Goal: Task Accomplishment & Management: Manage account settings

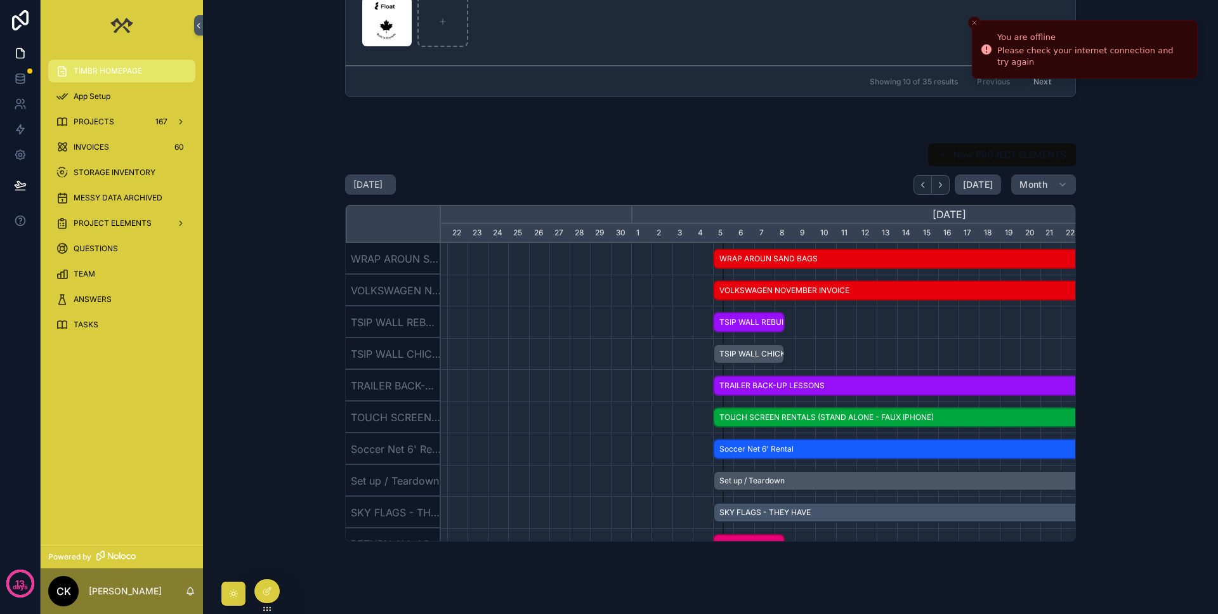
scroll to position [454, 0]
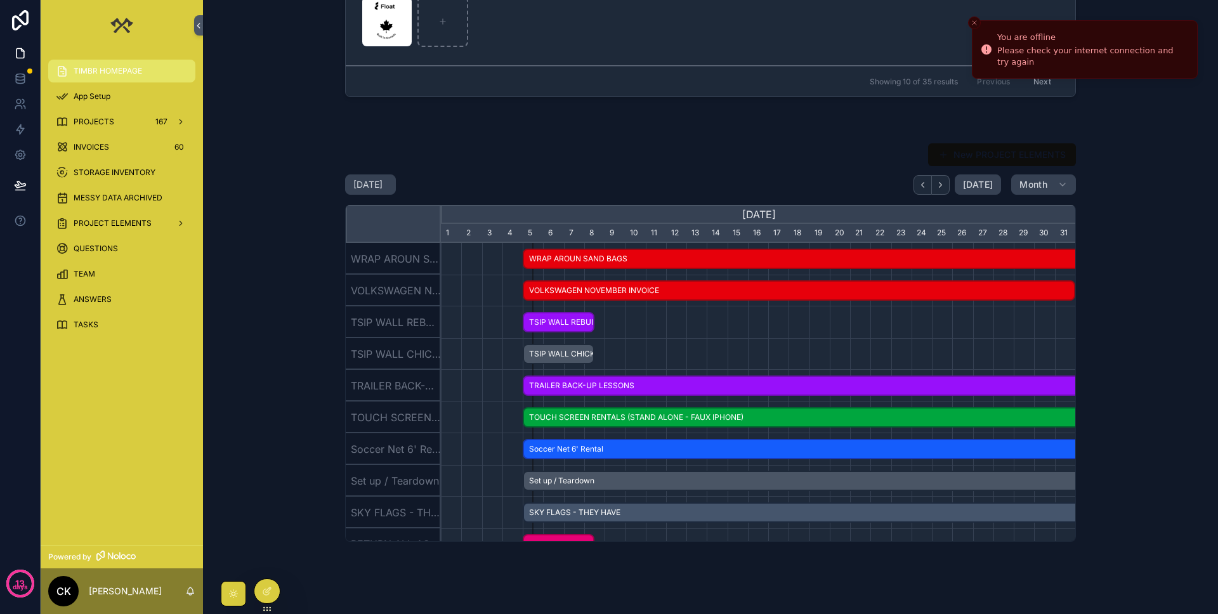
click at [99, 249] on span "QUESTIONS" at bounding box center [96, 249] width 44 height 10
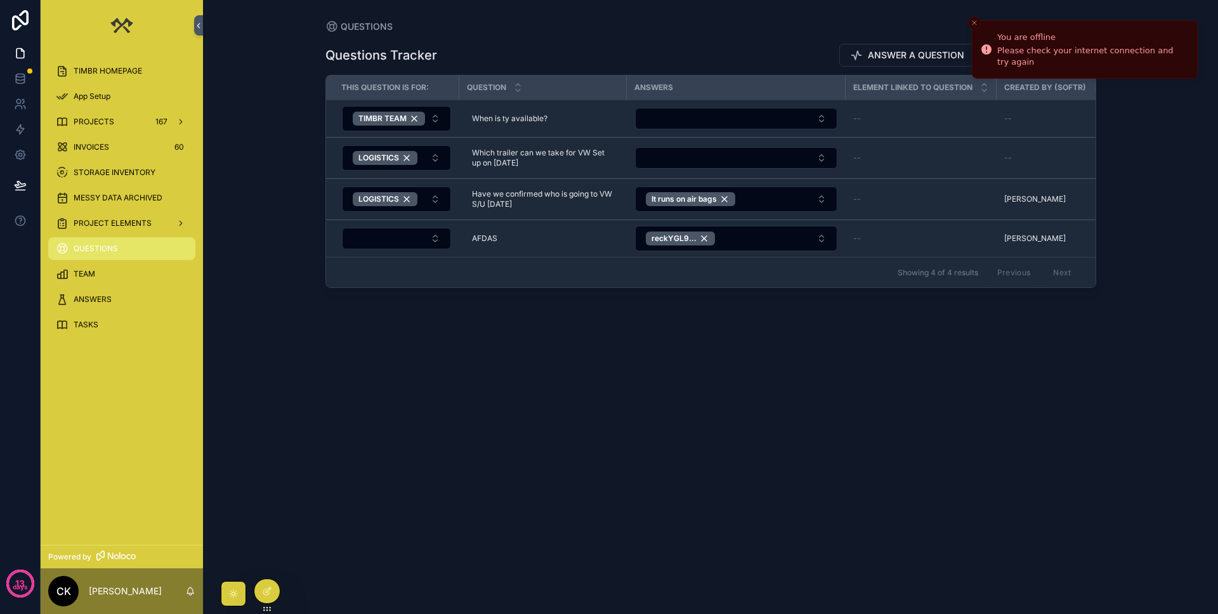
click at [381, 242] on button "Select Button" at bounding box center [396, 239] width 109 height 22
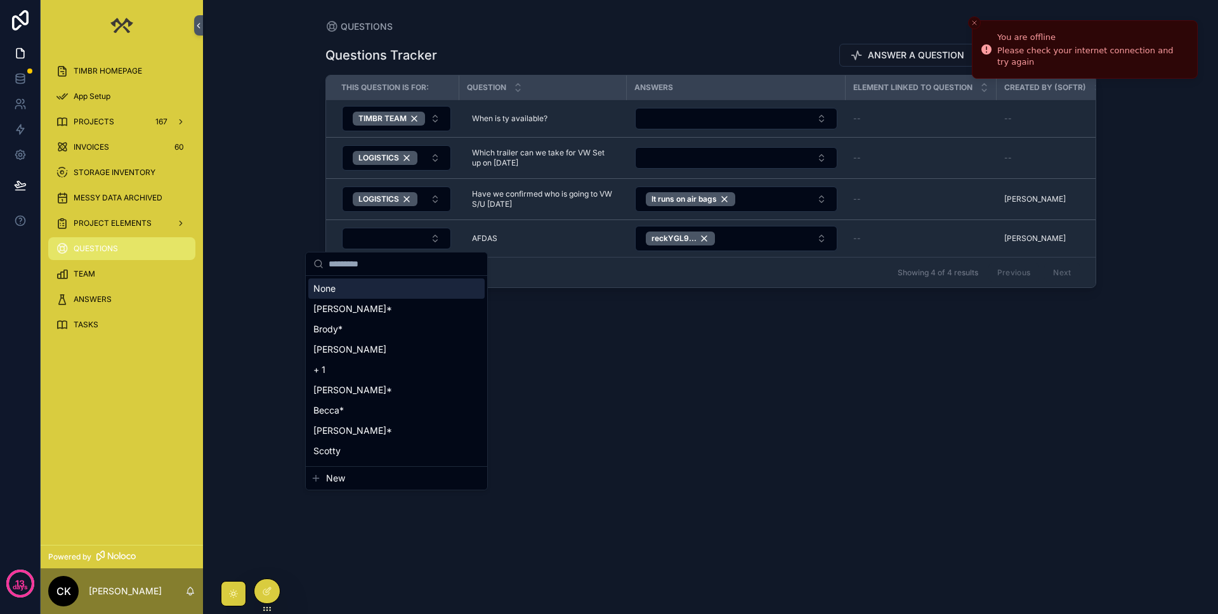
click at [696, 303] on div "Questions Tracker ANSWER A QUESTION Add New Question THIS QUESTION IS FOR: QUES…" at bounding box center [711, 316] width 771 height 566
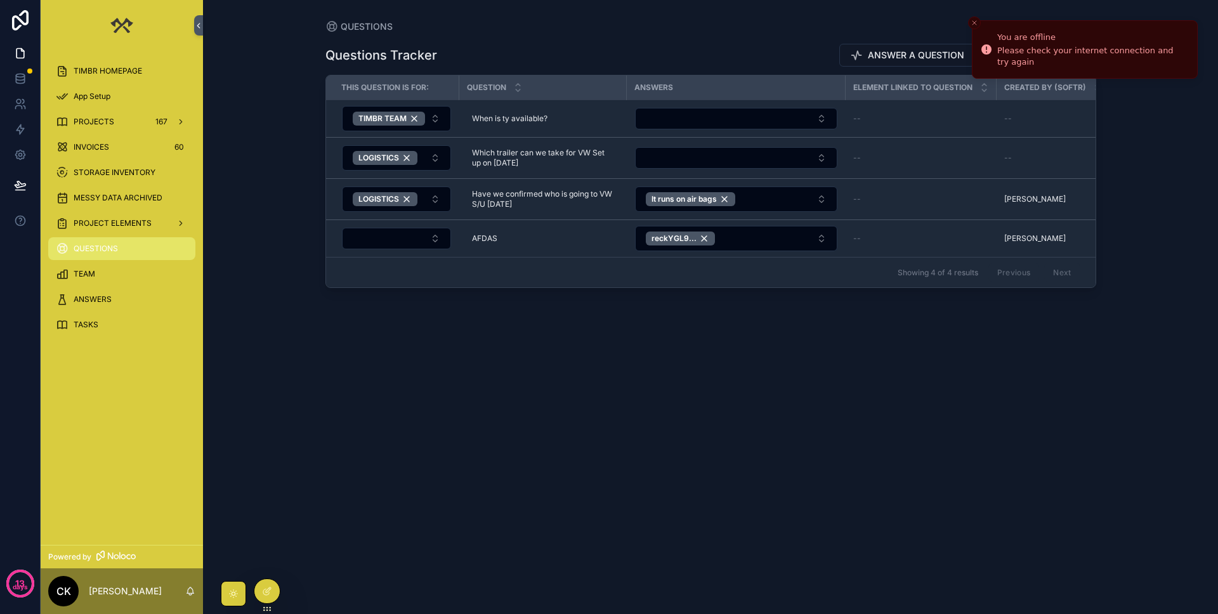
click at [94, 117] on span "PROJECTS" at bounding box center [94, 122] width 41 height 10
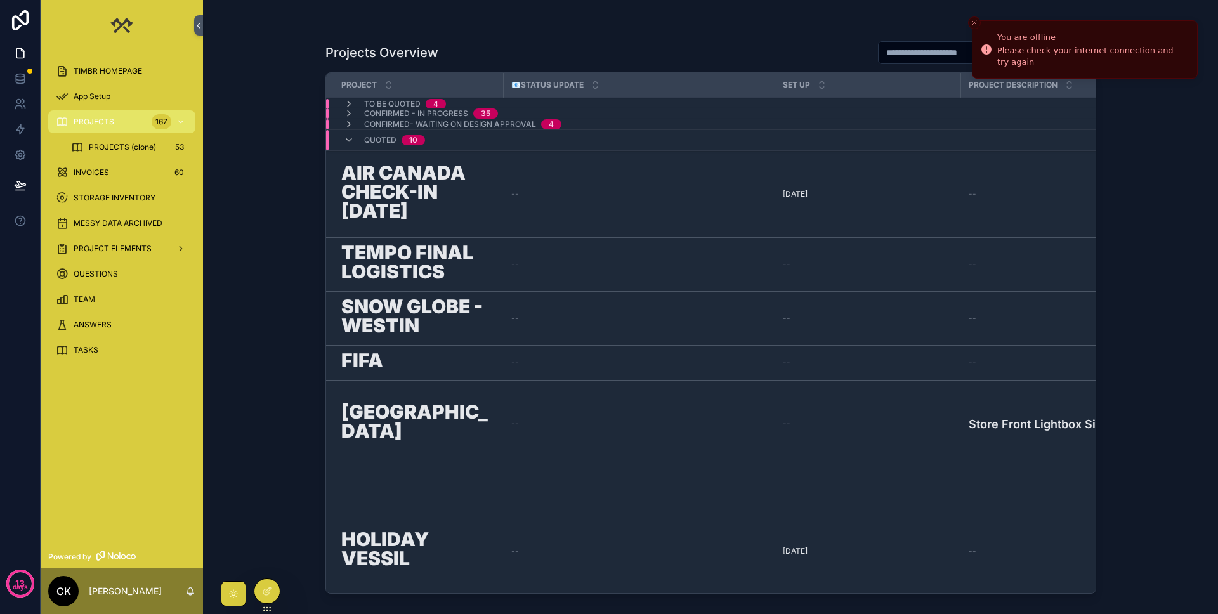
click at [347, 102] on icon "scrollable content" at bounding box center [349, 104] width 10 height 10
click at [350, 102] on icon "scrollable content" at bounding box center [349, 104] width 10 height 10
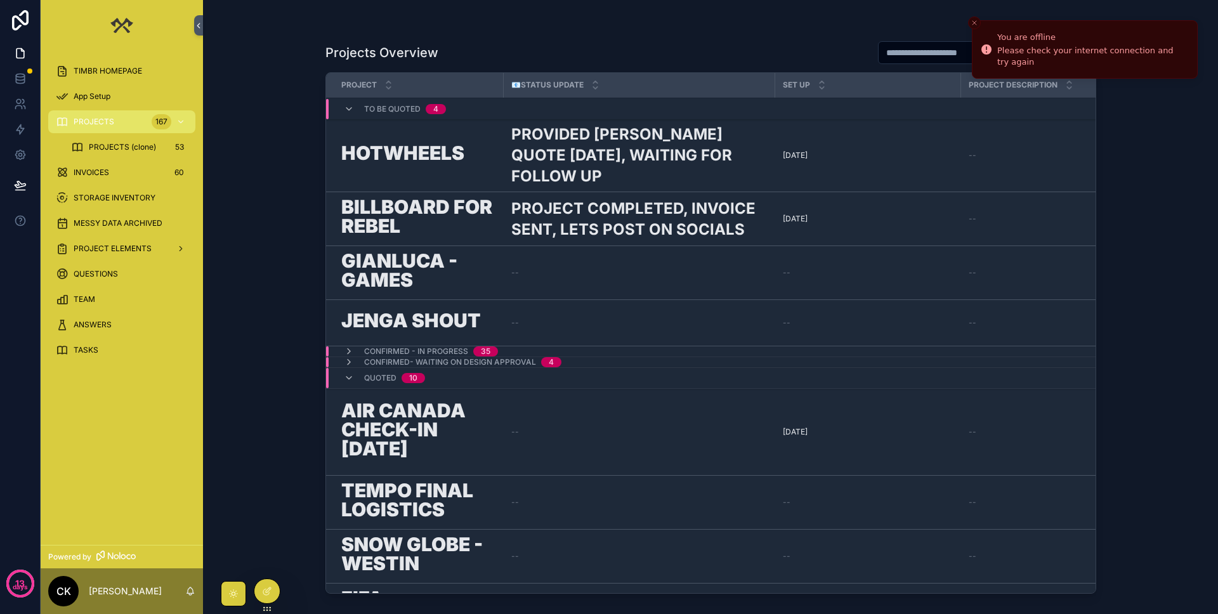
drag, startPoint x: 117, startPoint y: 100, endPoint x: 114, endPoint y: 73, distance: 26.8
click at [117, 99] on div "App Setup" at bounding box center [122, 96] width 132 height 20
click at [114, 73] on span "TIMBR HOMEPAGE" at bounding box center [108, 71] width 69 height 10
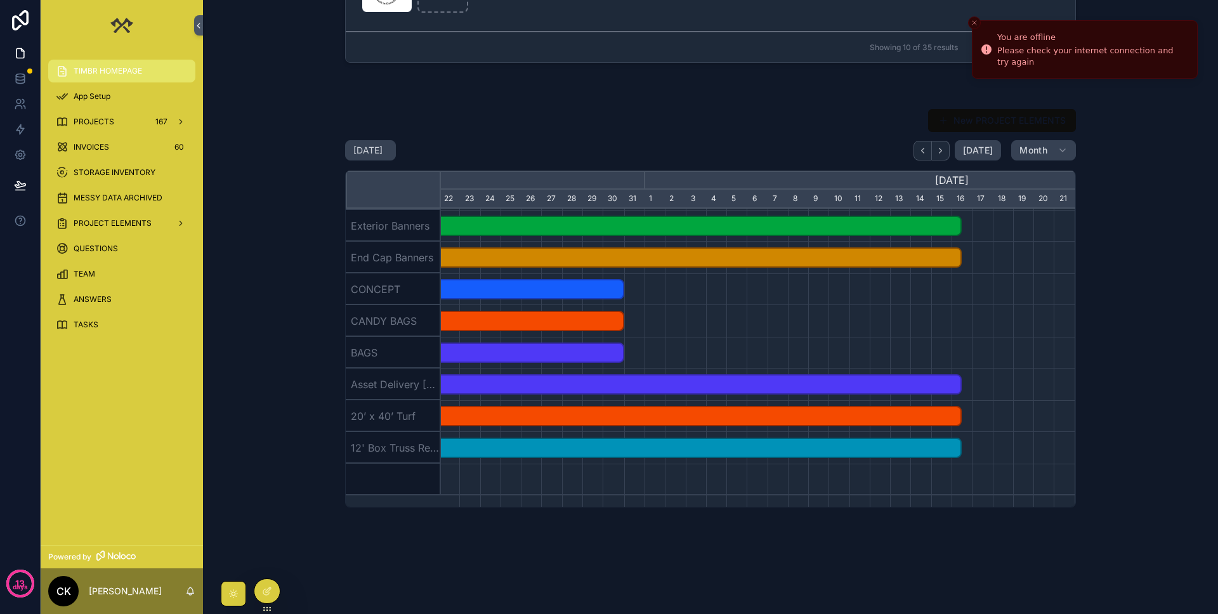
scroll to position [0, 742]
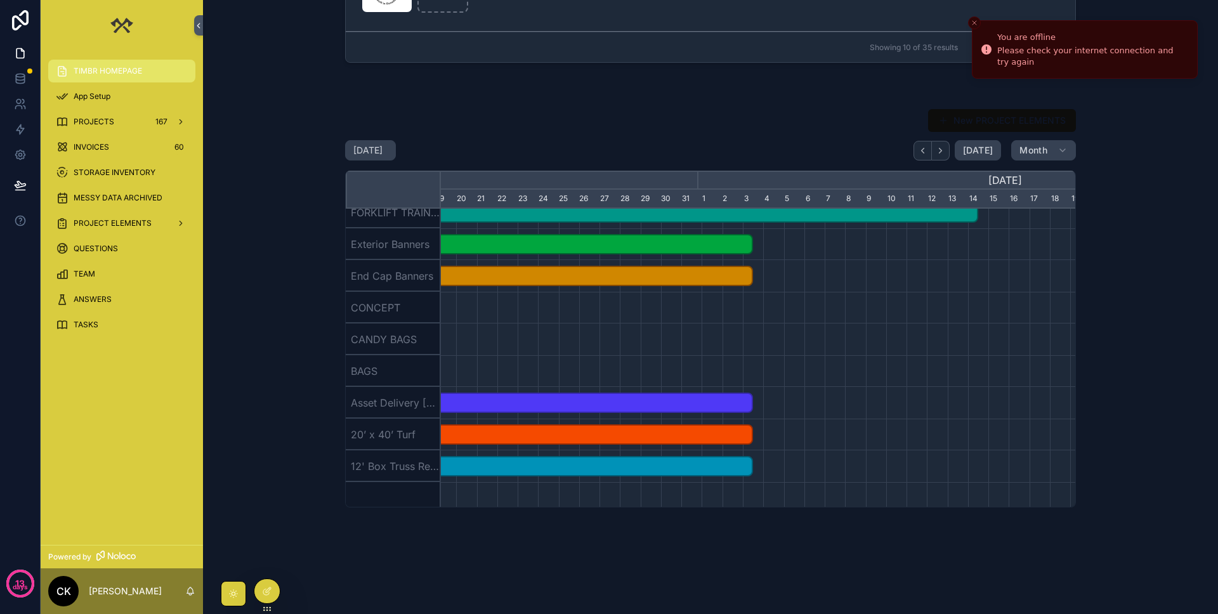
scroll to position [527, 0]
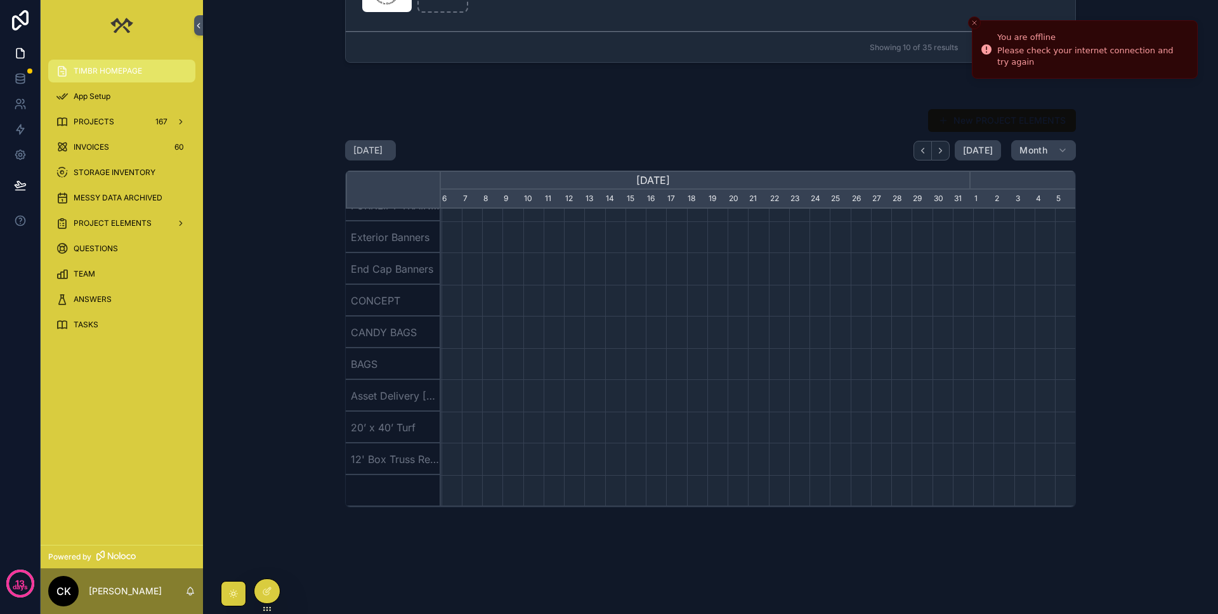
scroll to position [0, 532]
click at [779, 152] on span "[DATE]" at bounding box center [978, 150] width 30 height 11
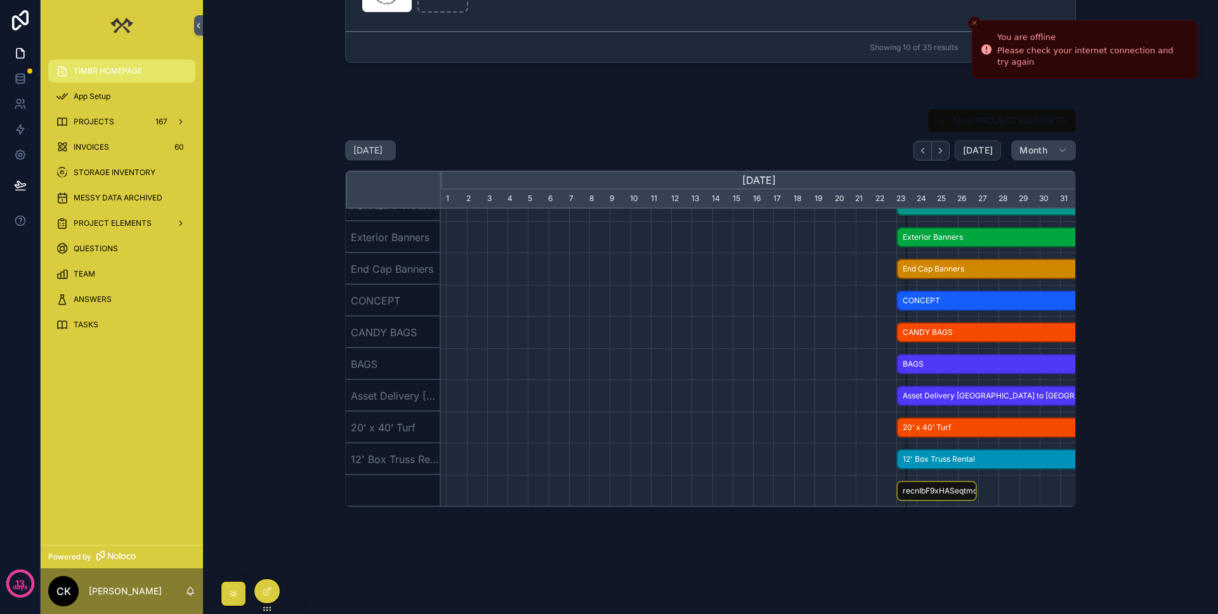
click at [779, 152] on span "[DATE]" at bounding box center [978, 150] width 30 height 11
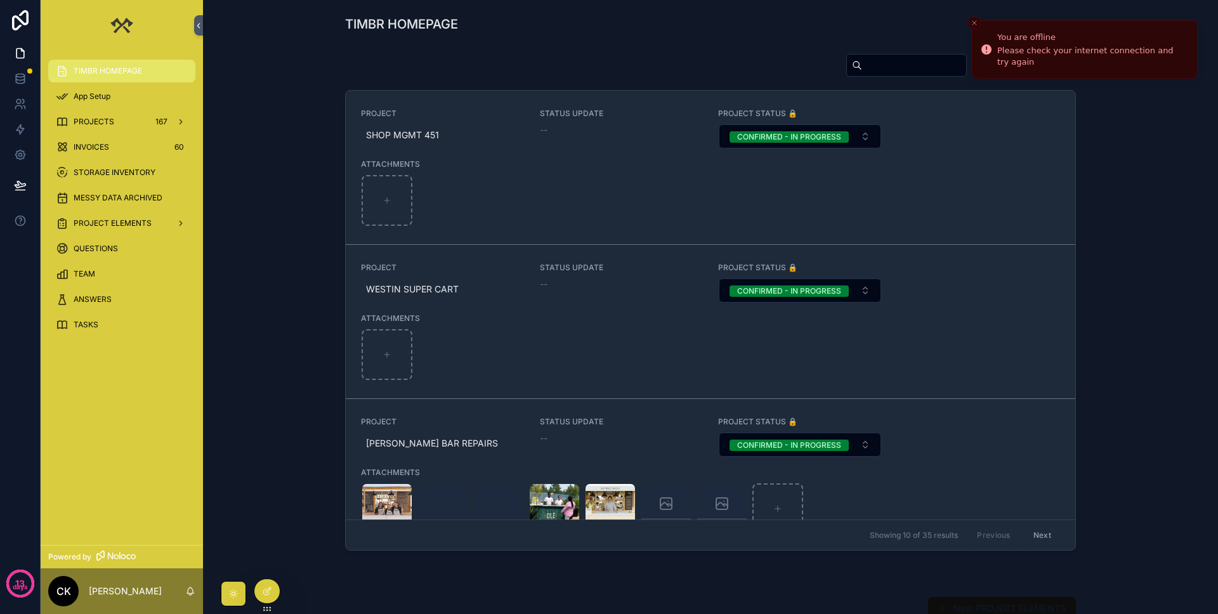
click at [100, 112] on div "PROJECTS 167" at bounding box center [122, 122] width 132 height 20
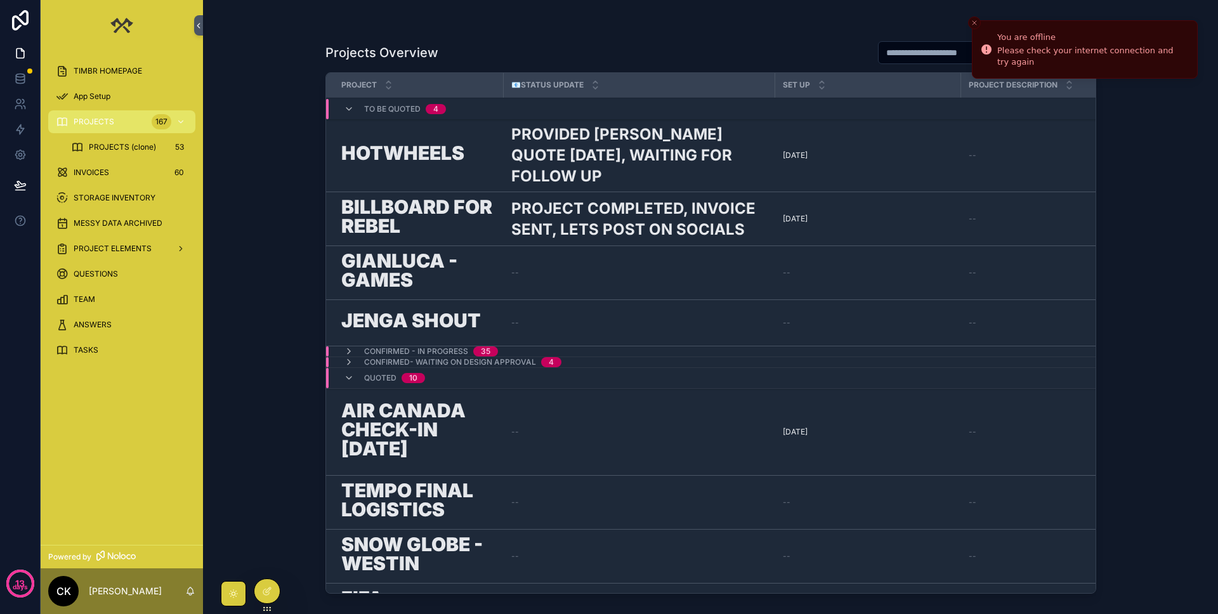
click at [120, 143] on span "PROJECTS (clone)" at bounding box center [122, 147] width 67 height 10
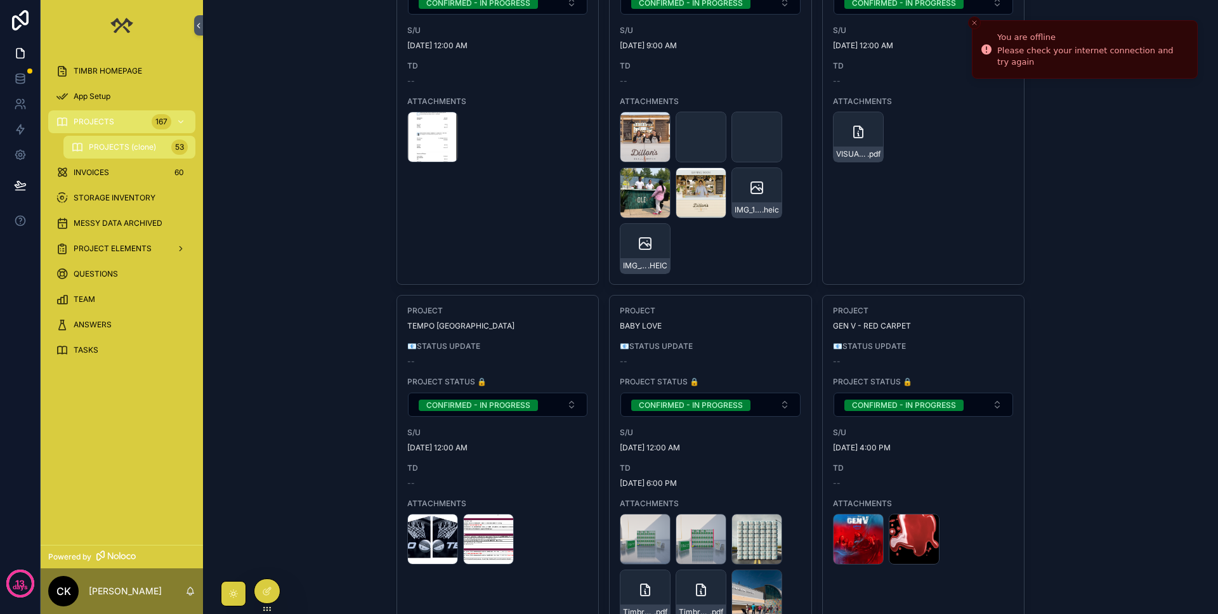
click at [116, 173] on div "INVOICES 60" at bounding box center [122, 172] width 132 height 20
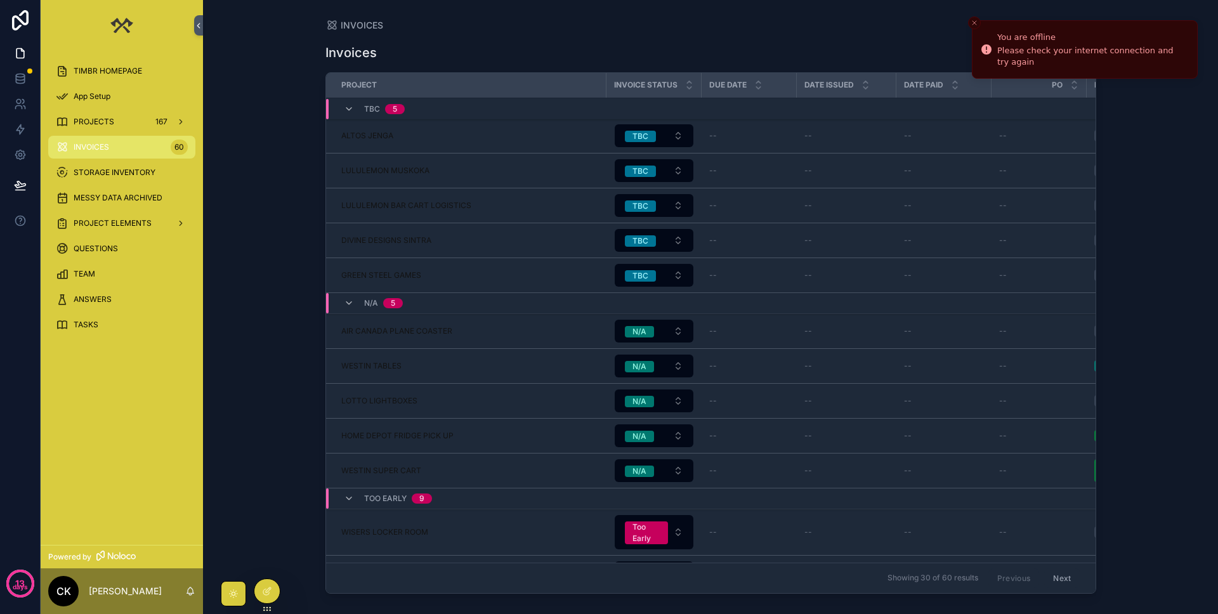
click at [121, 204] on div "MESSY DATA ARCHIVED" at bounding box center [122, 198] width 132 height 20
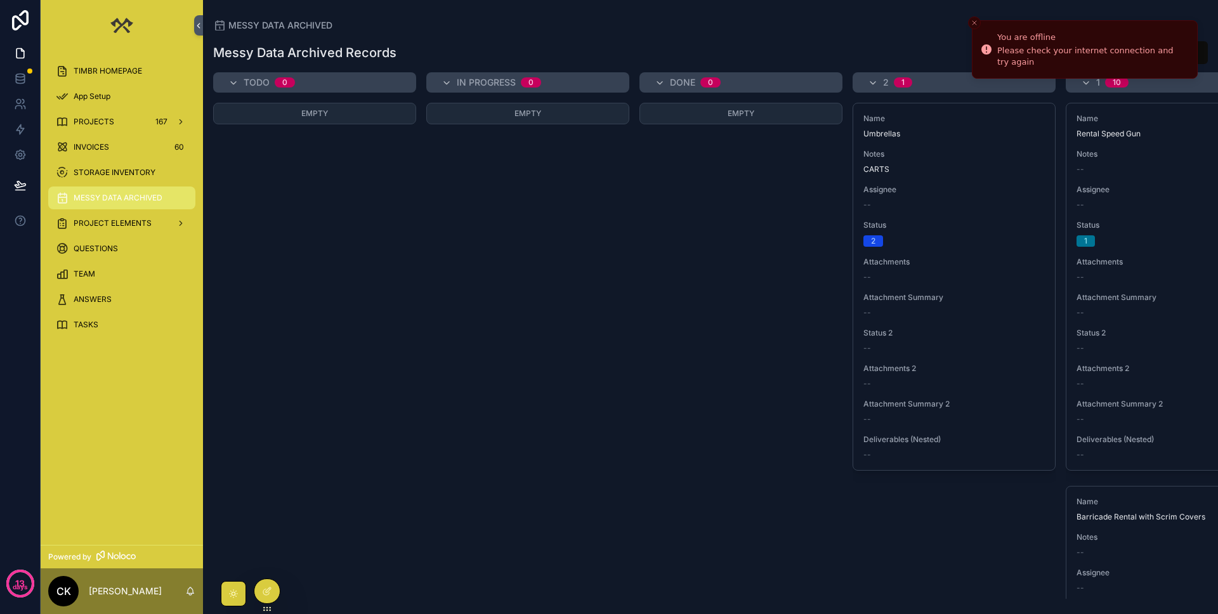
click at [111, 244] on span "QUESTIONS" at bounding box center [96, 249] width 44 height 10
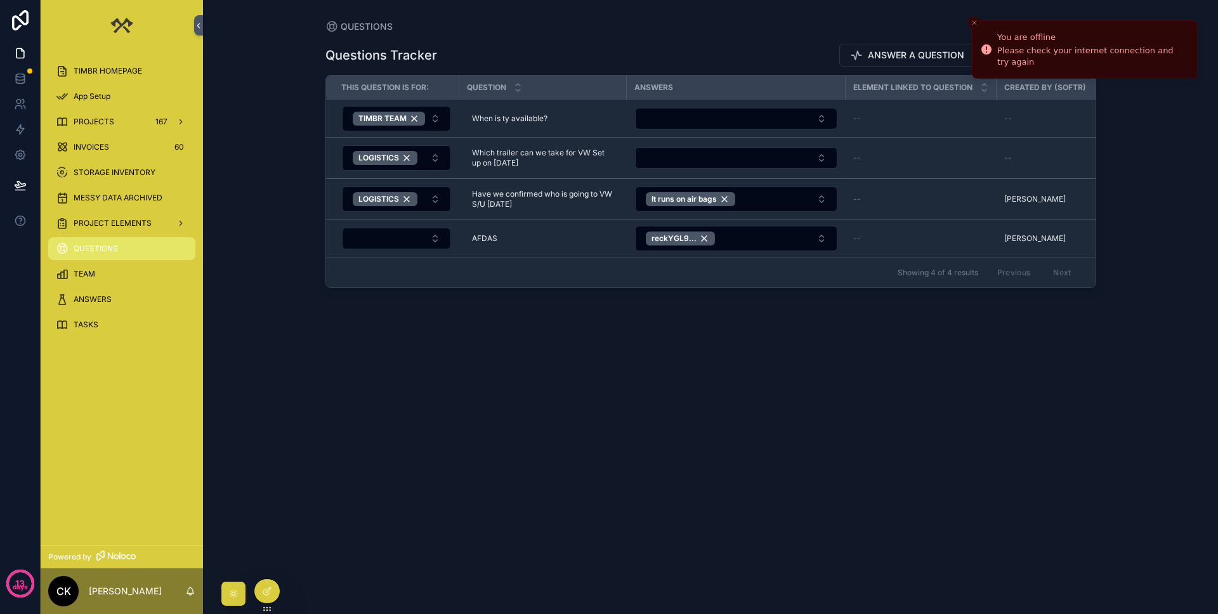
click at [108, 275] on div "TEAM" at bounding box center [122, 274] width 132 height 20
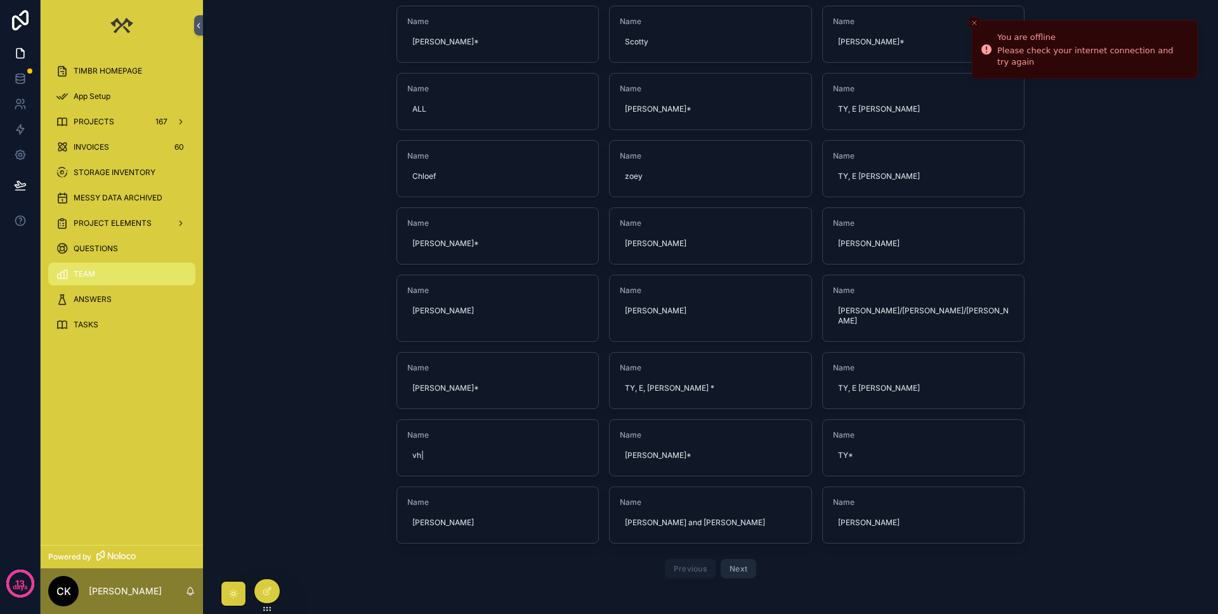
click at [100, 306] on div "ANSWERS" at bounding box center [122, 299] width 132 height 20
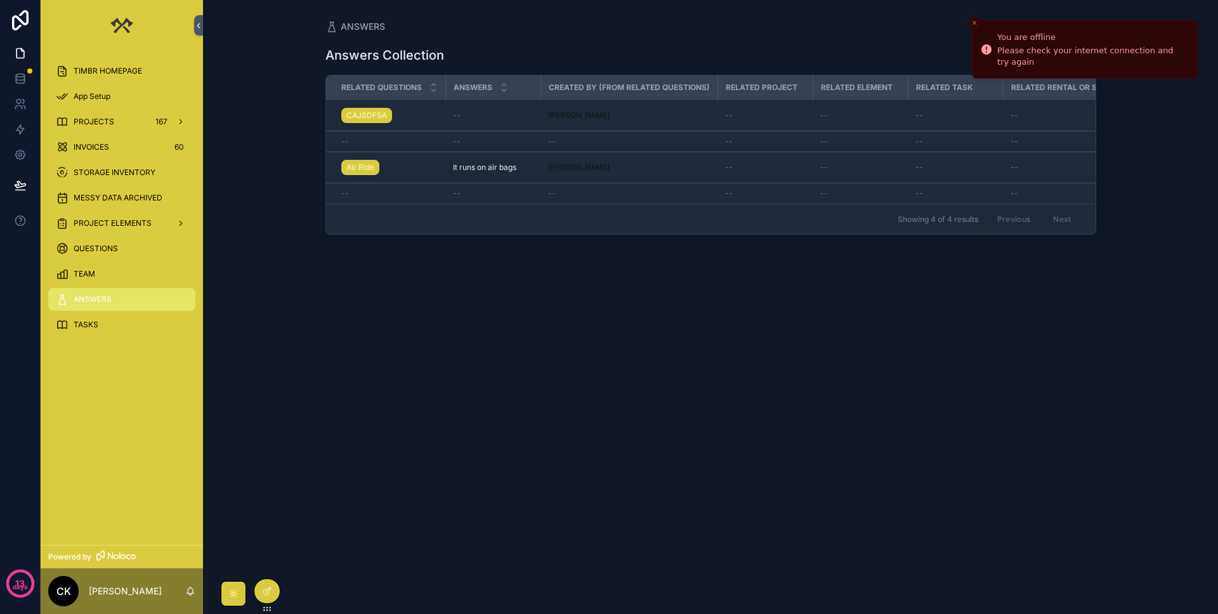
click at [110, 322] on div "TASKS" at bounding box center [122, 325] width 132 height 20
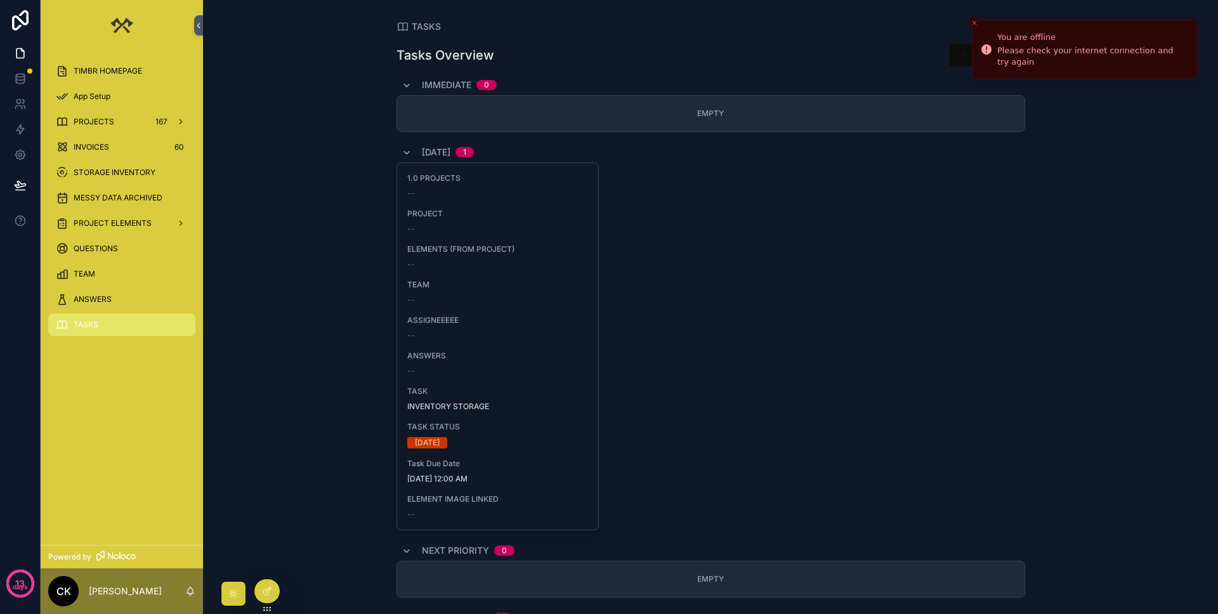
click at [659, 44] on div "Tasks Overview Add Task" at bounding box center [711, 55] width 629 height 24
click at [779, 22] on icon "Close toast" at bounding box center [975, 23] width 8 height 8
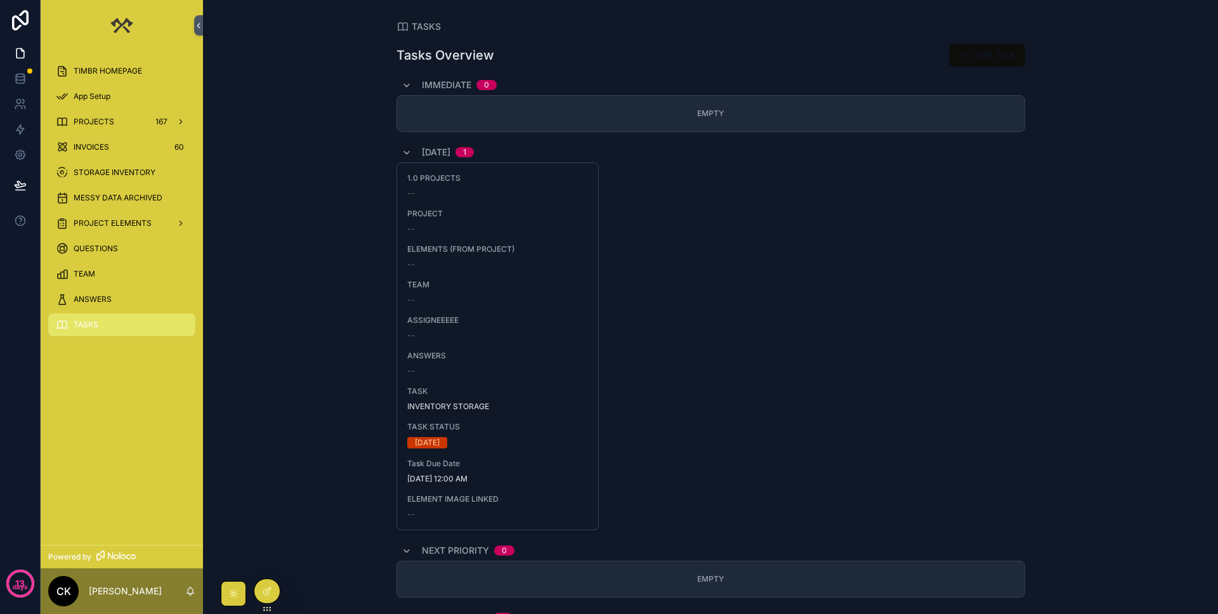
click at [779, 46] on button "Add Task" at bounding box center [987, 55] width 76 height 23
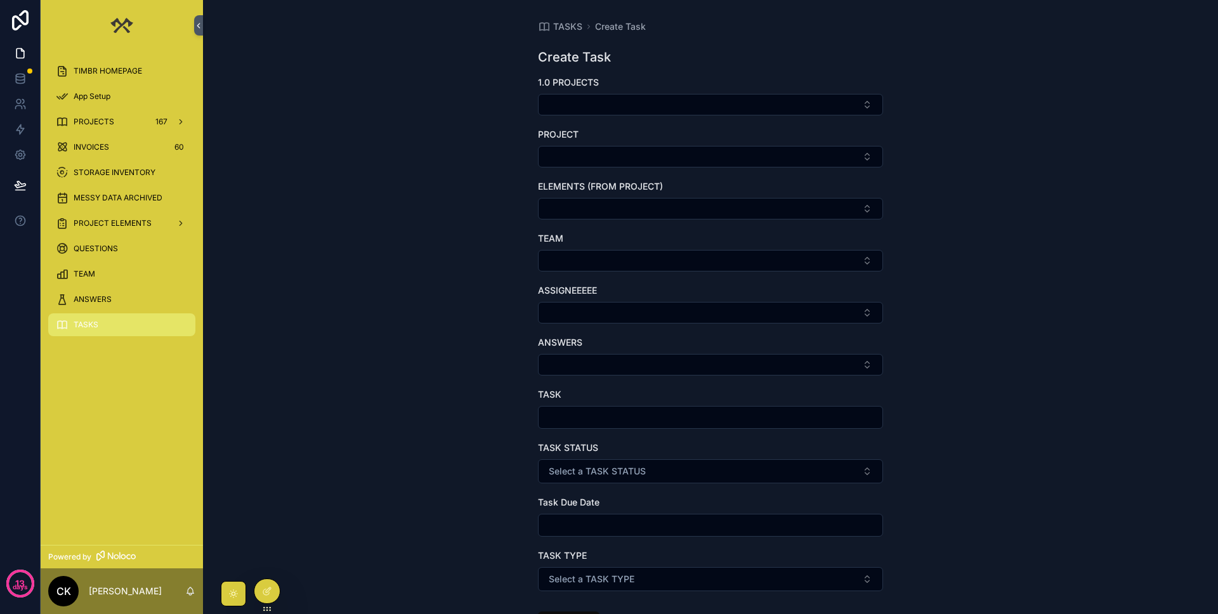
click at [196, 21] on icon "scrollable content" at bounding box center [198, 26] width 9 height 10
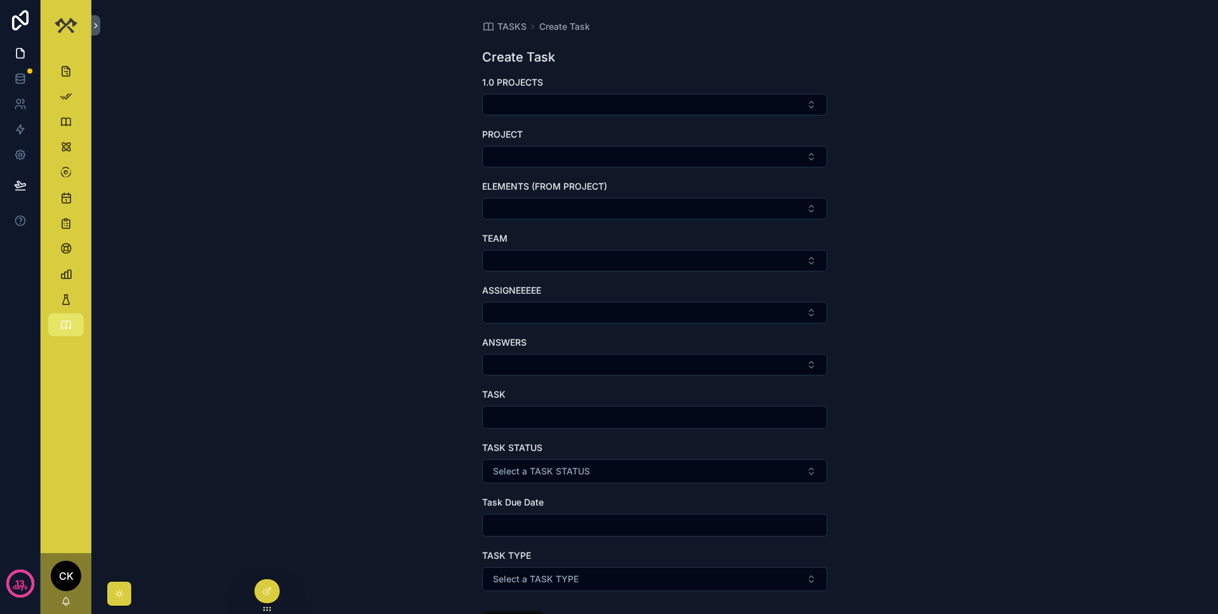
click at [305, 53] on div "TASKS Create Task Create Task 1.0 PROJECTS PROJECT ELEMENTS (FROM PROJECT) TEAM…" at bounding box center [654, 307] width 1127 height 614
click at [93, 22] on icon "scrollable content" at bounding box center [95, 26] width 9 height 10
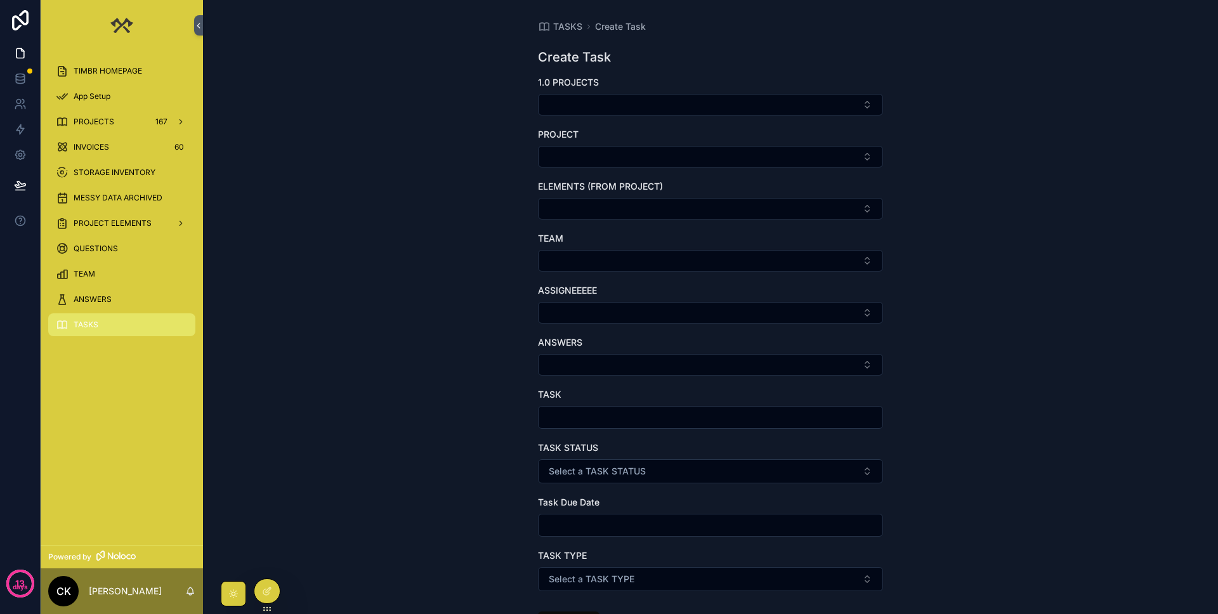
click at [107, 275] on div "TEAM" at bounding box center [122, 274] width 132 height 20
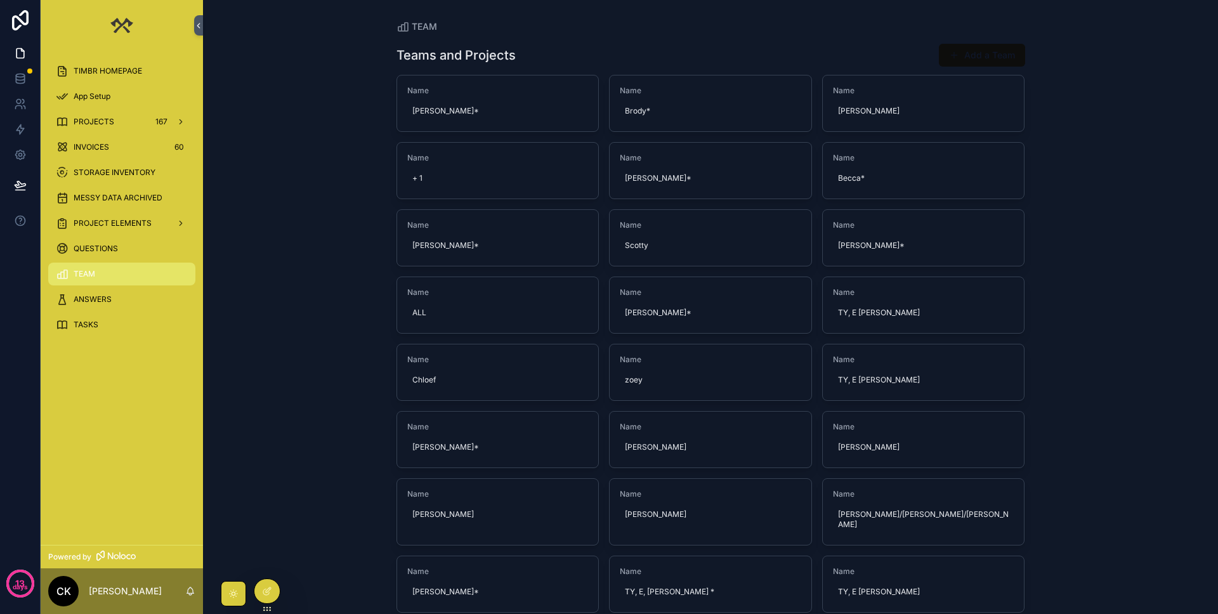
scroll to position [204, 0]
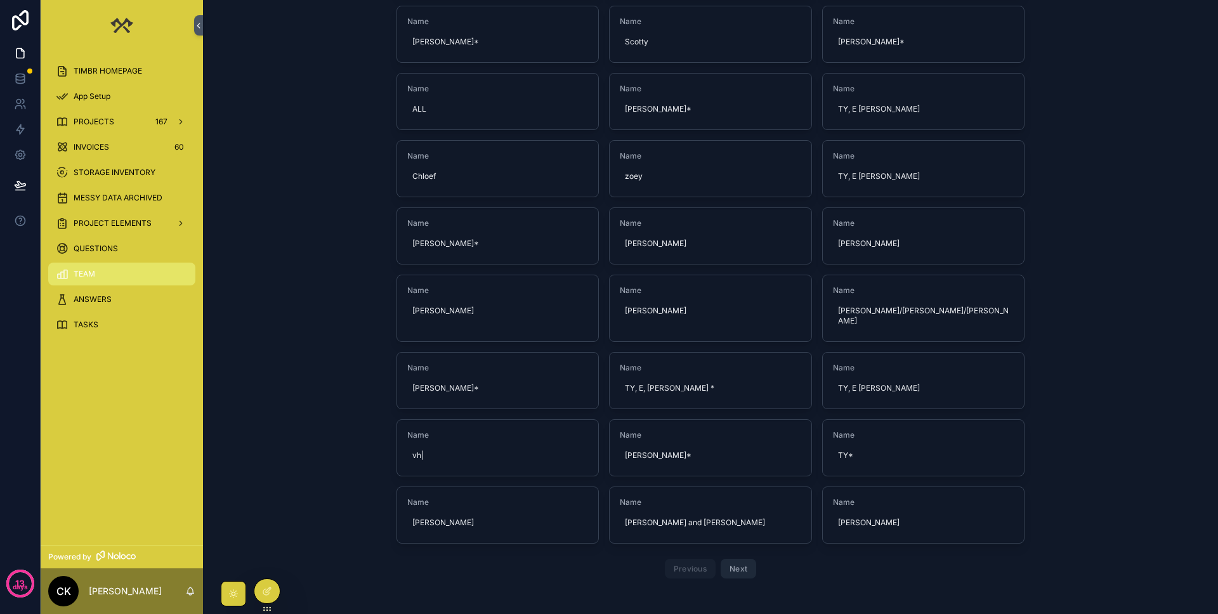
click at [735, 527] on button "Next" at bounding box center [739, 569] width 36 height 20
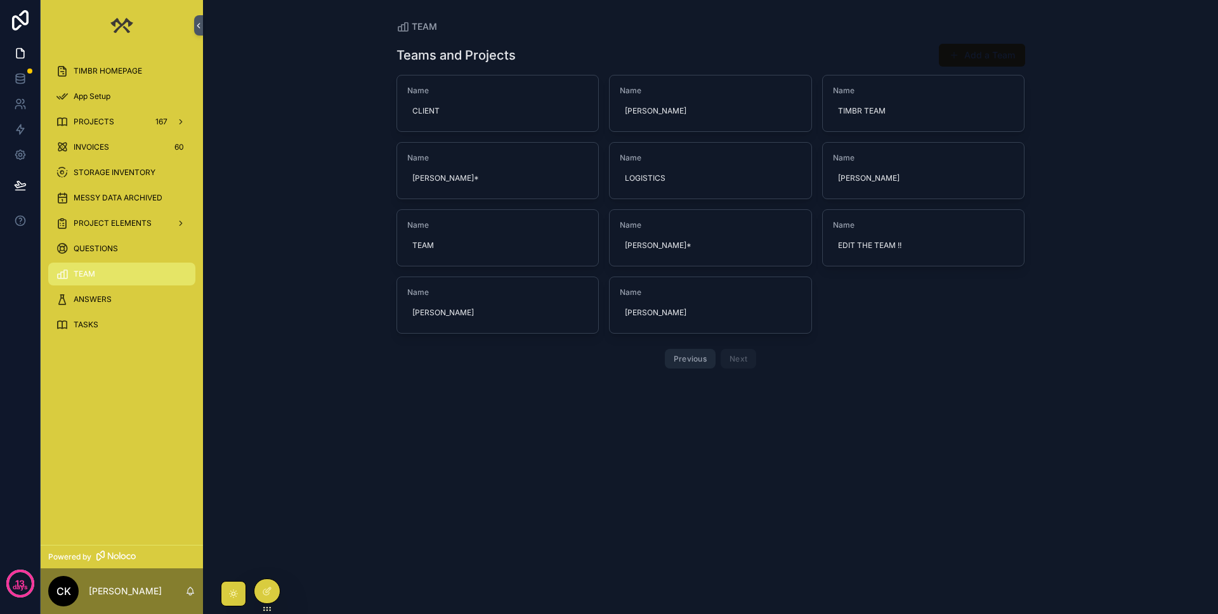
click at [463, 151] on div "Name [PERSON_NAME]*" at bounding box center [498, 171] width 202 height 56
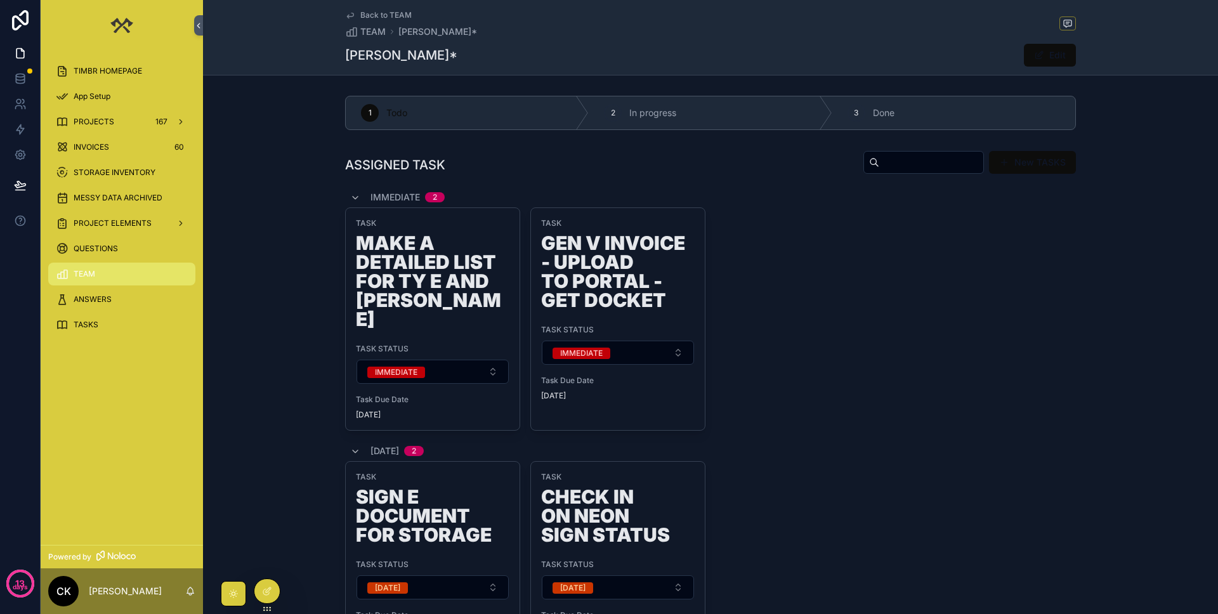
click at [113, 246] on span "QUESTIONS" at bounding box center [96, 249] width 44 height 10
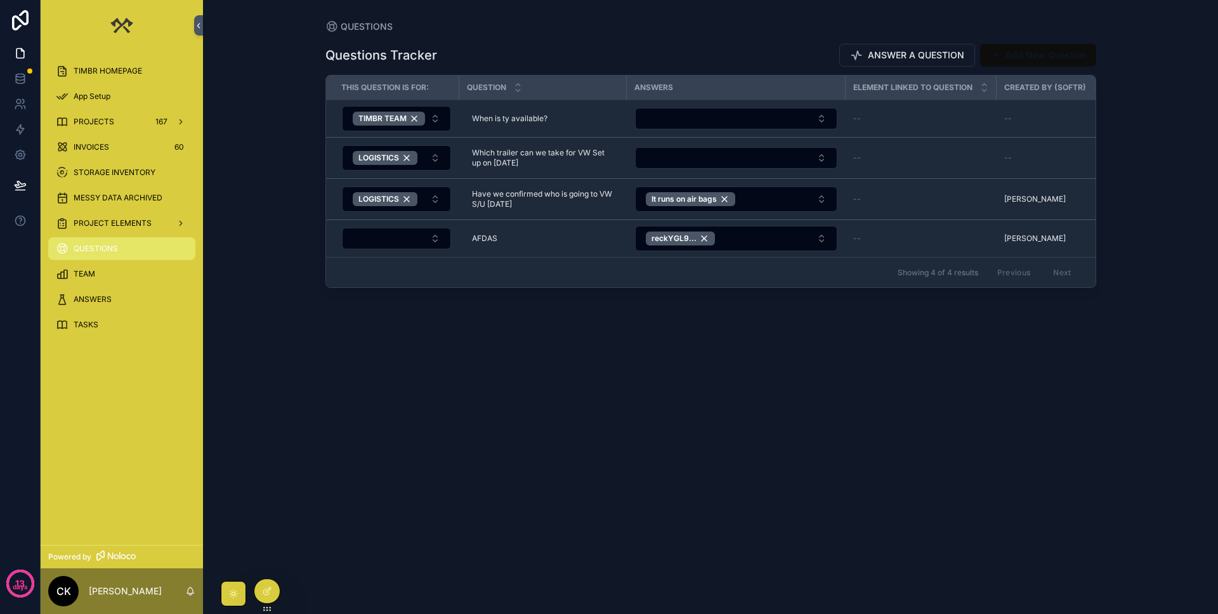
click at [115, 221] on span "PROJECT ELEMENTS" at bounding box center [113, 223] width 78 height 10
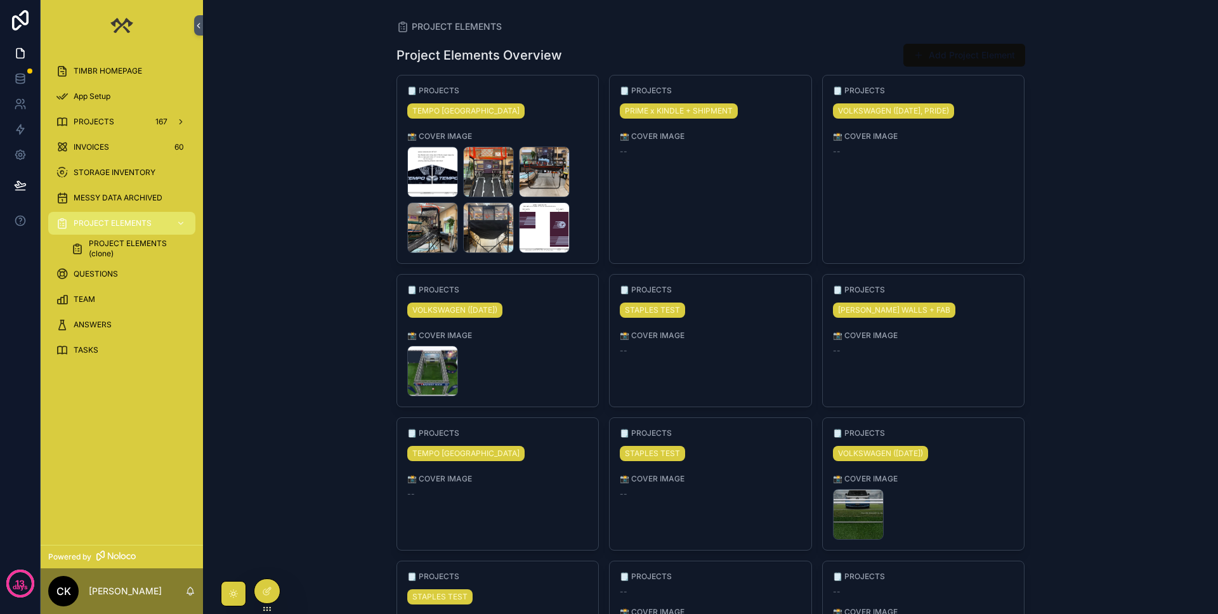
click at [779, 53] on button "Add Project Element" at bounding box center [965, 55] width 122 height 23
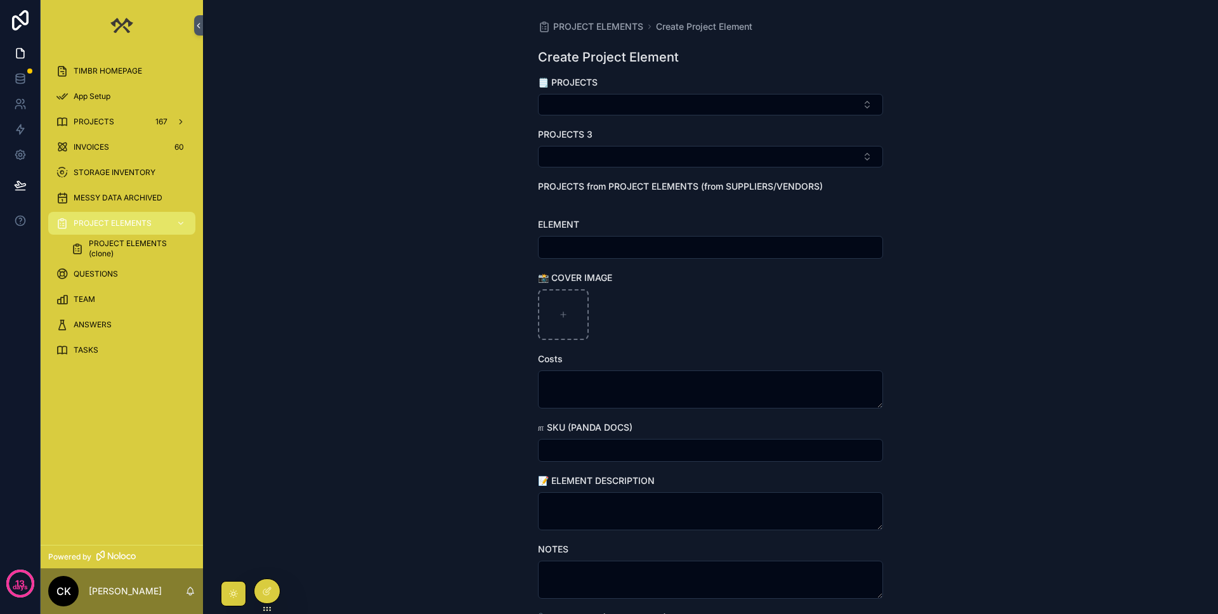
click at [589, 25] on span "PROJECT ELEMENTS" at bounding box center [598, 26] width 90 height 13
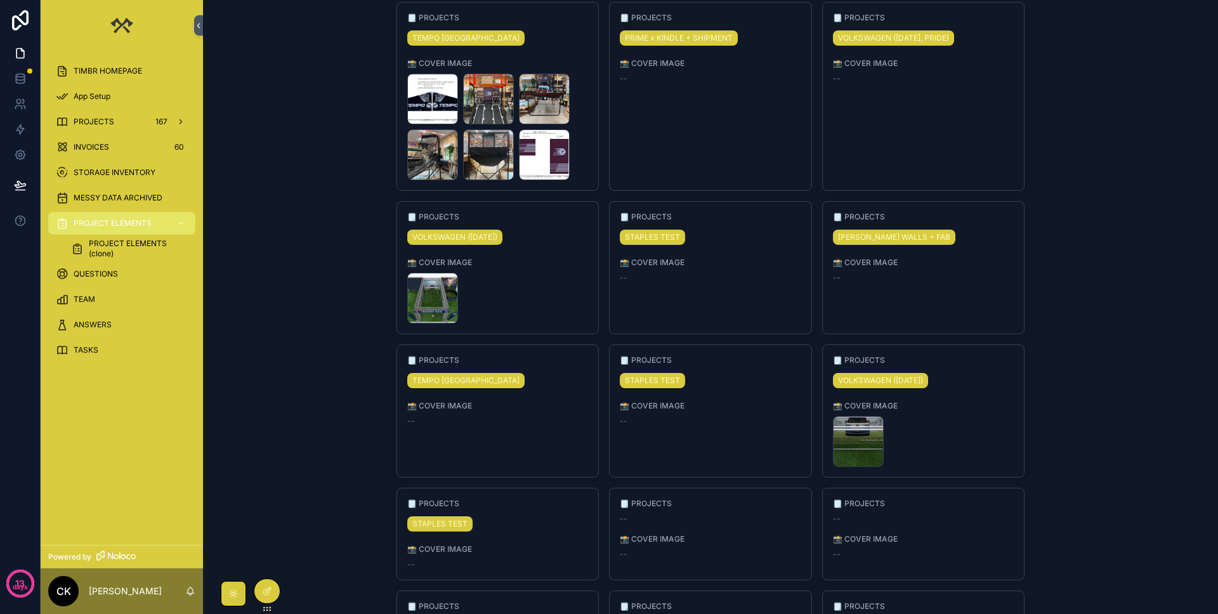
scroll to position [74, 0]
click at [84, 197] on span "MESSY DATA ARCHIVED" at bounding box center [118, 198] width 89 height 10
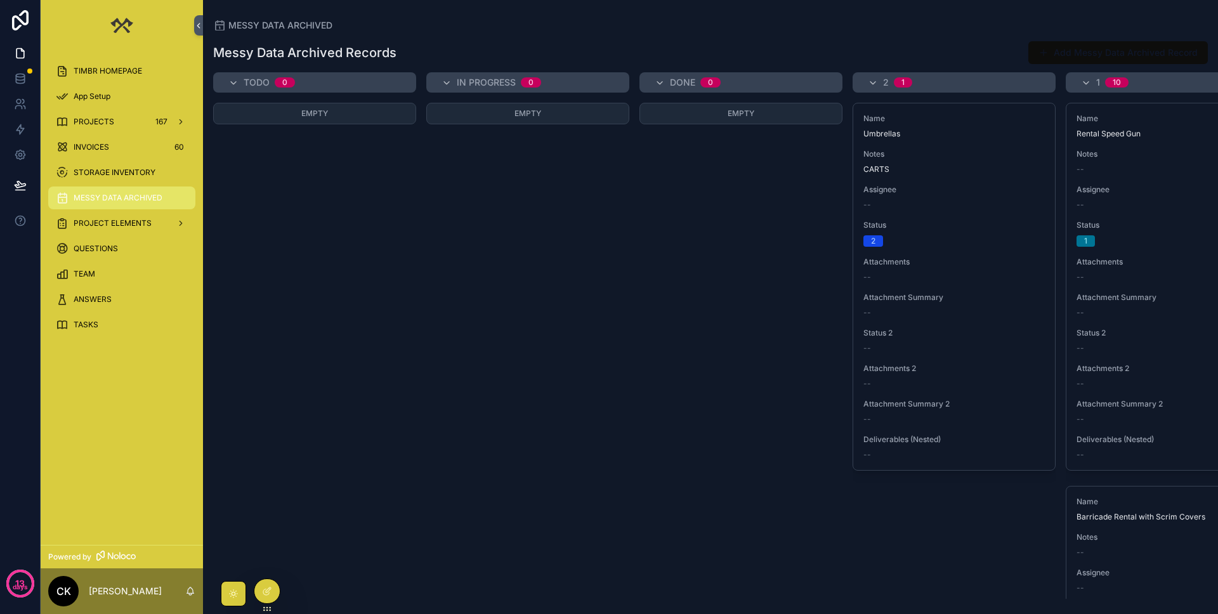
click at [93, 164] on div "STORAGE INVENTORY" at bounding box center [122, 172] width 132 height 20
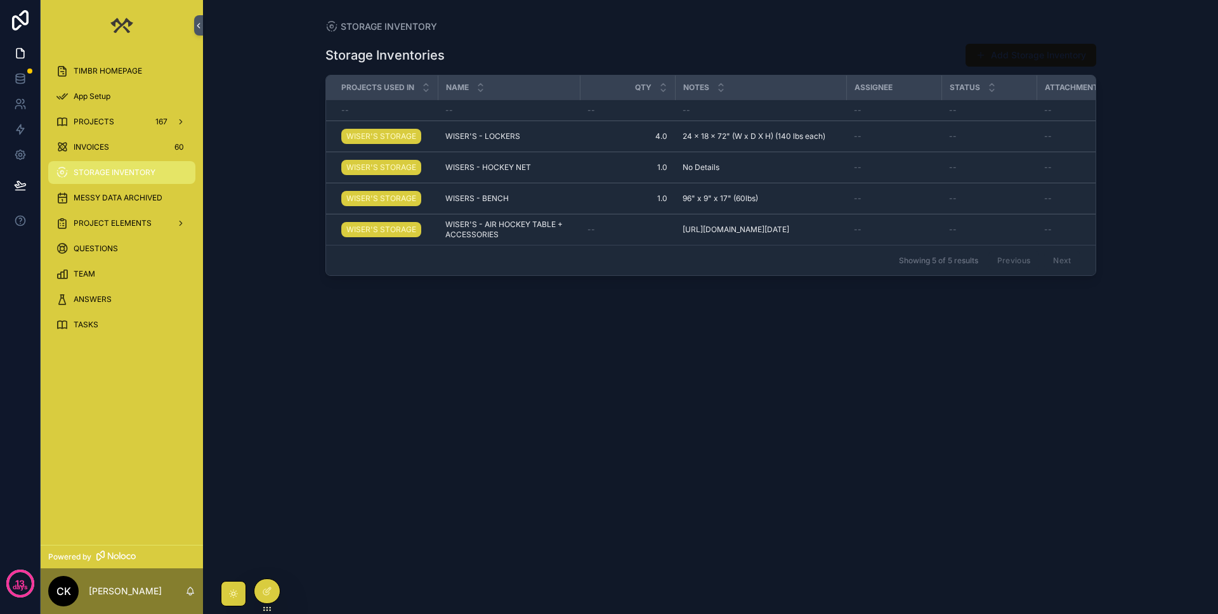
click at [91, 139] on div "INVOICES 60" at bounding box center [122, 147] width 132 height 20
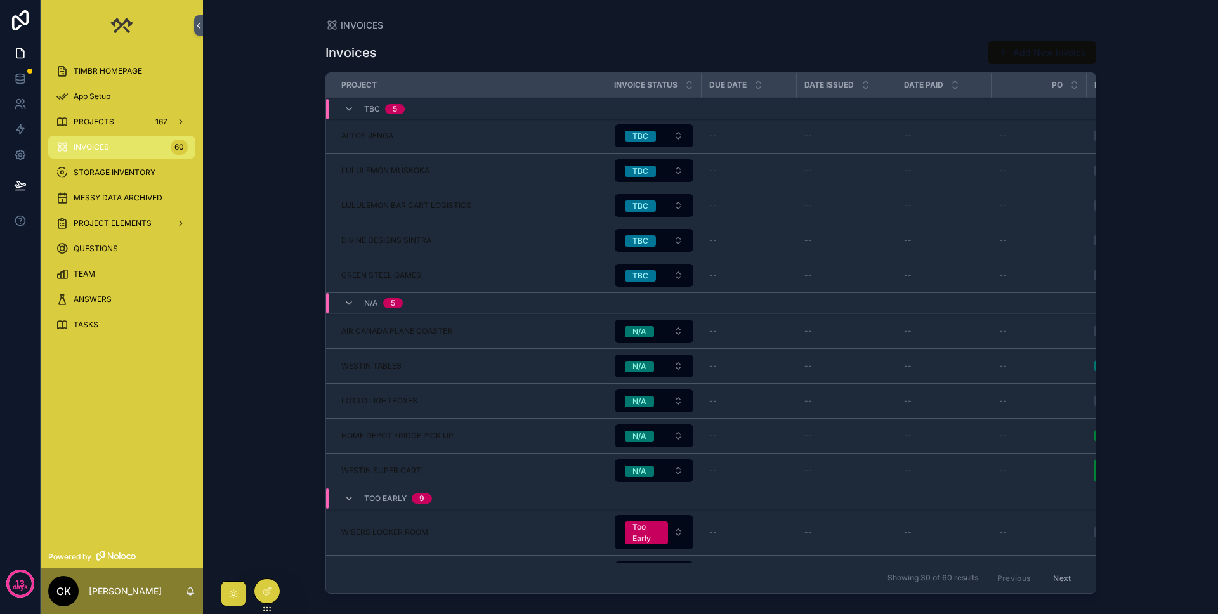
click at [93, 112] on div "PROJECTS 167" at bounding box center [122, 122] width 132 height 20
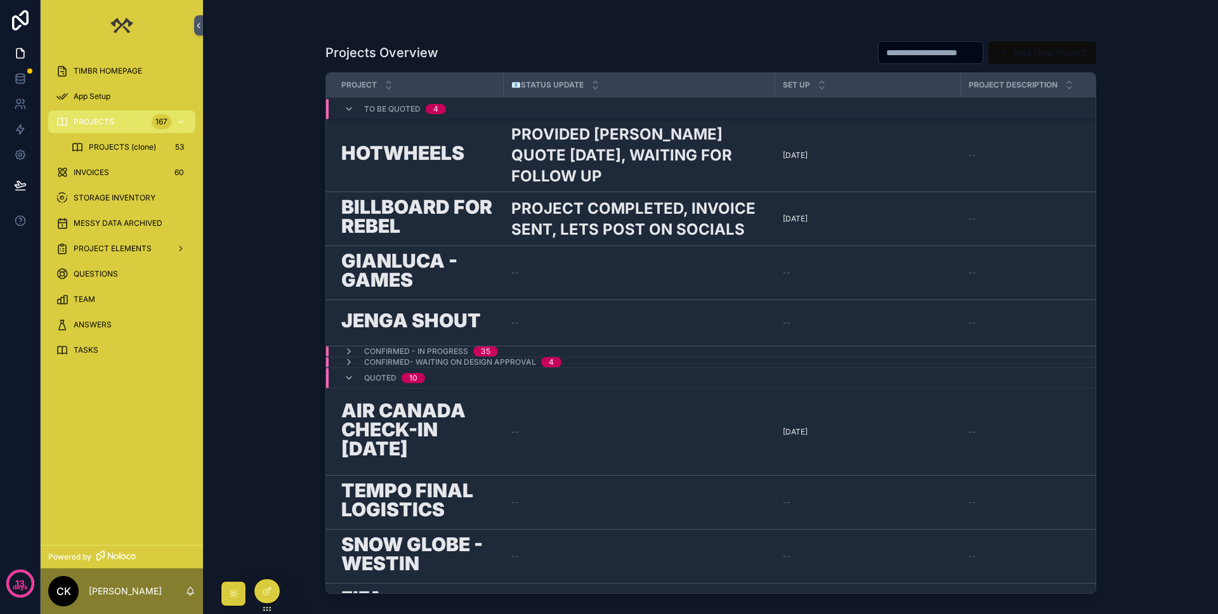
click at [92, 88] on div "App Setup" at bounding box center [122, 96] width 132 height 20
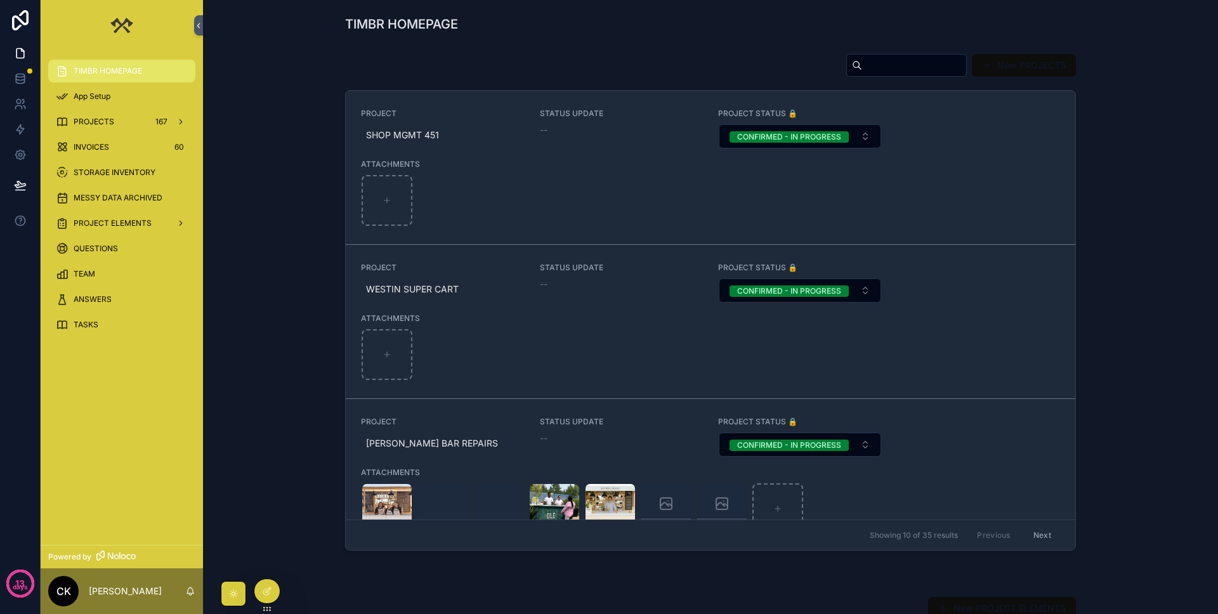
click at [99, 66] on span "TIMBR HOMEPAGE" at bounding box center [108, 71] width 69 height 10
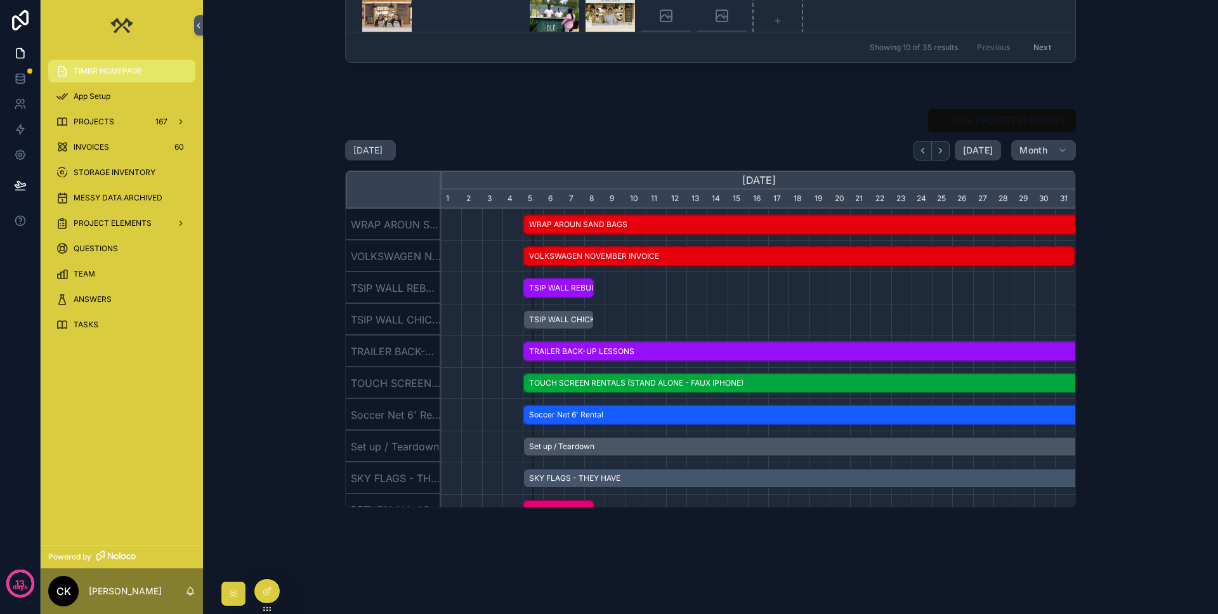
click at [240, 527] on div "scrollable content" at bounding box center [233, 593] width 25 height 25
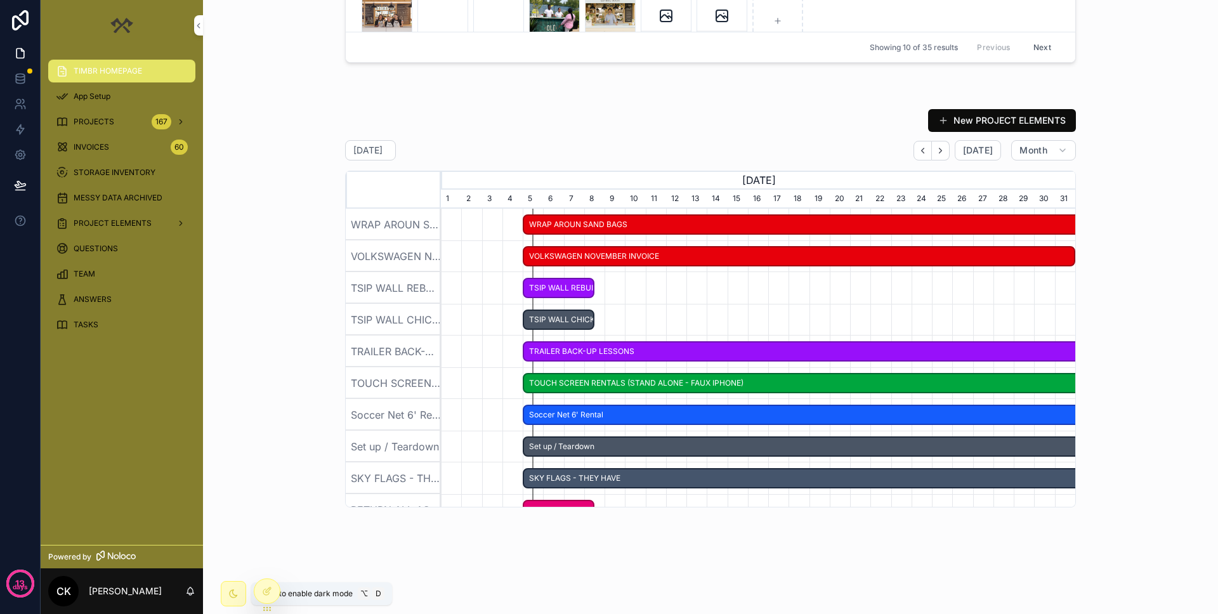
click at [235, 527] on icon "scrollable content" at bounding box center [234, 594] width 8 height 8
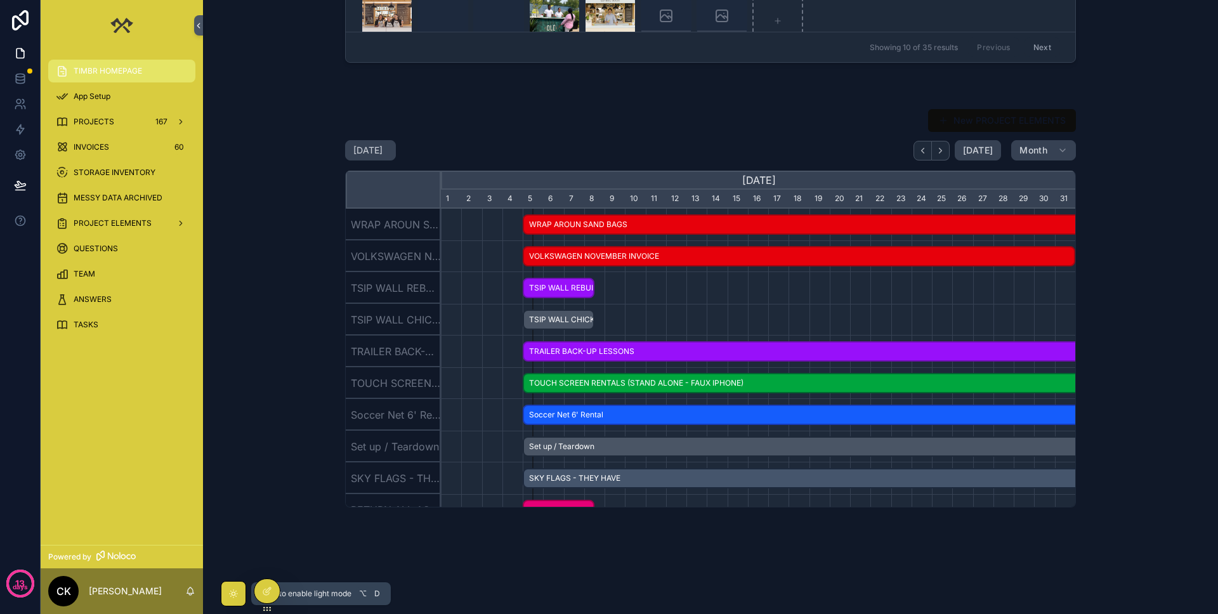
click at [235, 527] on icon "scrollable content" at bounding box center [233, 594] width 10 height 10
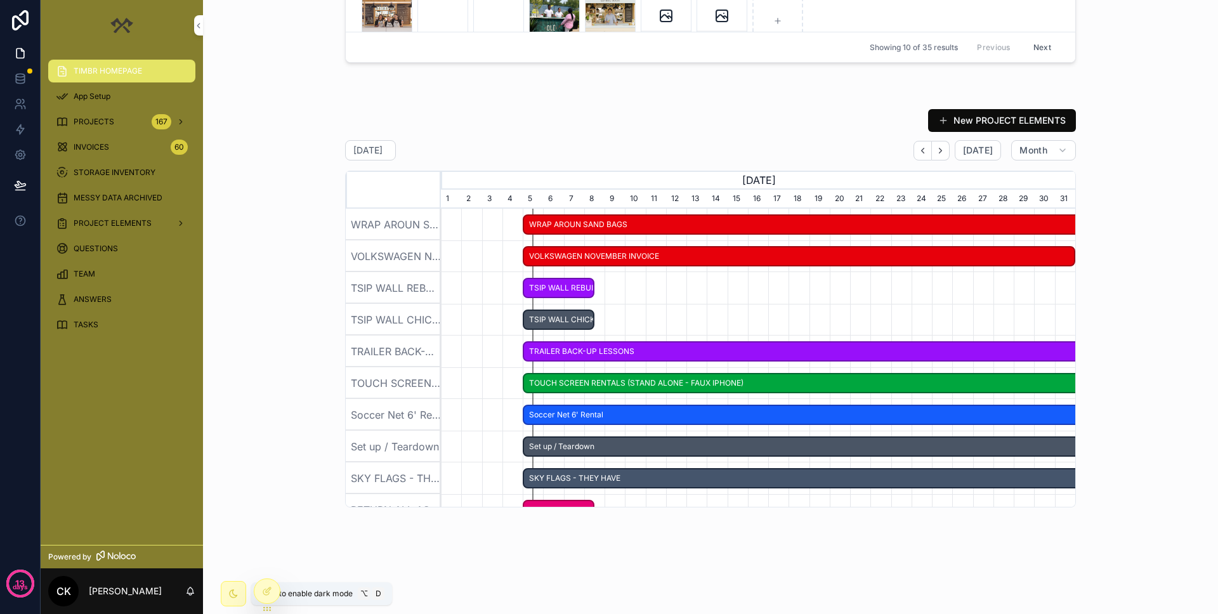
click at [235, 527] on icon "scrollable content" at bounding box center [234, 594] width 8 height 8
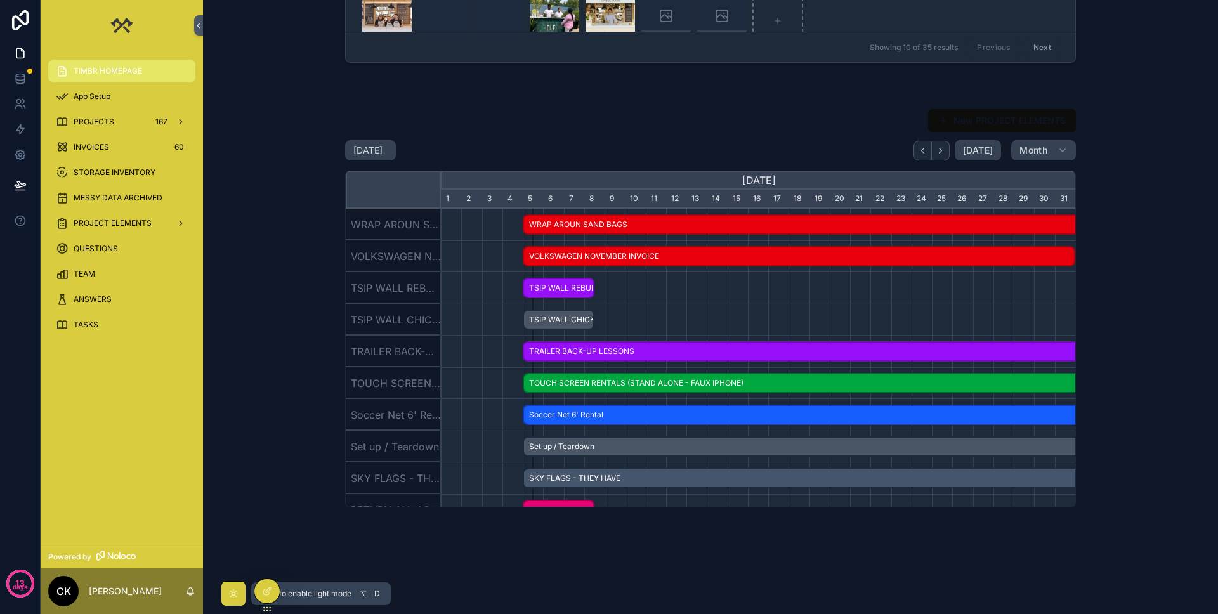
click at [235, 527] on icon "scrollable content" at bounding box center [233, 594] width 10 height 10
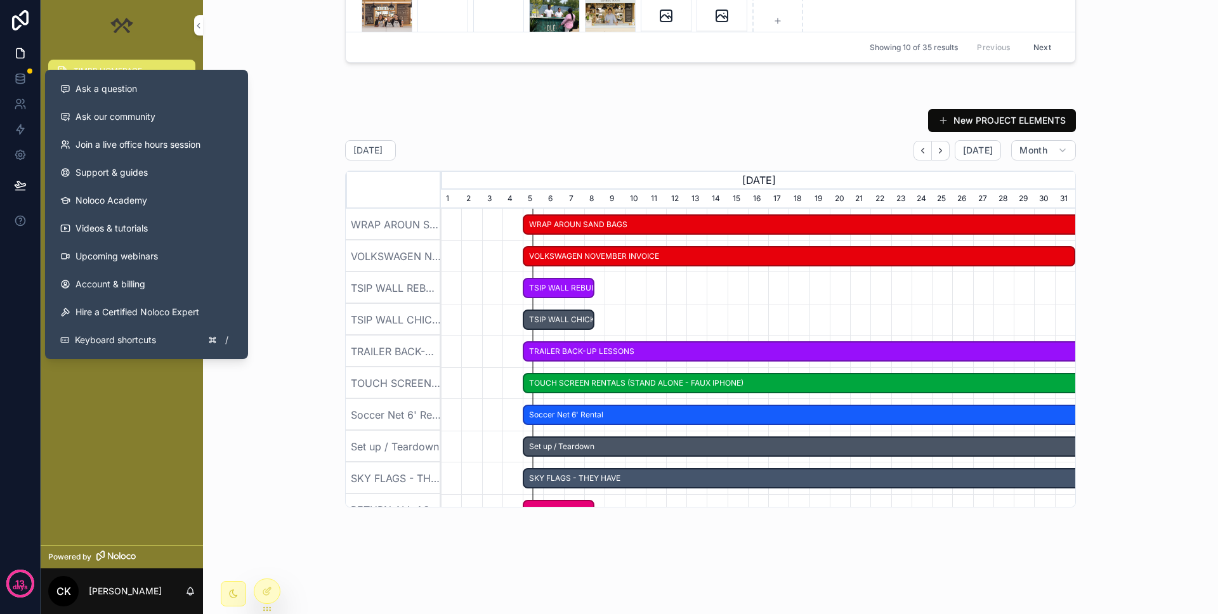
click at [314, 112] on div "New PROJECT ELEMENTS [DATE] [DATE] Month [DATE] [DATE] [DATE] [DATE] [DATE] 31 …" at bounding box center [710, 307] width 995 height 409
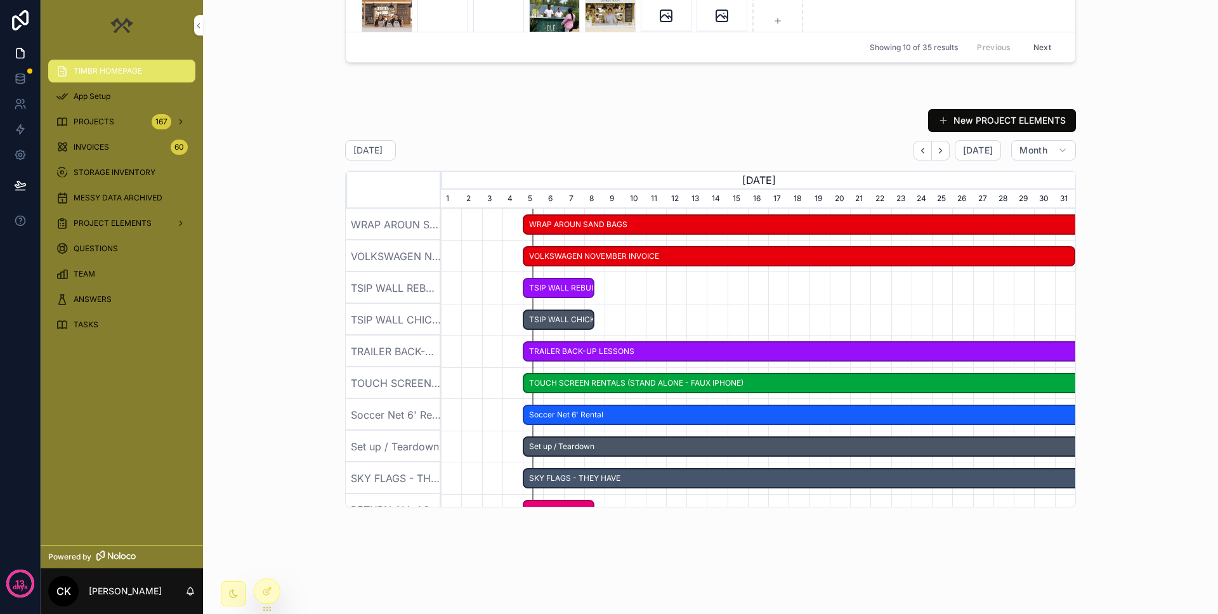
click at [117, 296] on div "ANSWERS" at bounding box center [122, 299] width 132 height 20
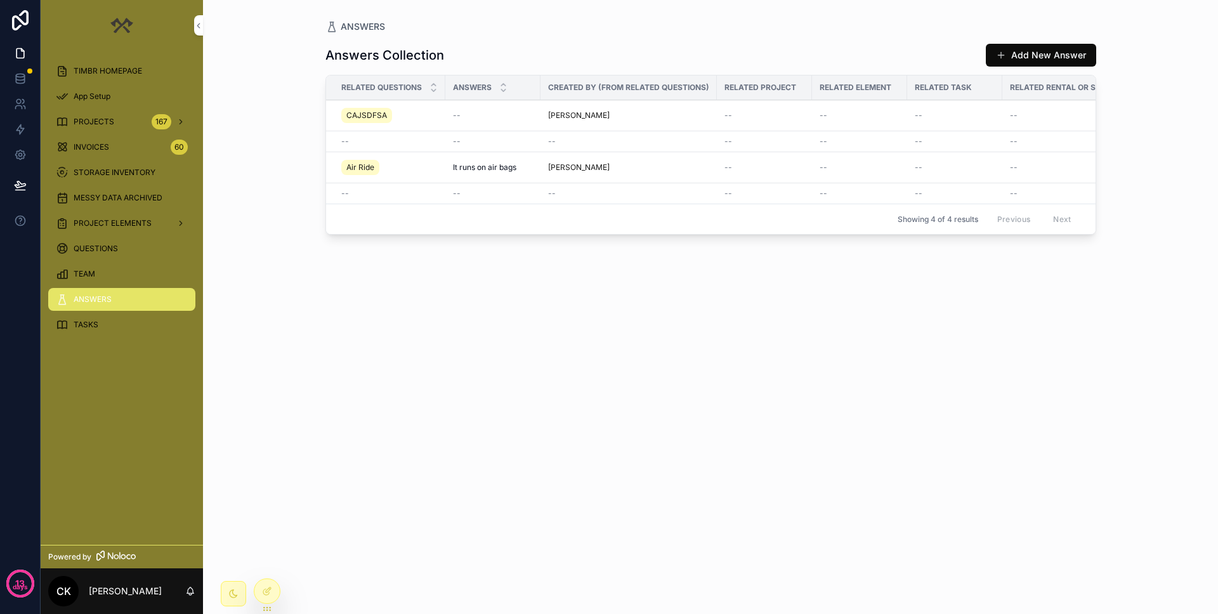
click at [102, 278] on div "TEAM" at bounding box center [122, 274] width 132 height 20
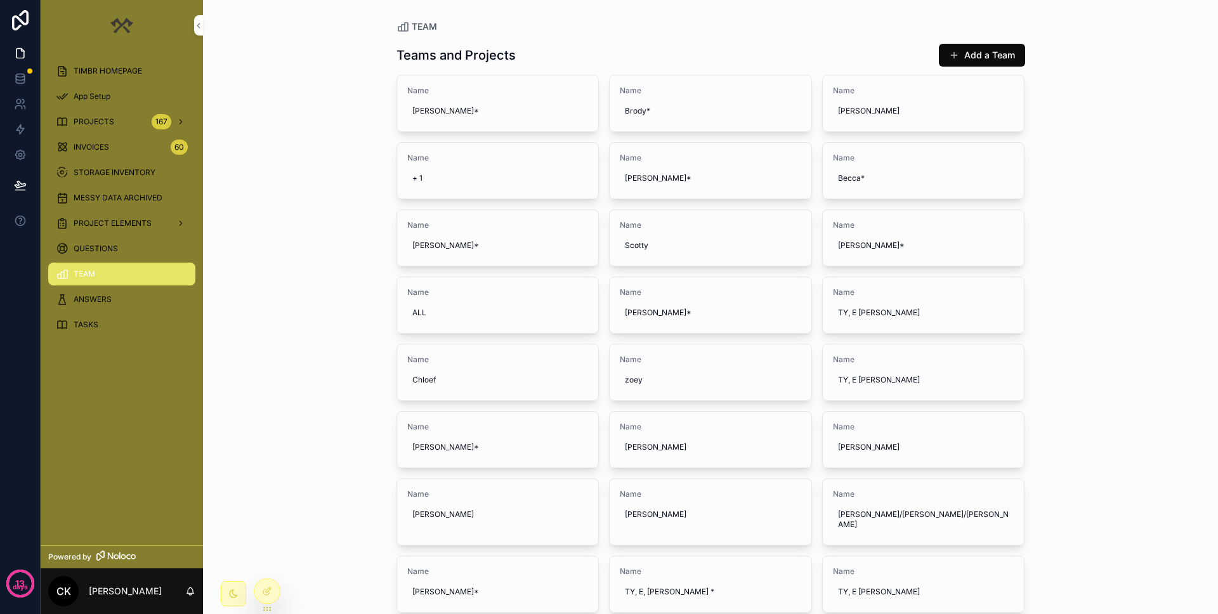
scroll to position [204, 0]
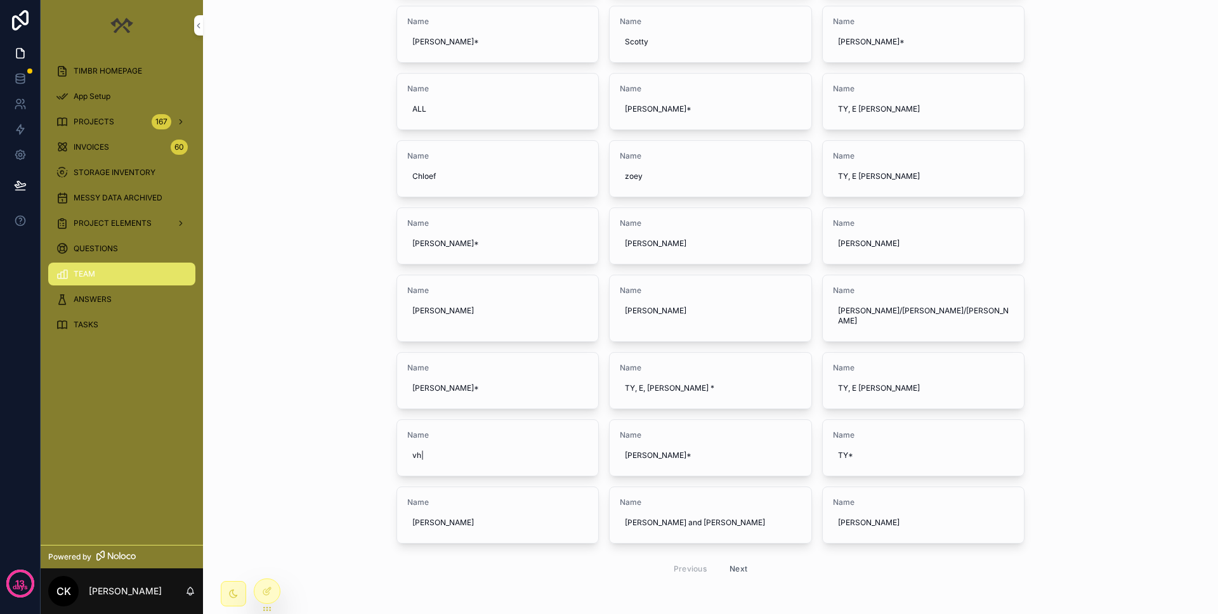
click at [734, 527] on button "Next" at bounding box center [739, 569] width 36 height 20
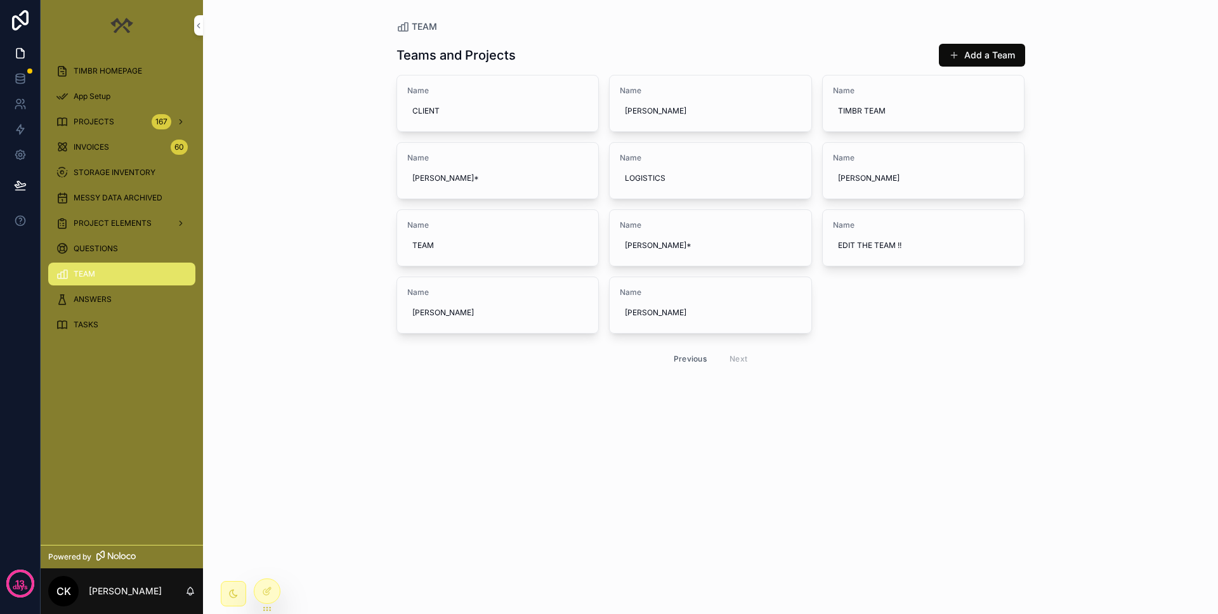
click at [508, 169] on div "[PERSON_NAME]*" at bounding box center [497, 178] width 181 height 20
click at [564, 192] on icon "scrollable content" at bounding box center [568, 195] width 10 height 10
click at [440, 155] on span "Name" at bounding box center [497, 158] width 181 height 10
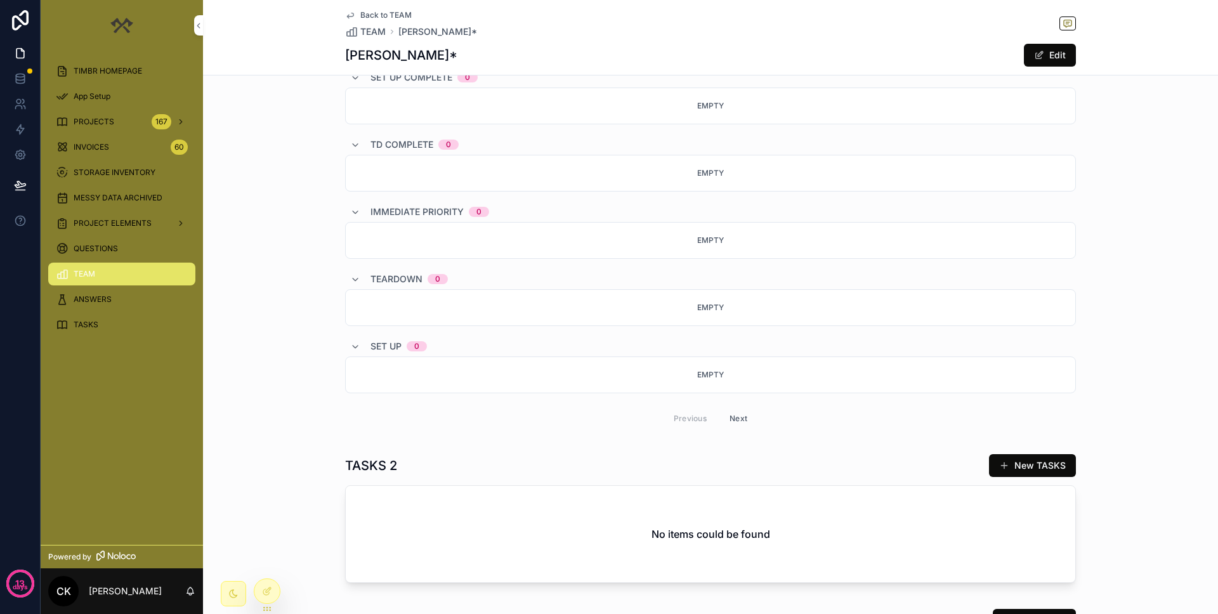
scroll to position [1793, 0]
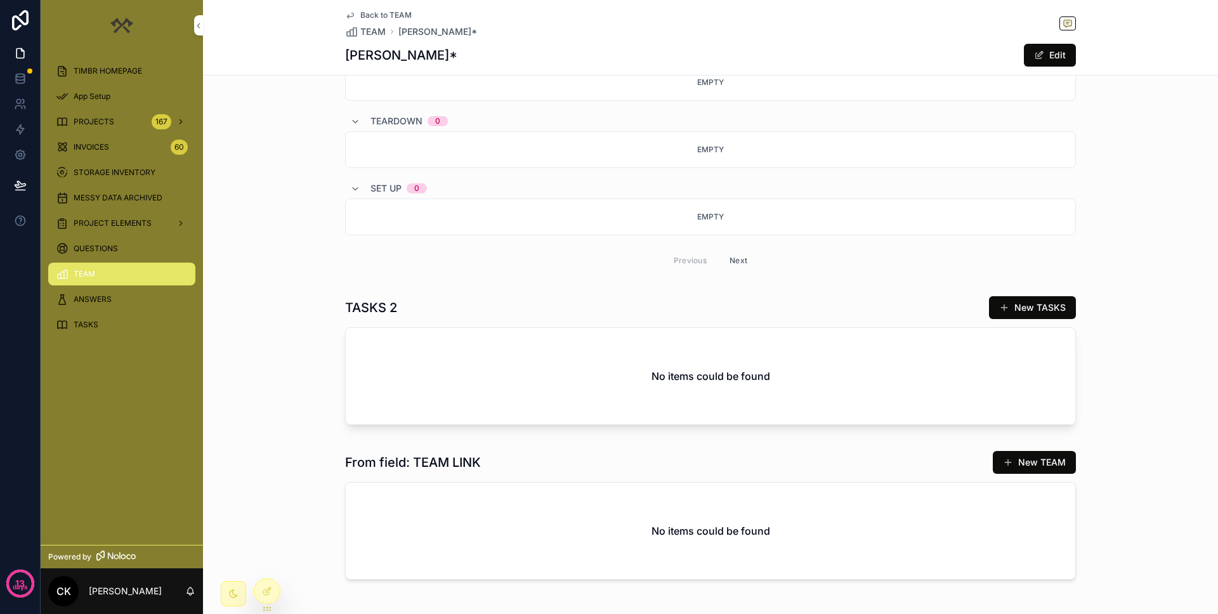
click at [88, 150] on span "INVOICES" at bounding box center [92, 147] width 36 height 10
click at [87, 108] on div "App Setup" at bounding box center [122, 96] width 162 height 25
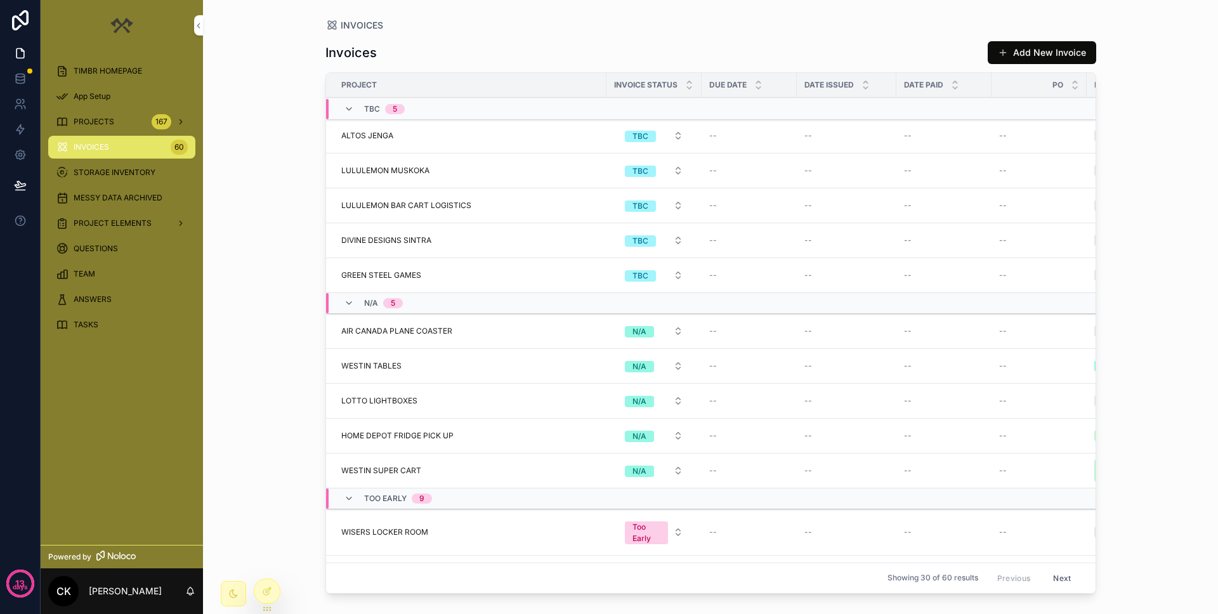
click at [93, 61] on div "TIMBR HOMEPAGE" at bounding box center [122, 71] width 132 height 20
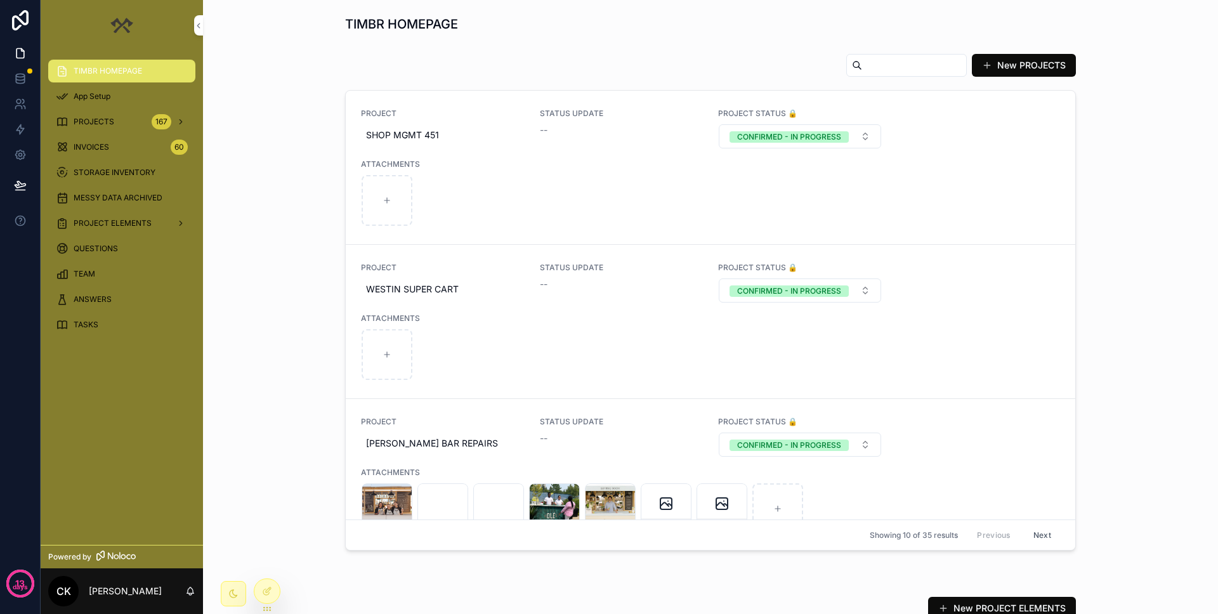
scroll to position [0, 635]
click at [104, 95] on span "App Setup" at bounding box center [92, 96] width 37 height 10
click at [110, 121] on span "PROJECTS" at bounding box center [94, 122] width 41 height 10
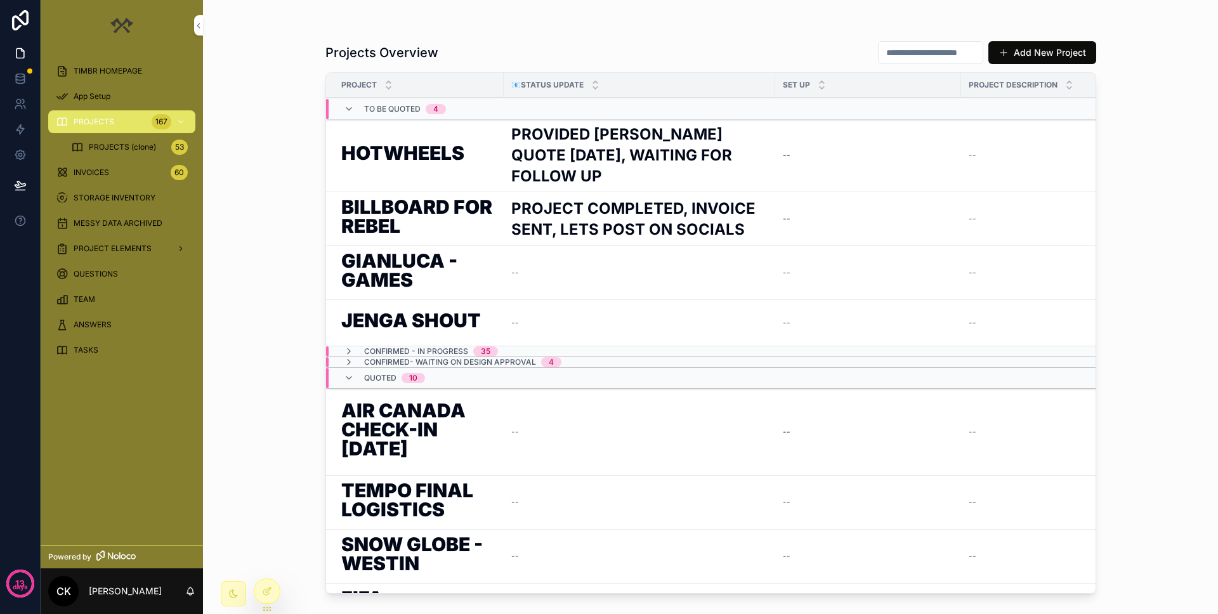
click at [162, 125] on div "167" at bounding box center [162, 121] width 20 height 15
click at [100, 147] on span "PROJECTS (clone)" at bounding box center [122, 147] width 67 height 10
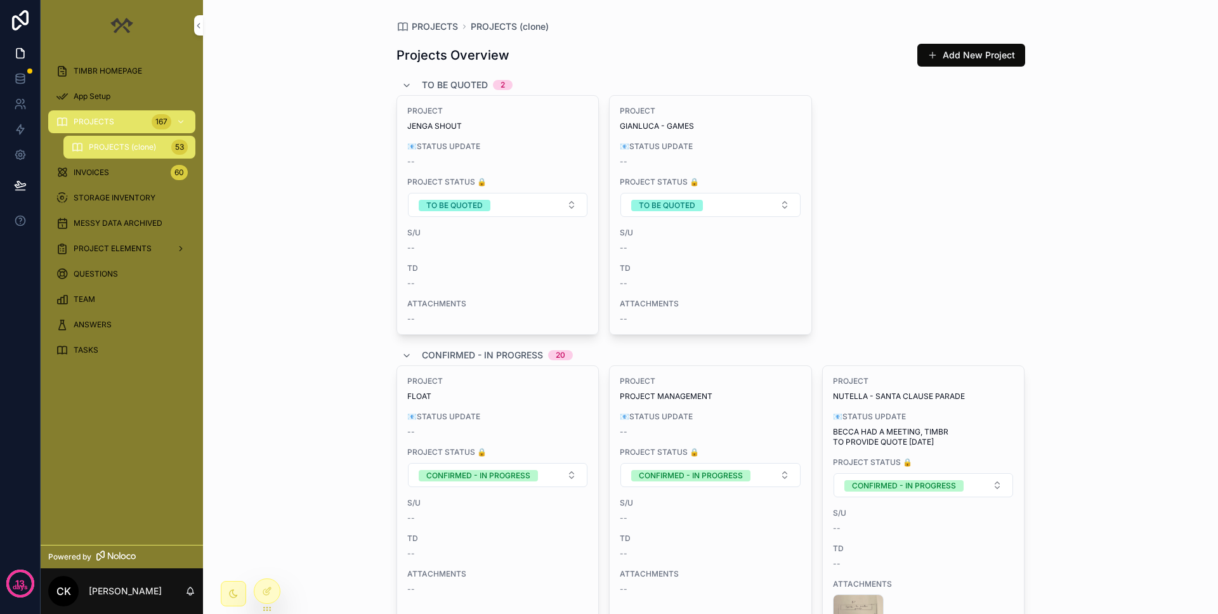
click at [92, 120] on span "PROJECTS" at bounding box center [94, 122] width 41 height 10
click at [114, 112] on div "PROJECTS 167" at bounding box center [122, 122] width 132 height 20
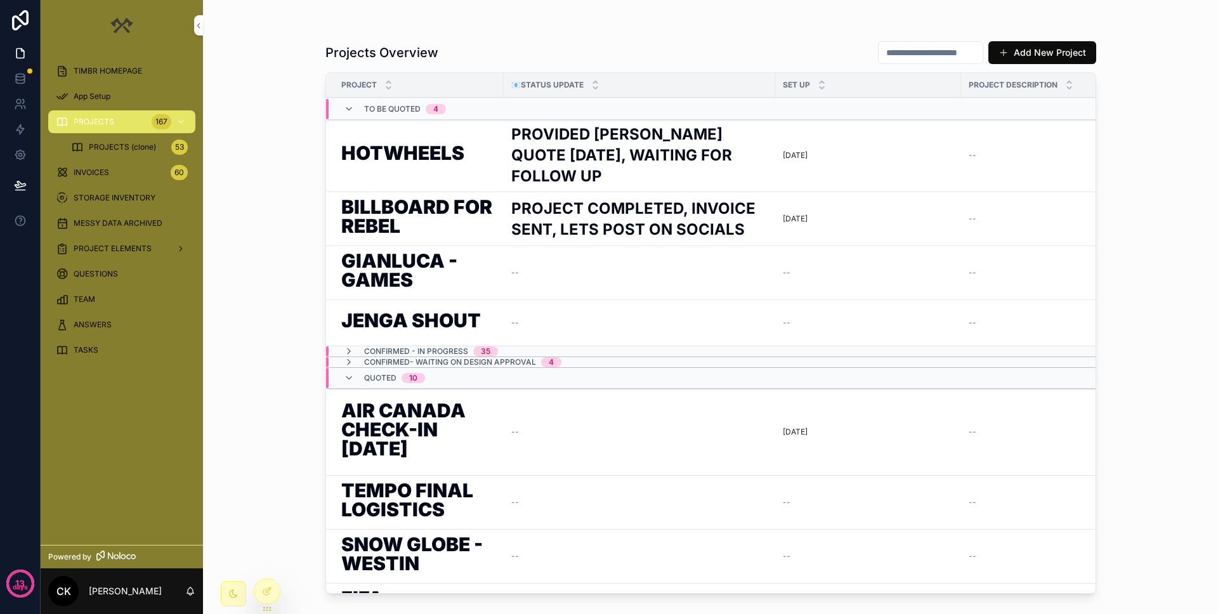
click at [749, 152] on h2 "PROVIDED [PERSON_NAME] QUOTE [DATE], WAITING FOR FOLLOW UP" at bounding box center [639, 155] width 256 height 63
click at [438, 150] on h1 "HOTWHEELS" at bounding box center [402, 155] width 123 height 24
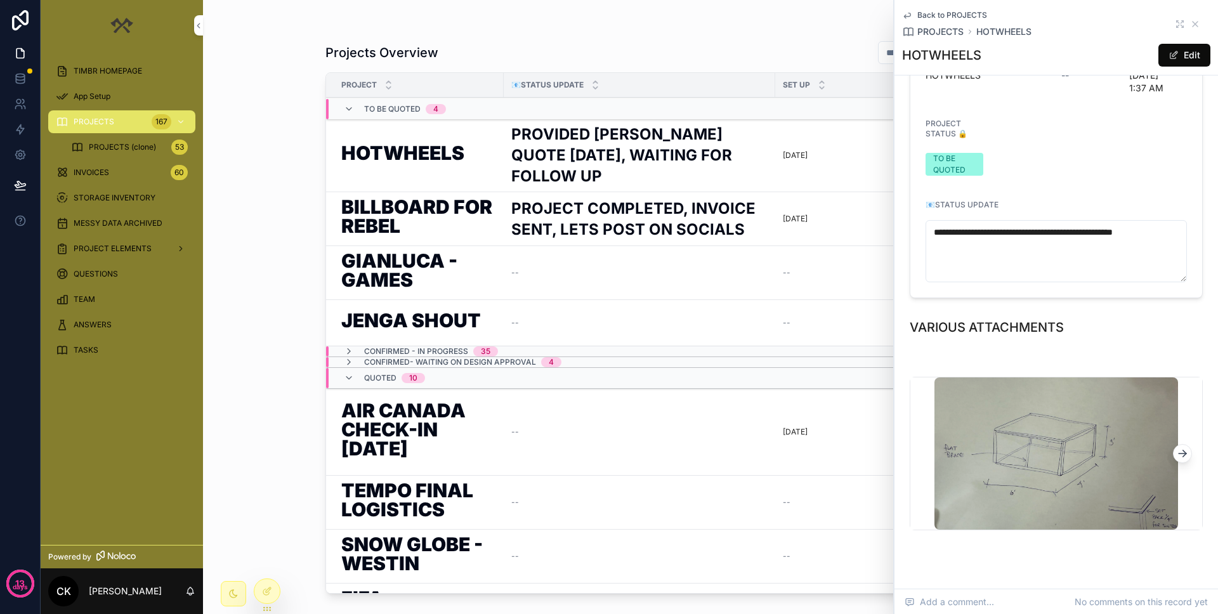
scroll to position [218, 0]
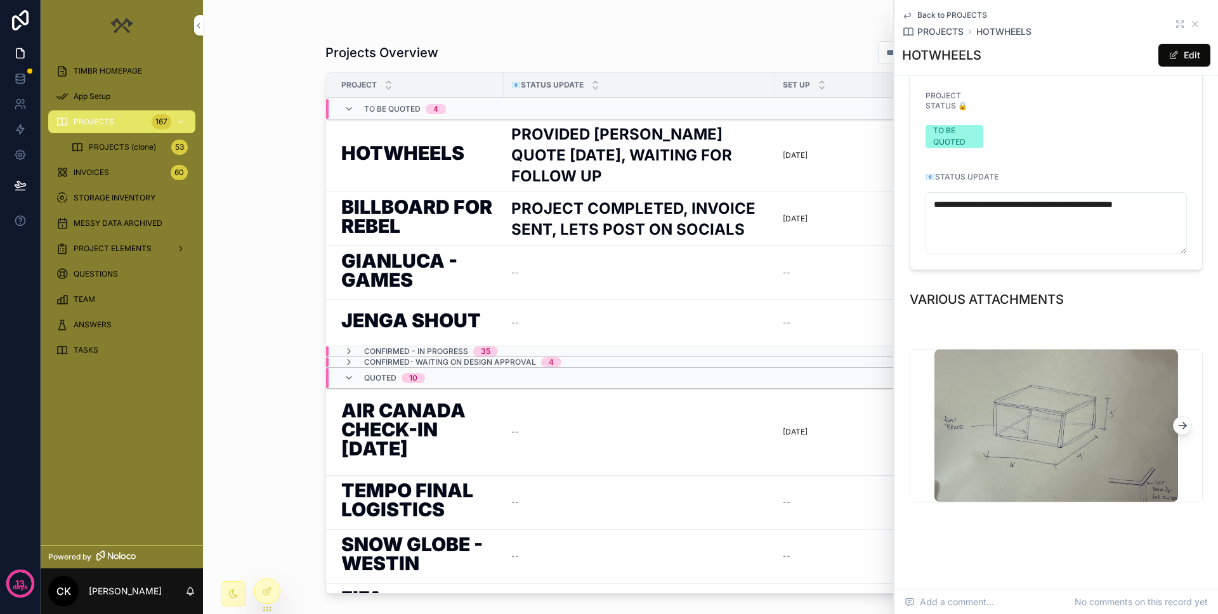
click at [779, 425] on icon "scrollable content" at bounding box center [1184, 424] width 3 height 3
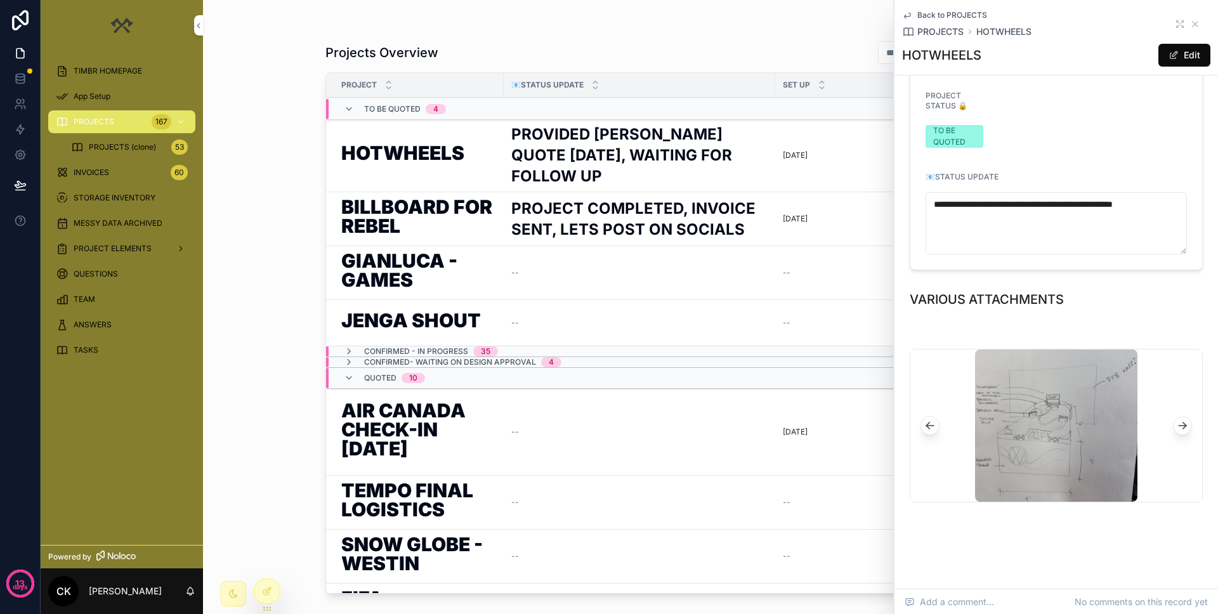
click at [779, 424] on img "scrollable content" at bounding box center [1056, 426] width 162 height 152
click at [779, 465] on img "scrollable content" at bounding box center [1056, 426] width 162 height 152
click at [779, 428] on icon "scrollable content" at bounding box center [930, 425] width 13 height 13
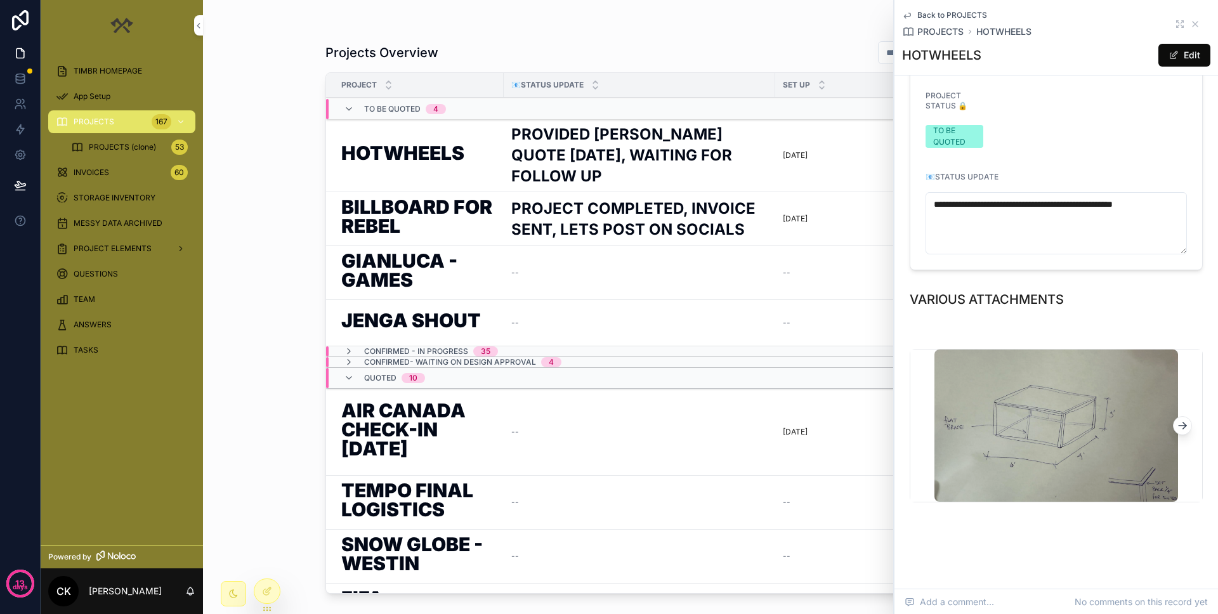
click at [779, 424] on icon "scrollable content" at bounding box center [1182, 425] width 13 height 13
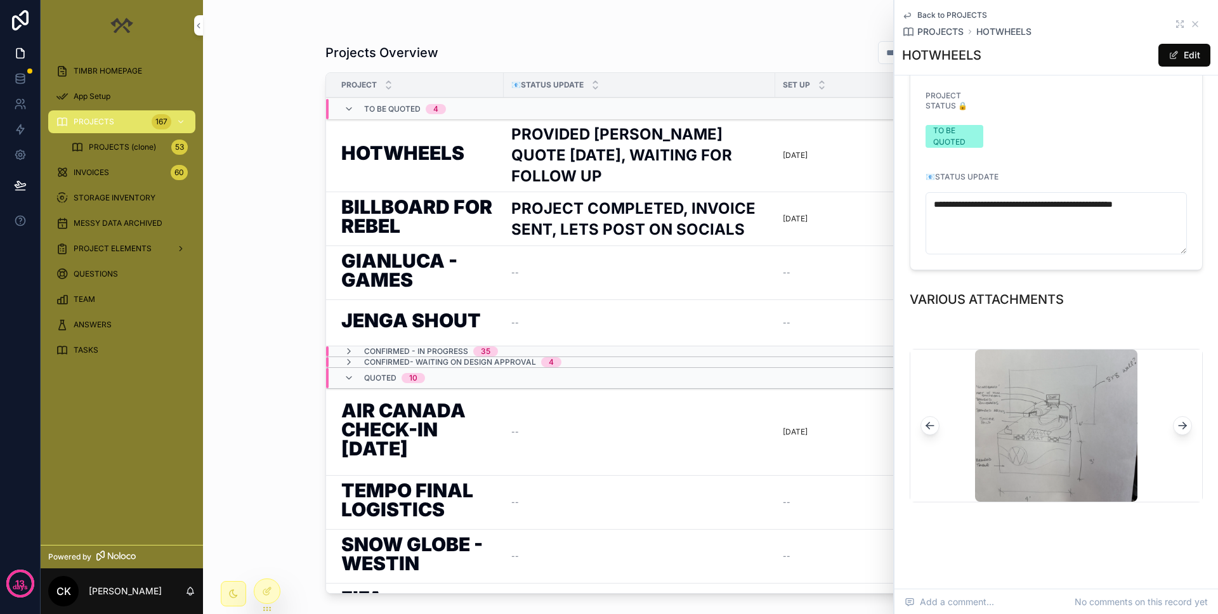
click at [451, 208] on h1 "BILLBOARD FOR REBEL" at bounding box center [418, 218] width 155 height 43
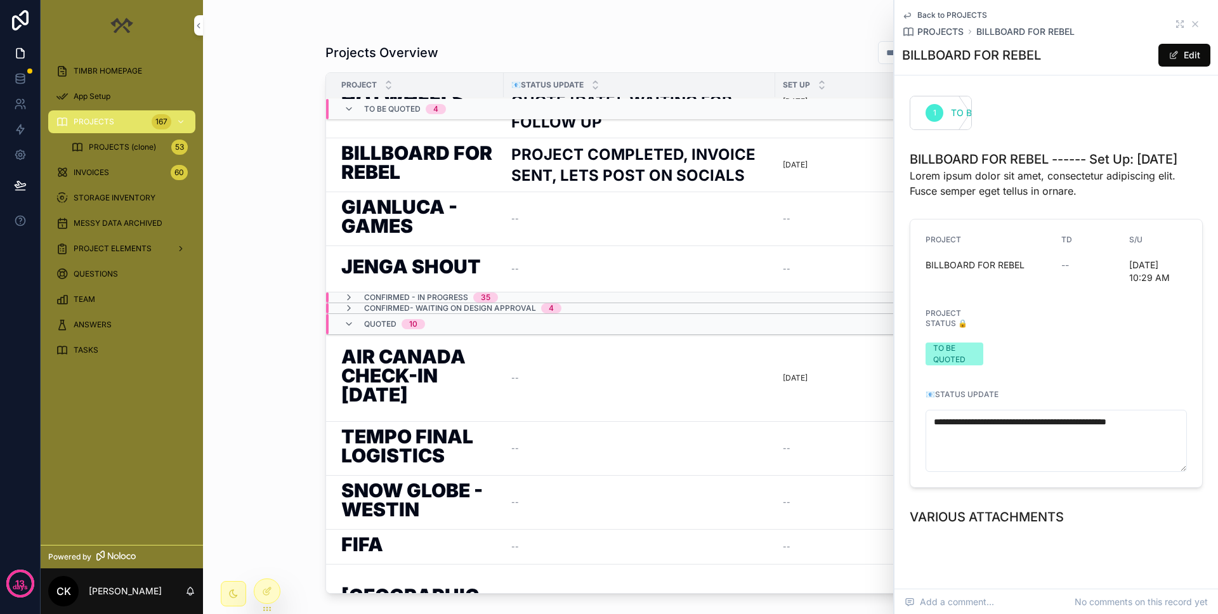
scroll to position [67, 0]
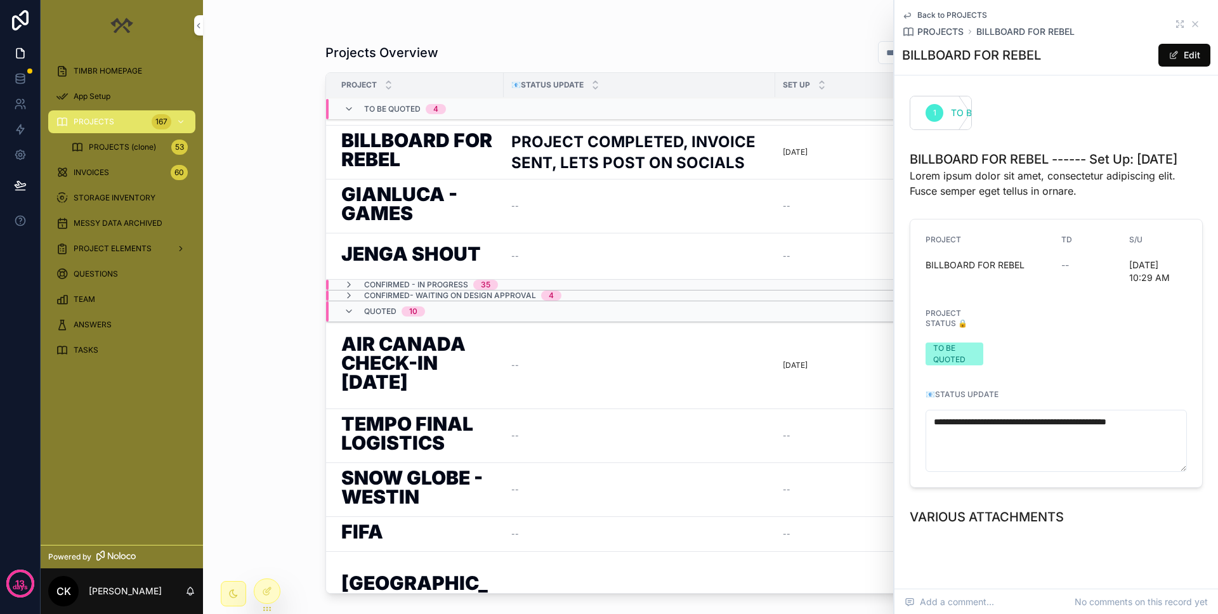
click at [779, 186] on span "Lorem ipsum dolor sit amet, consectetur adipiscing elit. Fusce semper eget tell…" at bounding box center [1056, 183] width 293 height 30
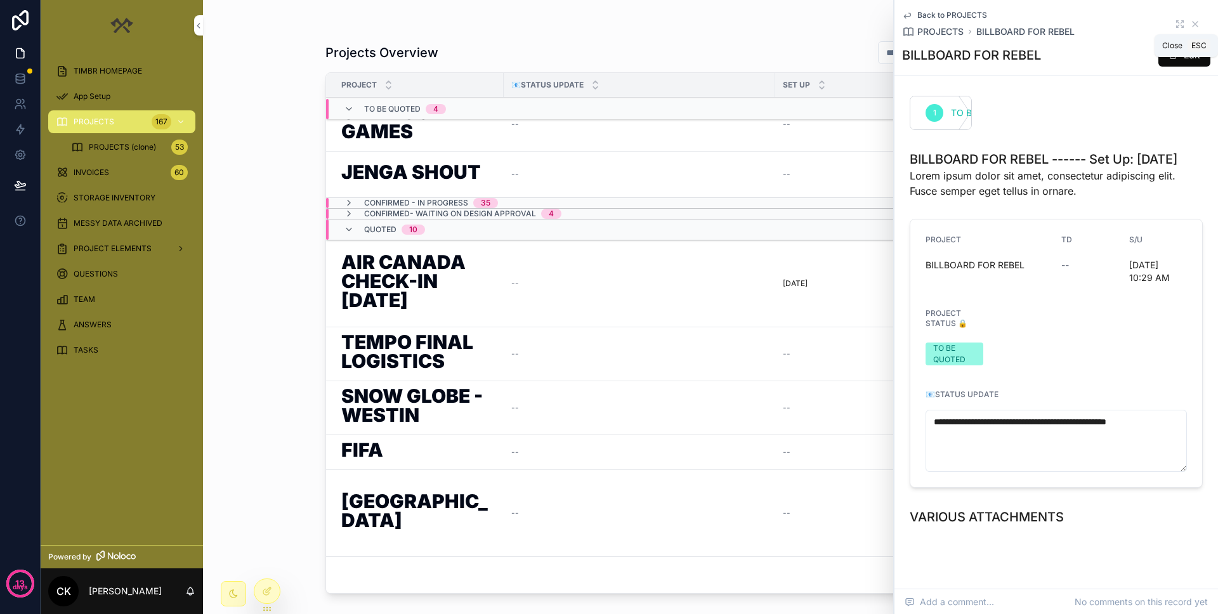
click at [779, 22] on icon "scrollable content" at bounding box center [1195, 24] width 5 height 5
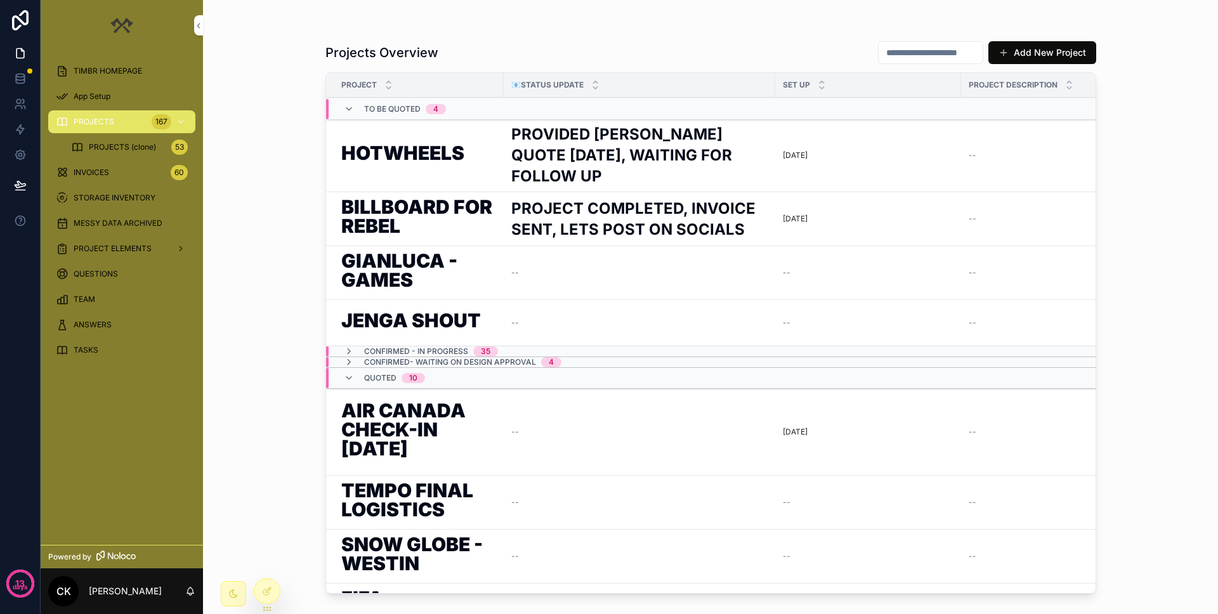
click at [346, 110] on icon "scrollable content" at bounding box center [349, 109] width 10 height 10
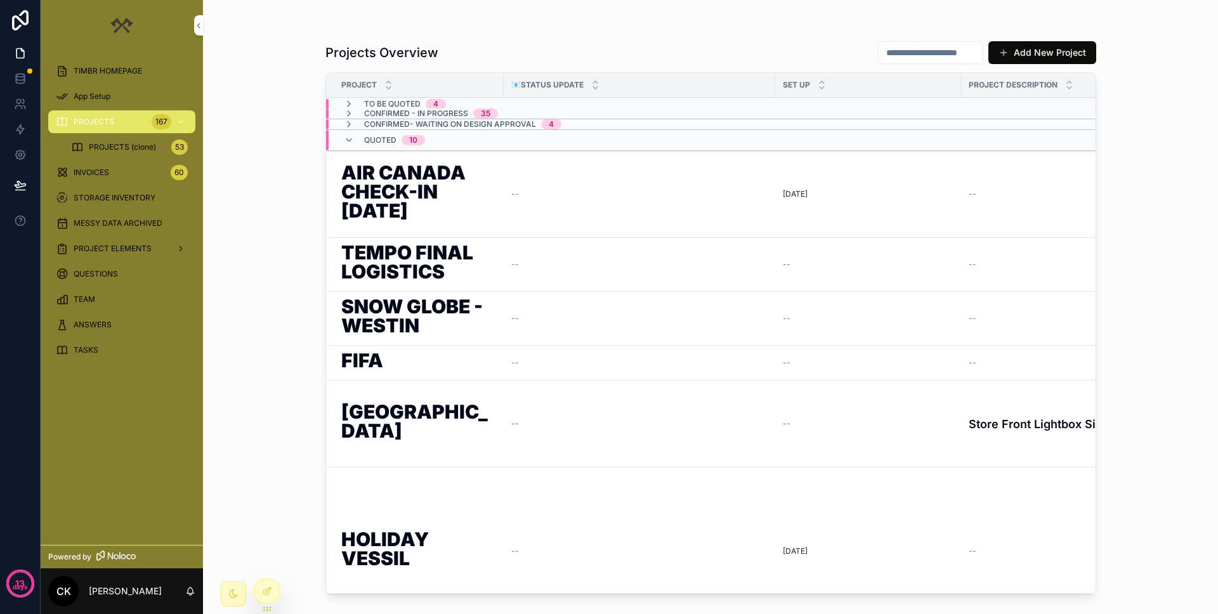
click at [350, 124] on icon "scrollable content" at bounding box center [349, 124] width 10 height 10
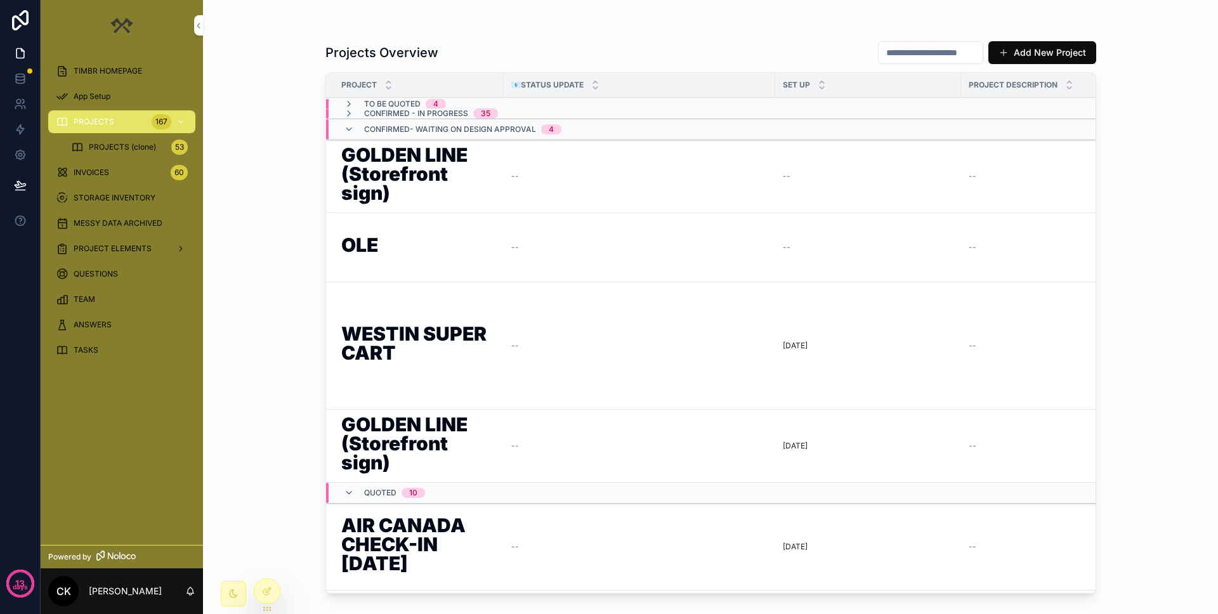
click at [346, 112] on icon "scrollable content" at bounding box center [349, 114] width 10 height 10
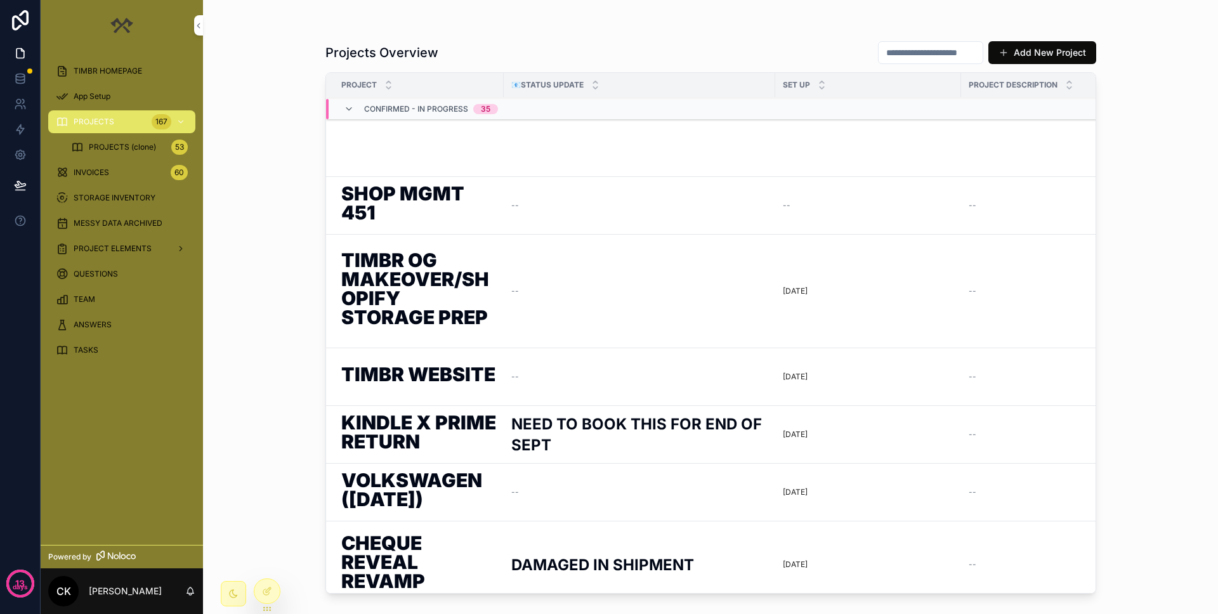
scroll to position [442, 0]
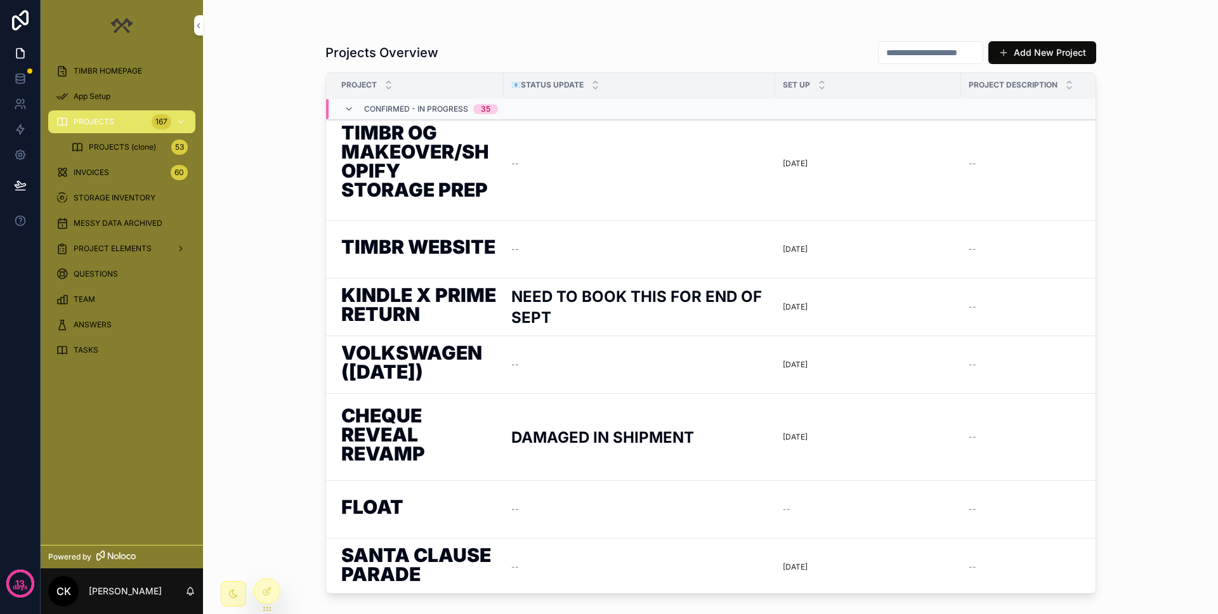
click at [398, 221] on td "TIMBR WEBSITE TIMBR WEBSITE" at bounding box center [415, 250] width 178 height 58
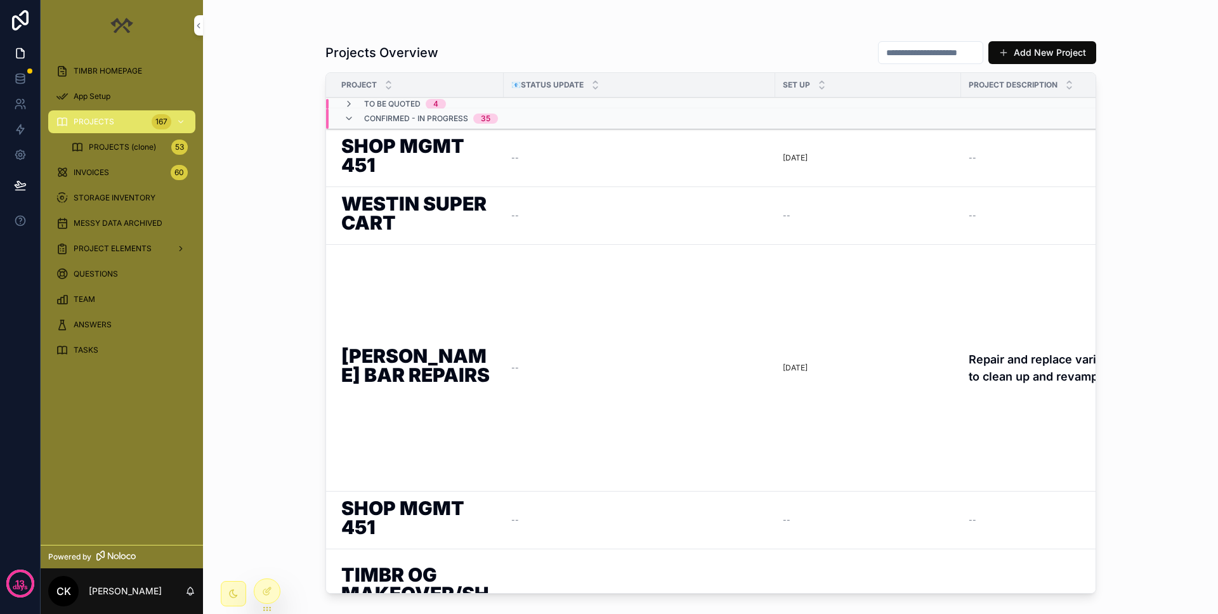
scroll to position [60, 0]
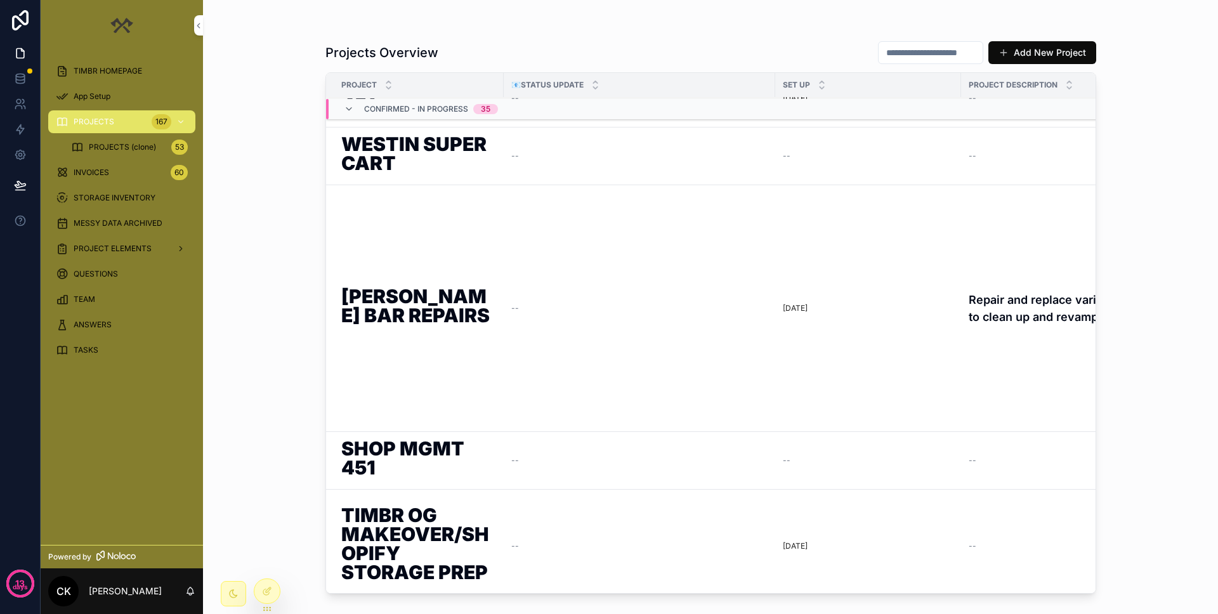
click at [779, 88] on span "SET UP" at bounding box center [796, 85] width 27 height 10
click at [267, 527] on div at bounding box center [266, 591] width 25 height 24
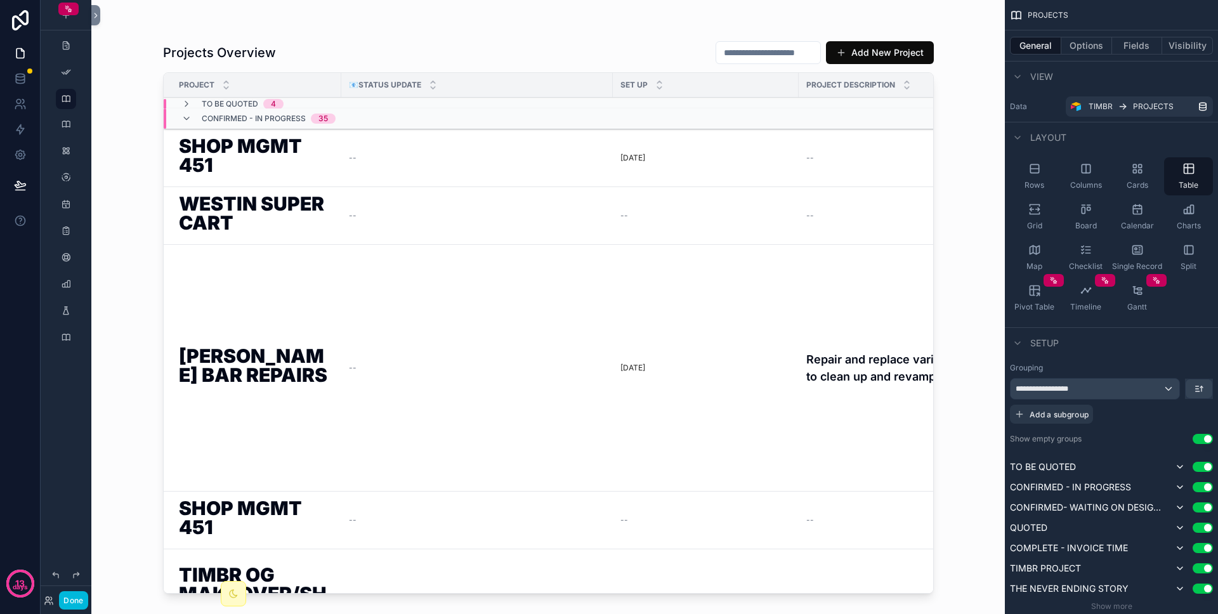
click at [642, 81] on span "SET UP" at bounding box center [634, 85] width 27 height 10
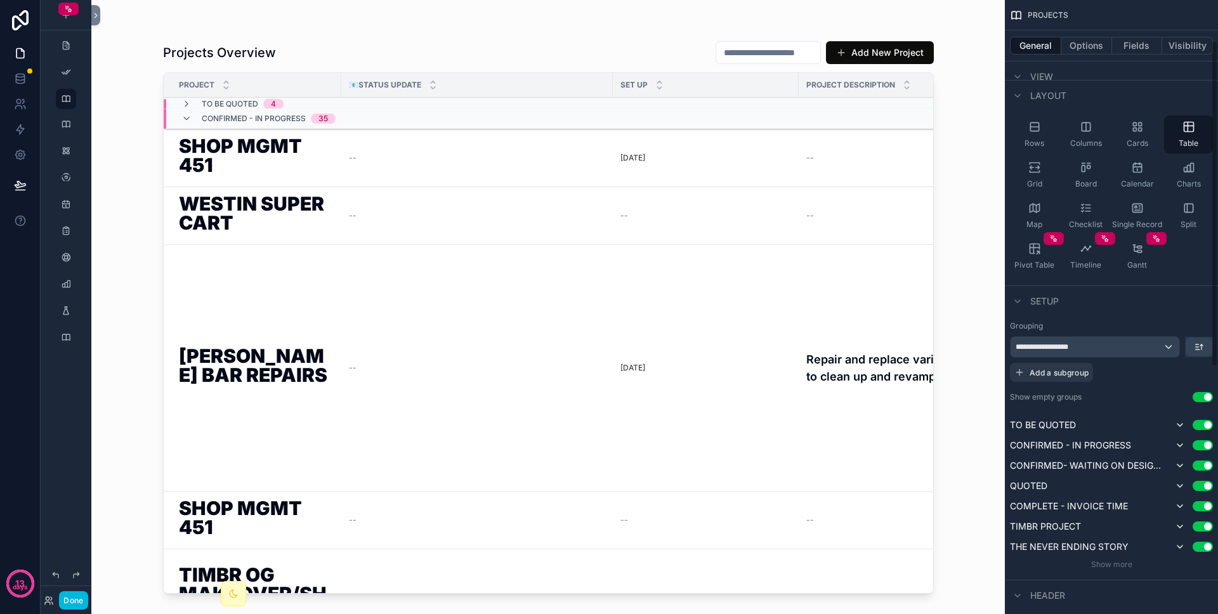
scroll to position [79, 0]
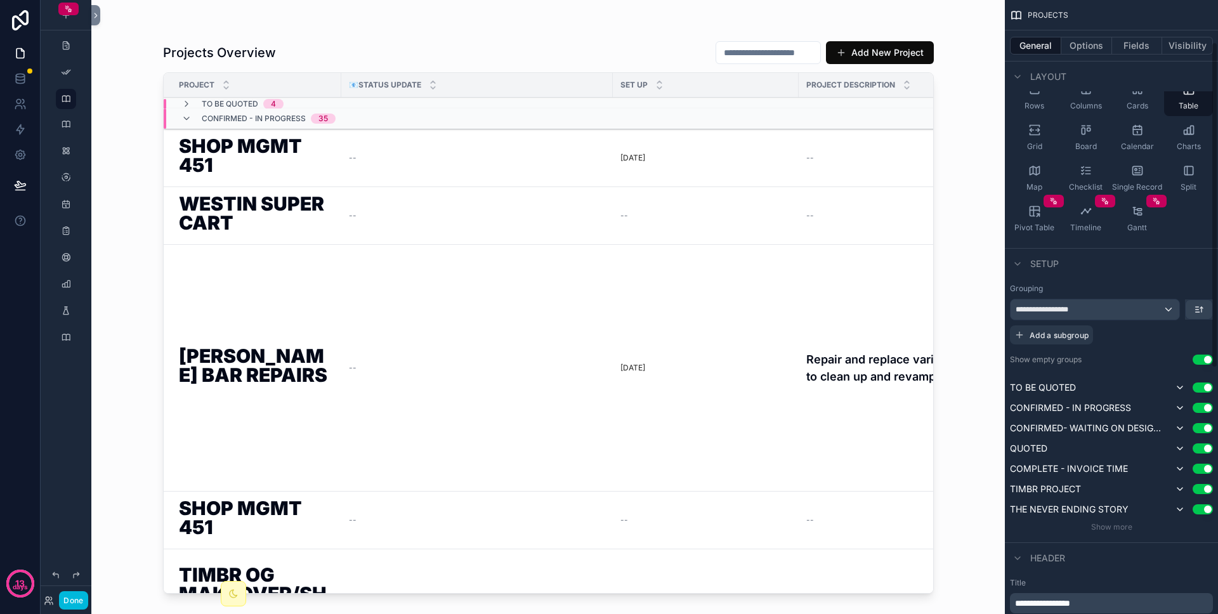
click at [779, 42] on button "Fields" at bounding box center [1137, 46] width 51 height 18
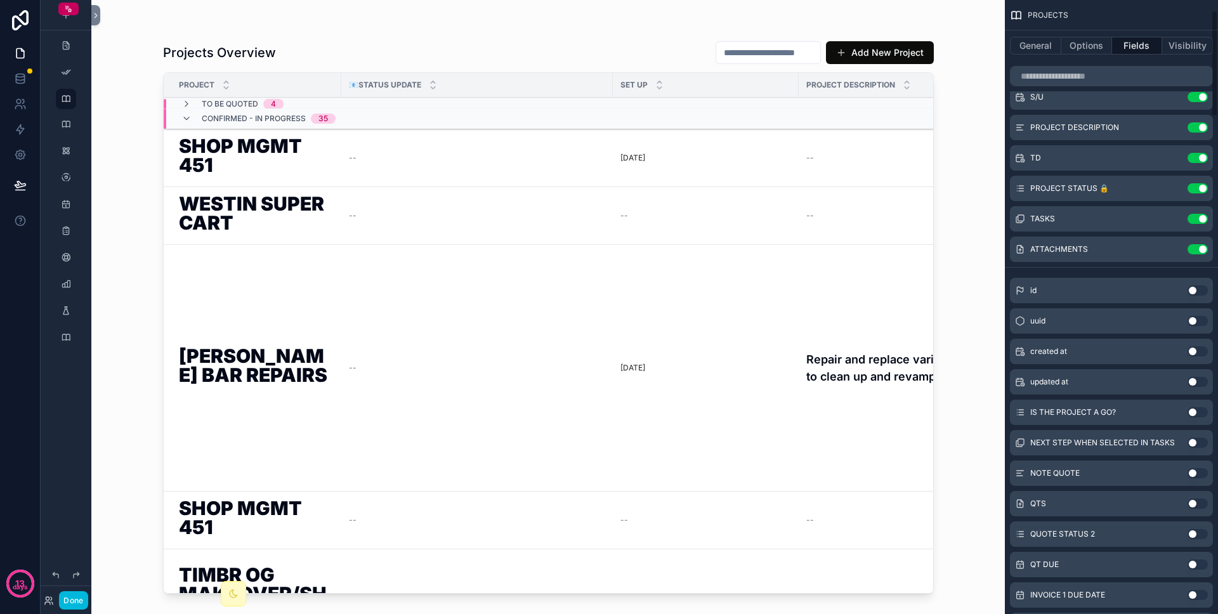
scroll to position [0, 0]
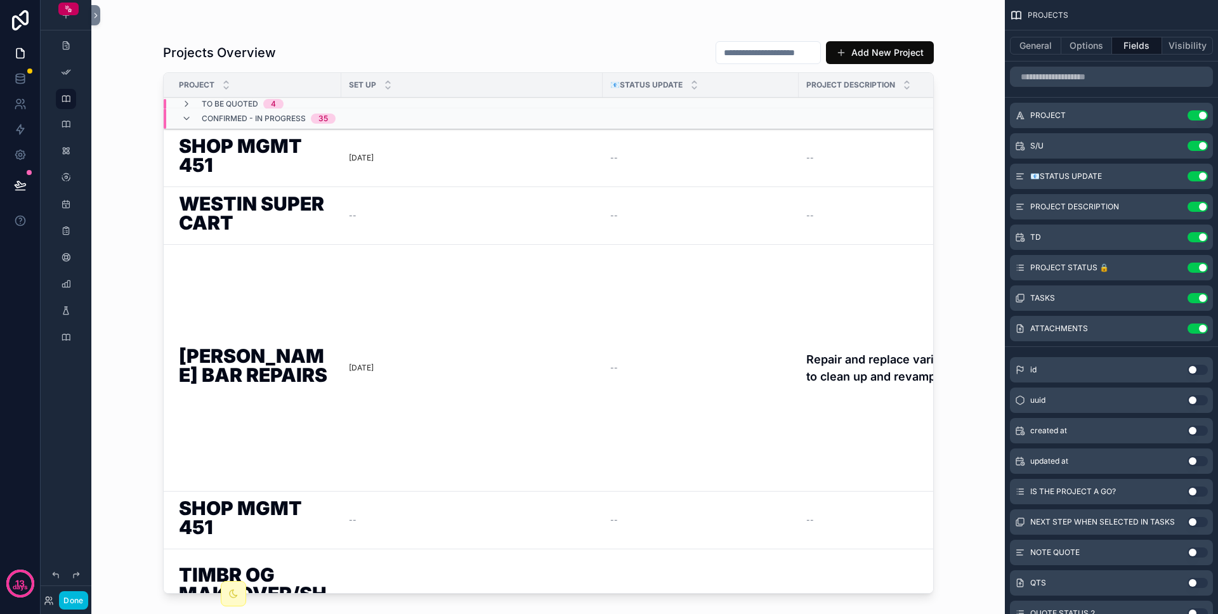
click at [0, 0] on button "scrollable content" at bounding box center [0, 0] width 0 height 0
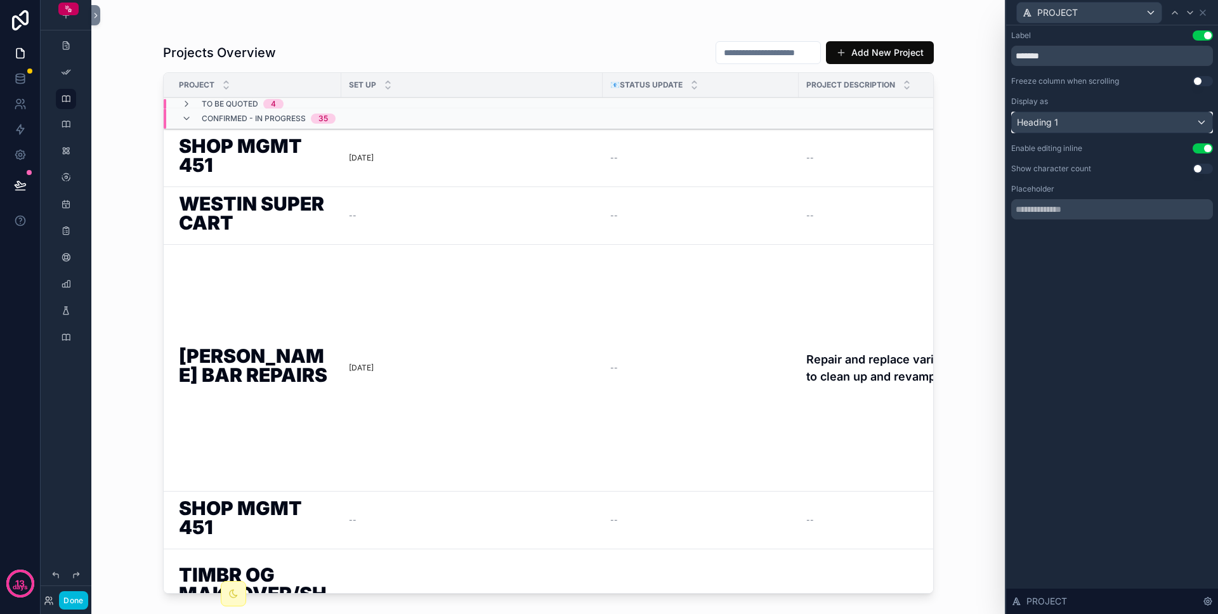
click at [779, 117] on div "Heading 1" at bounding box center [1112, 122] width 201 height 20
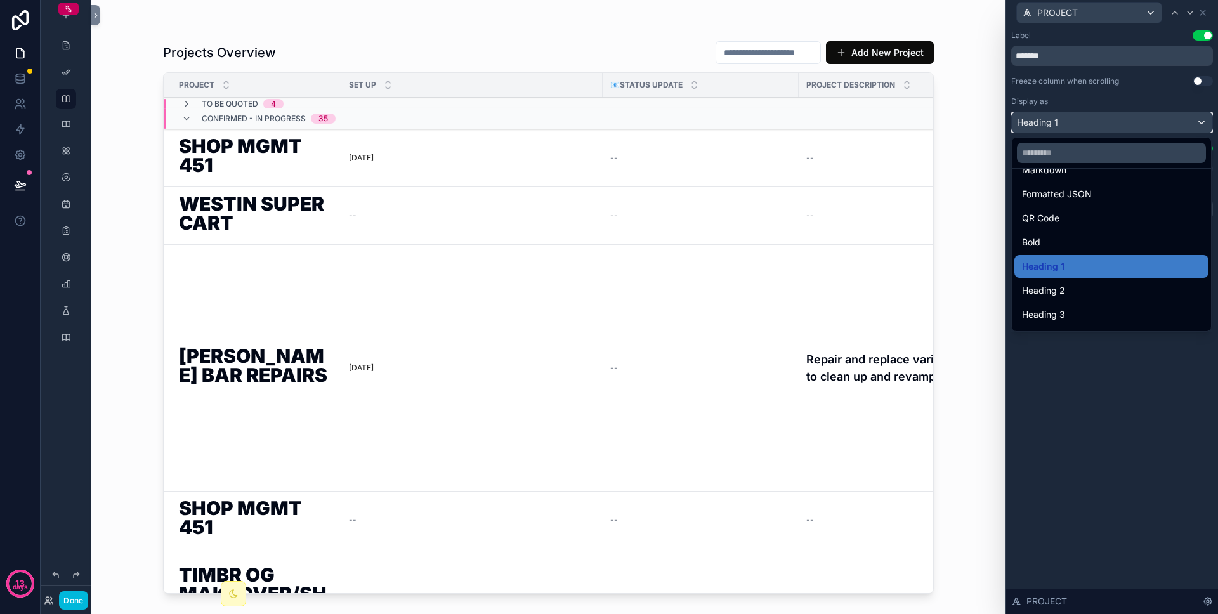
scroll to position [117, 0]
click at [779, 289] on div "Heading 2" at bounding box center [1111, 289] width 179 height 15
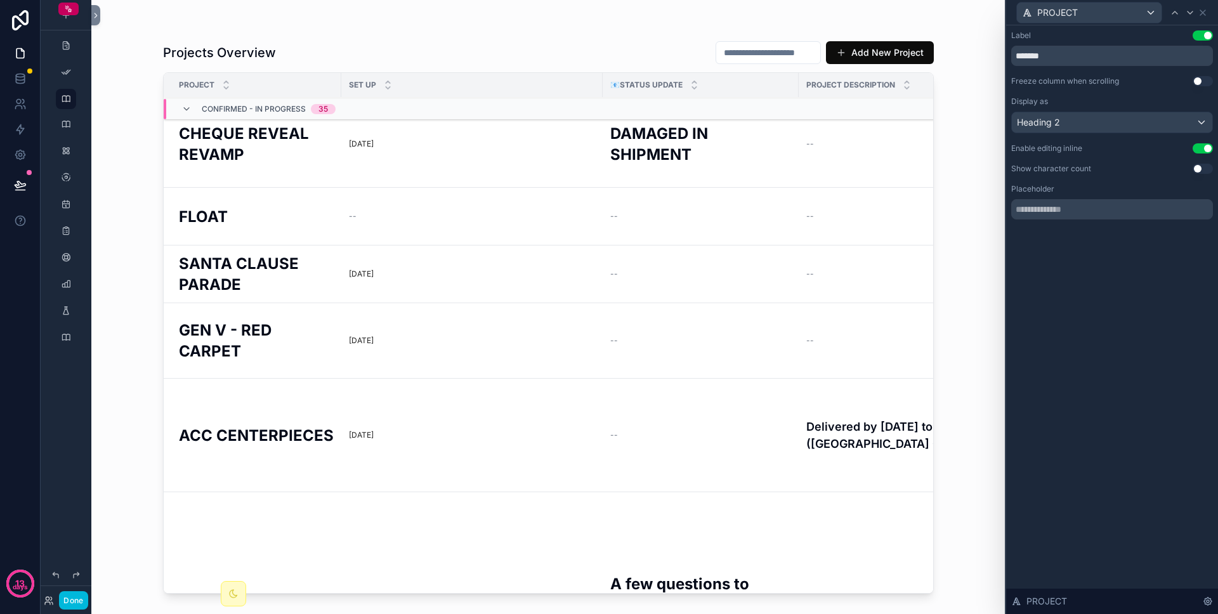
scroll to position [0, 0]
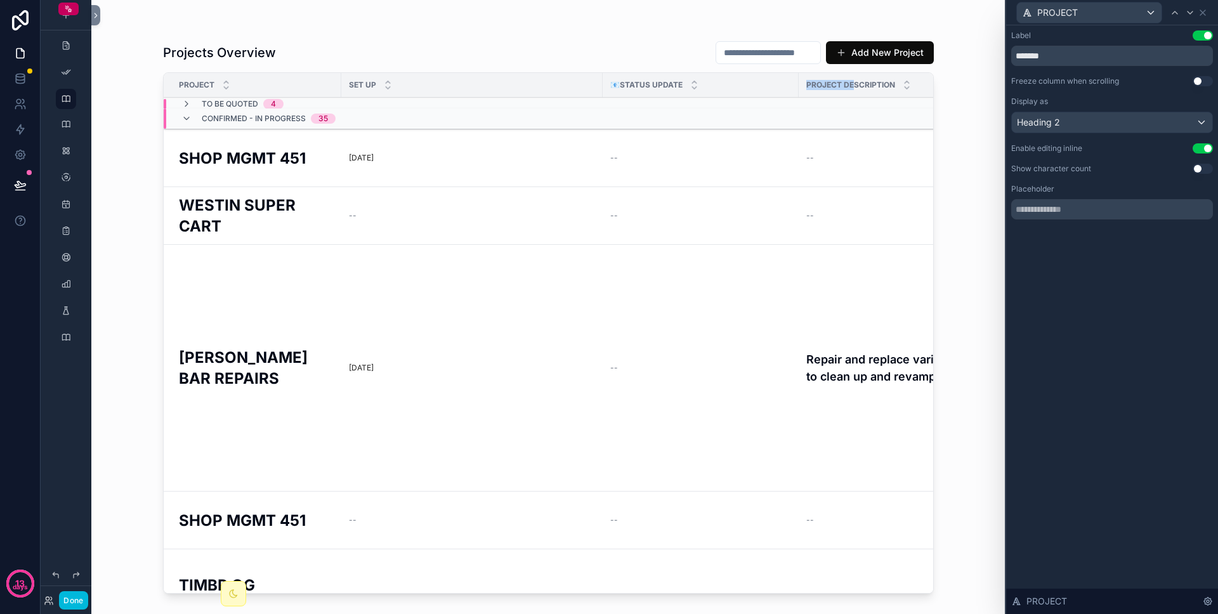
drag, startPoint x: 855, startPoint y: 81, endPoint x: 688, endPoint y: 95, distance: 167.5
click at [685, 95] on tr "PROJECT SET UP 📧STATUS UPDATE PROJECT DESCRIPTION TD PROJECT STATUS 🔒 TASKS ATT…" at bounding box center [841, 85] width 1355 height 25
click at [779, 267] on div "Label Use setting ******* Freeze column when scrolling Use setting Display as H…" at bounding box center [1112, 319] width 212 height 589
drag, startPoint x: 846, startPoint y: 84, endPoint x: 864, endPoint y: 78, distance: 18.3
click at [779, 78] on div "PROJECT DESCRIPTION" at bounding box center [955, 85] width 313 height 24
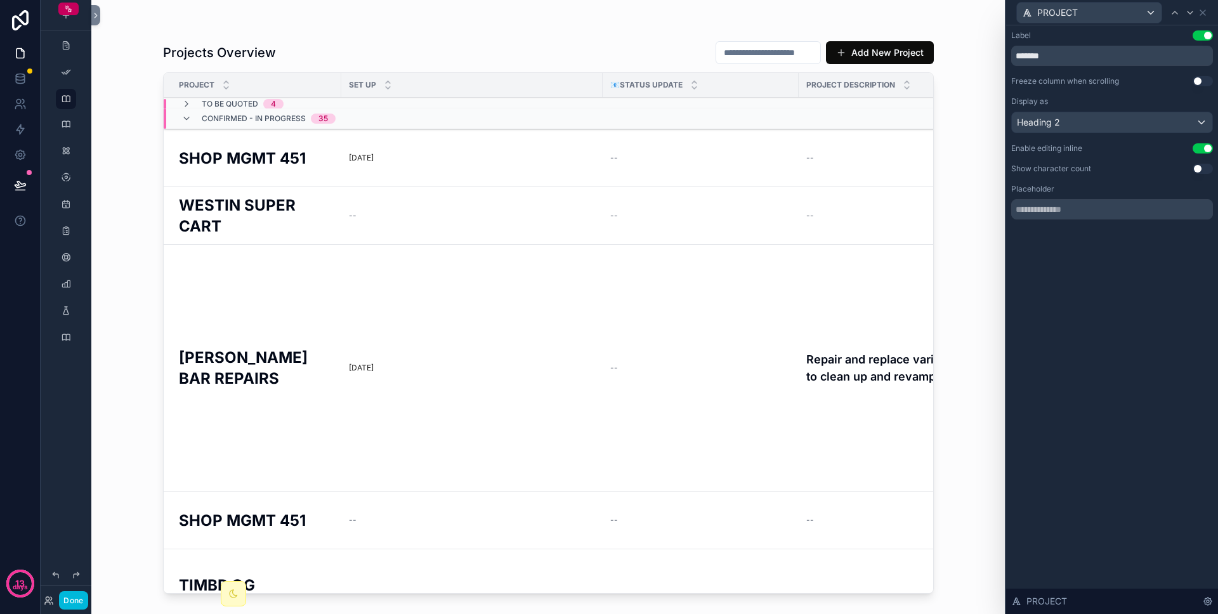
click at [779, 82] on span "PROJECT DESCRIPTION" at bounding box center [850, 85] width 89 height 10
click at [779, 16] on icon at bounding box center [1203, 13] width 10 height 10
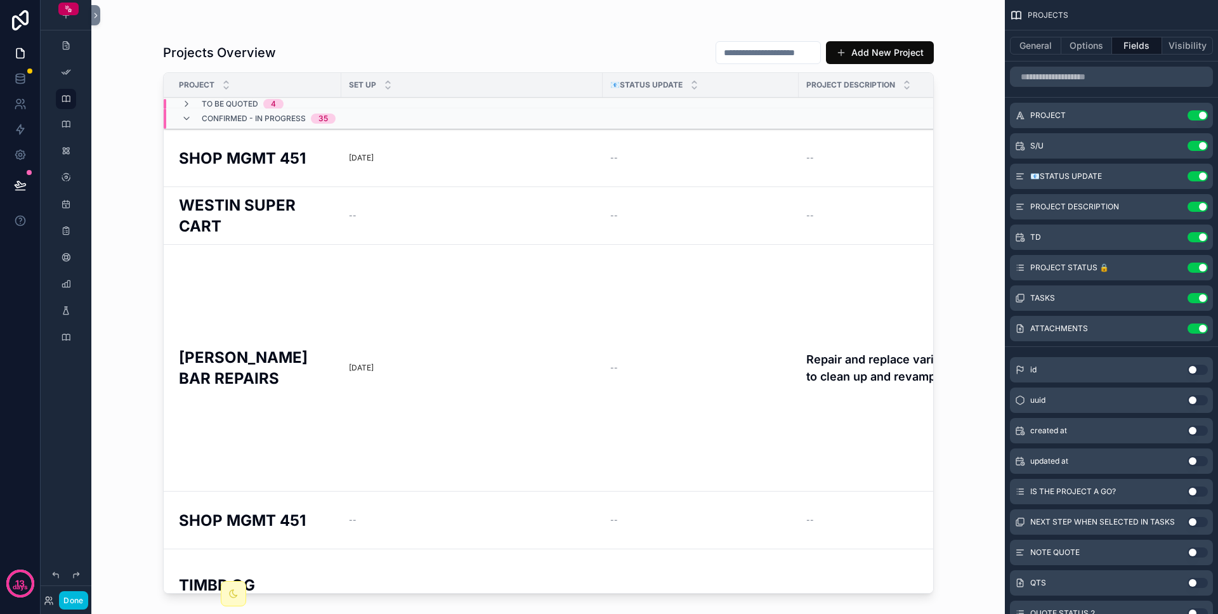
click at [0, 0] on icon "scrollable content" at bounding box center [0, 0] width 0 height 0
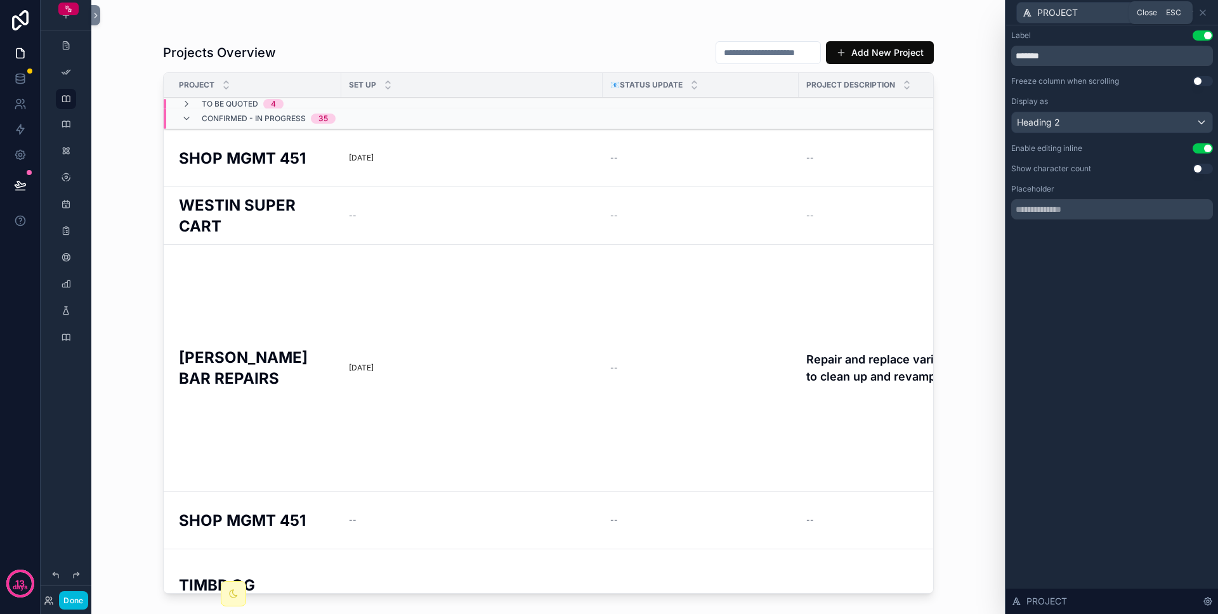
click at [779, 12] on icon at bounding box center [1203, 12] width 5 height 5
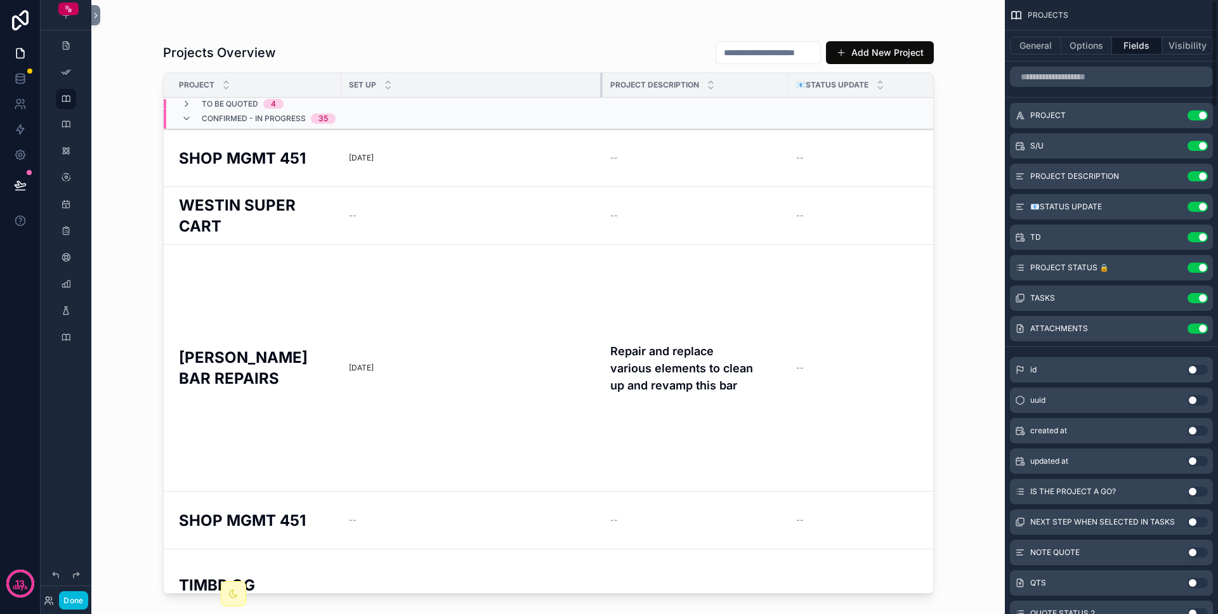
click at [602, 79] on div "scrollable content" at bounding box center [602, 85] width 5 height 24
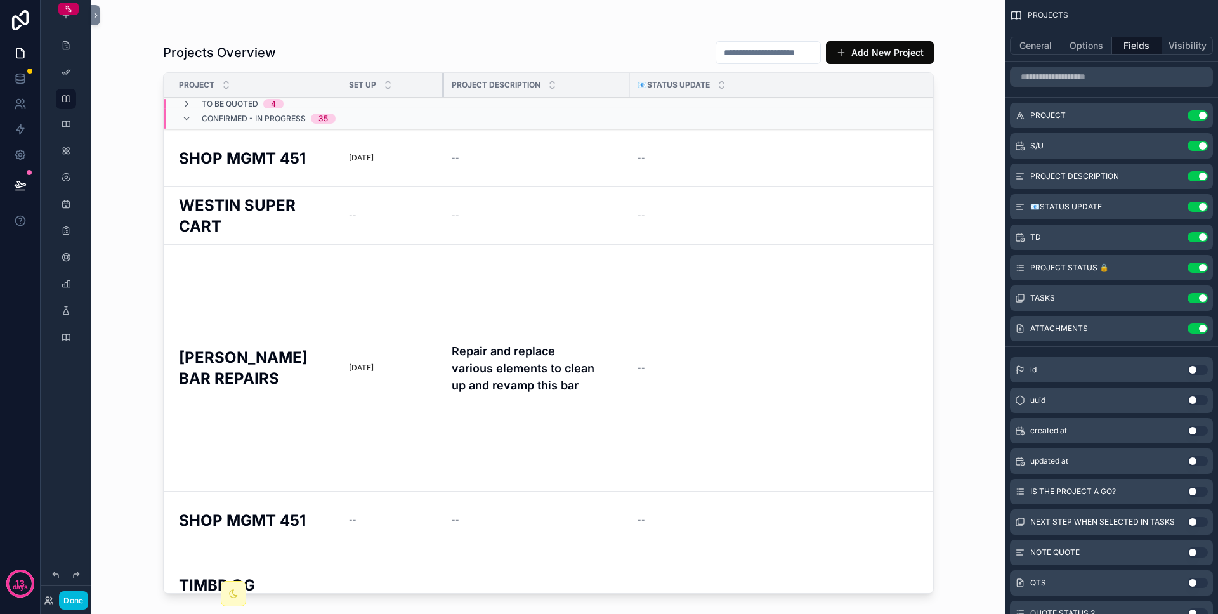
drag, startPoint x: 602, startPoint y: 79, endPoint x: 443, endPoint y: 95, distance: 159.4
click at [443, 95] on tr "PROJECT SET UP PROJECT DESCRIPTION 📧STATUS UPDATE TD PROJECT STATUS 🔒 TASKS ATT…" at bounding box center [762, 85] width 1196 height 25
click at [532, 376] on h4 "Repair and replace various elements to clean up and revamp this bar" at bounding box center [537, 368] width 171 height 51
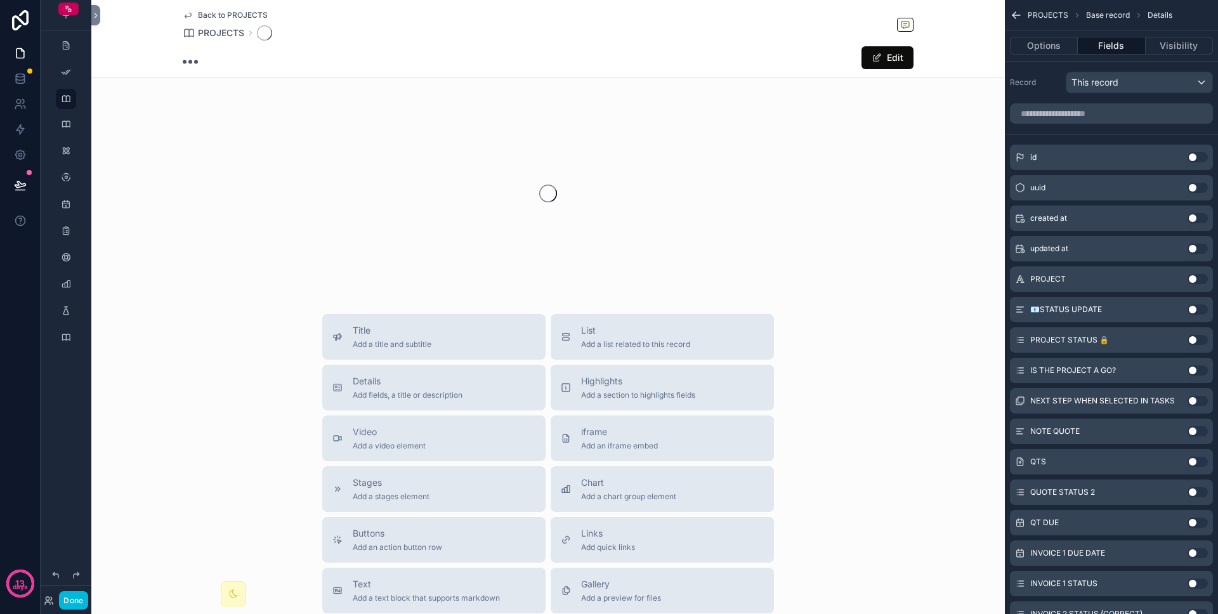
click at [561, 181] on div "scrollable content" at bounding box center [548, 193] width 914 height 201
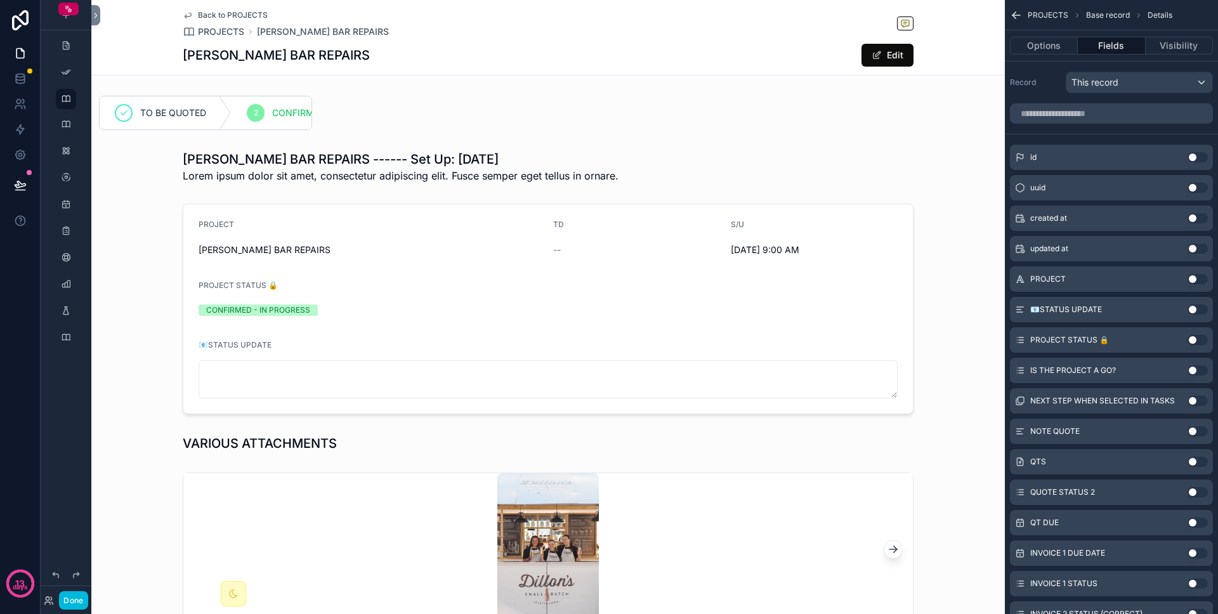
click at [185, 12] on icon "scrollable content" at bounding box center [188, 15] width 10 height 10
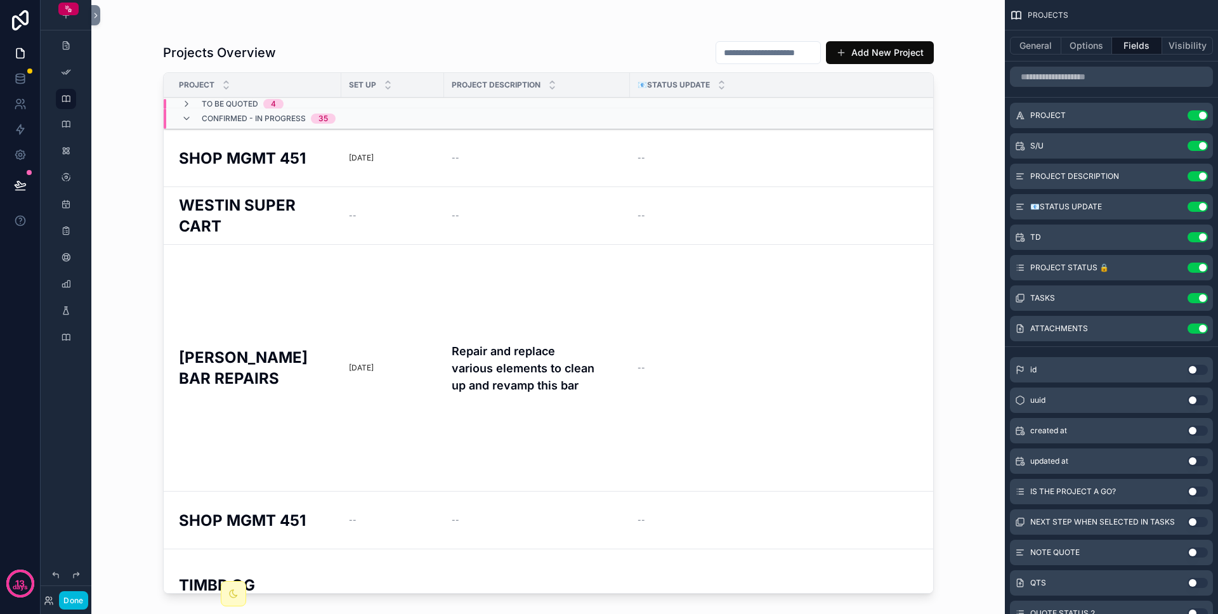
click at [537, 333] on td "Repair and replace various elements to clean up and revamp this bar" at bounding box center [537, 368] width 186 height 247
click at [243, 155] on h2 "SHOP MGMT 451" at bounding box center [242, 158] width 127 height 21
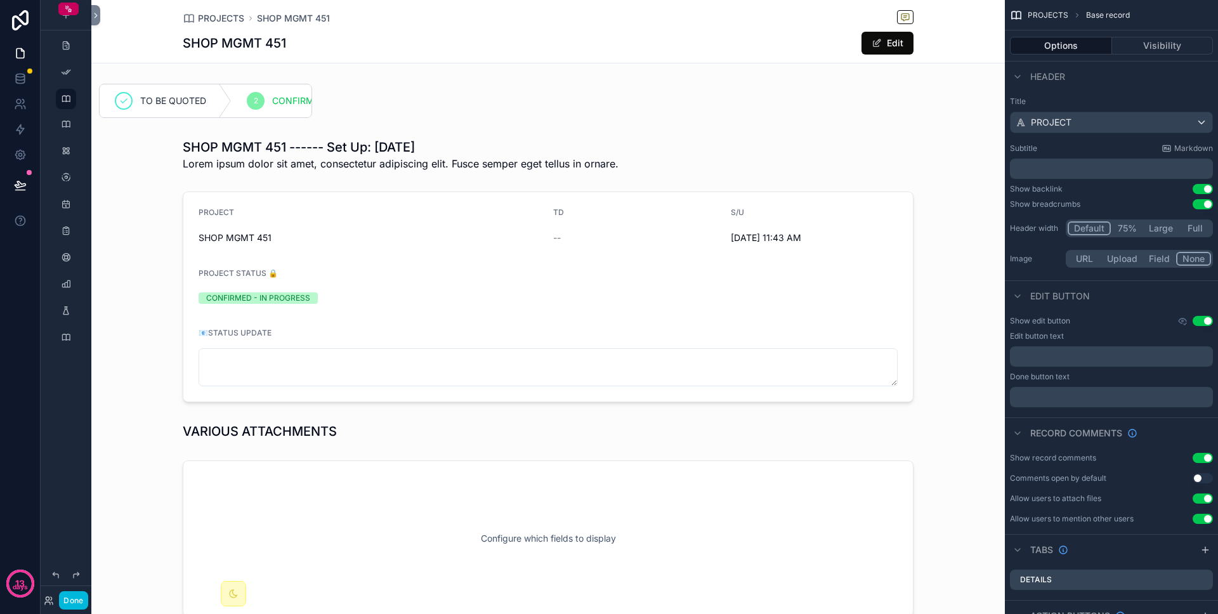
click at [221, 18] on span "PROJECTS" at bounding box center [221, 18] width 46 height 13
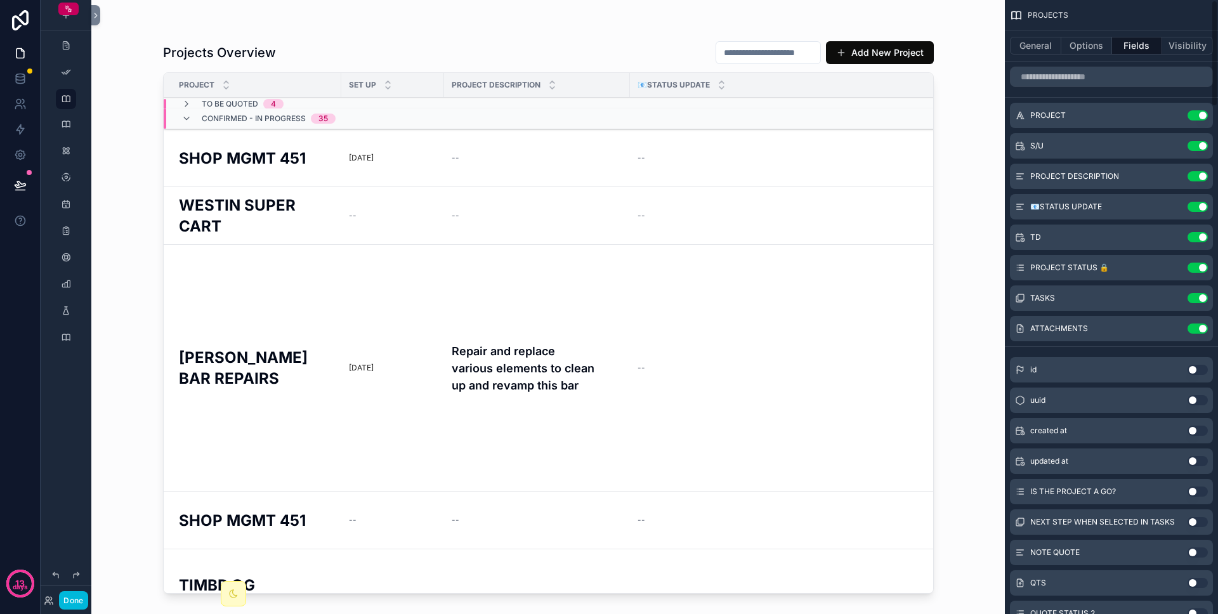
click at [0, 0] on icon "scrollable content" at bounding box center [0, 0] width 0 height 0
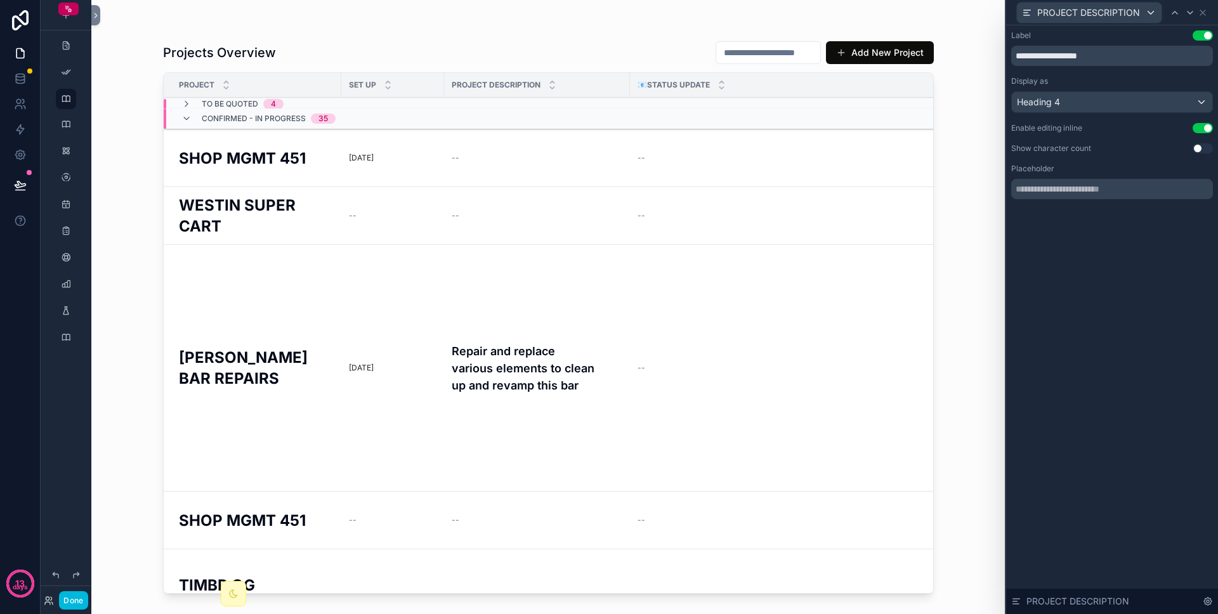
click at [553, 125] on div "CONFIRMED - IN PROGRESS 35" at bounding box center [397, 119] width 466 height 20
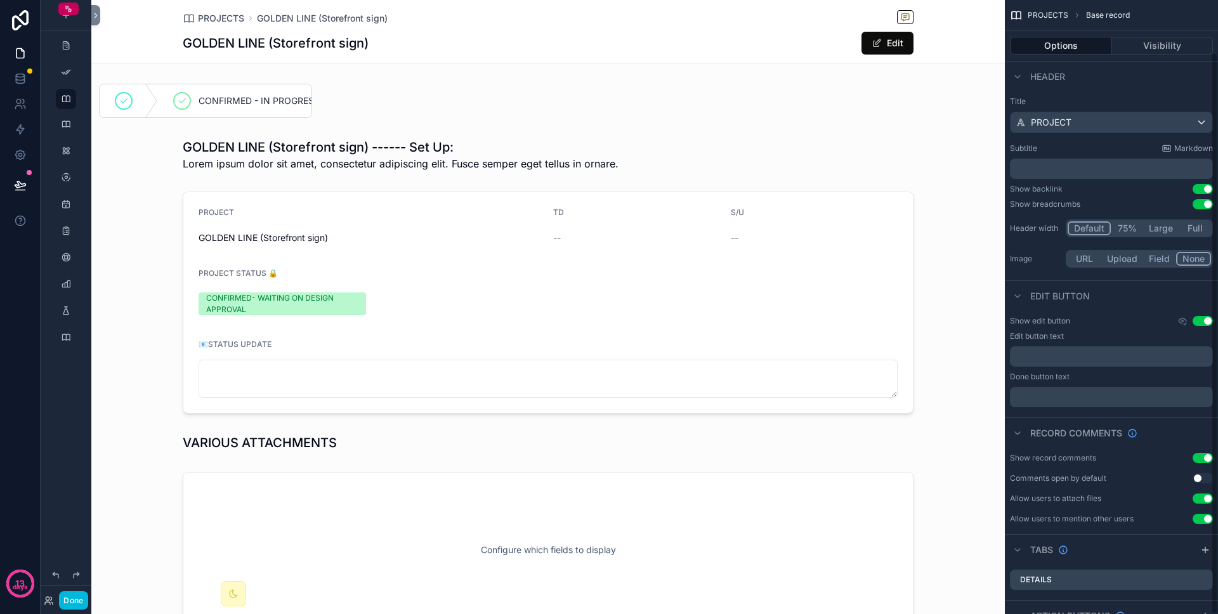
scroll to position [57, 0]
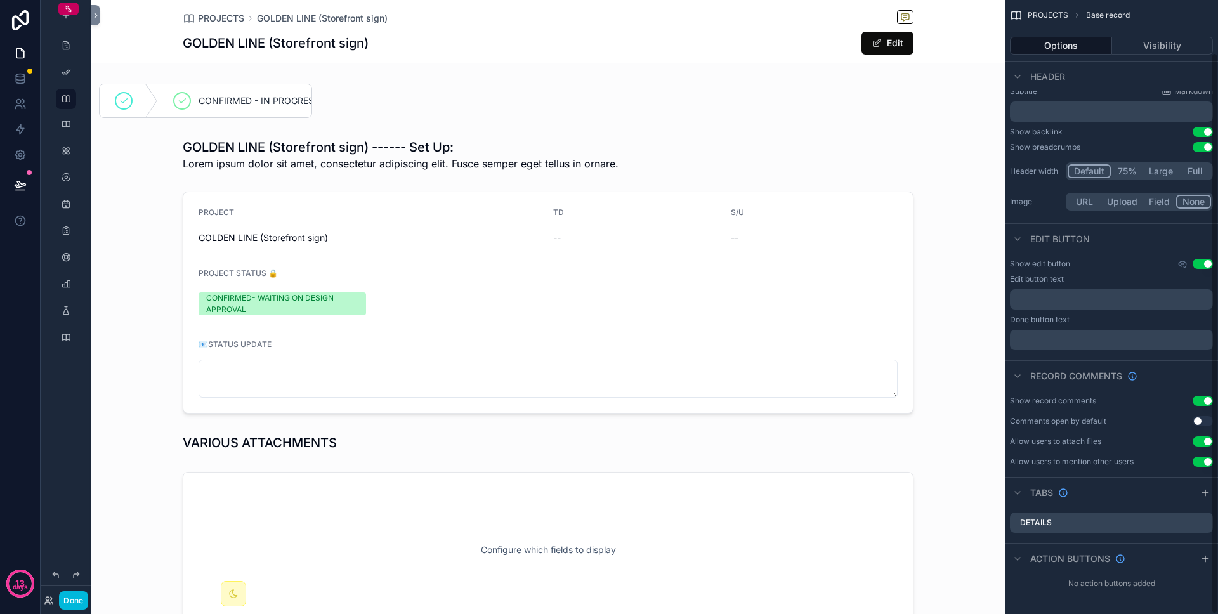
click at [703, 316] on div "scrollable content" at bounding box center [548, 303] width 914 height 232
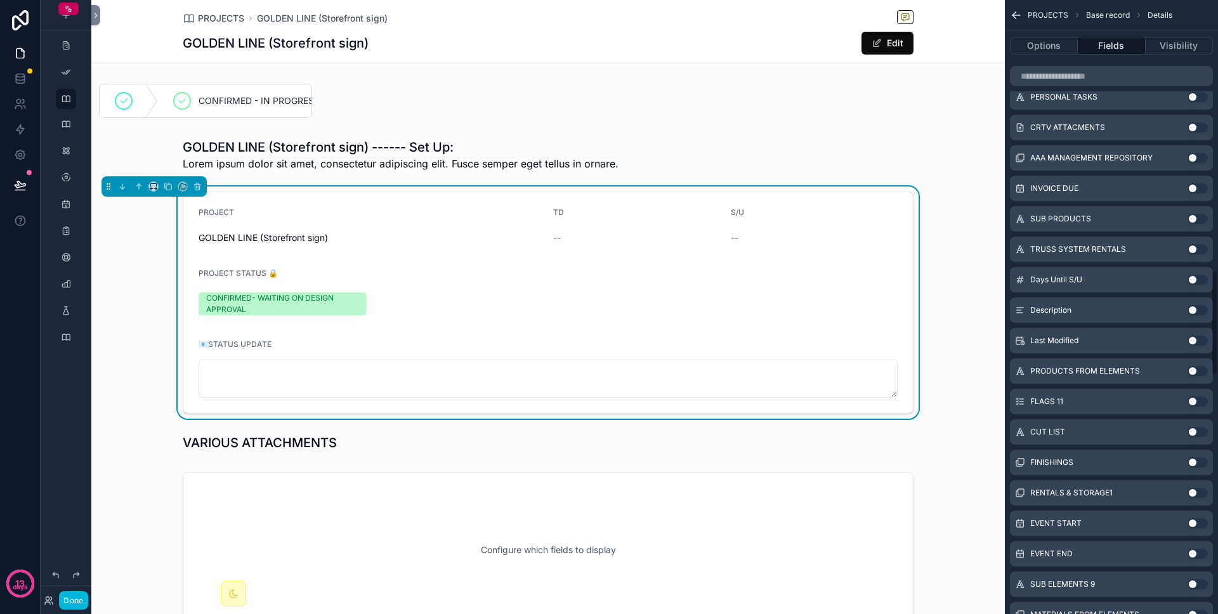
scroll to position [1562, 0]
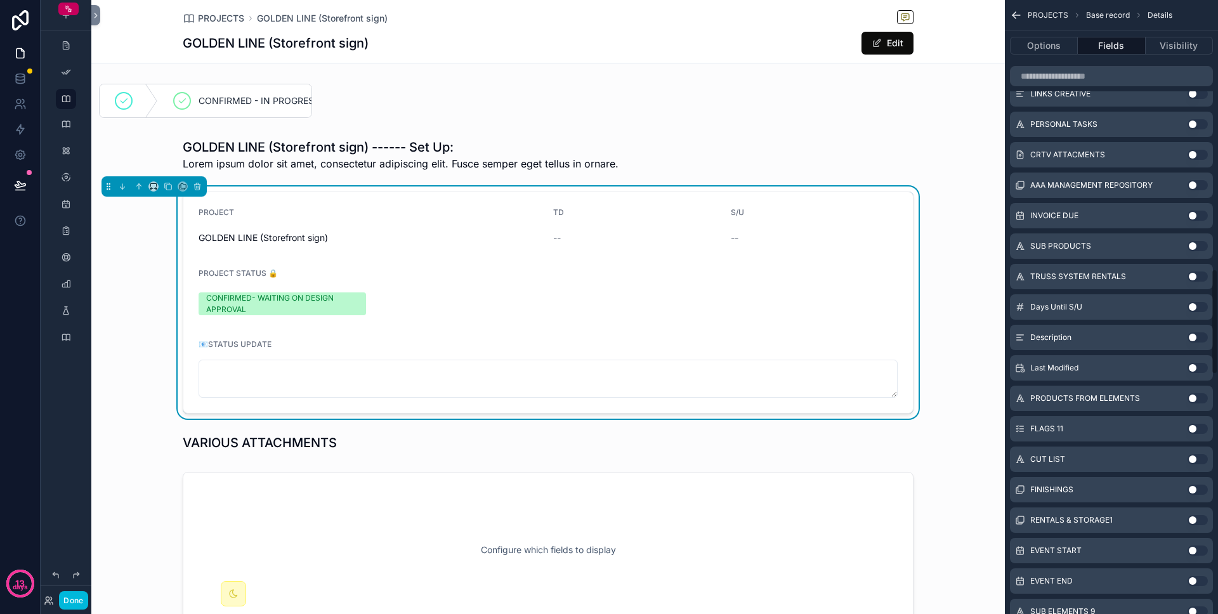
click at [779, 335] on button "Use setting" at bounding box center [1198, 337] width 20 height 10
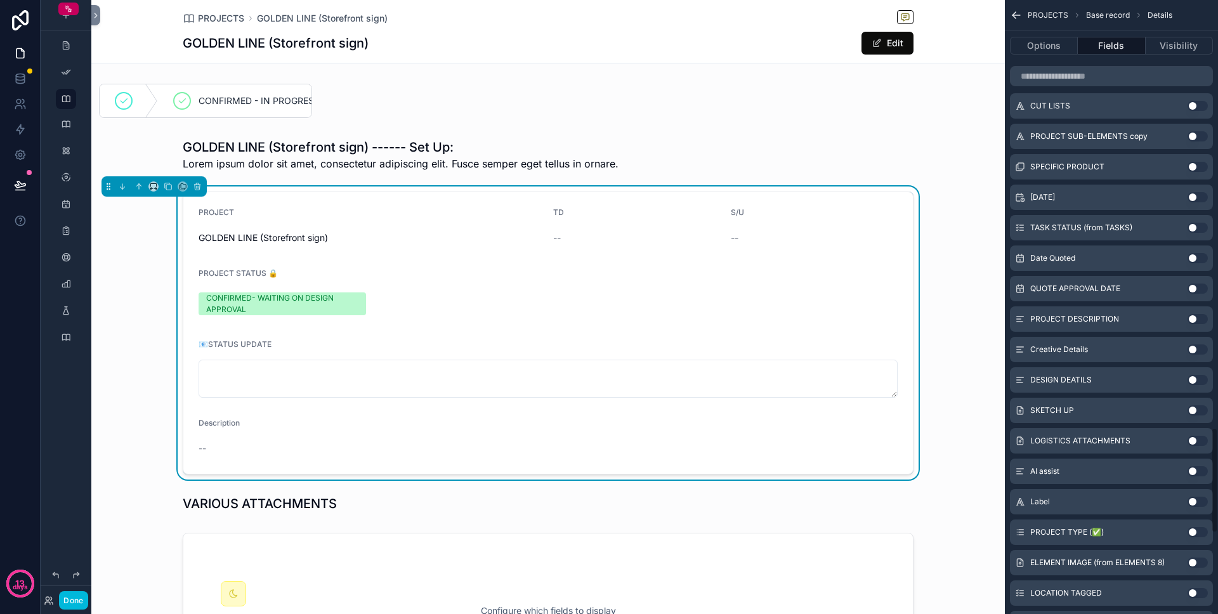
scroll to position [2494, 0]
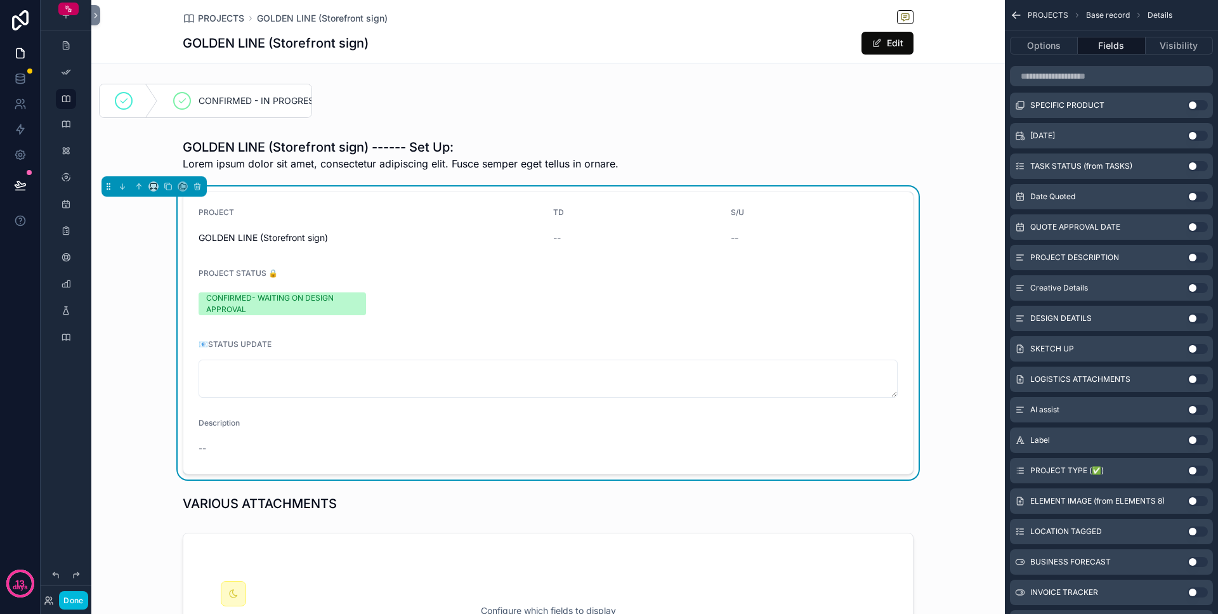
click at [779, 256] on button "Use setting" at bounding box center [1198, 258] width 20 height 10
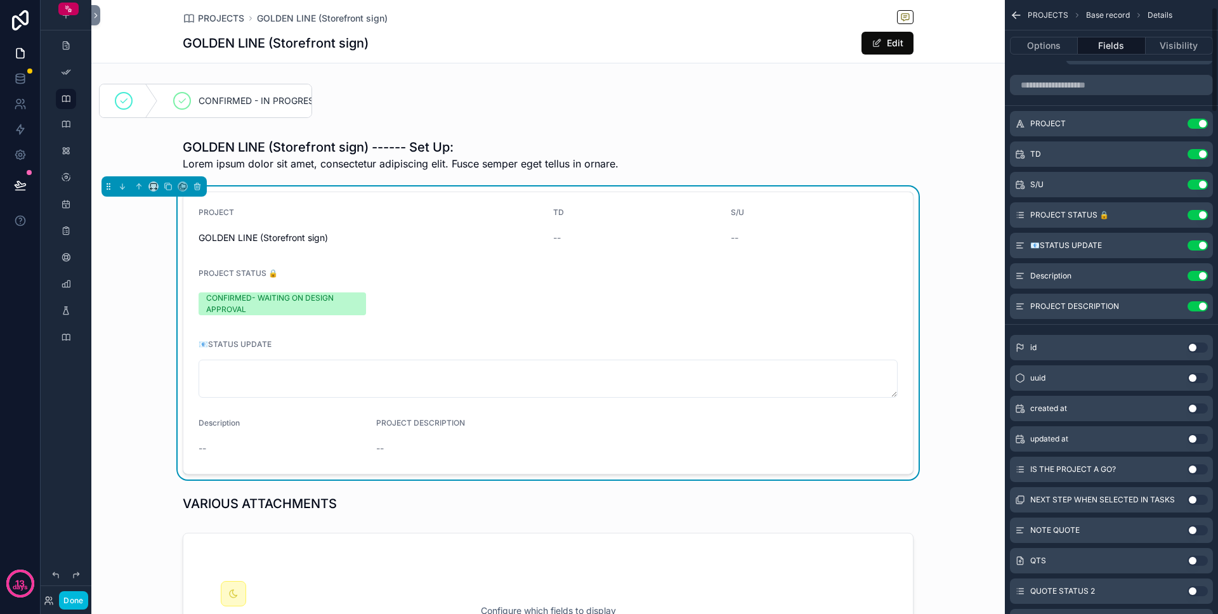
scroll to position [0, 0]
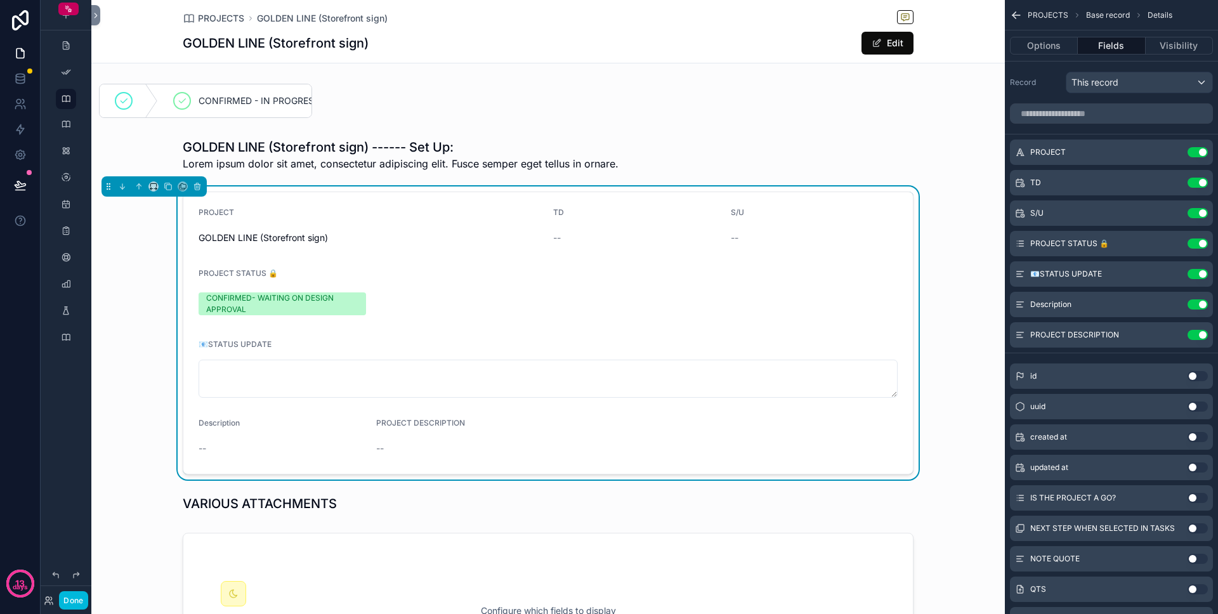
click at [779, 300] on button "Use setting" at bounding box center [1198, 304] width 20 height 10
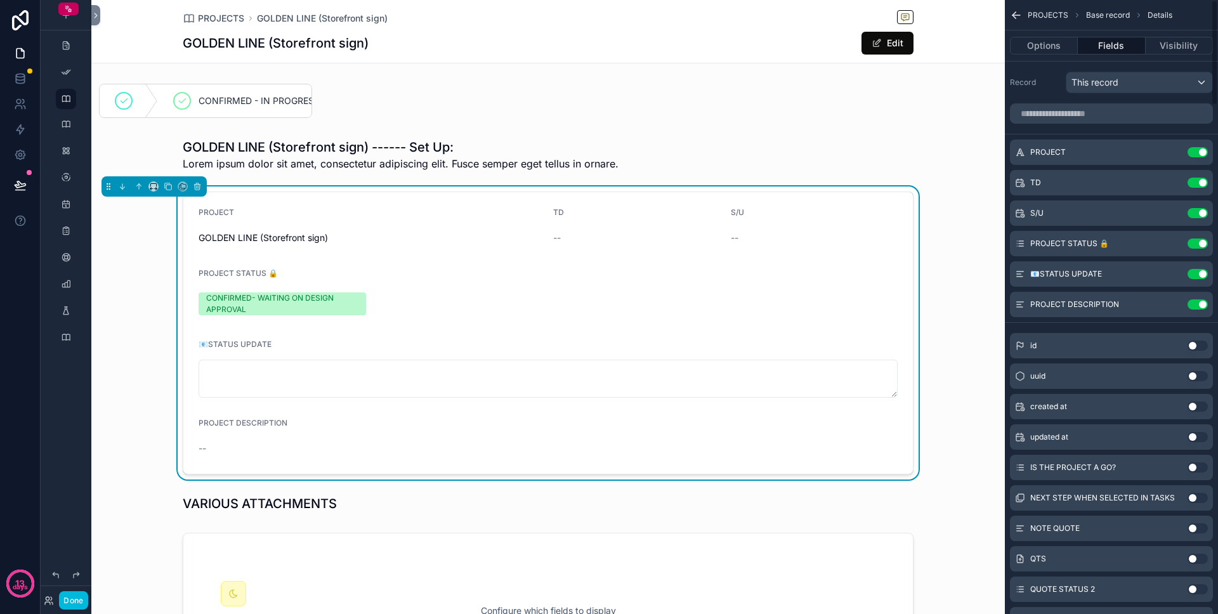
click at [0, 0] on icon "scrollable content" at bounding box center [0, 0] width 0 height 0
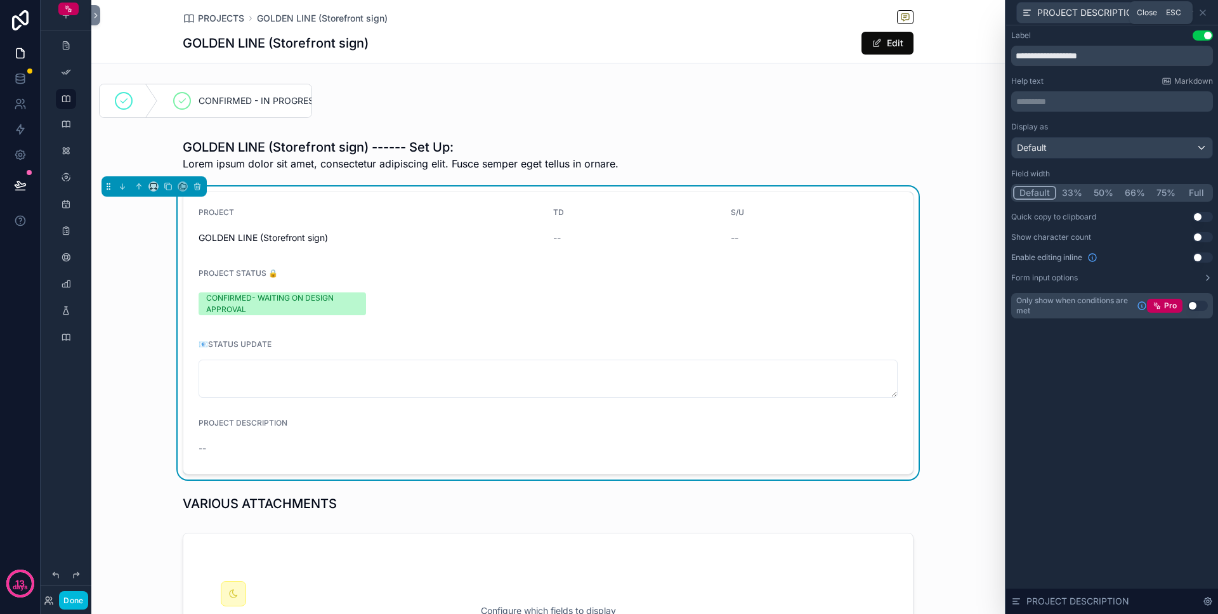
click at [779, 11] on icon at bounding box center [1203, 12] width 5 height 5
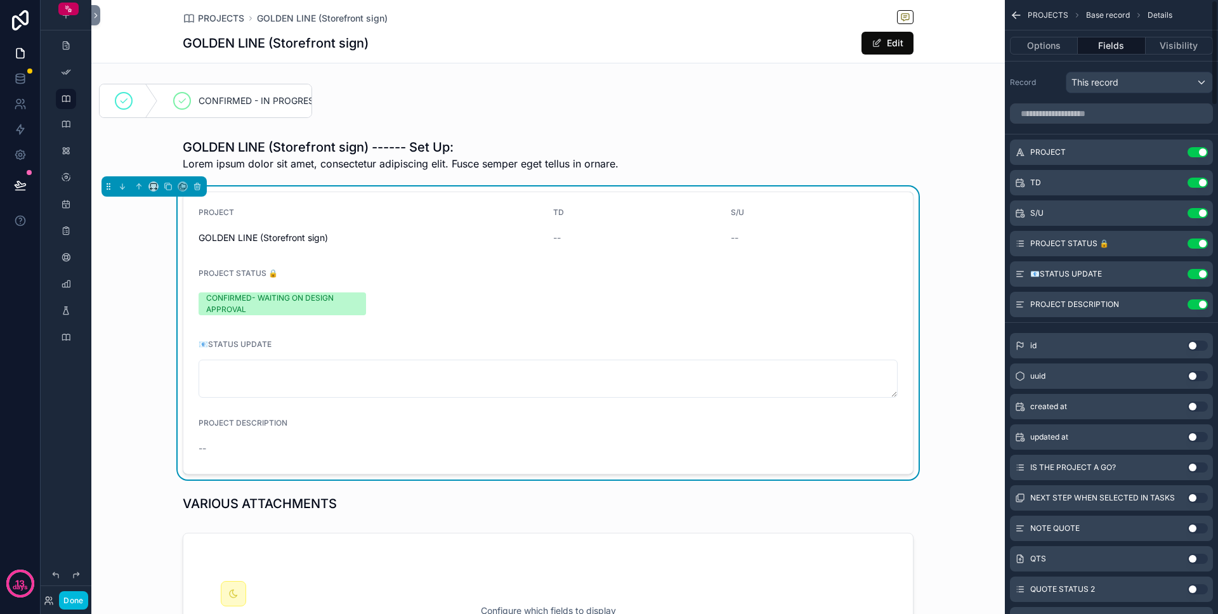
click at [272, 431] on div "PROJECT DESCRIPTION" at bounding box center [283, 425] width 168 height 15
click at [0, 0] on icon "scrollable content" at bounding box center [0, 0] width 0 height 0
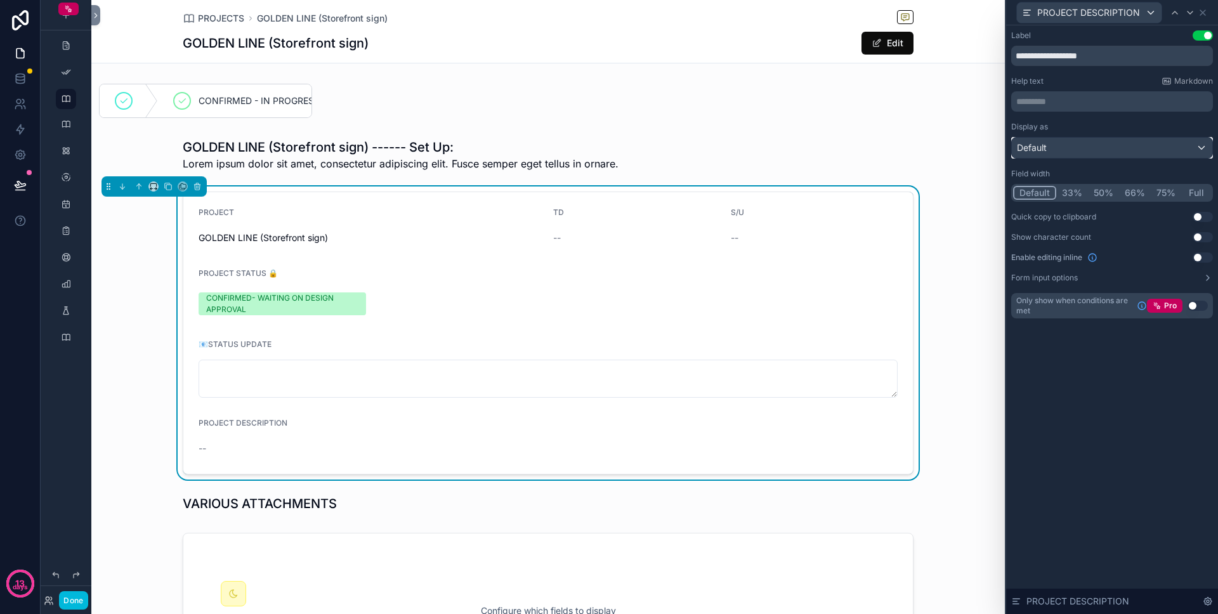
click at [779, 145] on div "Default" at bounding box center [1112, 148] width 201 height 20
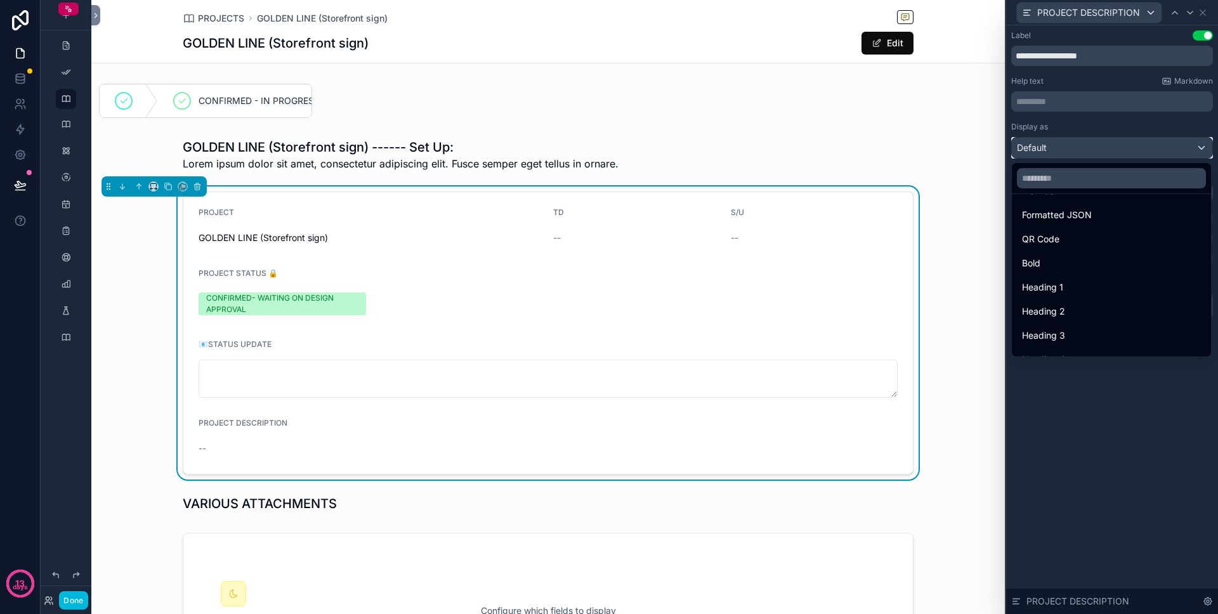
scroll to position [138, 0]
click at [779, 340] on div "Heading 4" at bounding box center [1111, 342] width 179 height 15
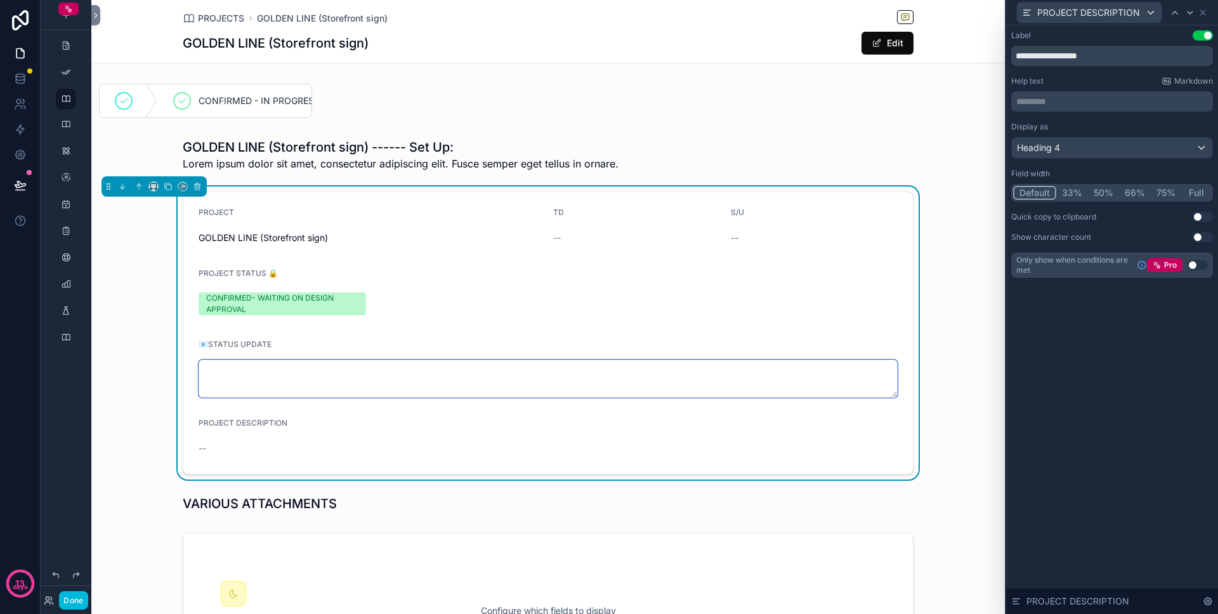
click at [289, 385] on textarea "scrollable content" at bounding box center [548, 379] width 699 height 38
click at [275, 440] on div "--" at bounding box center [283, 448] width 168 height 20
click at [779, 11] on icon at bounding box center [1203, 13] width 10 height 10
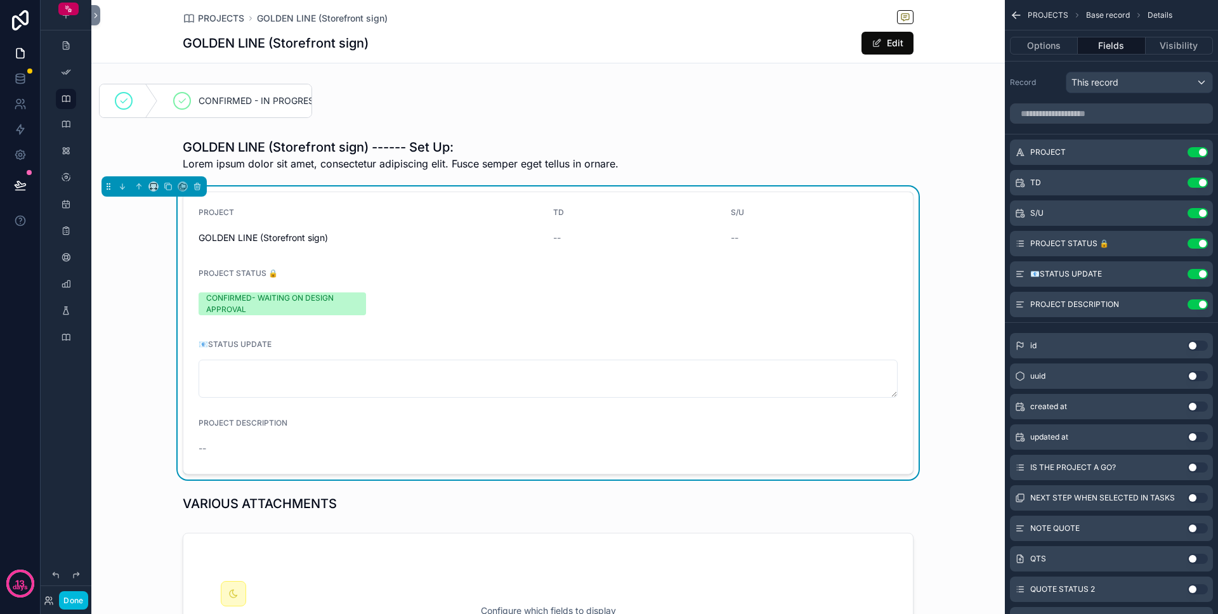
click at [779, 15] on icon "scrollable content" at bounding box center [1016, 15] width 13 height 13
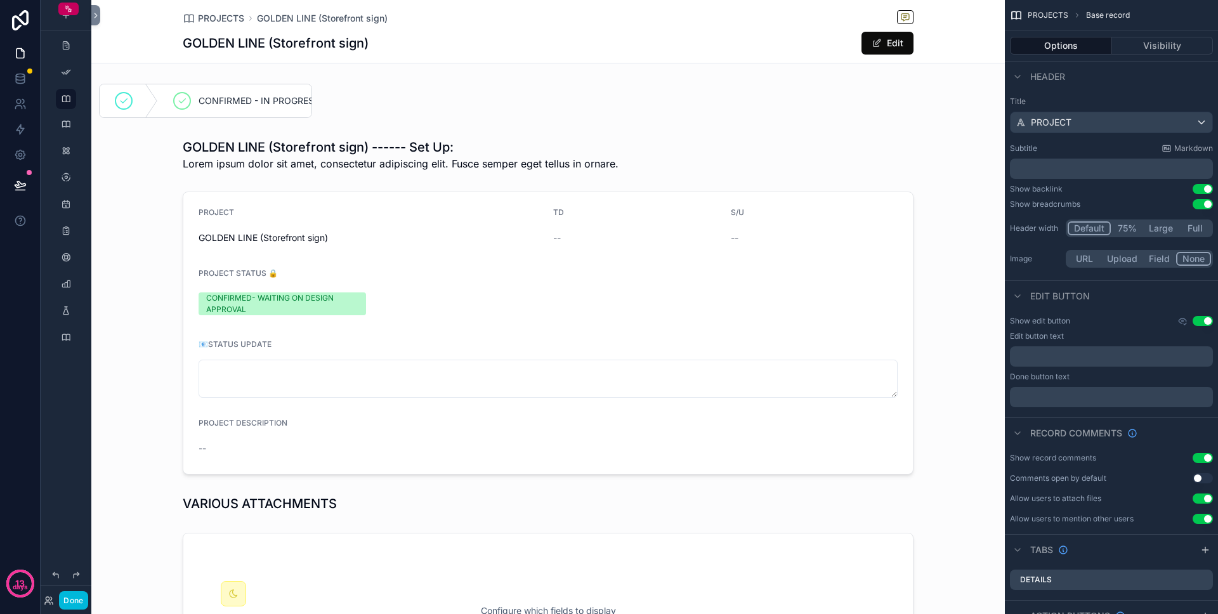
click at [223, 13] on span "PROJECTS" at bounding box center [221, 18] width 46 height 13
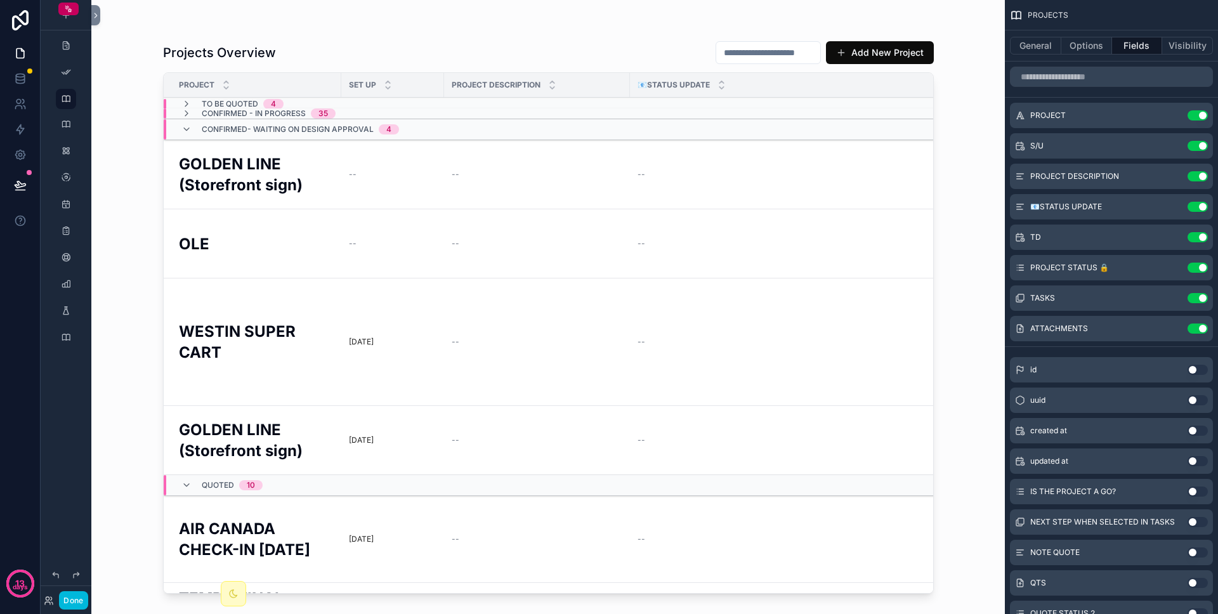
click at [0, 0] on icon "scrollable content" at bounding box center [0, 0] width 0 height 0
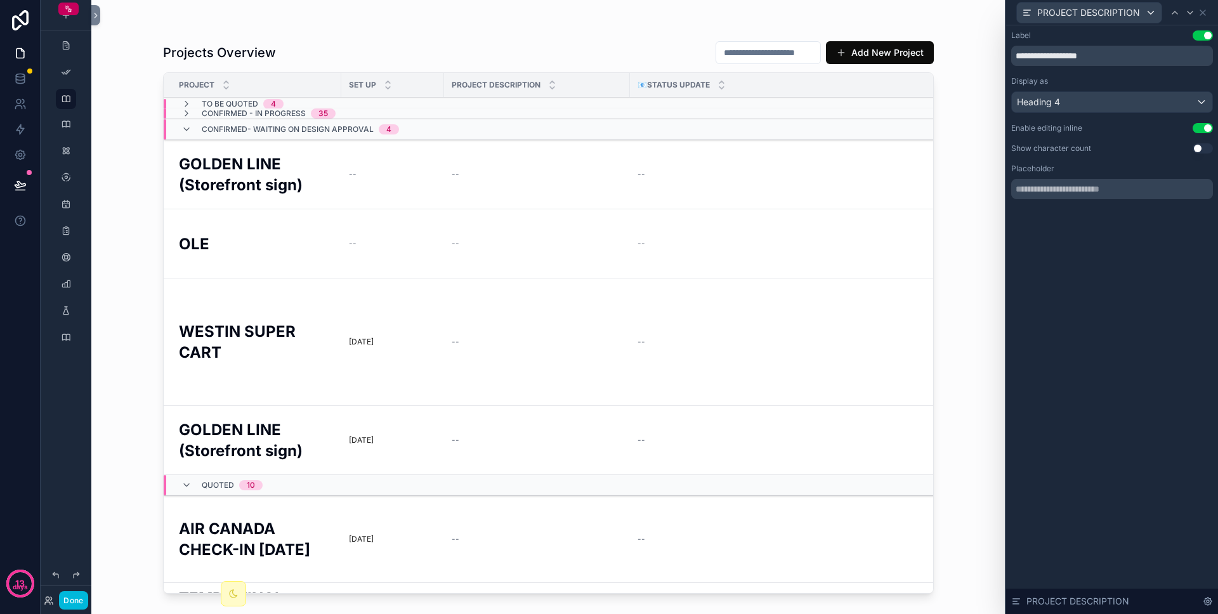
click at [779, 124] on button "Use setting" at bounding box center [1203, 128] width 20 height 10
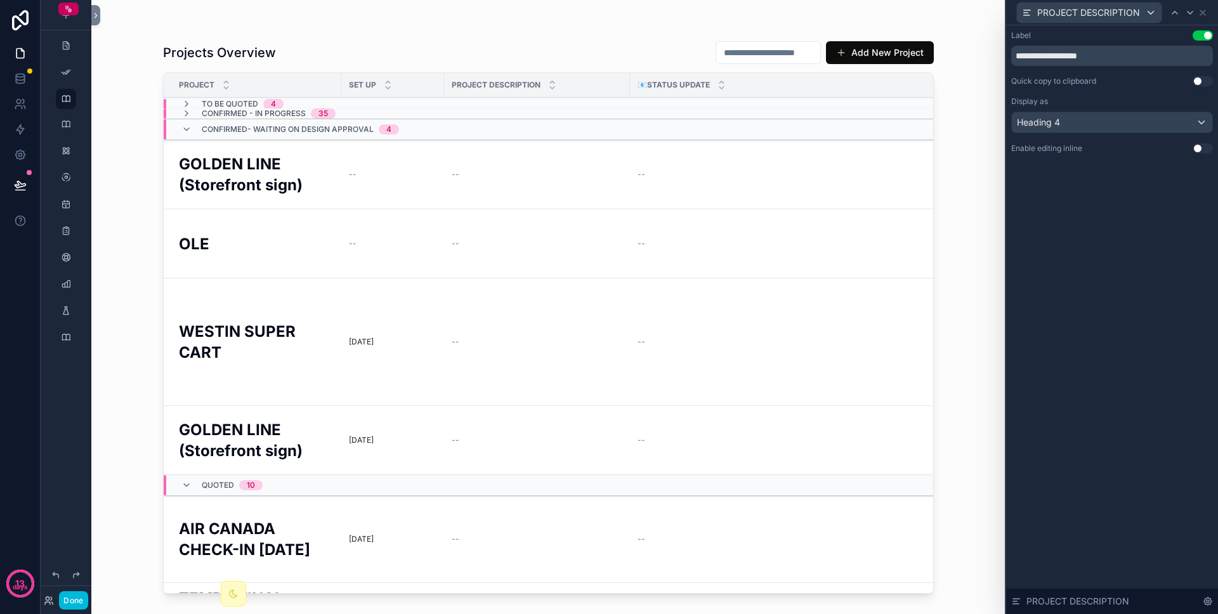
click at [779, 148] on button "Use setting" at bounding box center [1203, 148] width 20 height 10
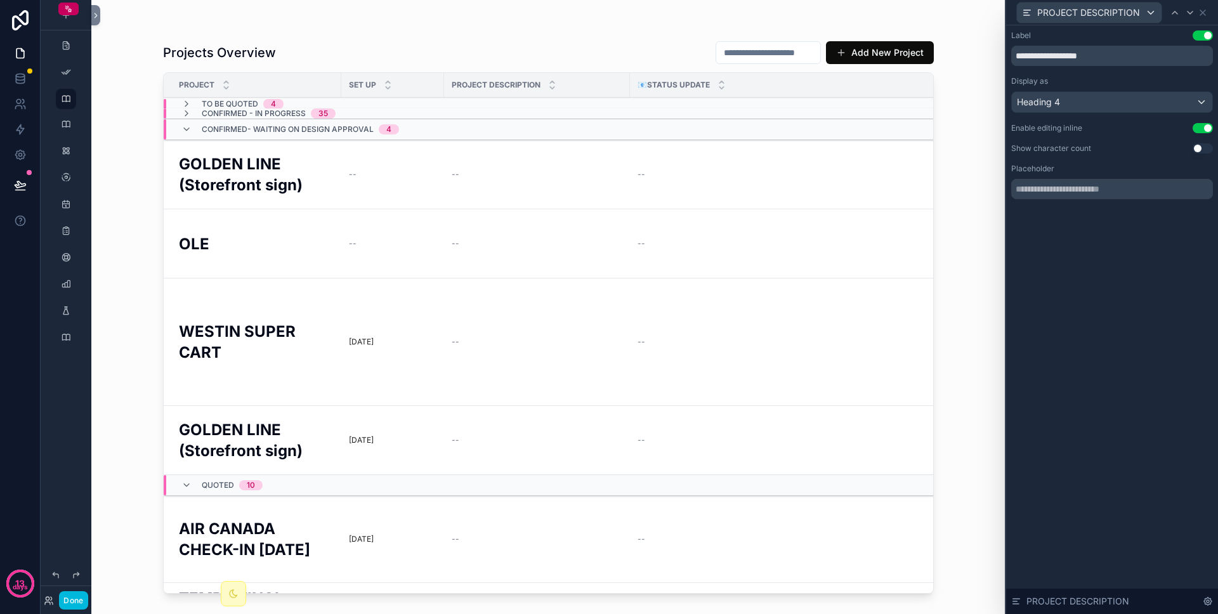
click at [779, 125] on button "Use setting" at bounding box center [1203, 128] width 20 height 10
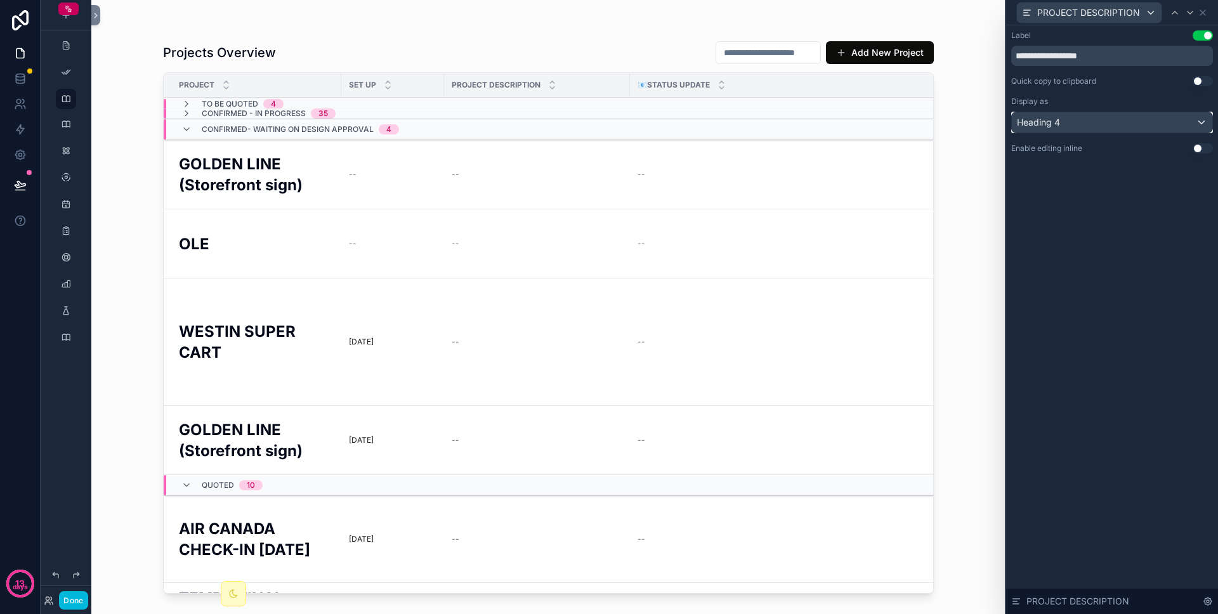
click at [779, 125] on div "Heading 4" at bounding box center [1112, 122] width 201 height 20
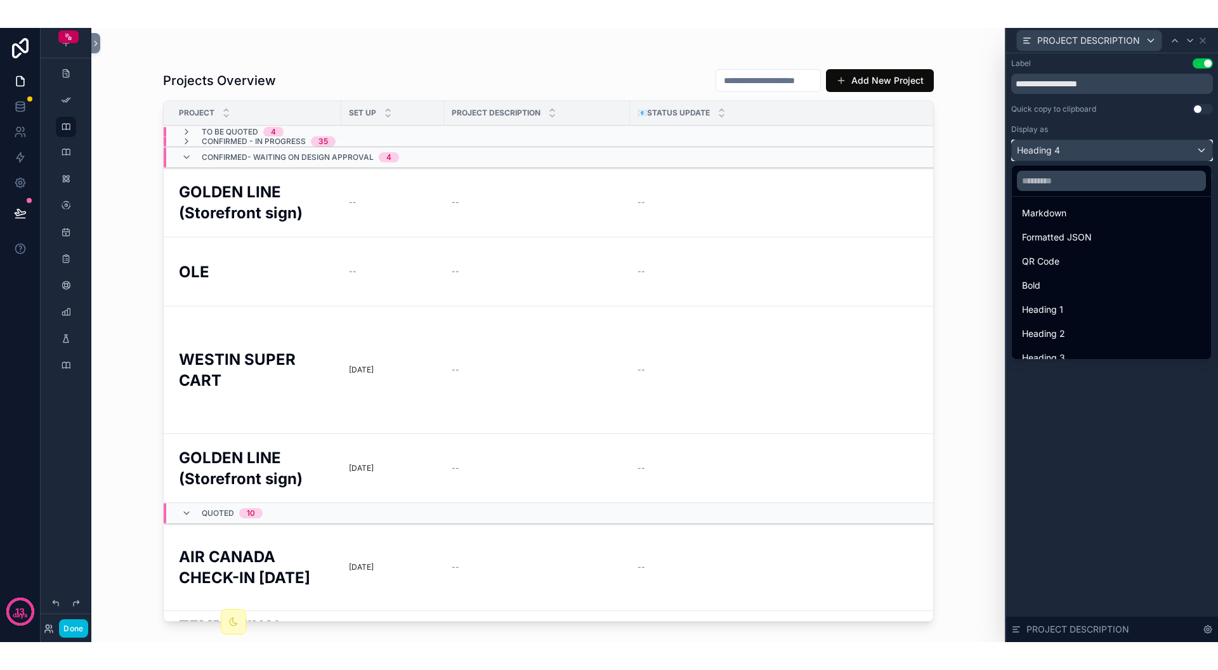
scroll to position [138, 0]
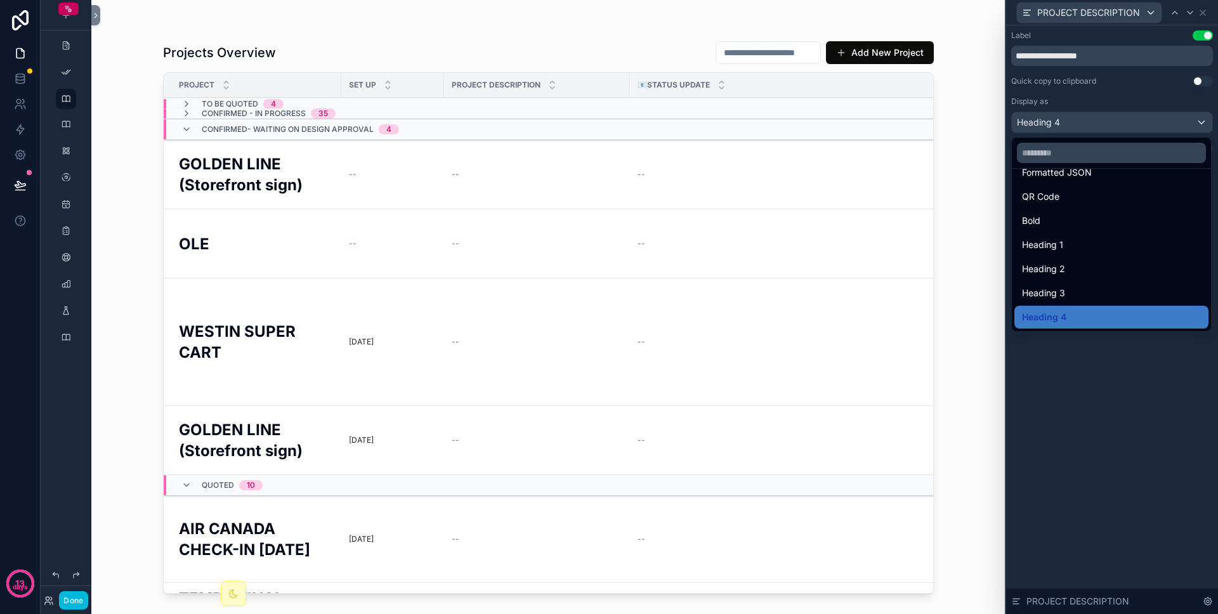
click at [779, 316] on div "Heading 4" at bounding box center [1111, 317] width 179 height 15
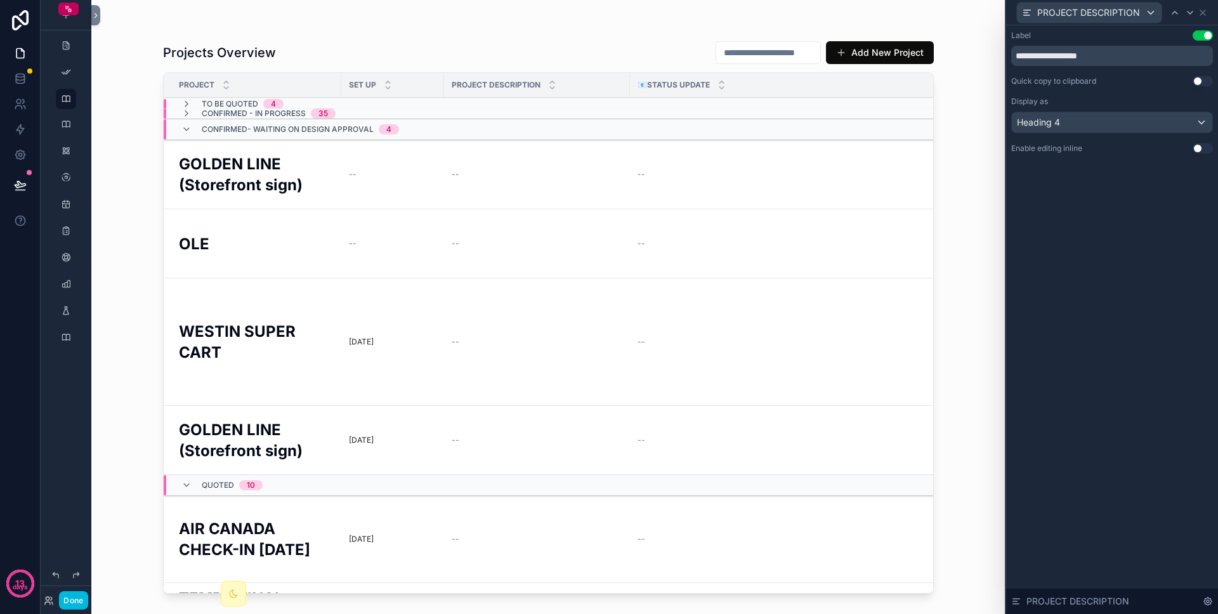
click at [779, 150] on button "Use setting" at bounding box center [1203, 148] width 20 height 10
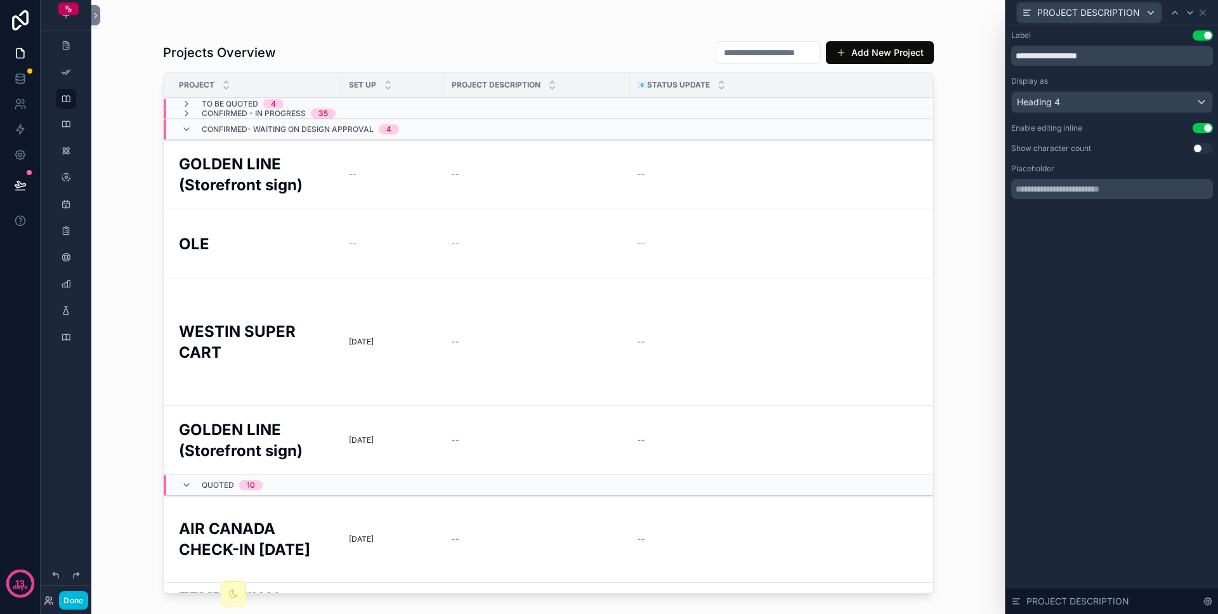
click at [779, 148] on button "Use setting" at bounding box center [1203, 148] width 20 height 10
click at [779, 181] on input "text" at bounding box center [1112, 189] width 202 height 20
click at [779, 10] on icon at bounding box center [1203, 13] width 10 height 10
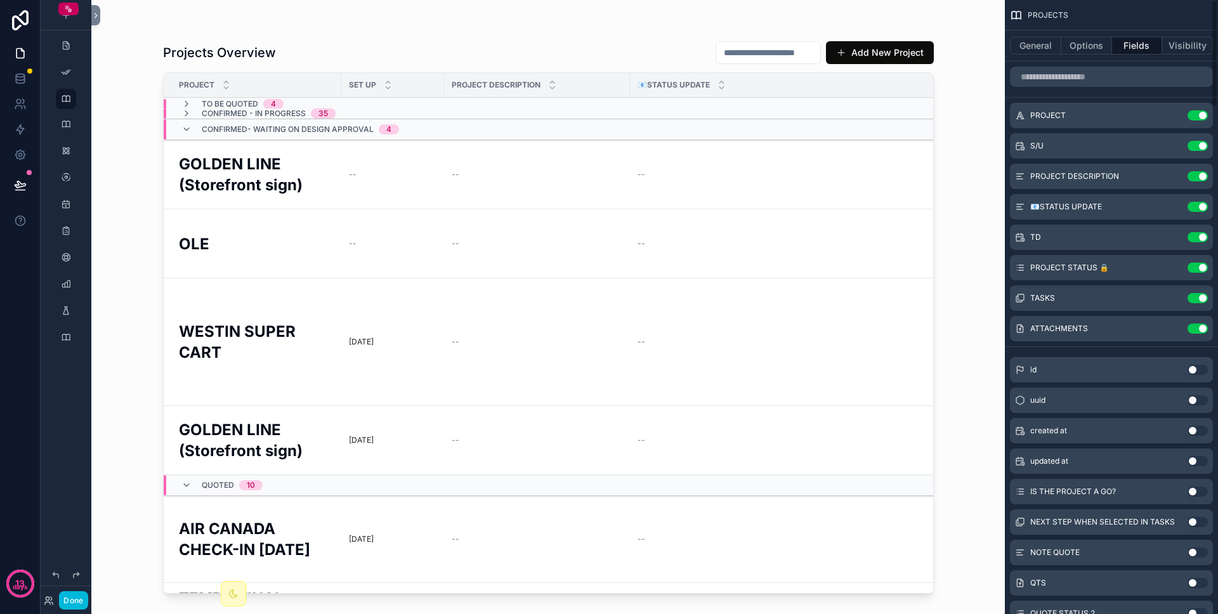
click at [494, 187] on td "--" at bounding box center [537, 174] width 186 height 69
click at [469, 184] on td "--" at bounding box center [537, 174] width 186 height 69
click at [471, 185] on td "--" at bounding box center [537, 174] width 186 height 69
click at [453, 165] on td "--" at bounding box center [537, 174] width 186 height 69
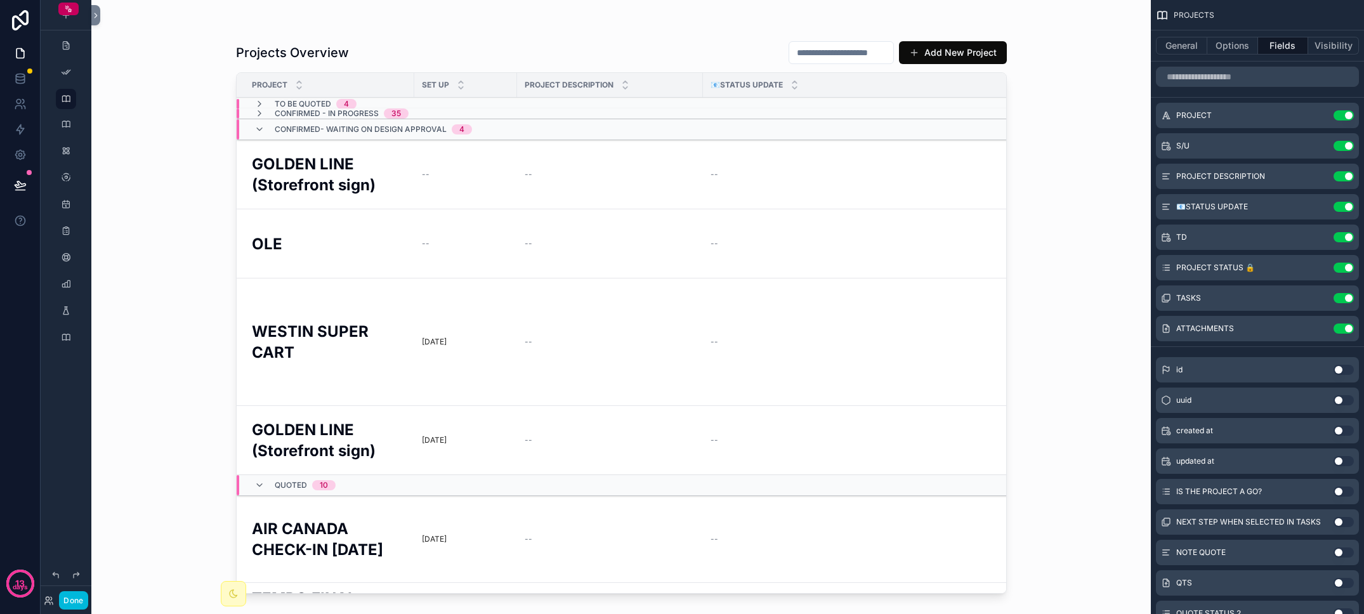
click at [341, 174] on h2 "GOLDEN LINE (Storefront sign)" at bounding box center [329, 175] width 155 height 42
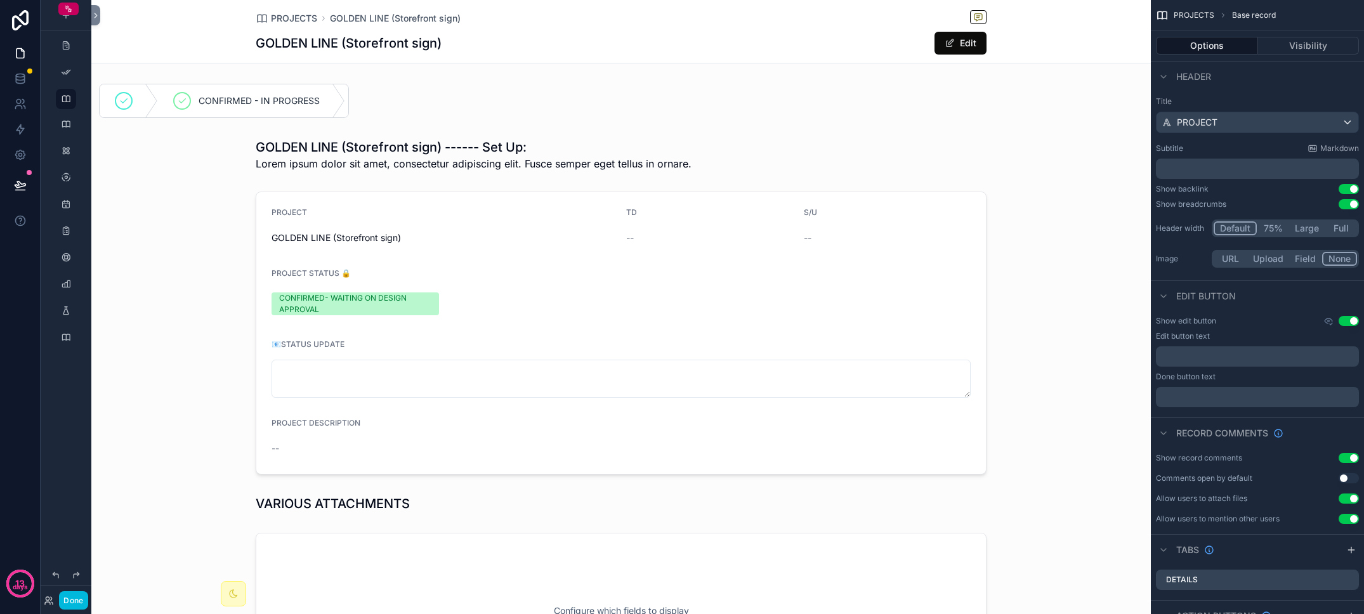
click at [308, 442] on div "scrollable content" at bounding box center [621, 333] width 1060 height 293
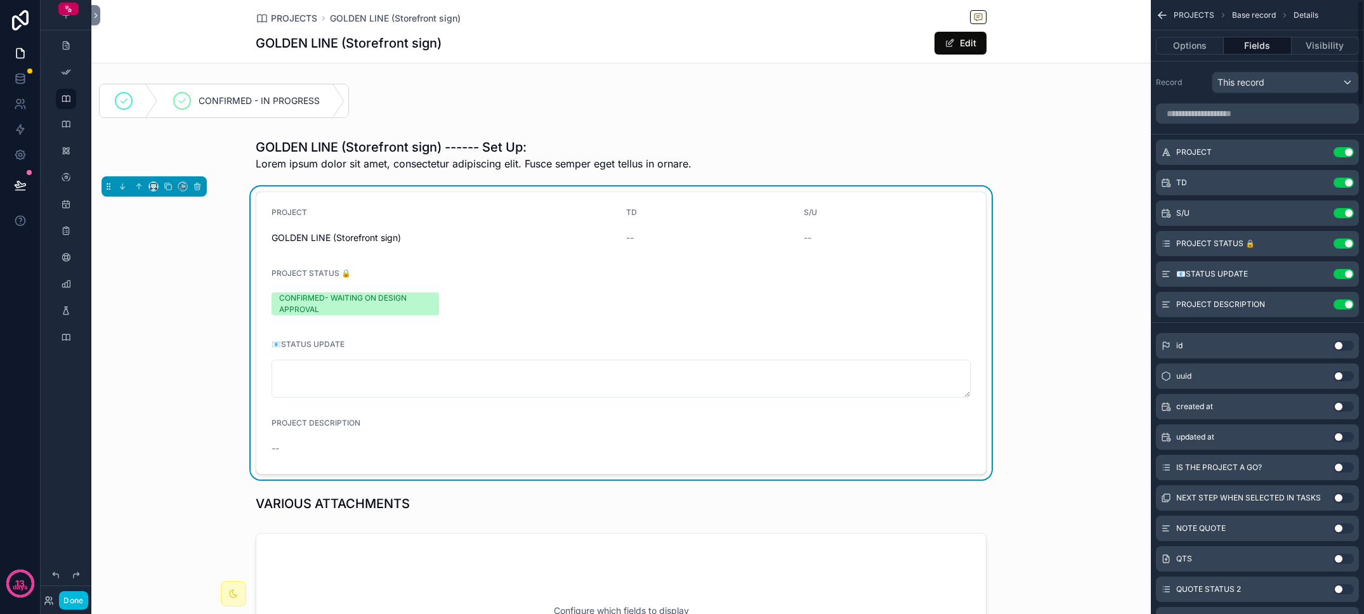
click at [0, 0] on icon "scrollable content" at bounding box center [0, 0] width 0 height 0
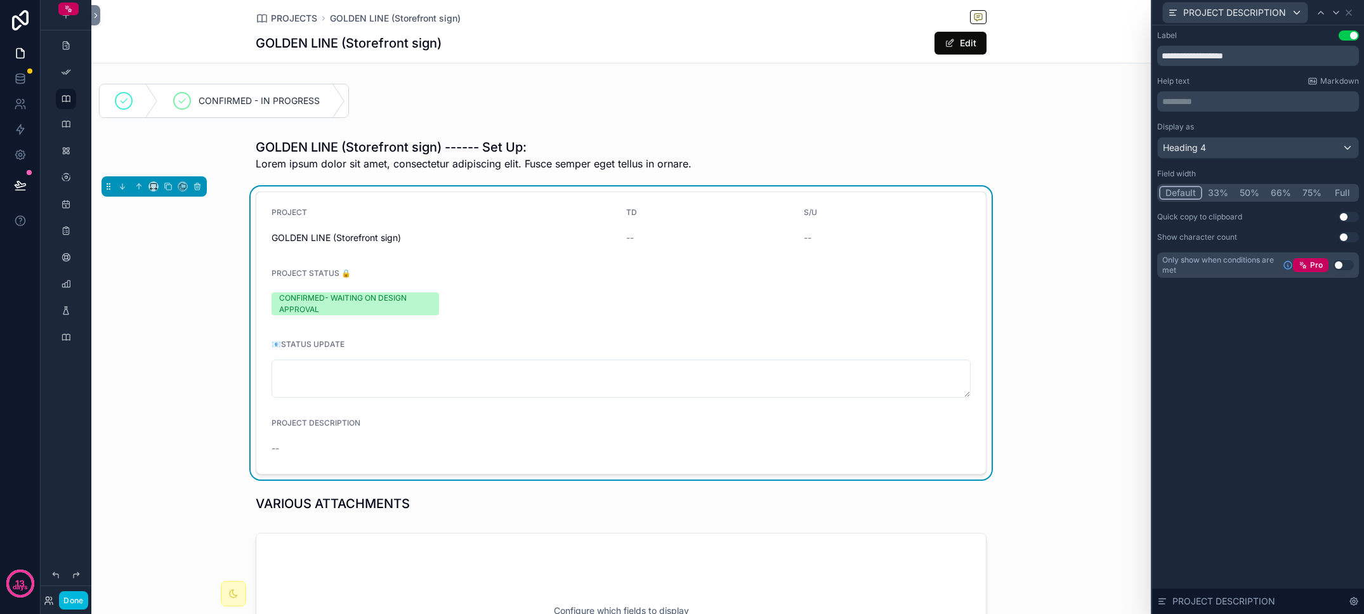
click at [779, 195] on button "33%" at bounding box center [1218, 193] width 32 height 14
click at [779, 190] on button "Full" at bounding box center [1342, 193] width 30 height 14
click at [779, 105] on p "********* ﻿" at bounding box center [1259, 101] width 194 height 13
click at [779, 345] on div "**********" at bounding box center [1258, 319] width 212 height 589
click at [378, 457] on div "--" at bounding box center [621, 448] width 699 height 20
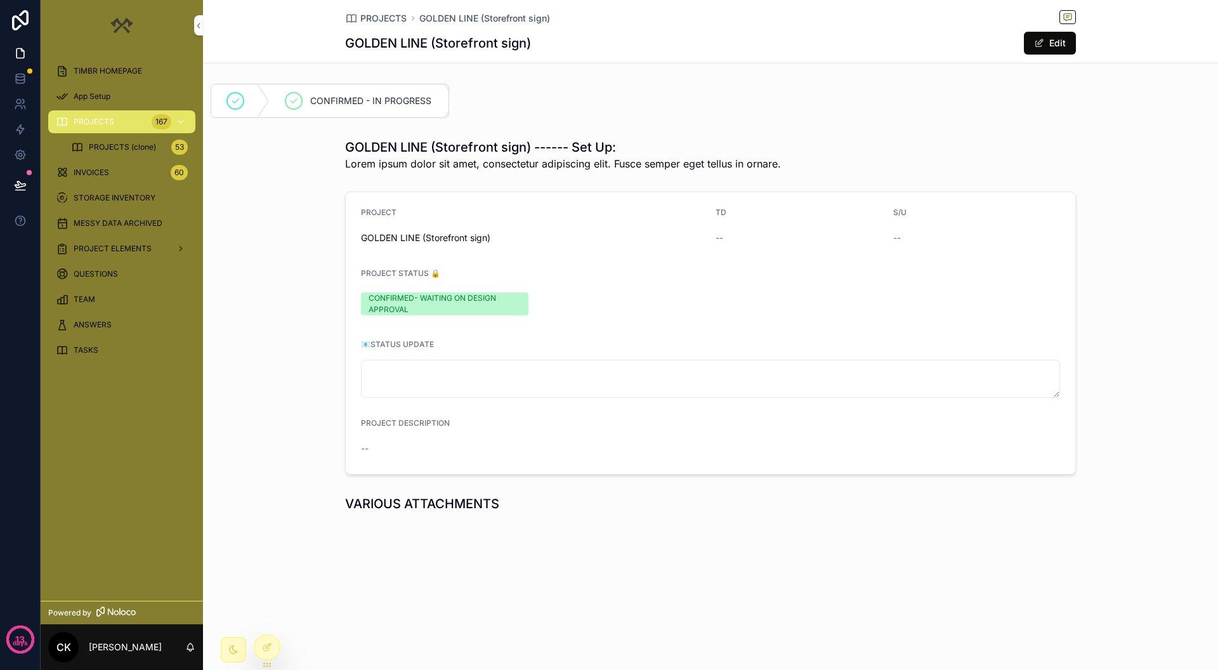
click at [388, 17] on span "PROJECTS" at bounding box center [383, 18] width 46 height 13
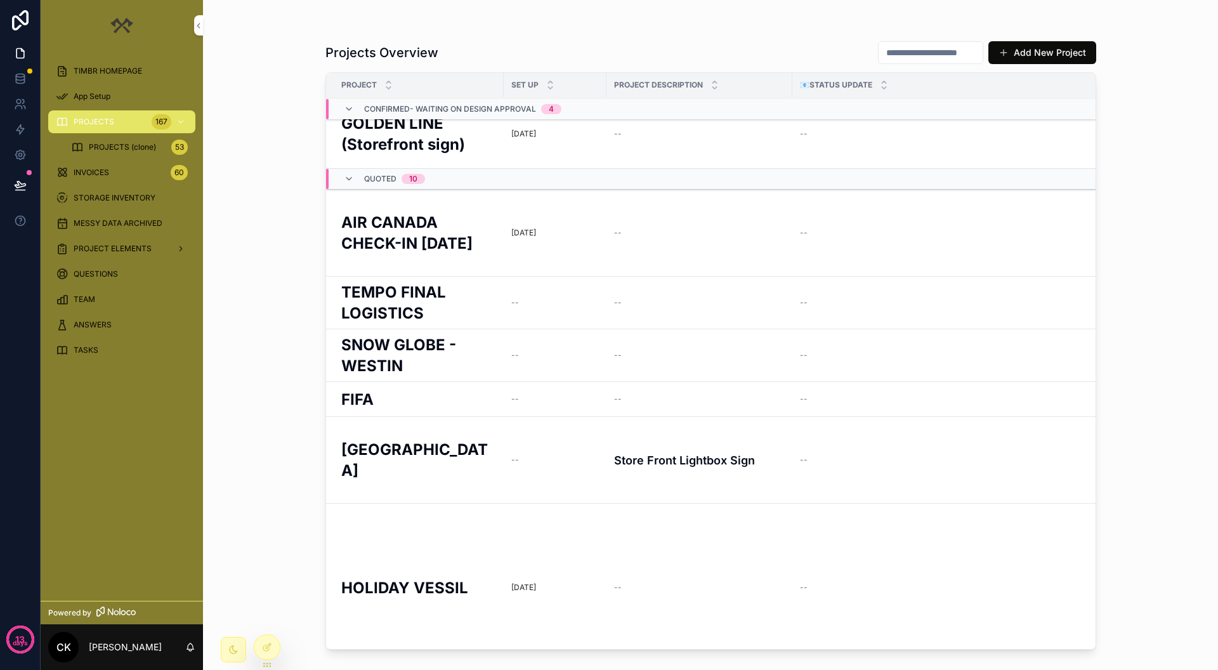
scroll to position [361, 0]
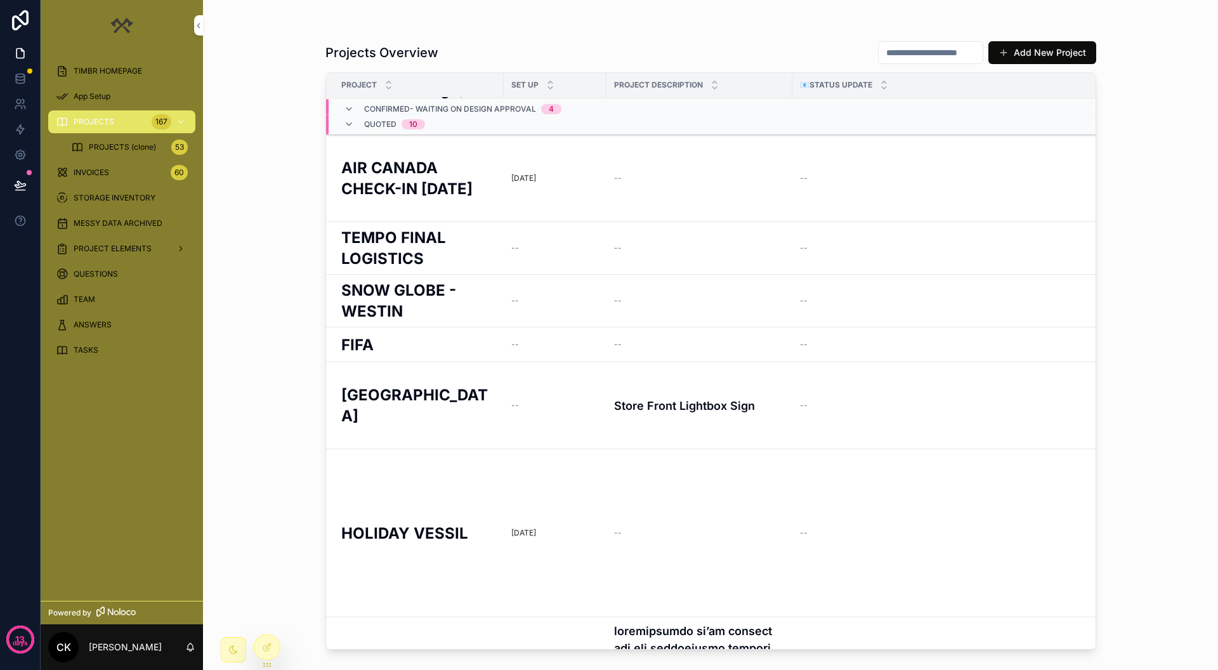
click at [677, 407] on h4 "Store Front Lightbox Sign" at bounding box center [699, 405] width 171 height 17
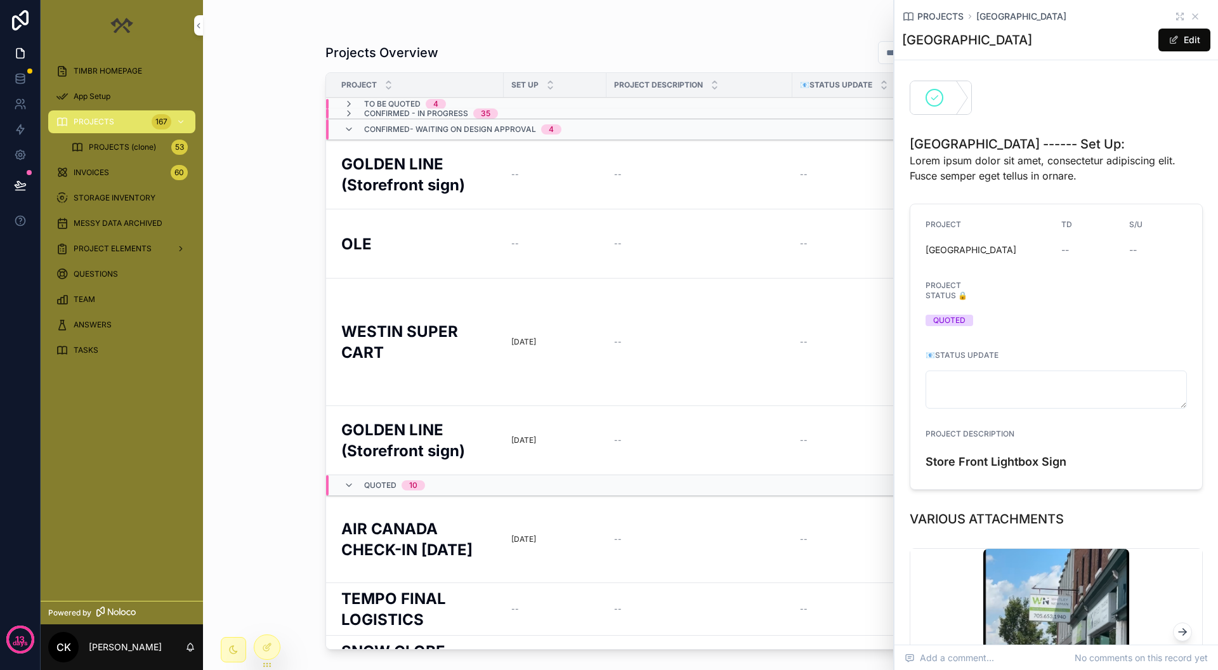
scroll to position [1, 0]
click at [687, 435] on div "--" at bounding box center [699, 440] width 171 height 10
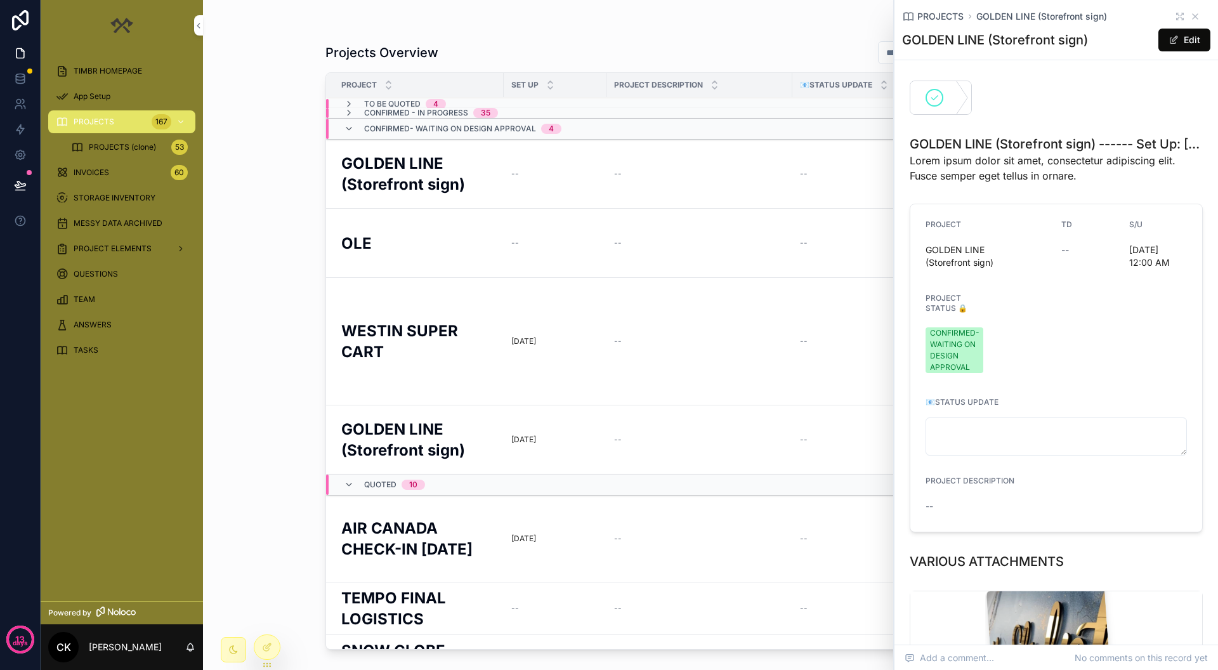
click at [942, 500] on div "--" at bounding box center [1056, 506] width 261 height 13
click at [1165, 37] on button "Edit" at bounding box center [1185, 40] width 52 height 23
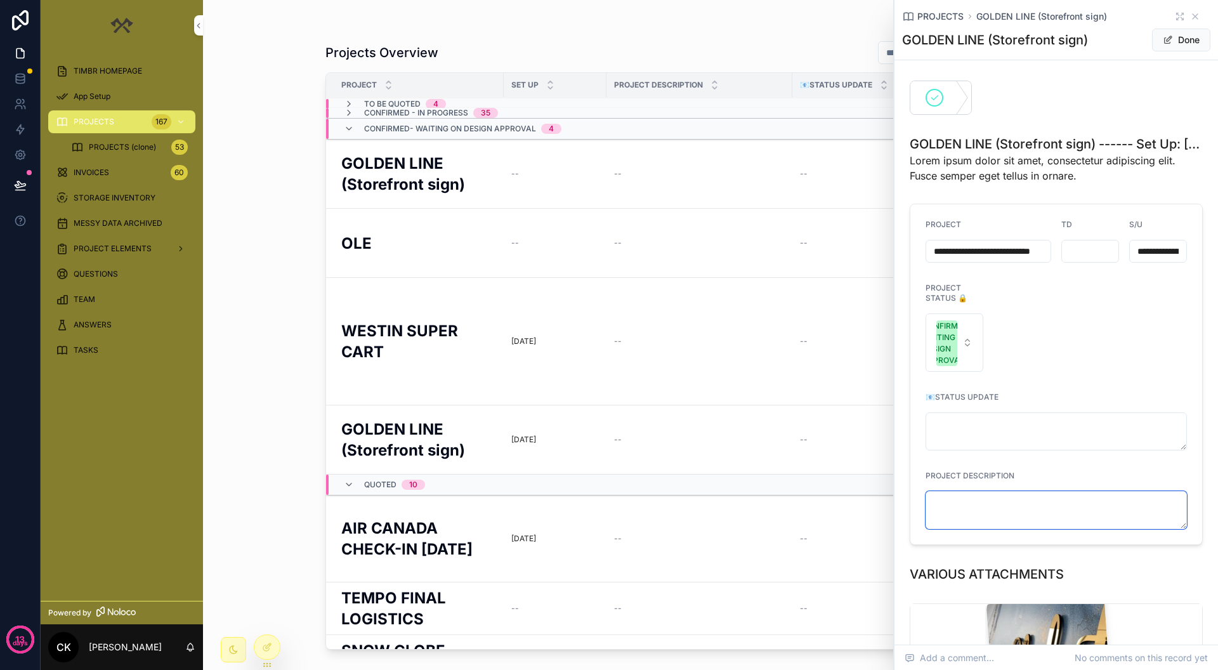
click at [977, 513] on textarea "scrollable content" at bounding box center [1056, 510] width 261 height 38
click at [991, 500] on textarea "**********" at bounding box center [1056, 510] width 261 height 38
click at [993, 501] on textarea "**********" at bounding box center [1056, 510] width 261 height 38
click at [990, 501] on textarea "**********" at bounding box center [1056, 510] width 261 height 38
drag, startPoint x: 991, startPoint y: 501, endPoint x: 955, endPoint y: 504, distance: 36.3
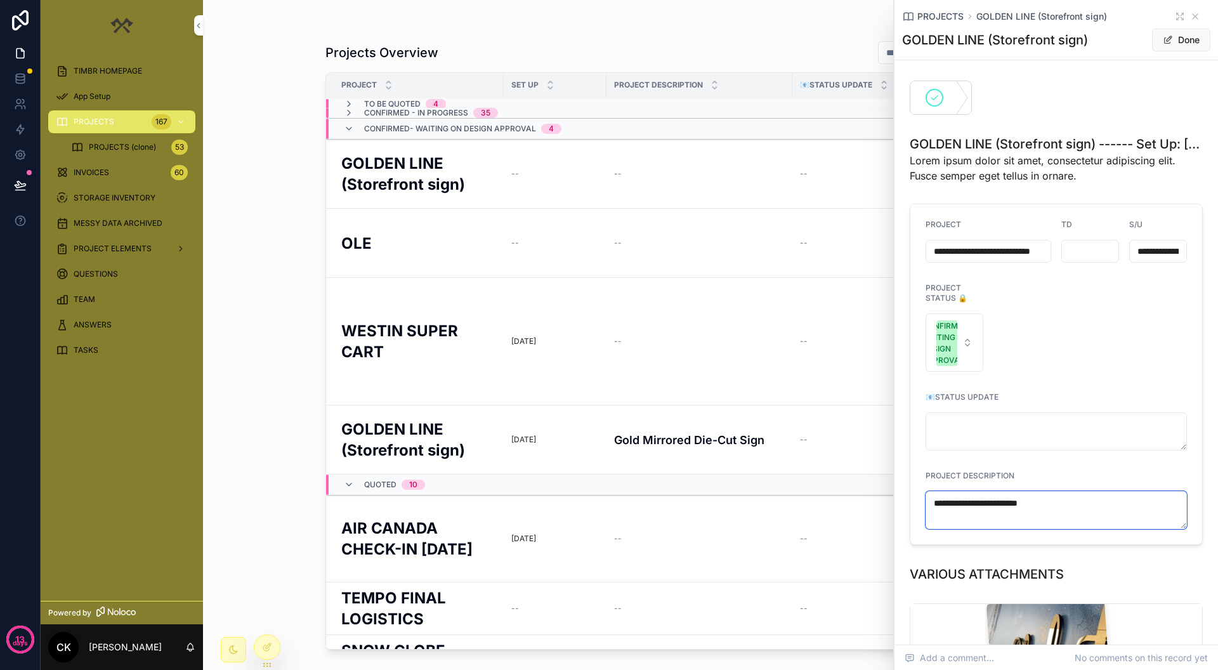
click at [955, 504] on textarea "**********" at bounding box center [1056, 510] width 261 height 38
click at [933, 505] on textarea "**********" at bounding box center [1056, 510] width 261 height 38
click at [970, 499] on textarea "**********" at bounding box center [1056, 510] width 261 height 38
click at [971, 510] on textarea "**********" at bounding box center [1056, 510] width 261 height 38
click at [974, 499] on textarea "**********" at bounding box center [1056, 510] width 261 height 38
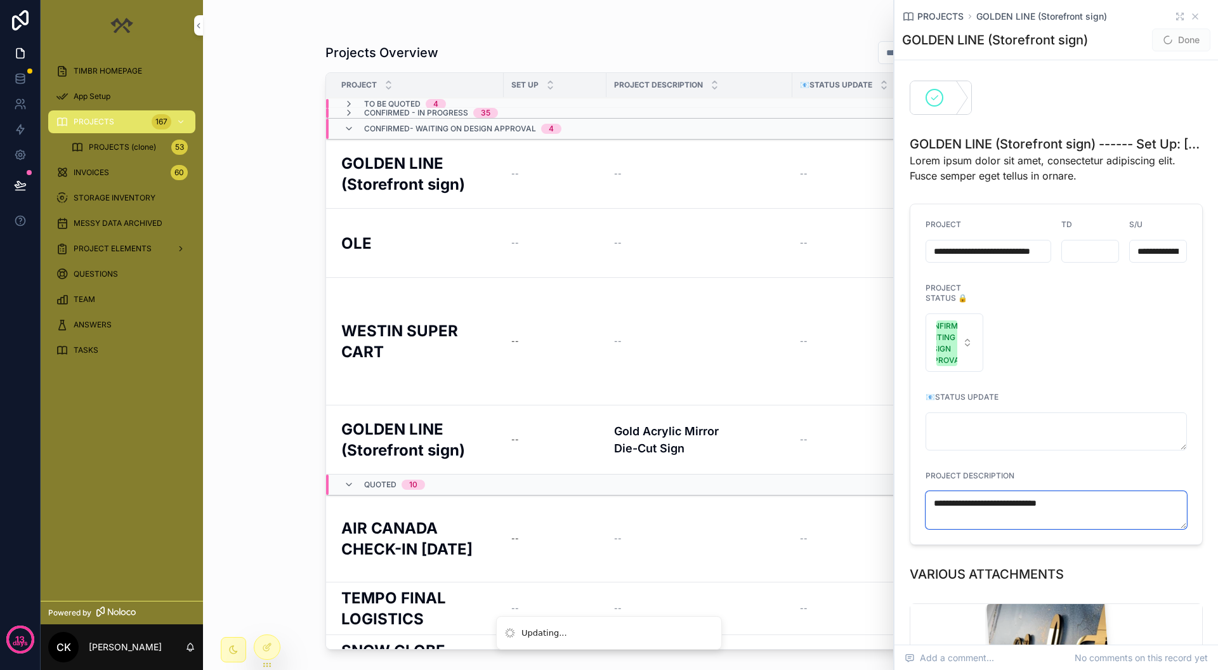
click at [937, 504] on textarea "**********" at bounding box center [1056, 510] width 261 height 38
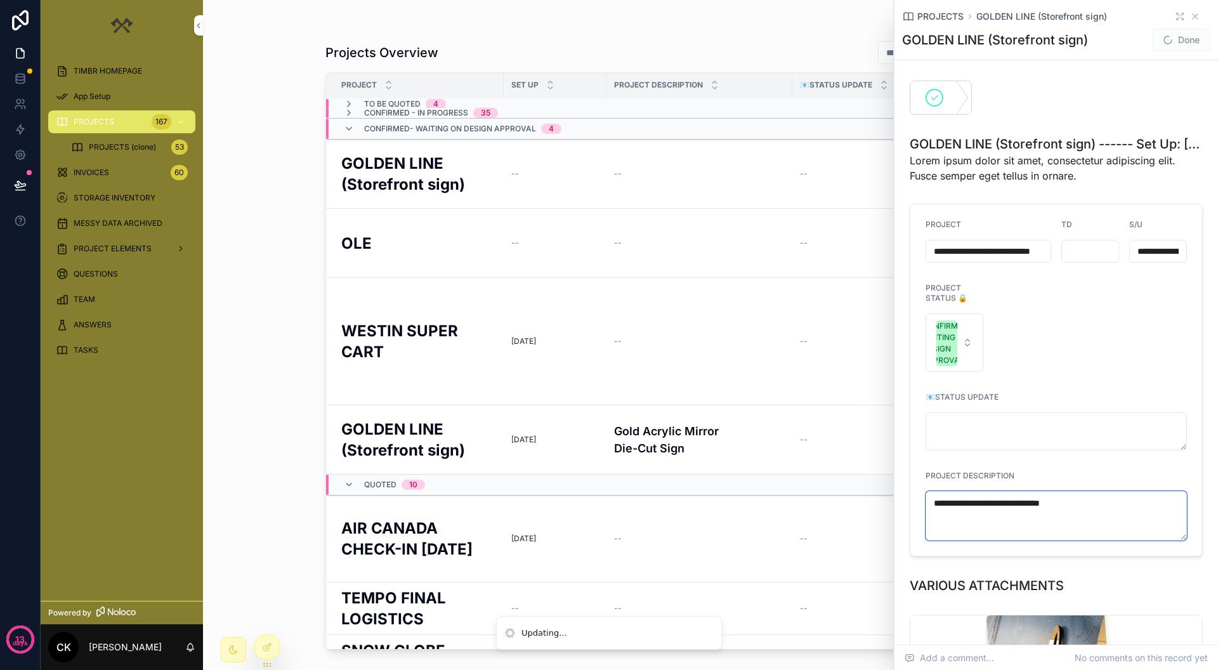
click at [933, 501] on textarea "**********" at bounding box center [1056, 515] width 261 height 49
click at [942, 502] on textarea "**********" at bounding box center [1056, 515] width 261 height 49
click at [1107, 501] on textarea "**********" at bounding box center [1056, 515] width 261 height 49
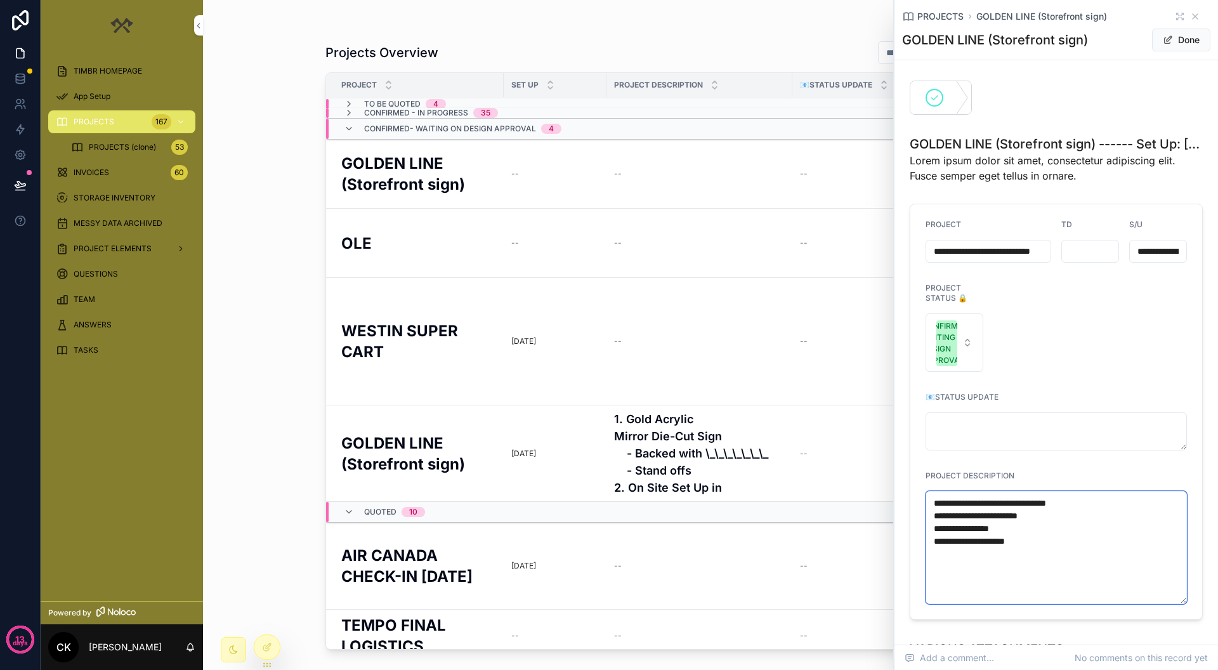
click at [1032, 511] on textarea "**********" at bounding box center [1056, 547] width 261 height 113
click at [724, 457] on h4 "1. Gold Acrylic Mirror Die-Cut Sign - Backed with \_\_\_\_\_\_\_ - Stand offs 2…" at bounding box center [699, 454] width 171 height 86
click at [718, 451] on h4 "1. Gold Acrylic Mirror Die-Cut Sign - Backed with \_\_\_\_\_\_\_ - Stand offs 2…" at bounding box center [699, 454] width 171 height 86
click at [1036, 518] on textarea "**********" at bounding box center [1056, 547] width 261 height 113
click at [1039, 516] on textarea "**********" at bounding box center [1056, 547] width 261 height 113
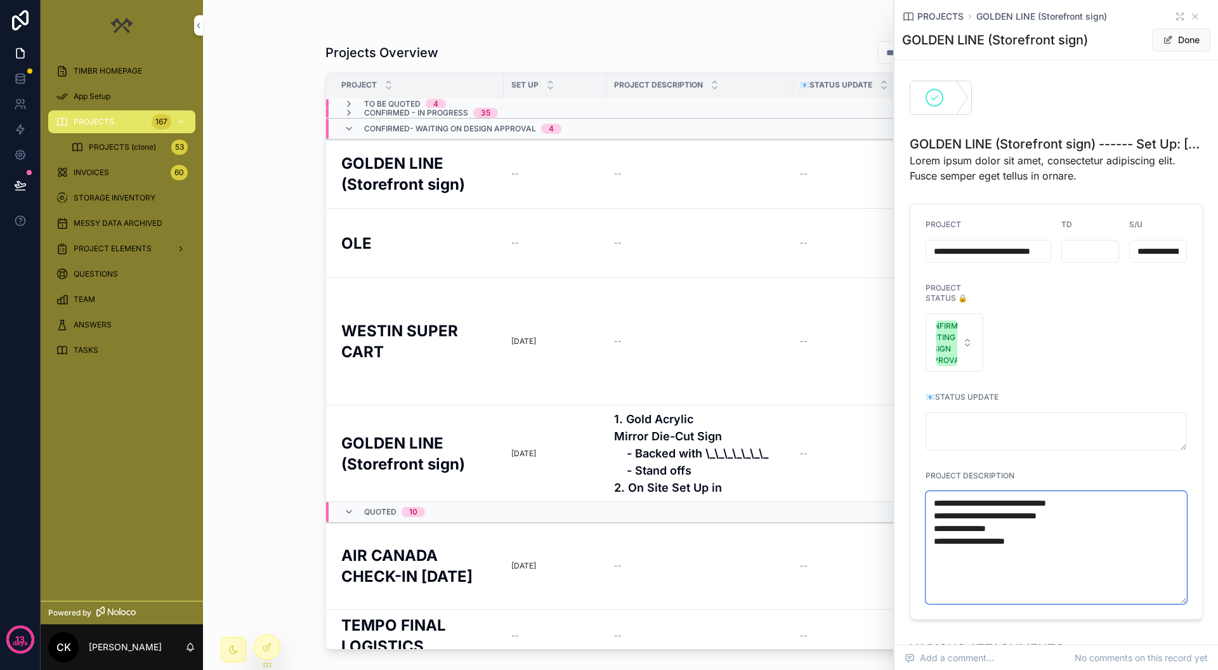
drag, startPoint x: 1058, startPoint y: 515, endPoint x: 1004, endPoint y: 517, distance: 54.0
click at [1004, 517] on textarea "**********" at bounding box center [1056, 547] width 261 height 113
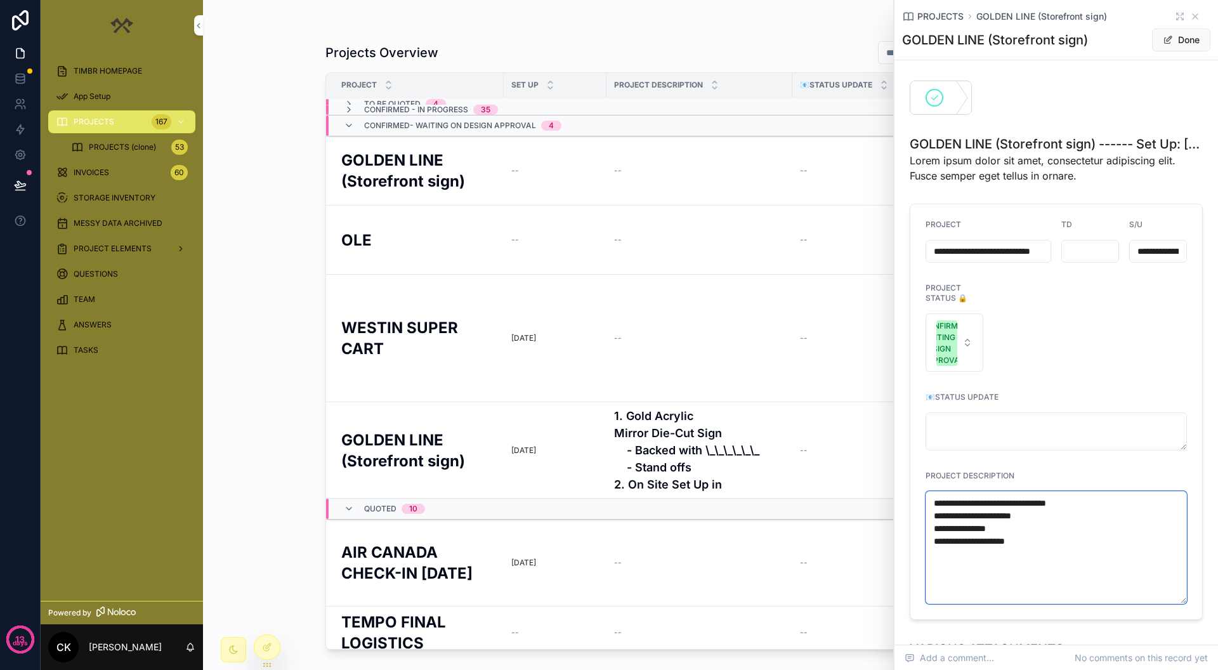
scroll to position [106, 0]
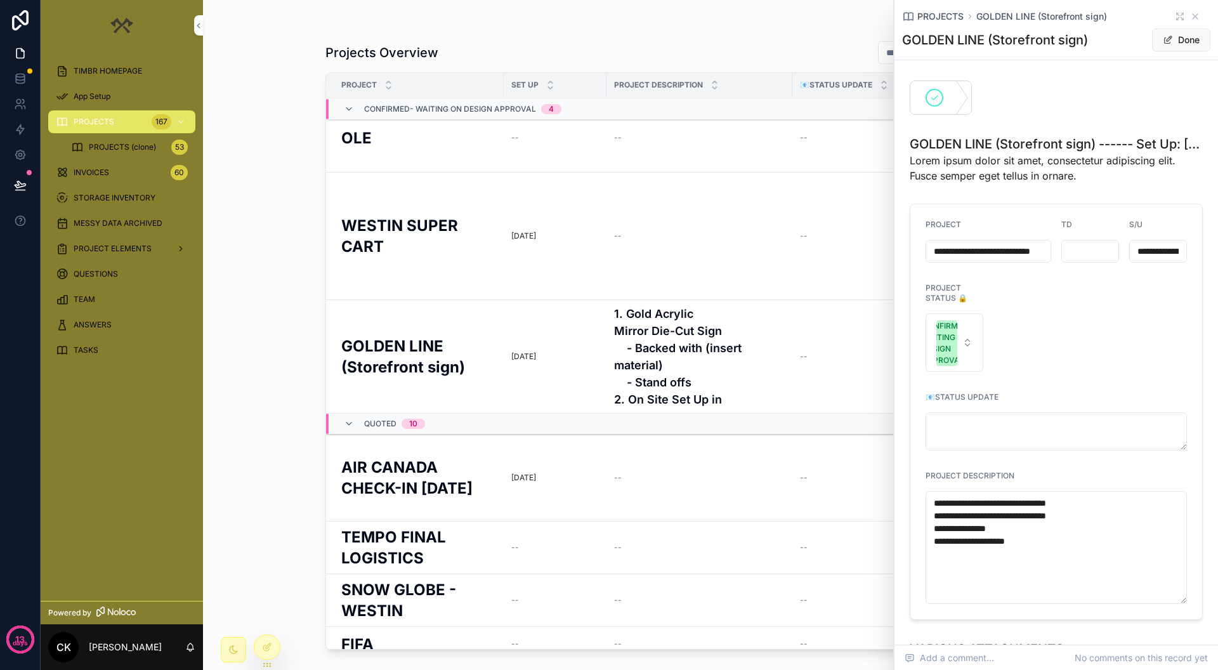
click at [793, 82] on div "📧STATUS UPDATE" at bounding box center [955, 85] width 324 height 24
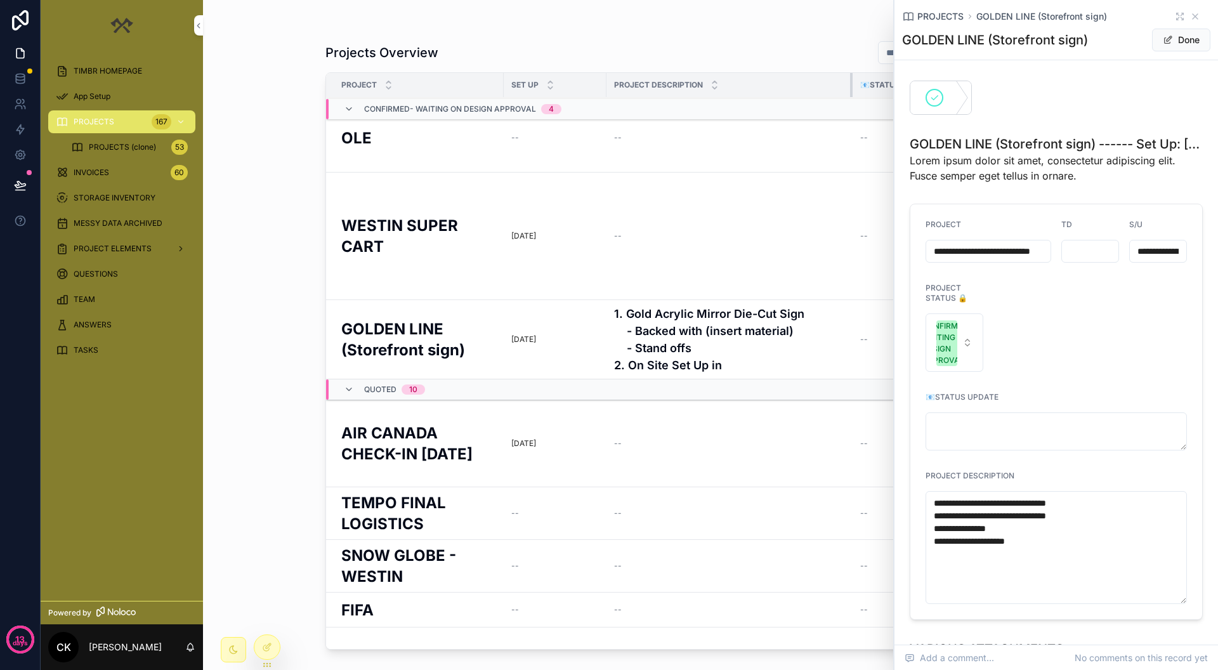
drag, startPoint x: 791, startPoint y: 82, endPoint x: 852, endPoint y: 81, distance: 60.3
click at [852, 81] on tr "PROJECT SET UP PROJECT DESCRIPTION 📧STATUS UPDATE TD PROJECT STATUS 🔒 TASKS ATT…" at bounding box center [954, 85] width 1256 height 25
click at [1027, 522] on textarea "**********" at bounding box center [1056, 547] width 261 height 113
click at [940, 554] on textarea "**********" at bounding box center [1056, 554] width 261 height 126
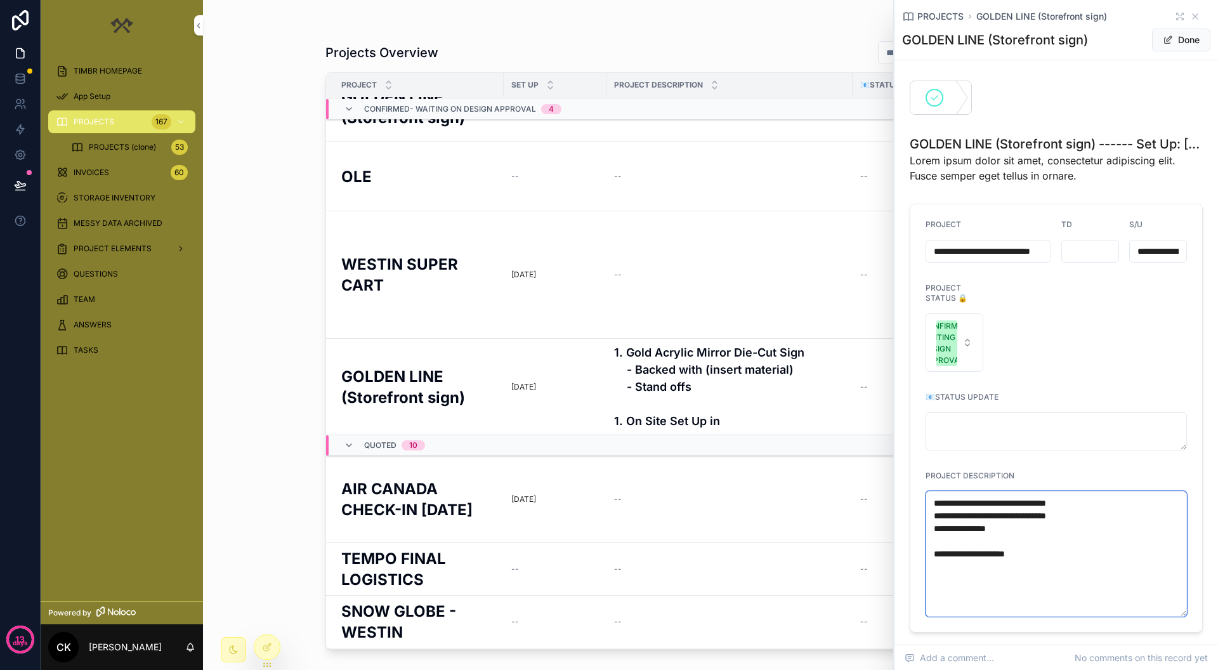
scroll to position [0, 0]
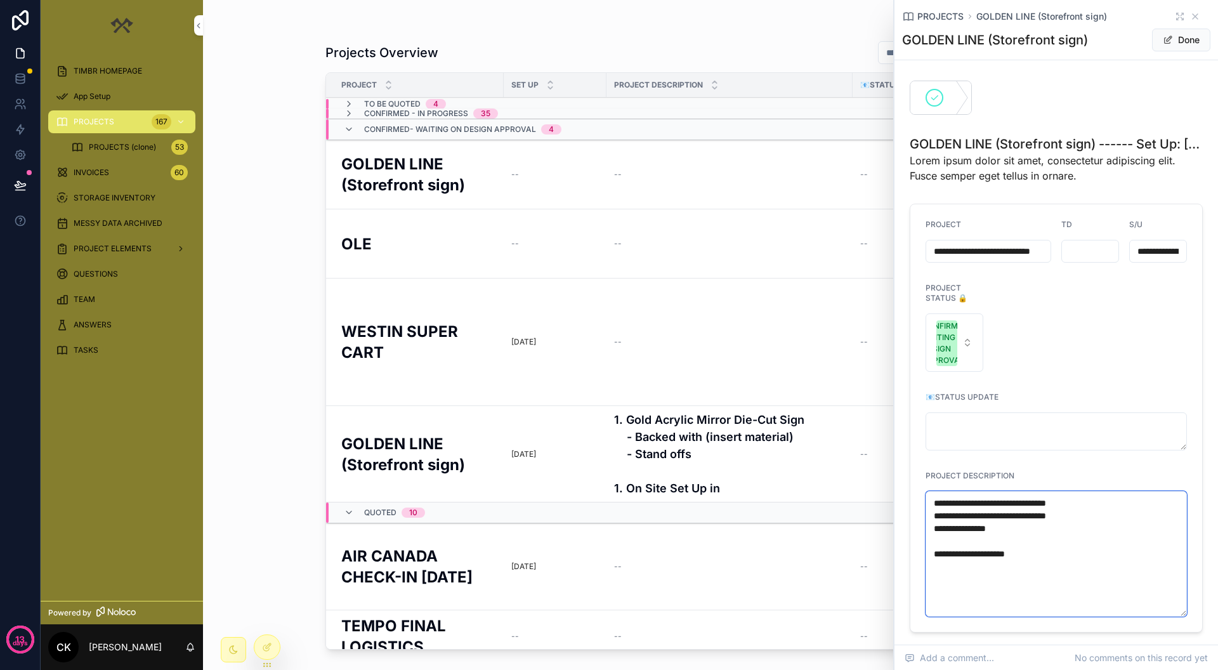
type textarea "**********"
click at [1195, 17] on icon "scrollable content" at bounding box center [1195, 16] width 5 height 5
click at [270, 647] on icon at bounding box center [267, 647] width 10 height 10
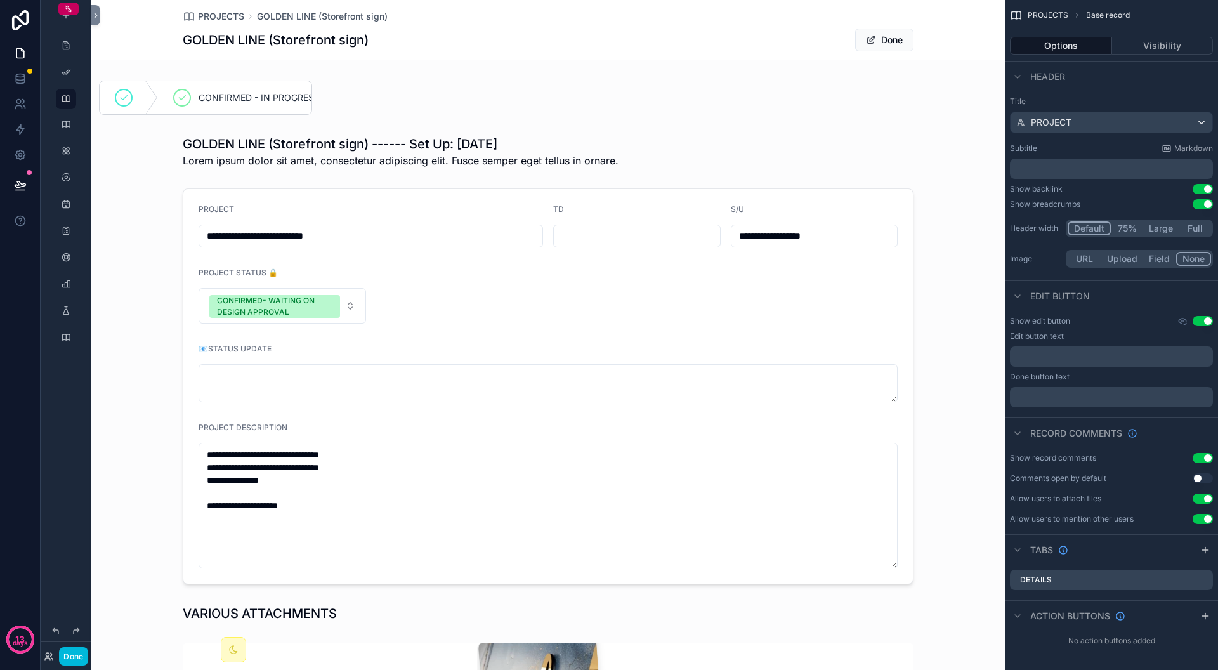
click at [224, 16] on span "PROJECTS" at bounding box center [221, 16] width 46 height 13
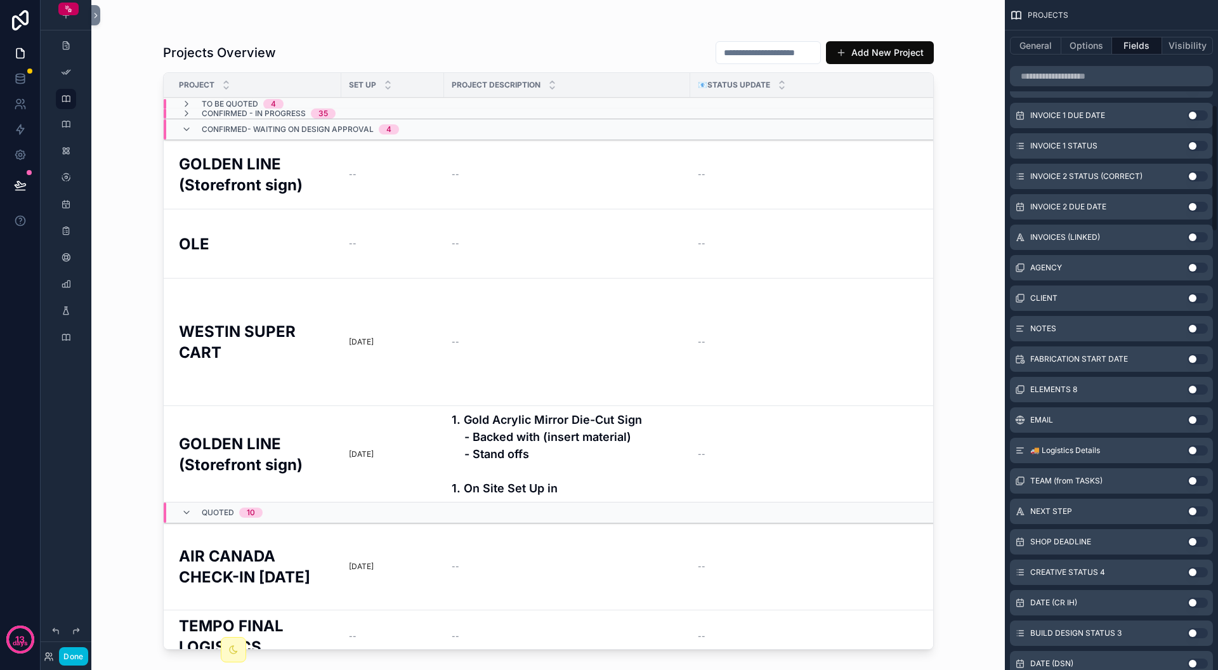
scroll to position [560, 0]
click at [1197, 388] on button "Use setting" at bounding box center [1198, 388] width 20 height 10
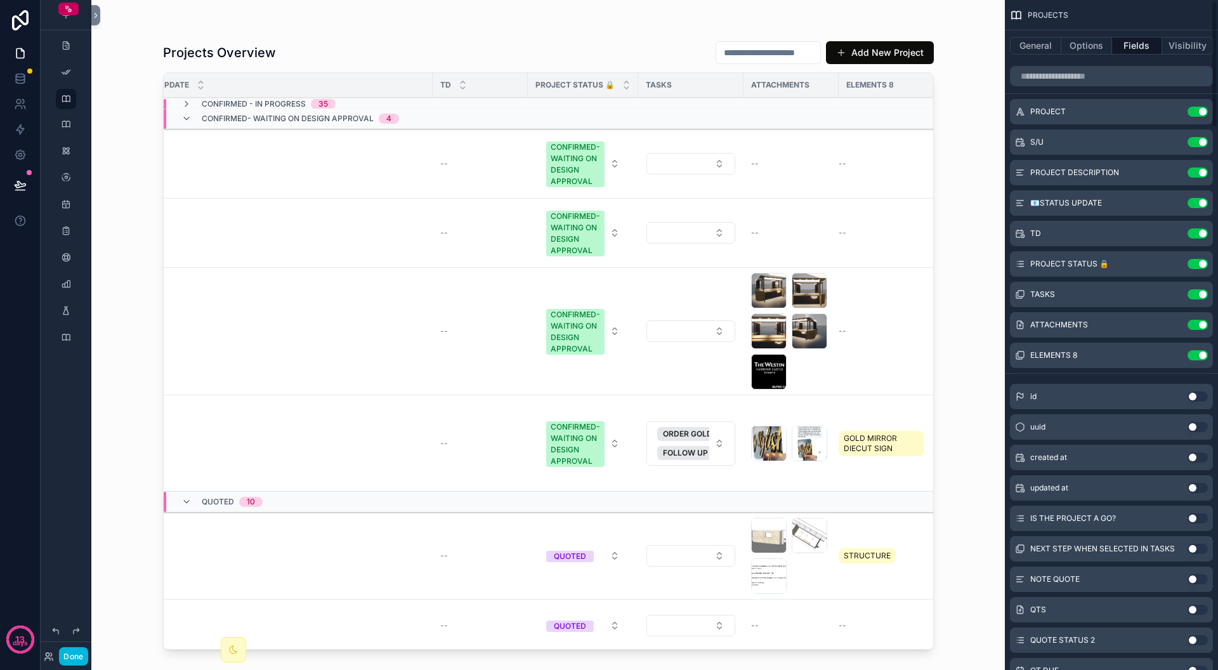
scroll to position [0, 0]
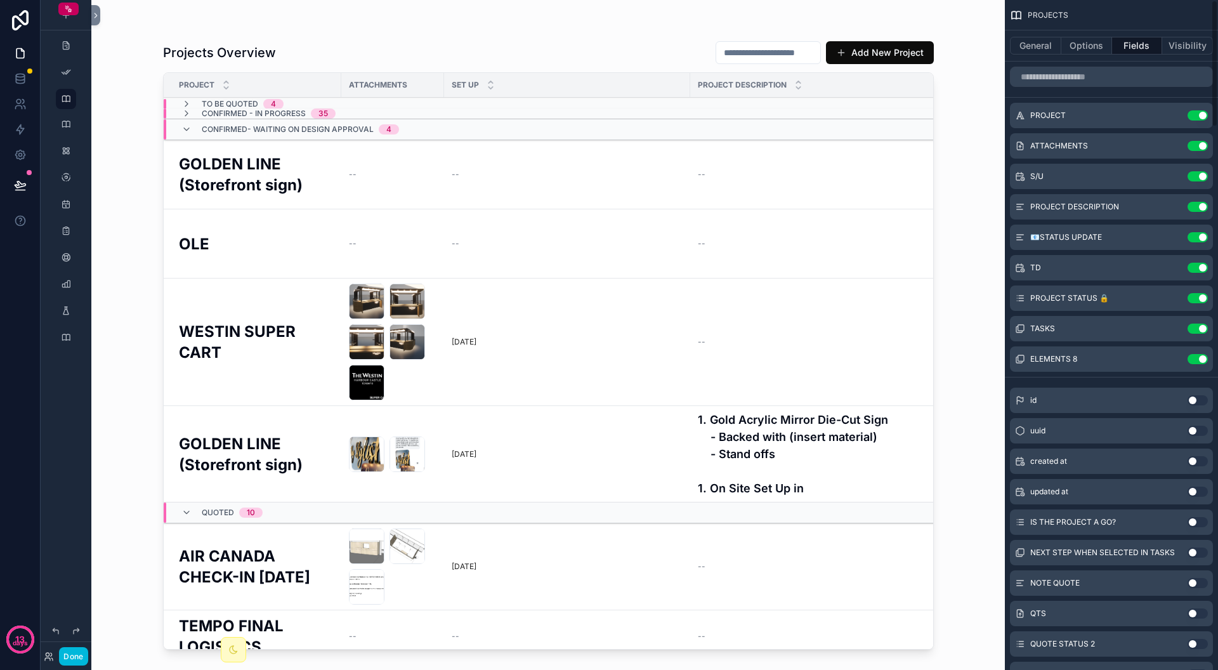
click at [0, 0] on icon "scrollable content" at bounding box center [0, 0] width 0 height 0
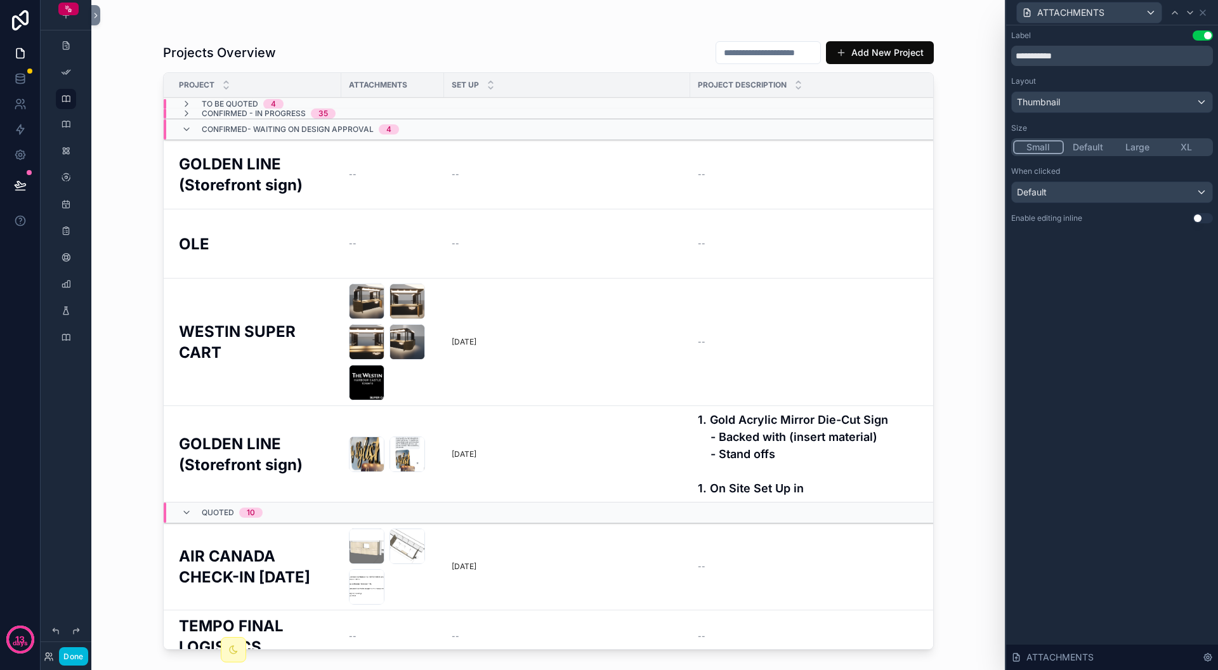
click at [1142, 150] on button "Large" at bounding box center [1137, 147] width 49 height 14
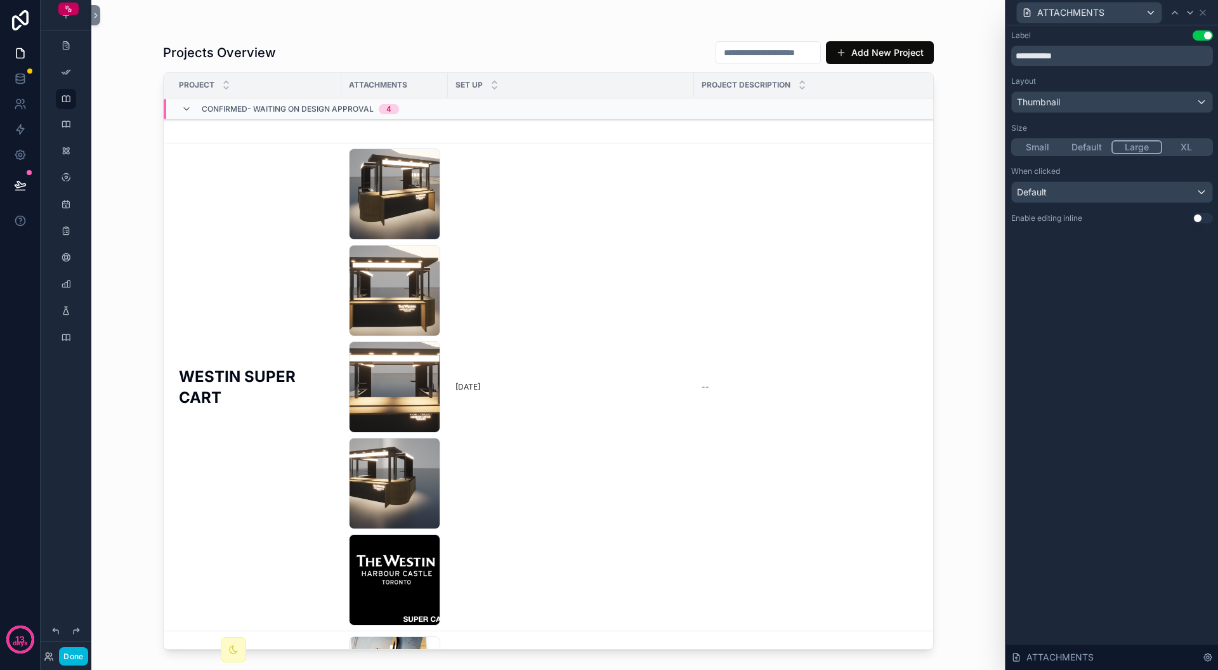
scroll to position [132, 0]
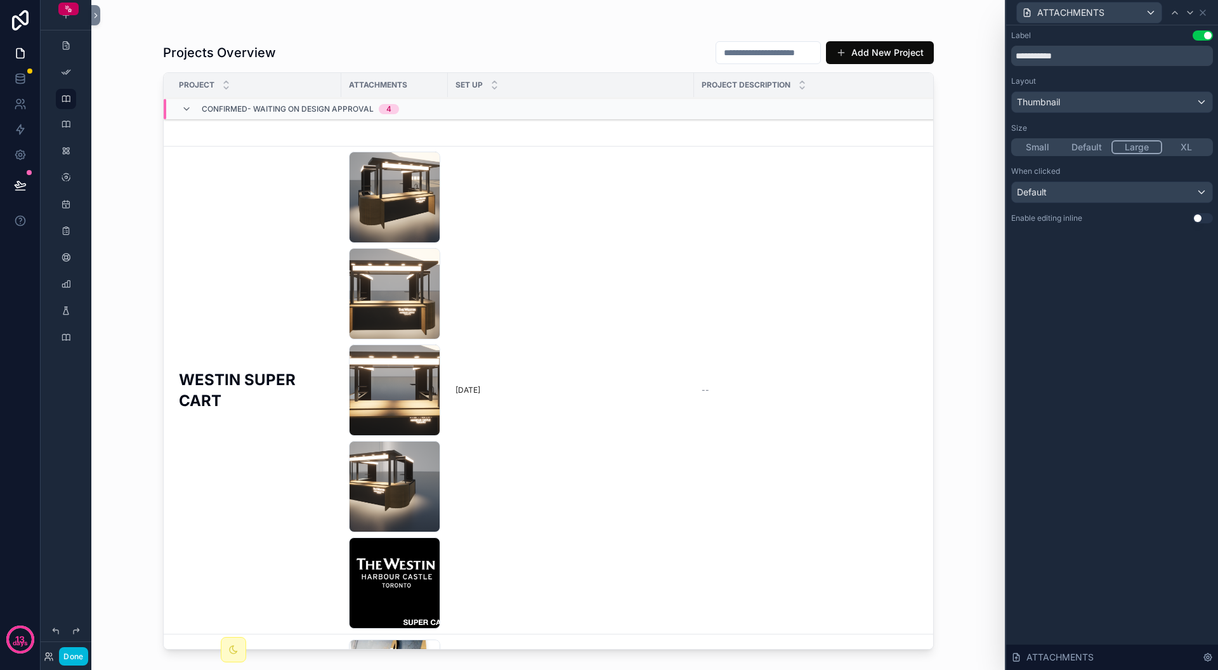
click at [694, 251] on td "--" at bounding box center [850, 391] width 313 height 488
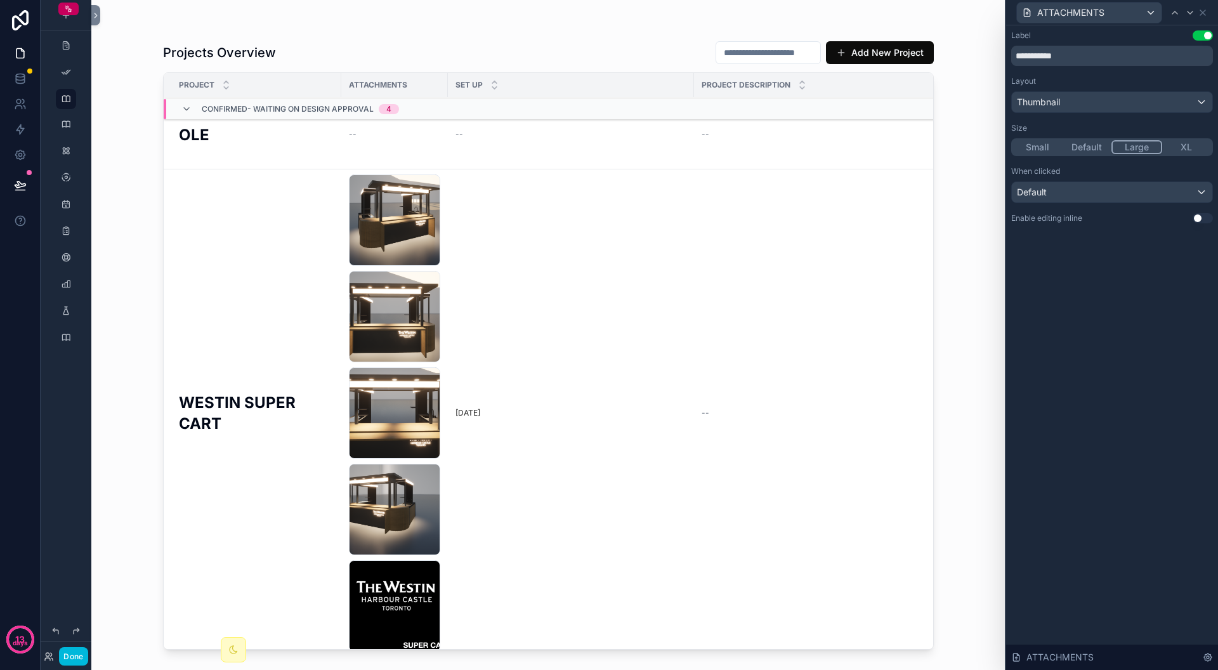
scroll to position [0, 0]
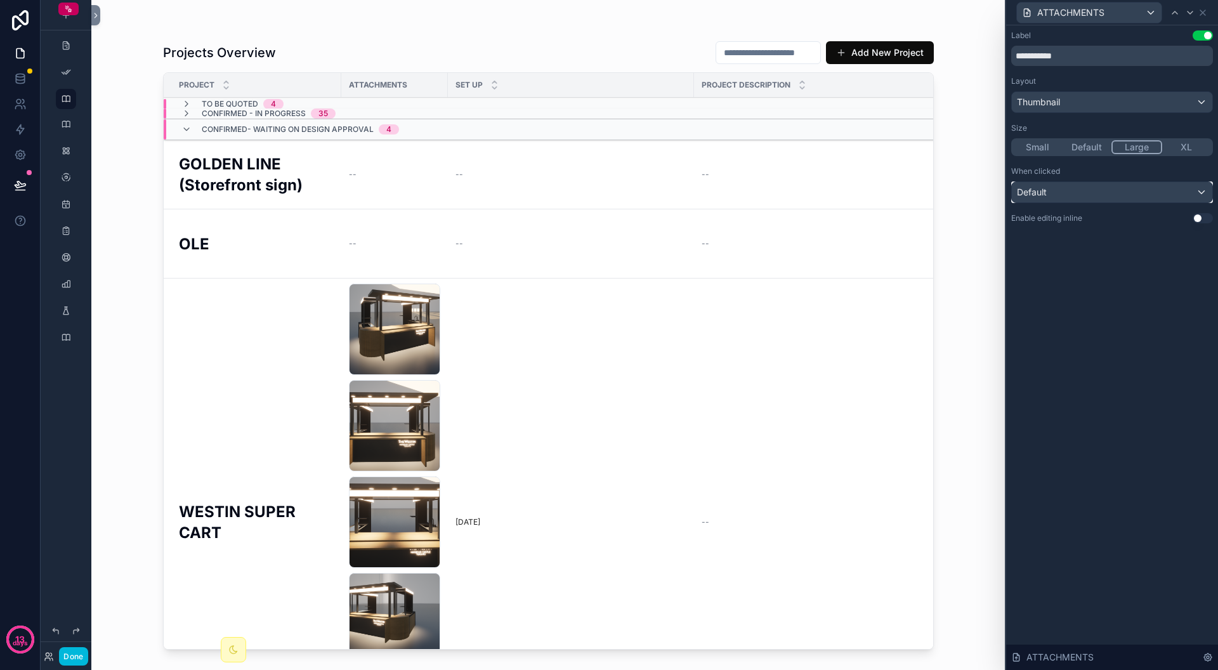
click at [1116, 199] on div "Default" at bounding box center [1112, 192] width 201 height 20
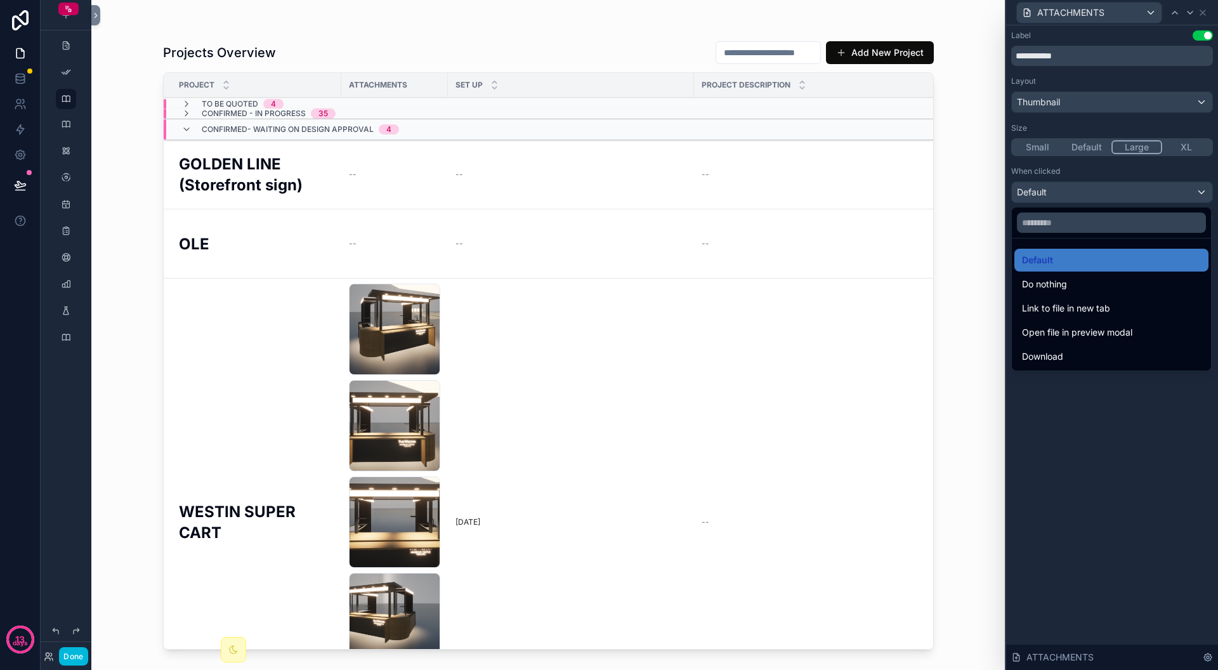
drag, startPoint x: 448, startPoint y: 81, endPoint x: 483, endPoint y: 79, distance: 35.0
click at [483, 79] on div "SET UP" at bounding box center [571, 85] width 246 height 24
drag, startPoint x: 447, startPoint y: 79, endPoint x: 461, endPoint y: 77, distance: 14.8
click at [461, 77] on div "SET UP" at bounding box center [571, 85] width 246 height 24
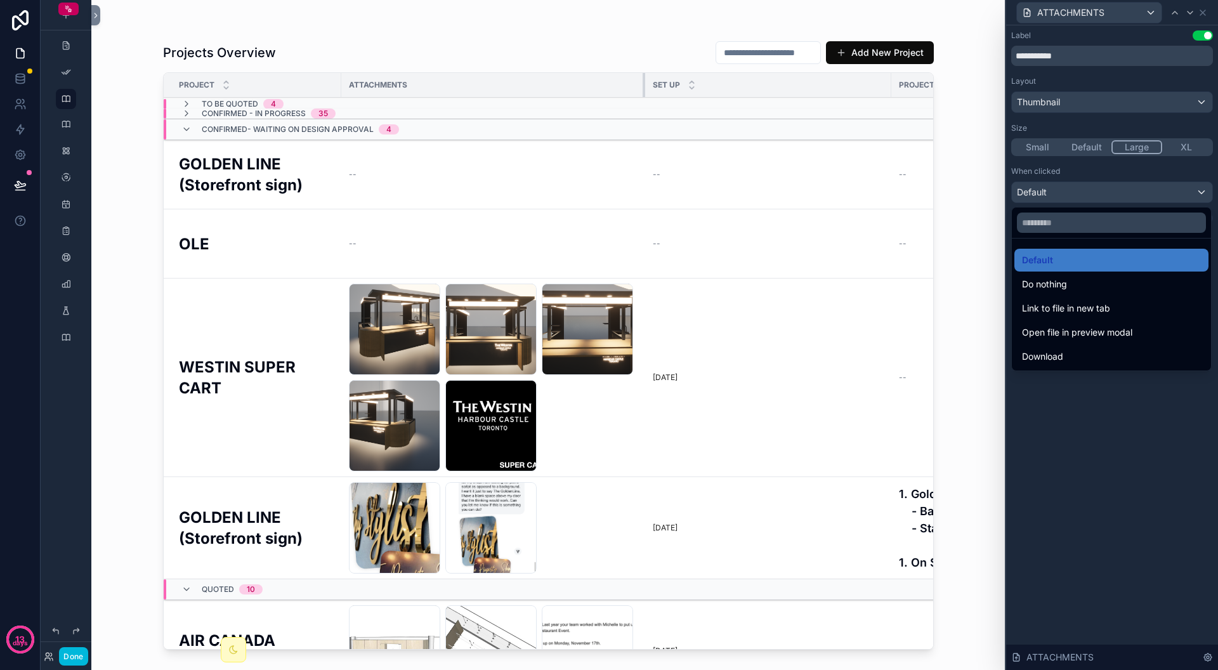
drag, startPoint x: 447, startPoint y: 77, endPoint x: 649, endPoint y: 114, distance: 205.7
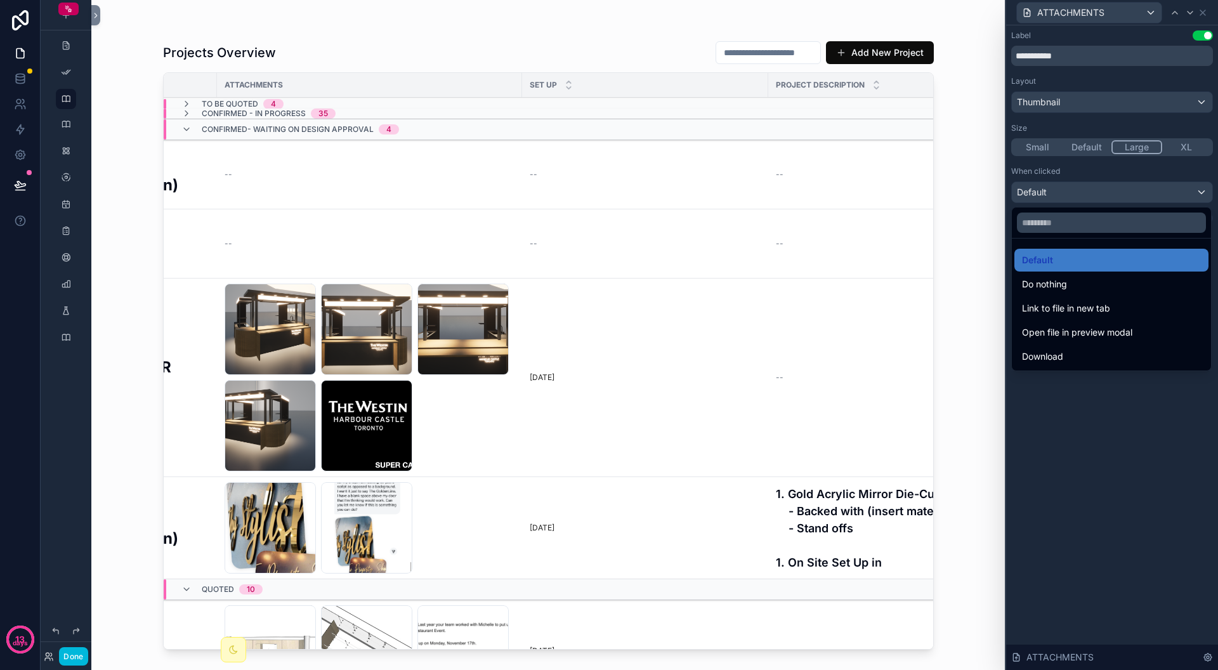
scroll to position [0, 119]
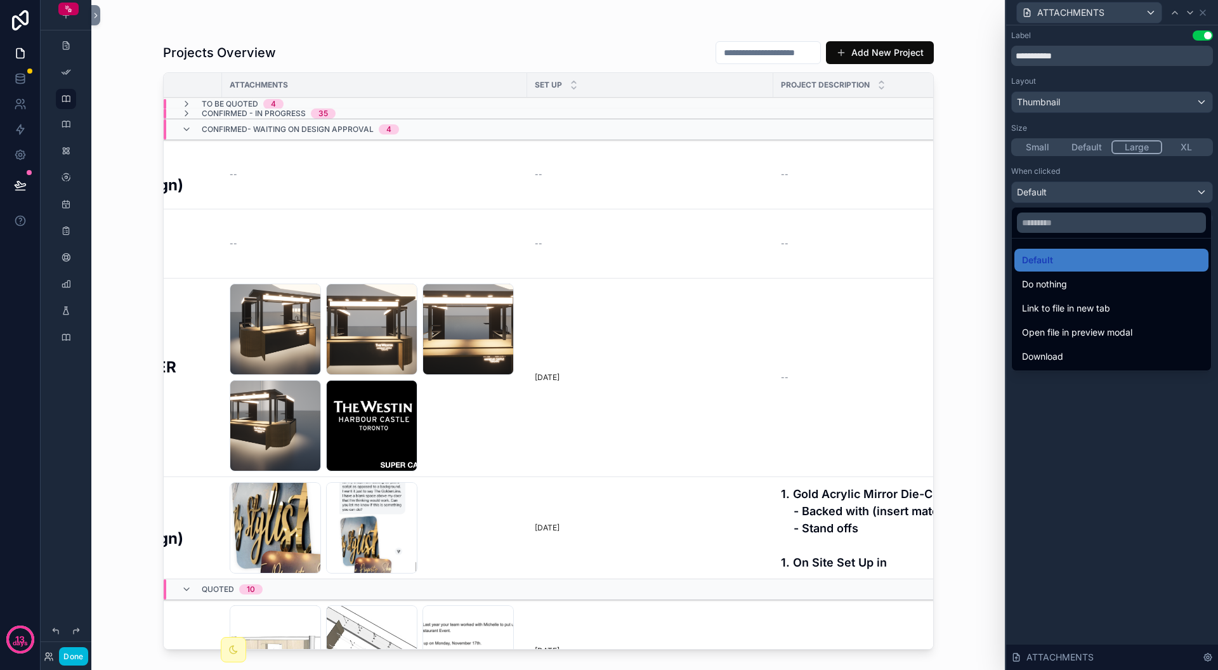
click at [393, 409] on div "Screenshot-2025-06-10-at-12.59.06-AM .png" at bounding box center [371, 425] width 91 height 91
click at [1154, 422] on div at bounding box center [1112, 335] width 212 height 670
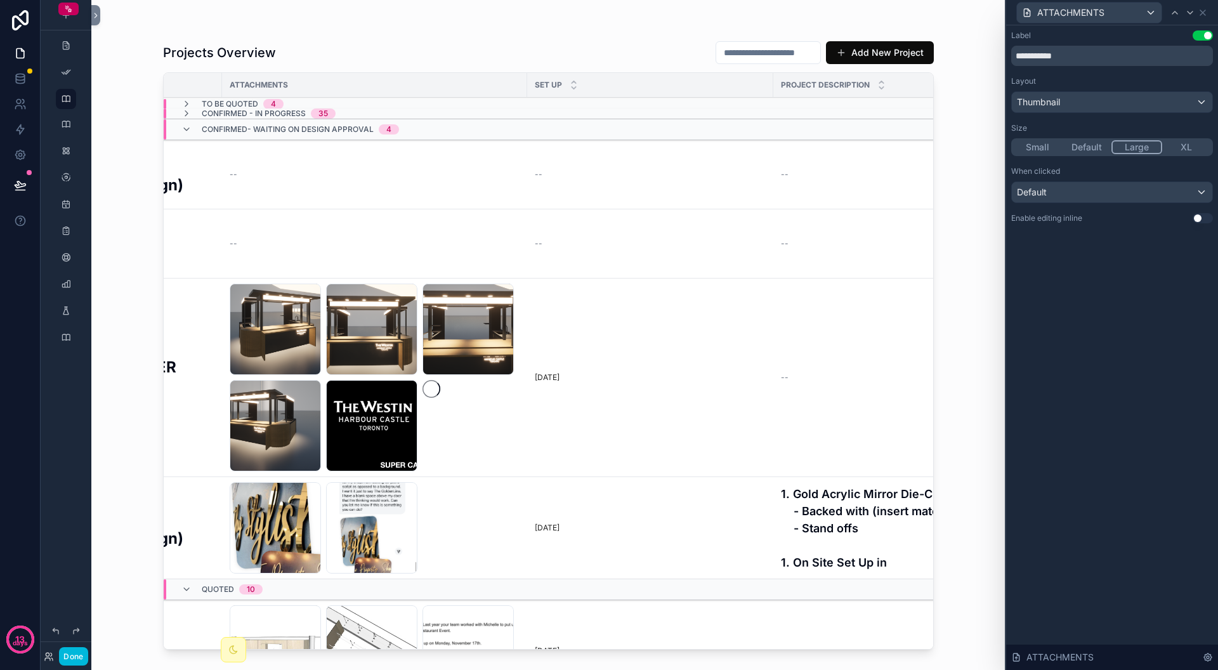
click at [1199, 214] on button "Use setting" at bounding box center [1203, 218] width 20 height 10
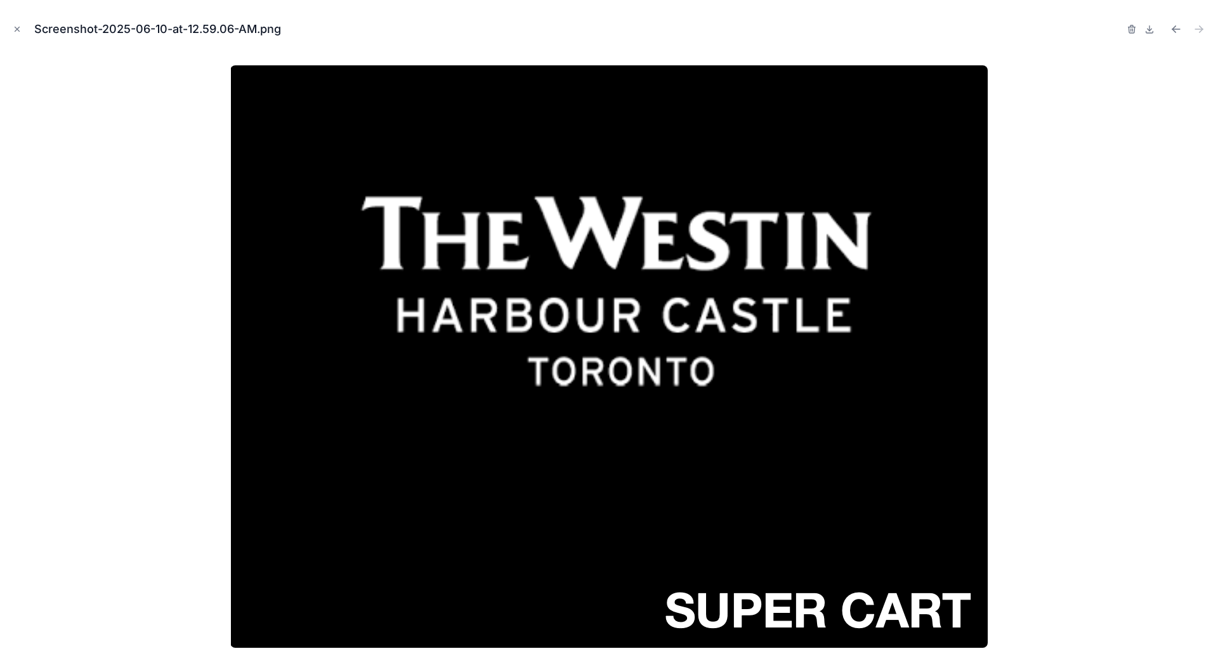
click at [1131, 28] on icon "button" at bounding box center [1132, 29] width 10 height 10
click at [1118, 27] on icon "button" at bounding box center [1119, 26] width 3 height 2
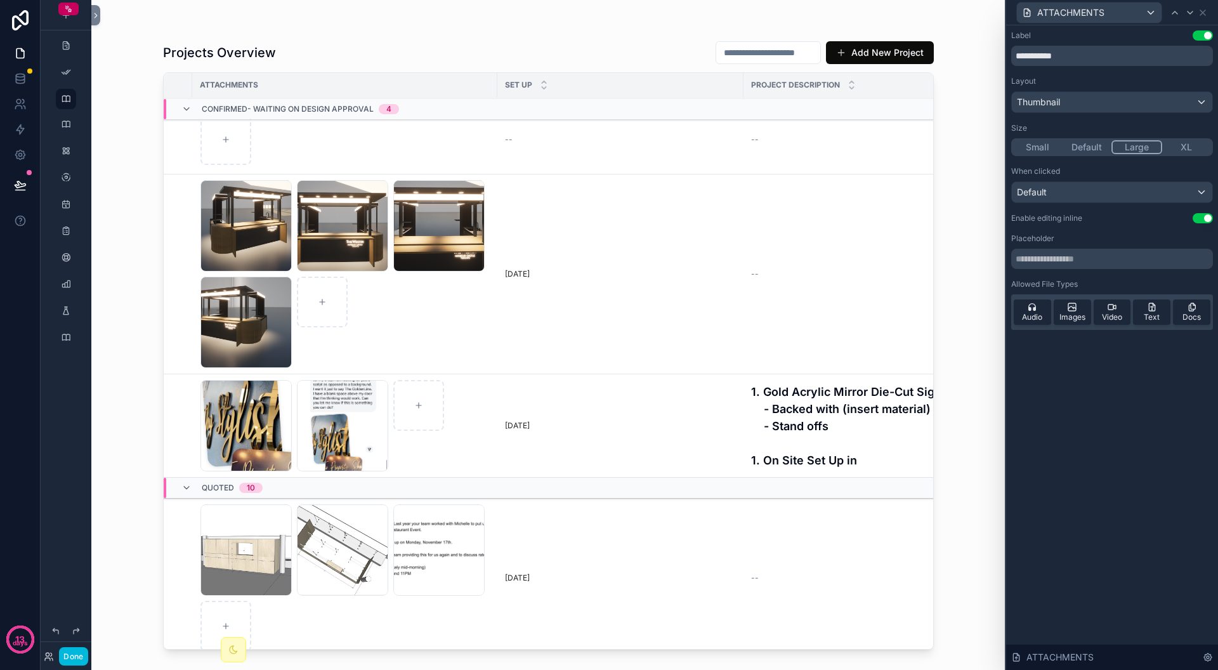
scroll to position [102, 149]
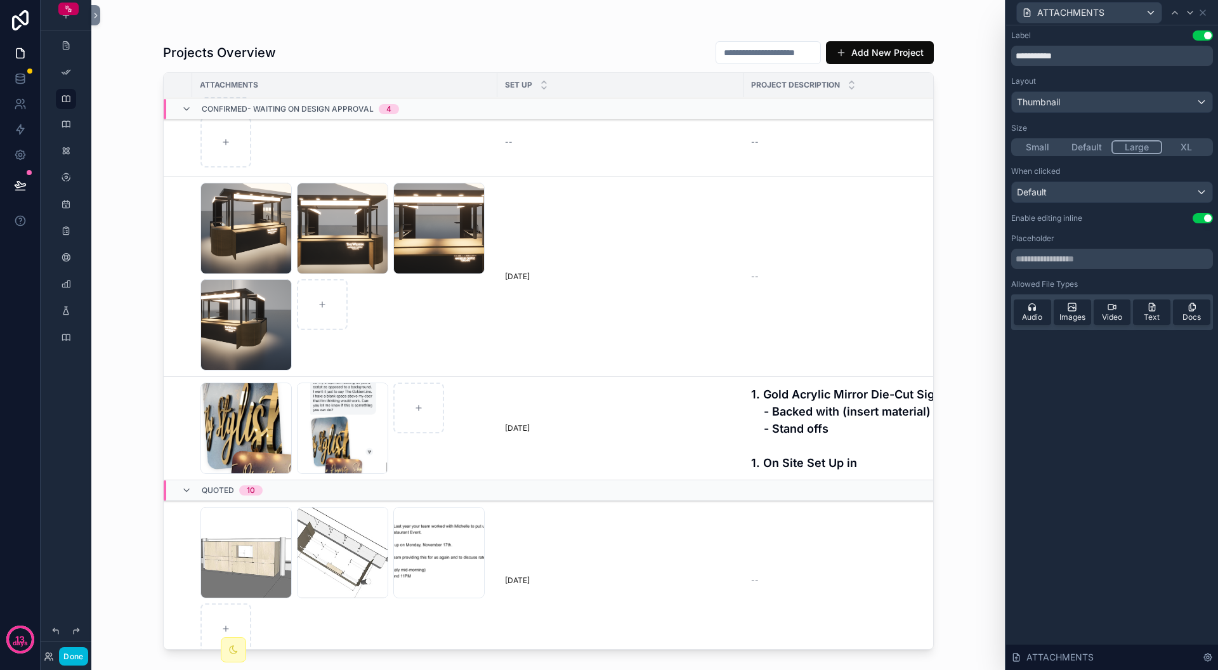
drag, startPoint x: 744, startPoint y: 83, endPoint x: 678, endPoint y: 87, distance: 66.1
click at [678, 87] on tr "PROJECT ATTACHMENTS SET UP PROJECT DESCRIPTION 📧STATUS UPDATE TD PROJECT STATUS…" at bounding box center [770, 85] width 1511 height 25
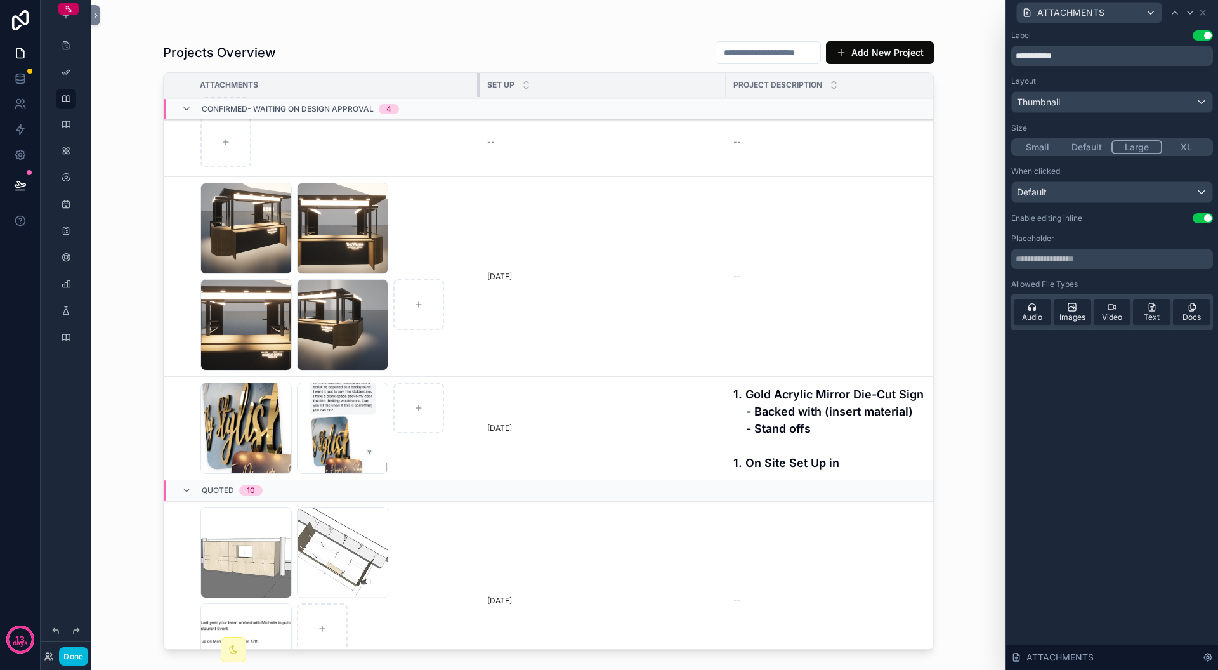
drag, startPoint x: 496, startPoint y: 84, endPoint x: 478, endPoint y: 89, distance: 18.7
click at [478, 89] on div "scrollable content" at bounding box center [479, 85] width 5 height 24
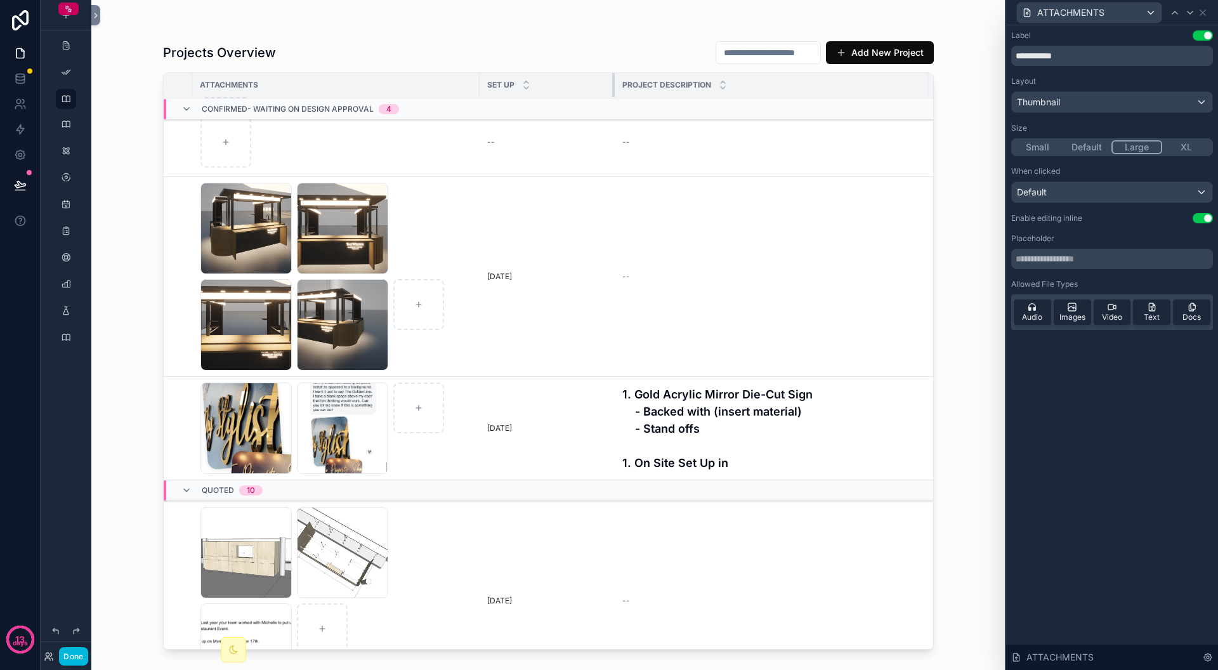
drag, startPoint x: 724, startPoint y: 86, endPoint x: 656, endPoint y: 239, distance: 167.3
click at [614, 93] on div "scrollable content" at bounding box center [614, 85] width 5 height 24
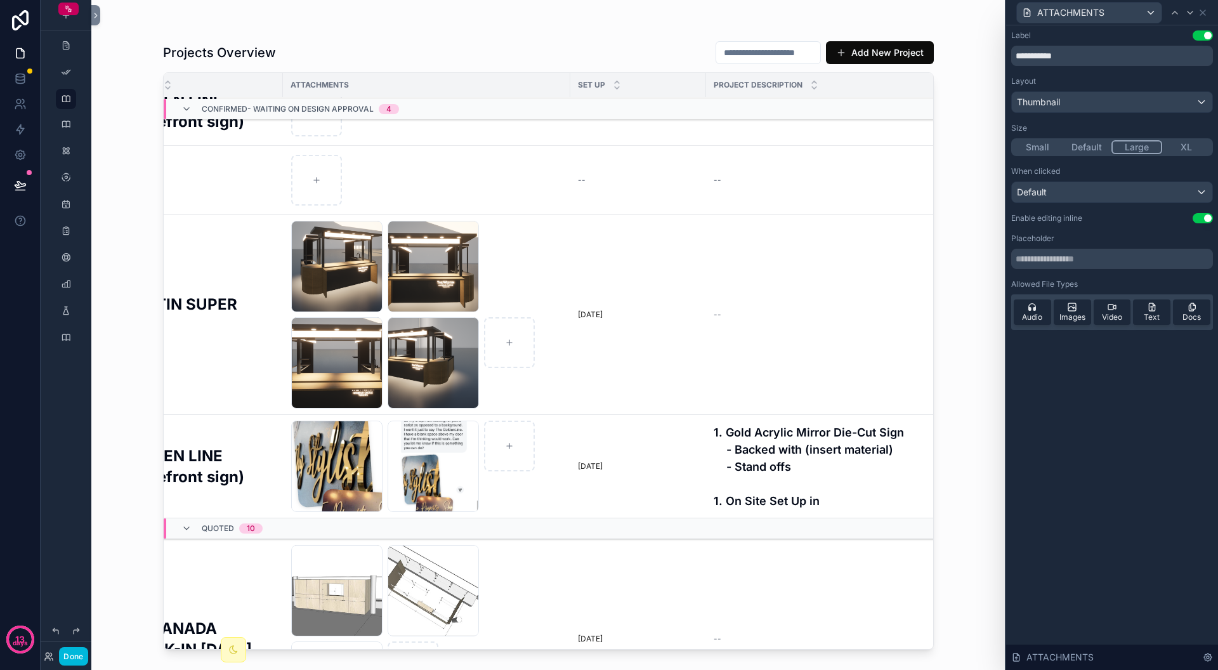
scroll to position [63, 0]
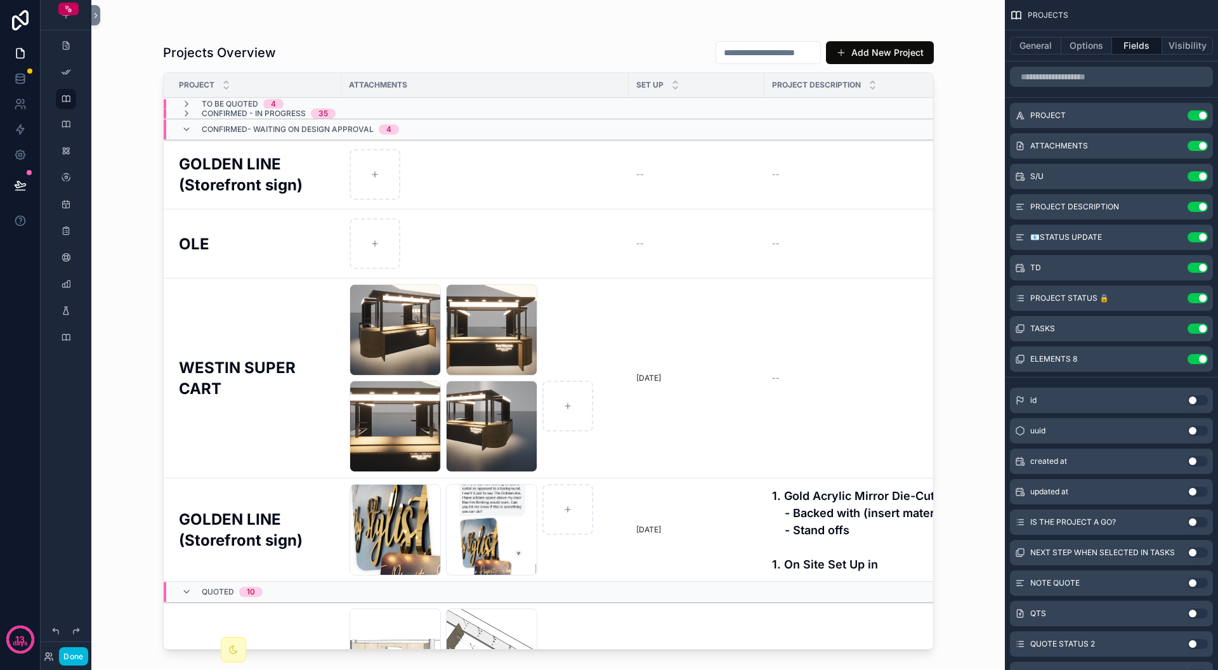
scroll to position [38, 0]
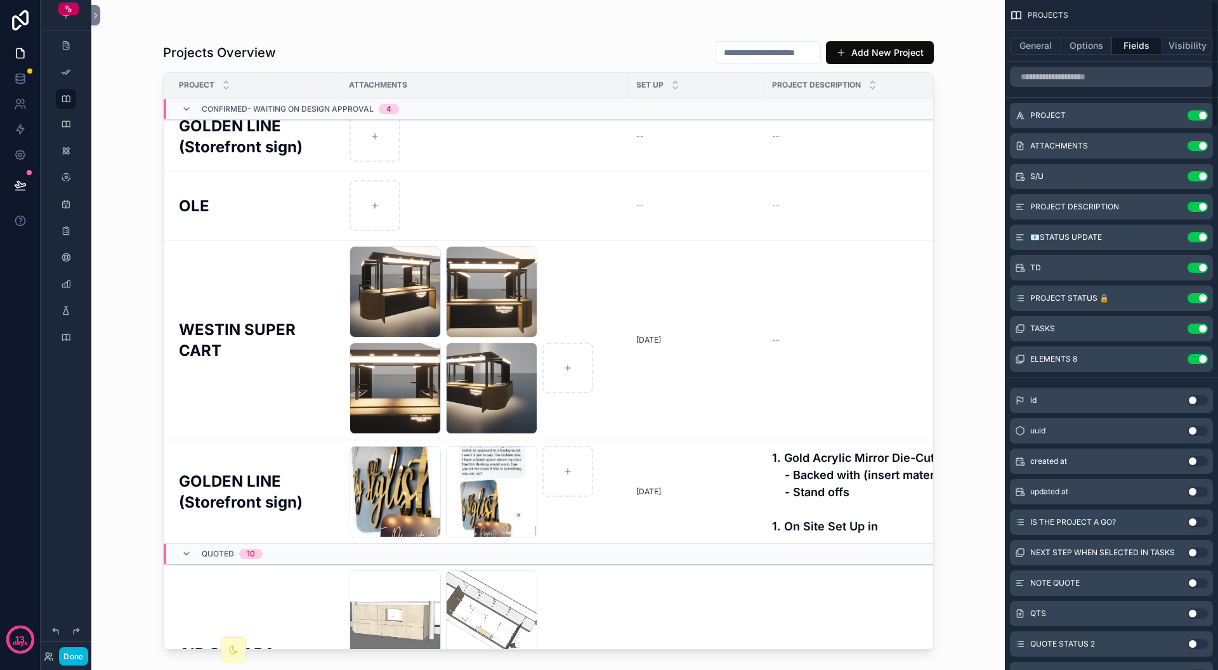
click at [1124, 148] on div "ATTACHMENTS Use setting" at bounding box center [1111, 145] width 203 height 25
click at [0, 0] on icon "scrollable content" at bounding box center [0, 0] width 0 height 0
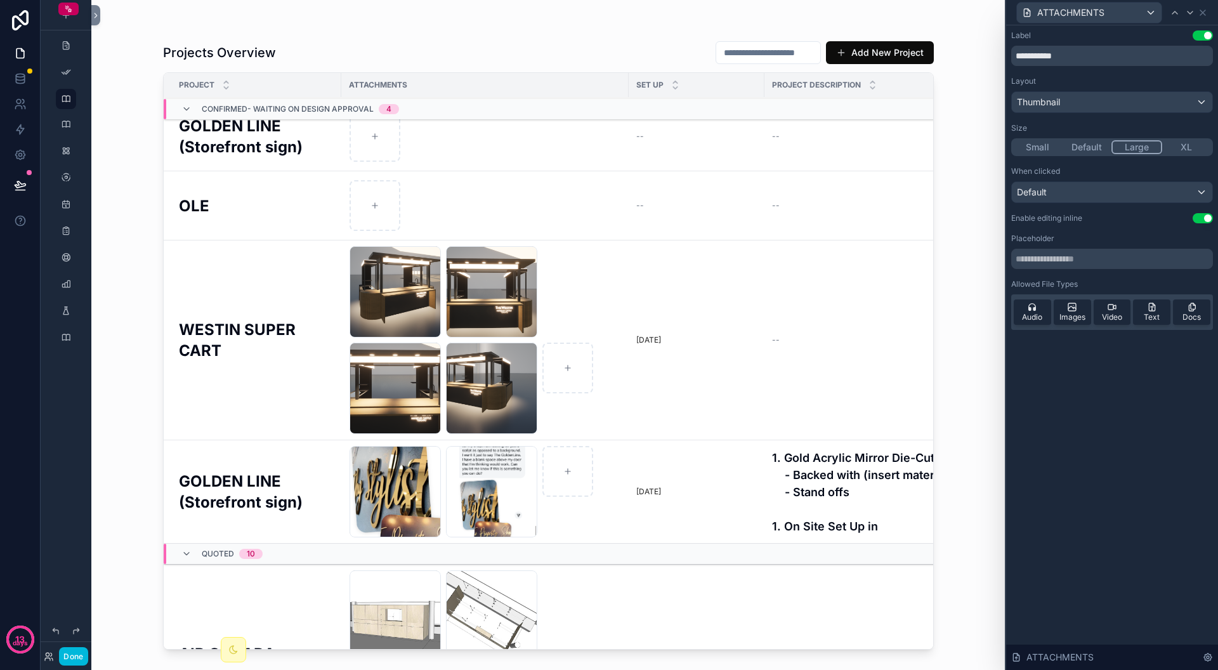
click at [1100, 146] on button "Default" at bounding box center [1087, 147] width 49 height 14
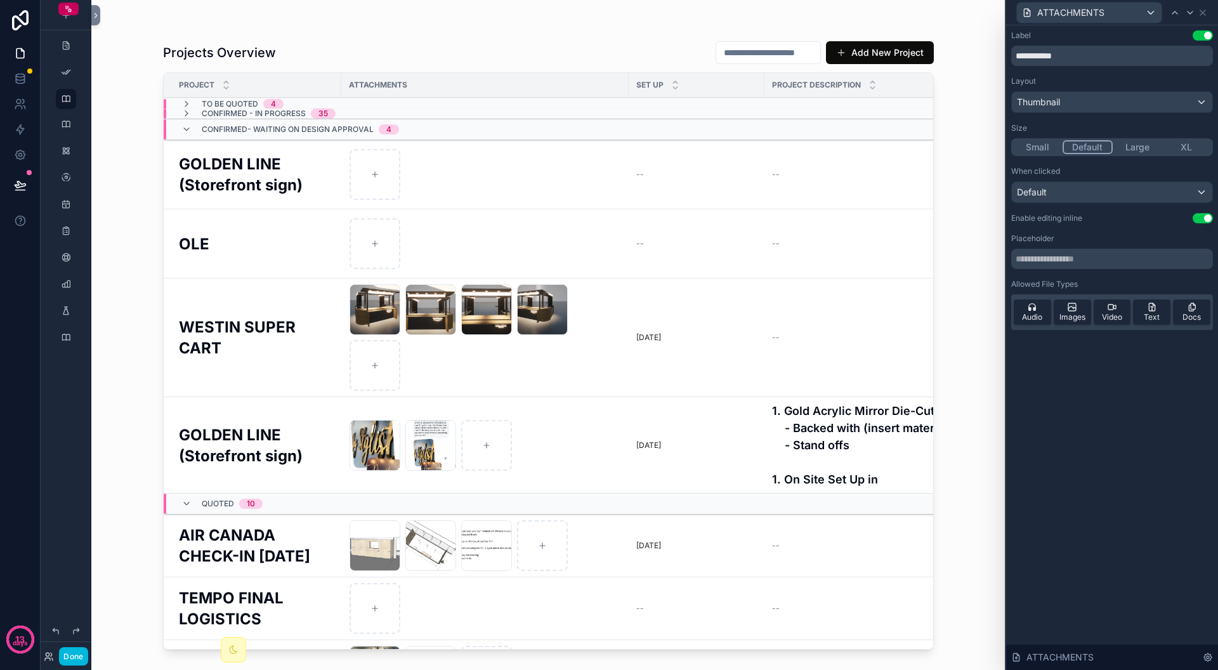
drag, startPoint x: 628, startPoint y: 82, endPoint x: 517, endPoint y: 86, distance: 110.5
click at [517, 86] on tr "PROJECT ATTACHMENTS SET UP PROJECT DESCRIPTION 📧STATUS UPDATE TD PROJECT STATUS…" at bounding box center [855, 85] width 1383 height 25
click at [629, 78] on div "SET UP" at bounding box center [697, 85] width 136 height 24
click at [627, 78] on div "scrollable content" at bounding box center [628, 85] width 5 height 24
drag, startPoint x: 628, startPoint y: 79, endPoint x: 570, endPoint y: 81, distance: 57.8
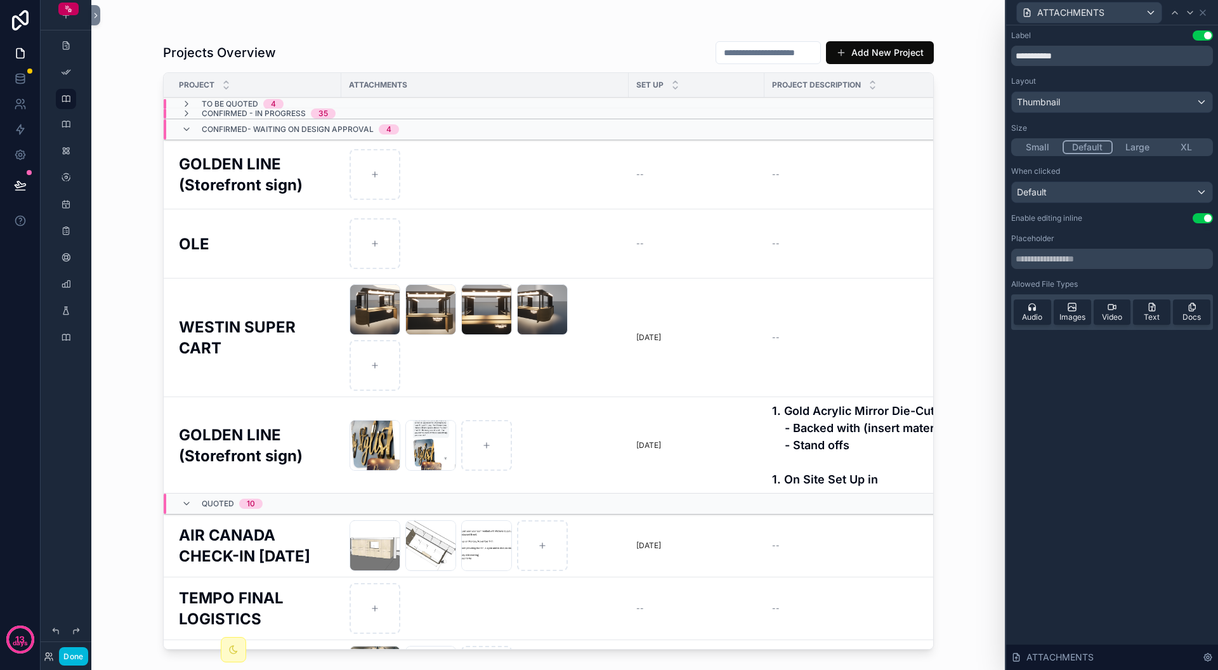
click at [570, 81] on tr "PROJECT ATTACHMENTS SET UP PROJECT DESCRIPTION 📧STATUS UPDATE TD PROJECT STATUS…" at bounding box center [855, 85] width 1383 height 25
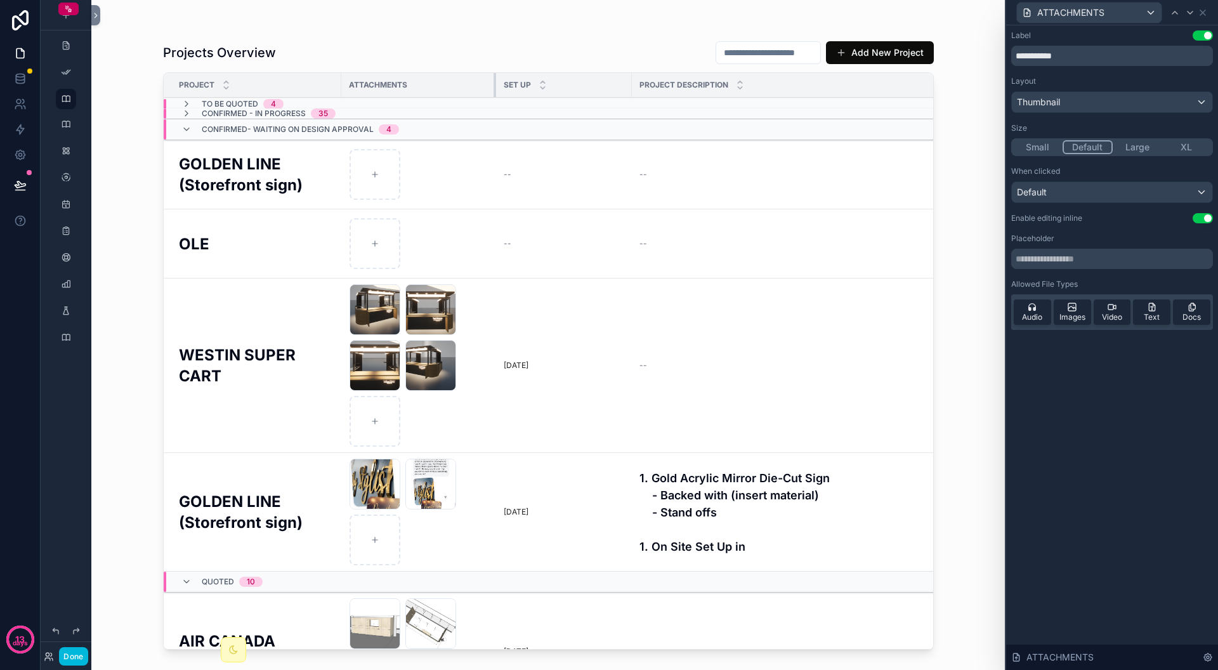
drag, startPoint x: 626, startPoint y: 81, endPoint x: 494, endPoint y: 80, distance: 132.0
click at [494, 80] on div "scrollable content" at bounding box center [496, 85] width 5 height 24
click at [1201, 16] on icon at bounding box center [1203, 13] width 10 height 10
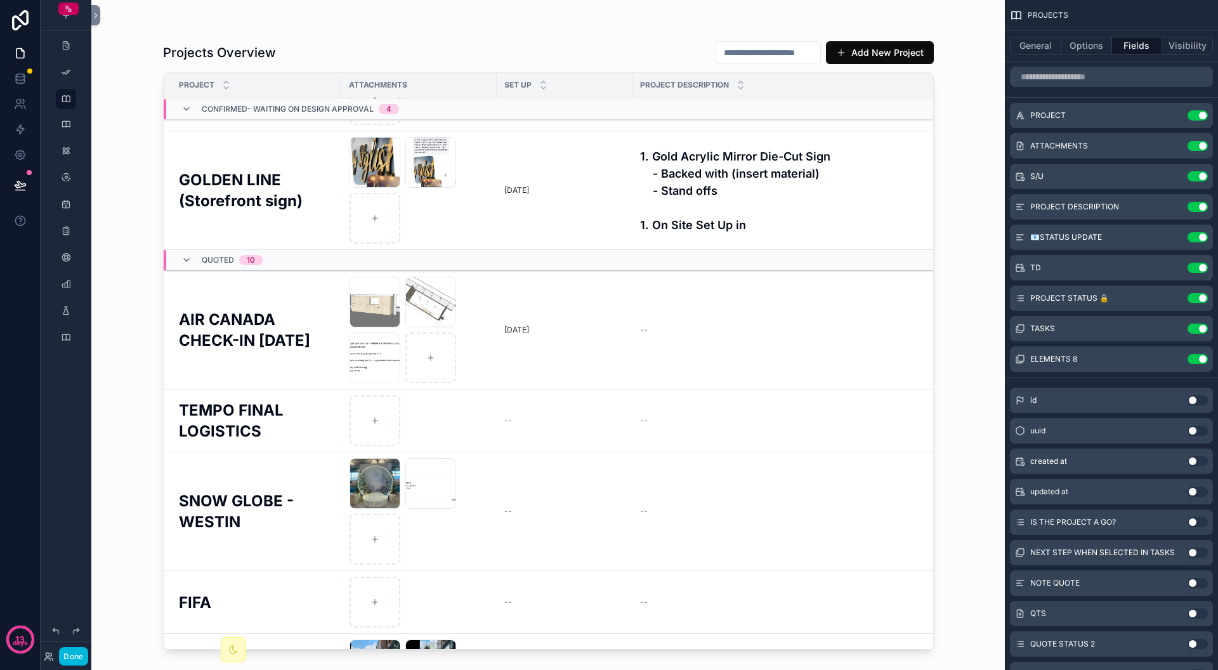
scroll to position [413, 0]
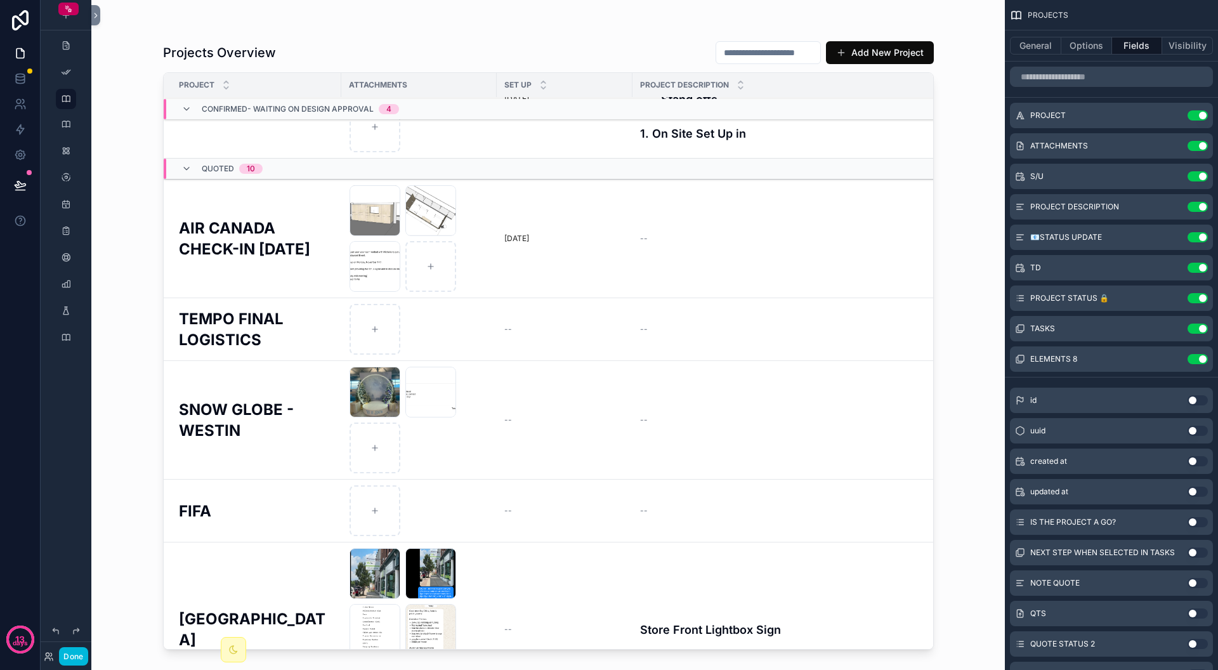
click at [658, 412] on td "--" at bounding box center [789, 420] width 313 height 119
click at [1159, 206] on div "PROJECT DESCRIPTION Use setting" at bounding box center [1111, 206] width 203 height 25
click at [0, 0] on icon "scrollable content" at bounding box center [0, 0] width 0 height 0
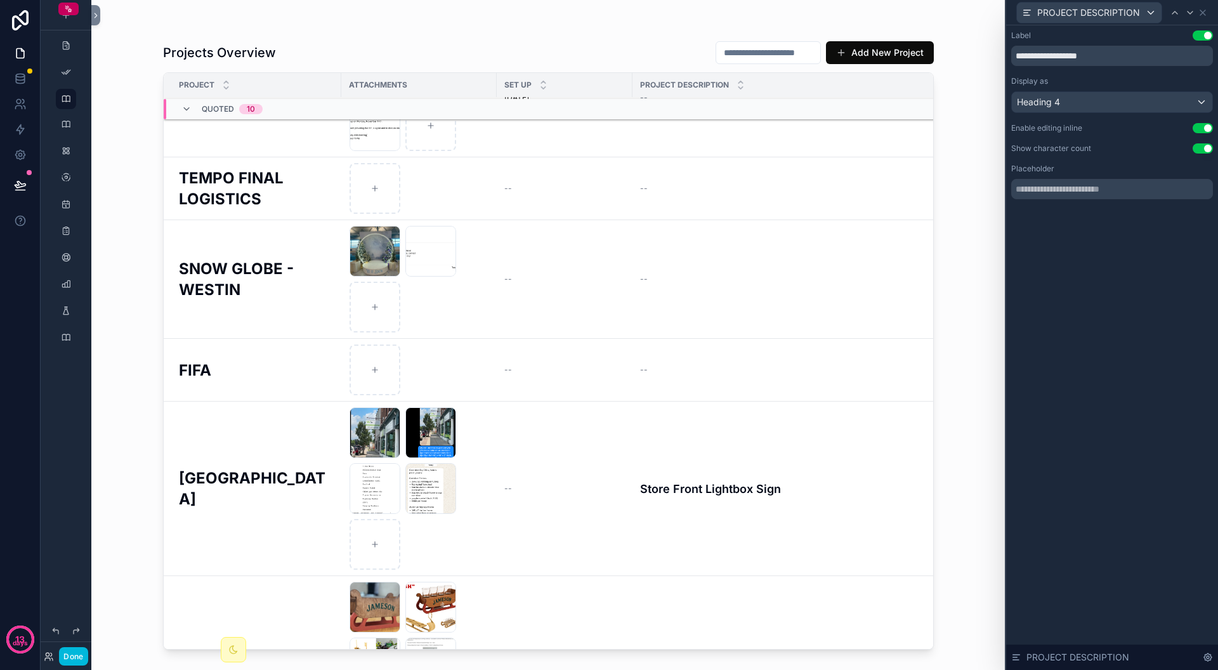
scroll to position [0, 0]
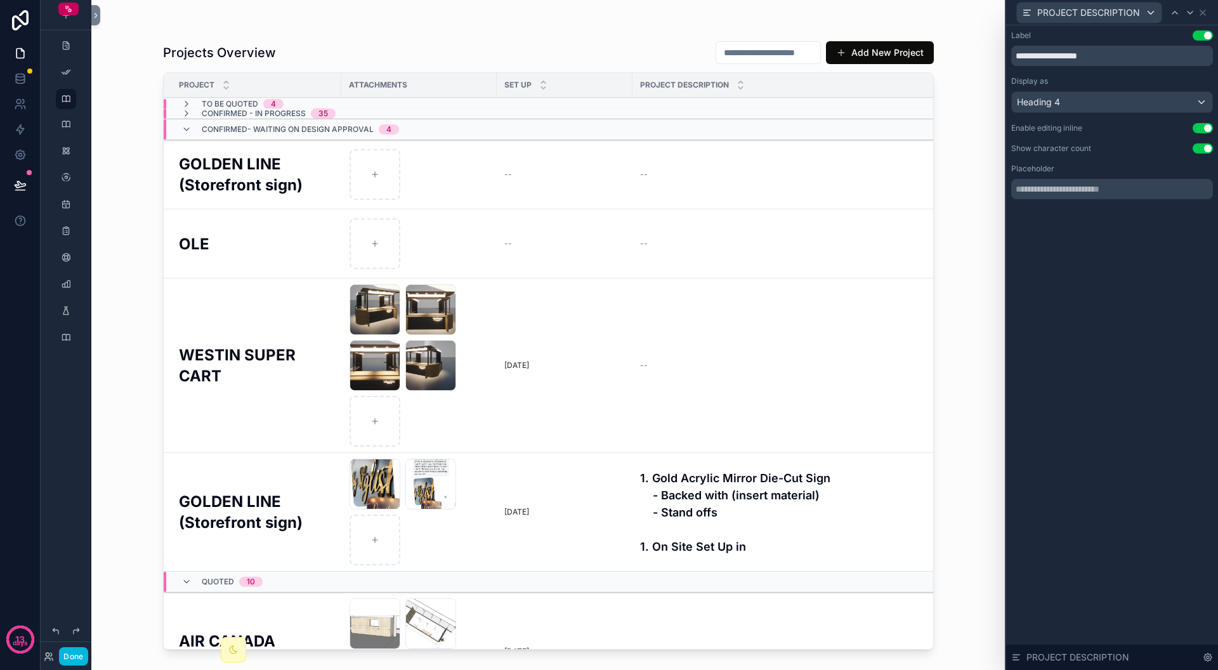
drag, startPoint x: 895, startPoint y: 68, endPoint x: 892, endPoint y: 86, distance: 18.6
click at [895, 72] on div "Projects Overview Add New Project PROJECT ATTACHMENTS SET UP PROJECT DESCRIPTIO…" at bounding box center [548, 342] width 771 height 624
click at [892, 87] on div "PROJECT DESCRIPTION" at bounding box center [789, 85] width 313 height 24
click at [1204, 13] on icon at bounding box center [1203, 12] width 5 height 5
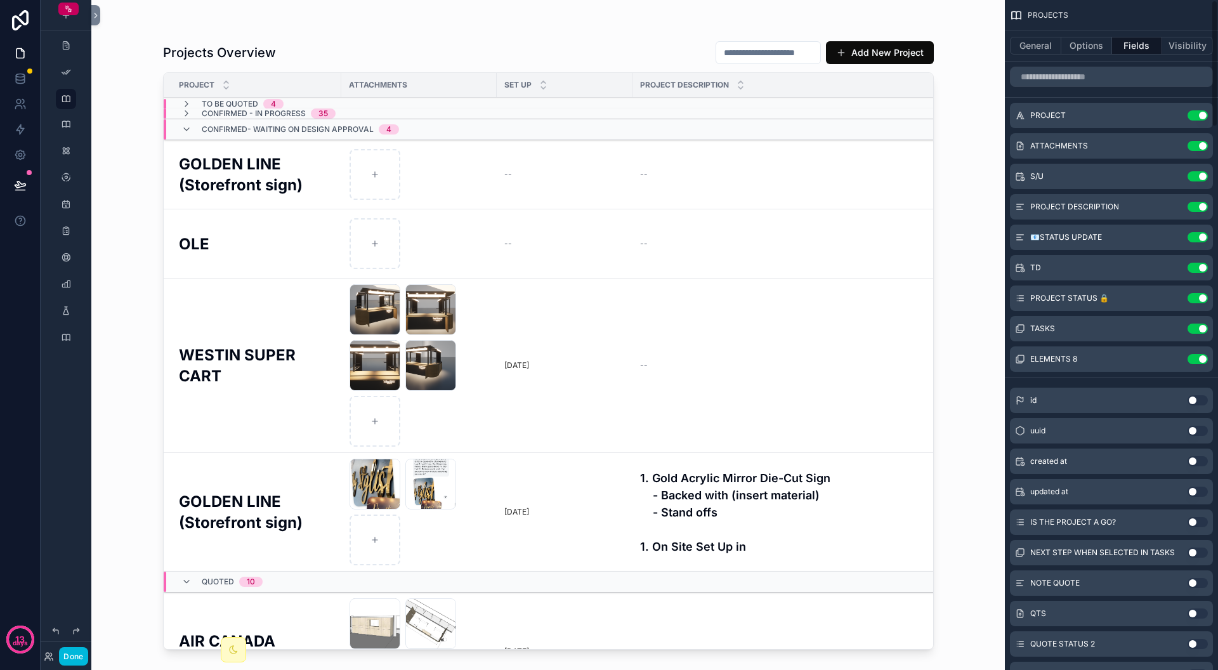
click at [1204, 11] on div "PROJECTS" at bounding box center [1111, 15] width 213 height 30
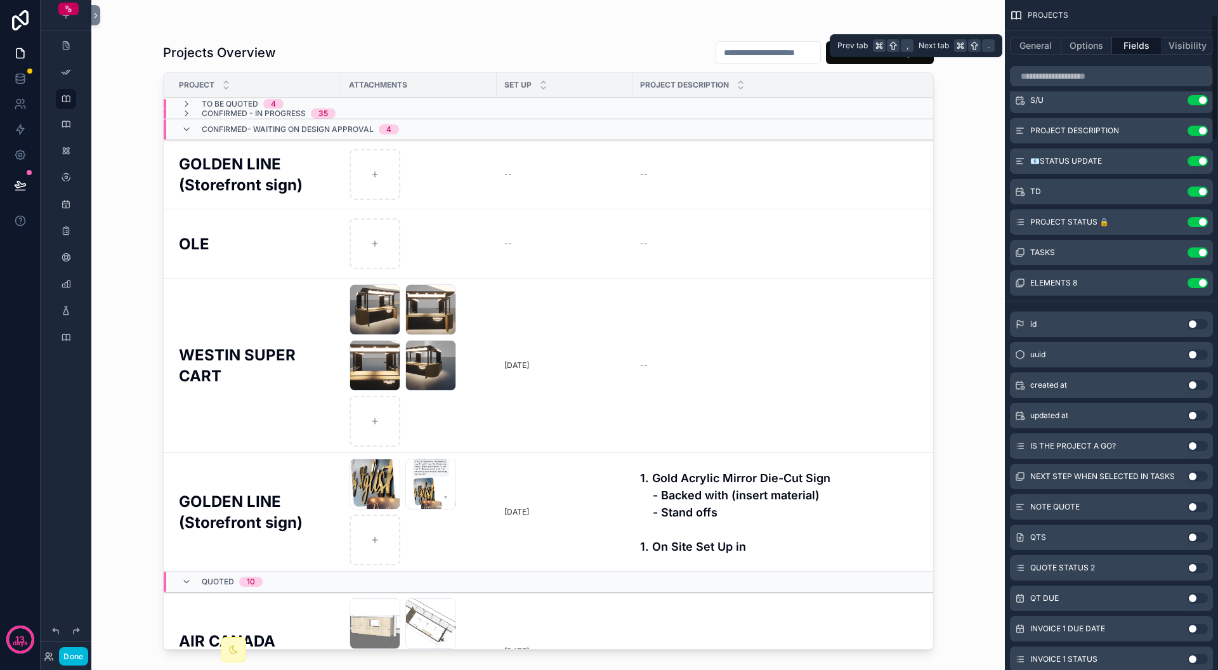
click at [1077, 41] on button "Options" at bounding box center [1087, 46] width 51 height 18
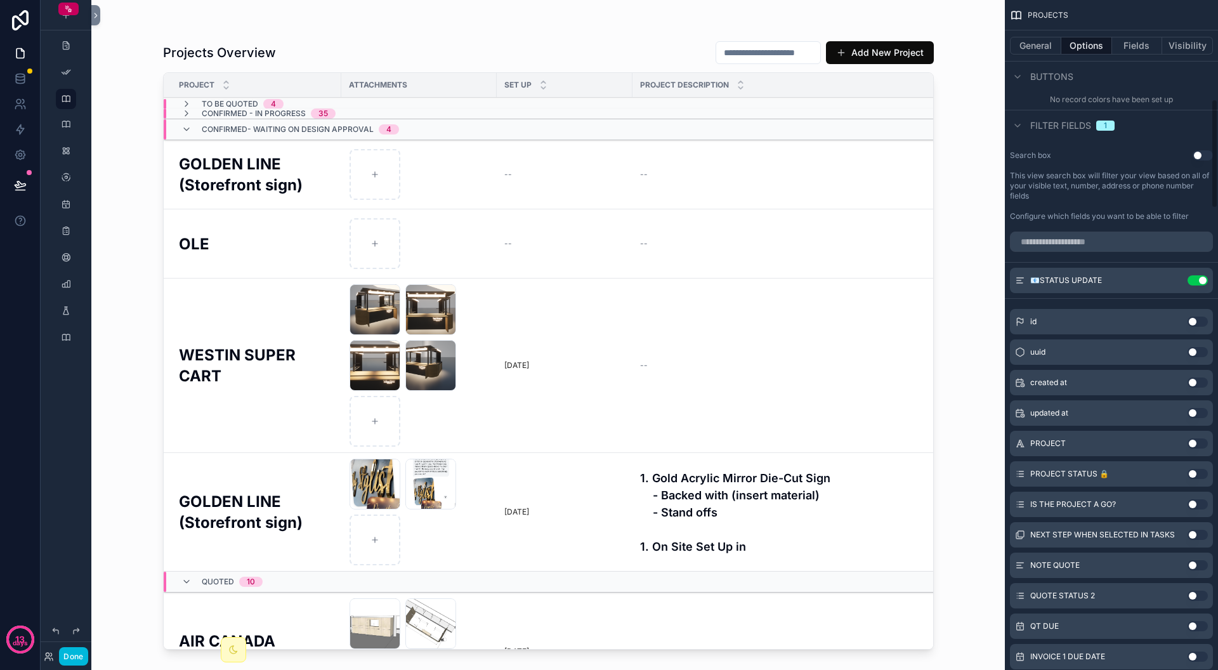
scroll to position [660, 0]
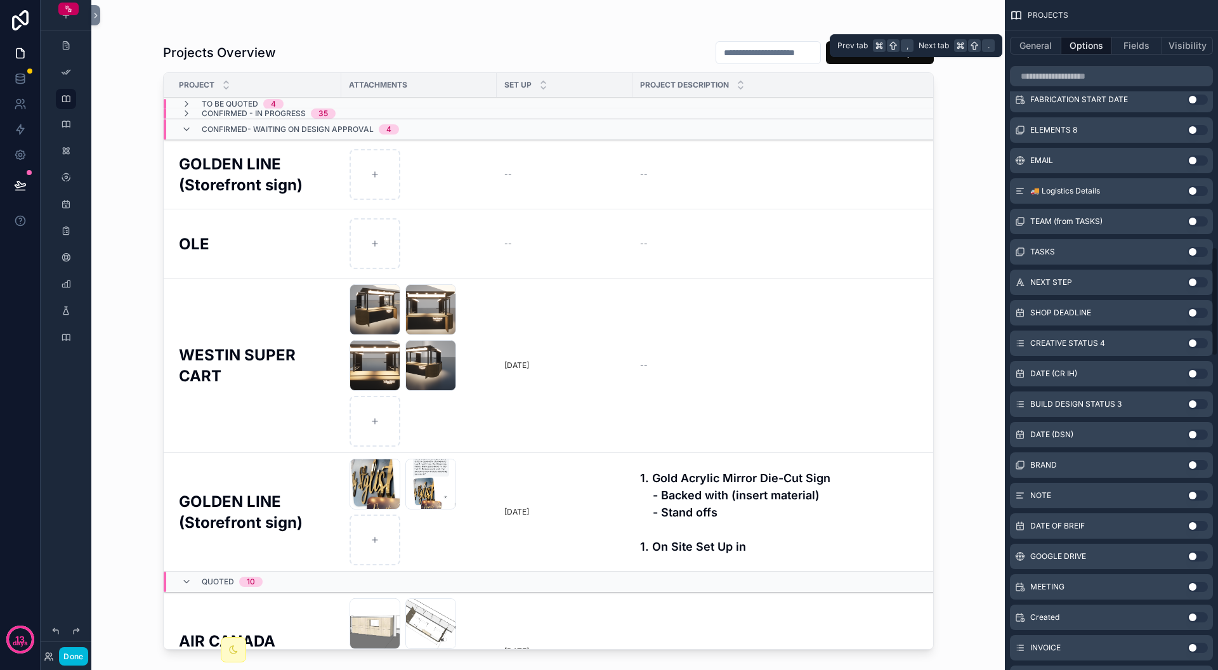
click at [1035, 44] on button "General" at bounding box center [1035, 46] width 51 height 18
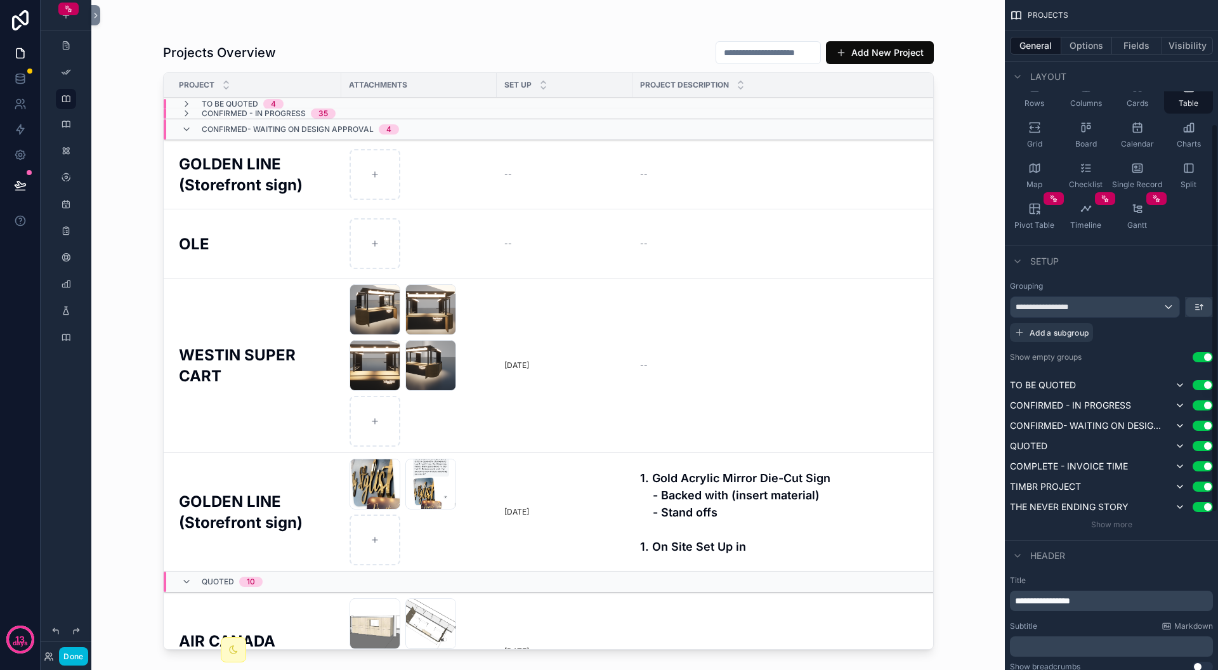
scroll to position [214, 0]
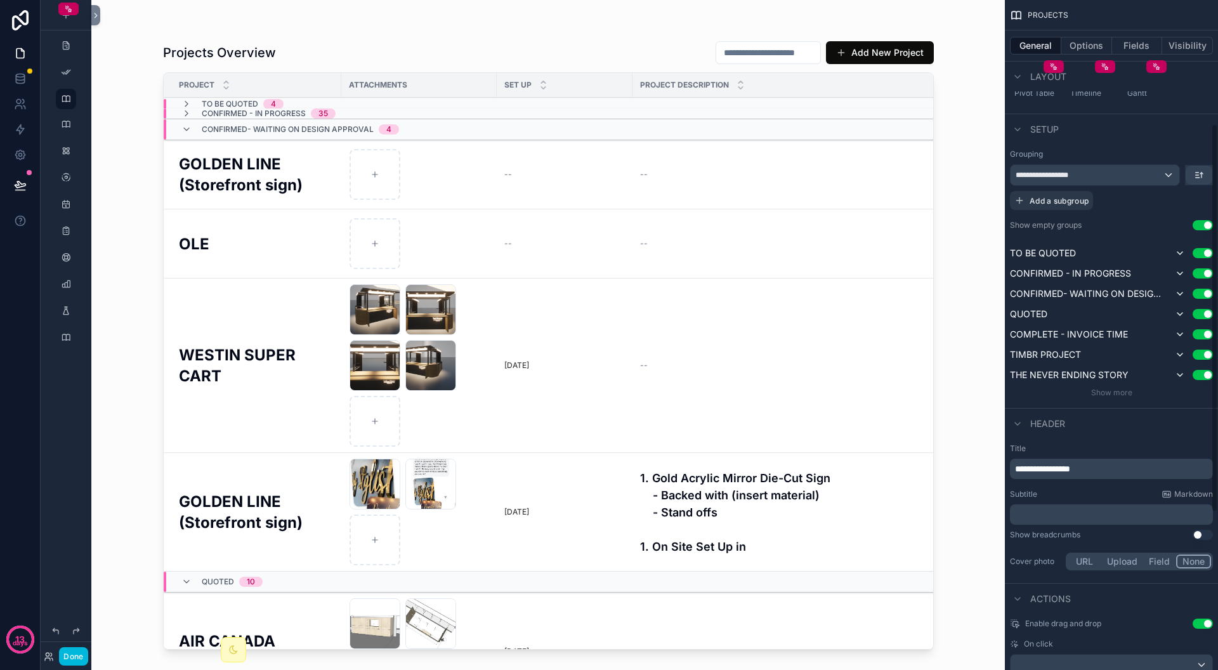
click at [1202, 176] on div "**********" at bounding box center [1111, 335] width 213 height 670
click at [1168, 174] on div "**********" at bounding box center [1095, 175] width 169 height 20
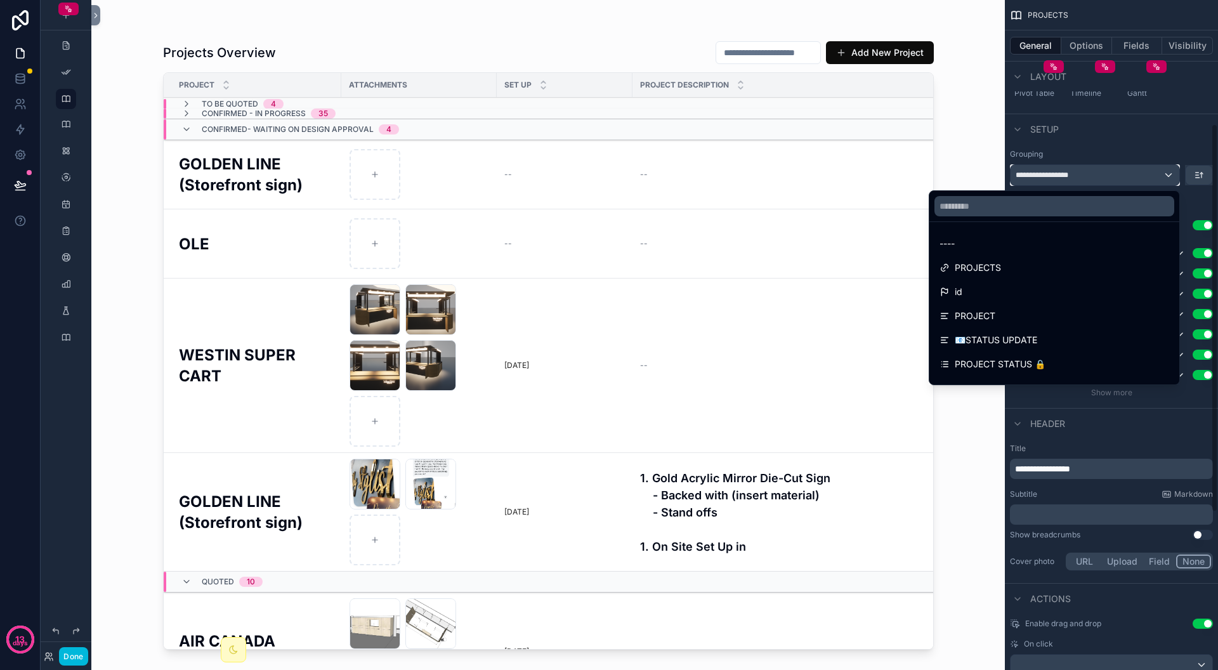
drag, startPoint x: 1215, startPoint y: 177, endPoint x: 1195, endPoint y: 173, distance: 20.7
click at [1195, 173] on div "**********" at bounding box center [1111, 335] width 213 height 670
click at [1188, 143] on div "scrollable content" at bounding box center [609, 335] width 1218 height 670
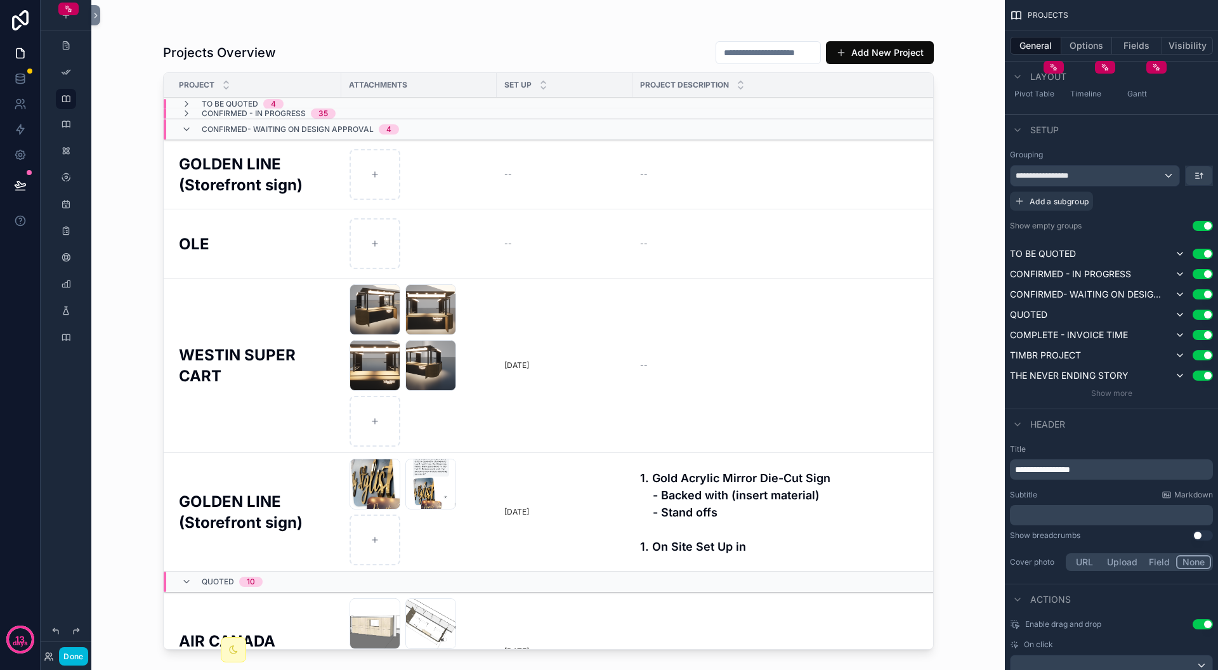
click at [1124, 393] on span "Show more" at bounding box center [1111, 393] width 41 height 10
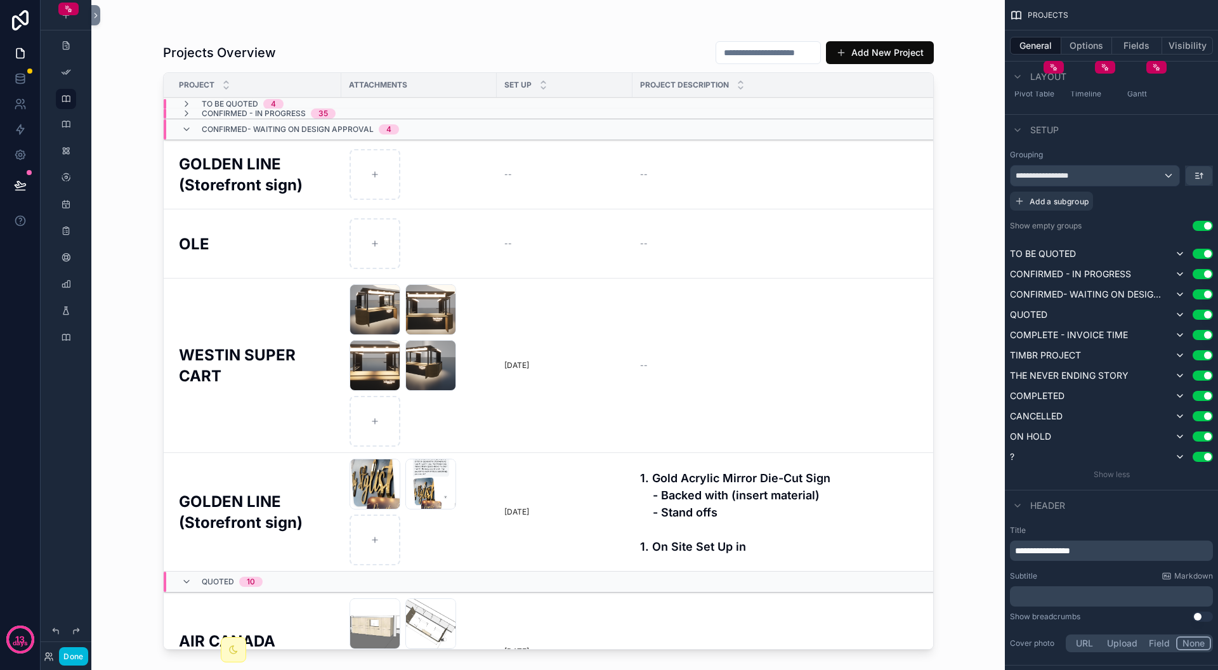
click at [1201, 395] on button "Use setting" at bounding box center [1203, 396] width 20 height 10
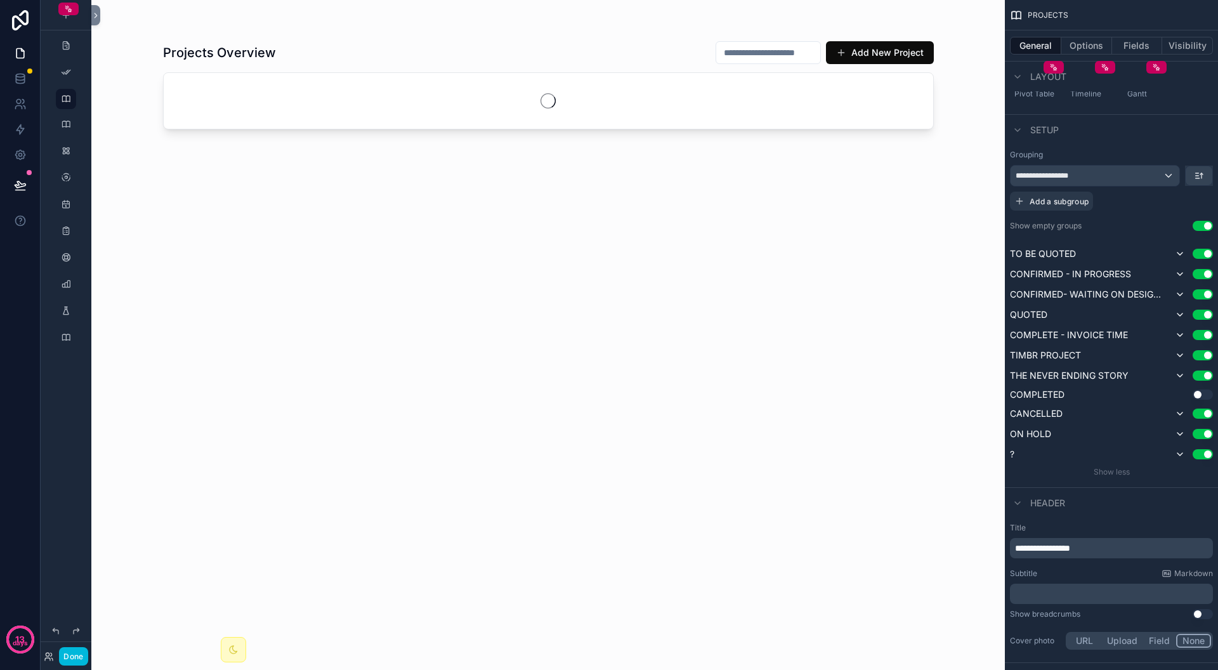
click at [1204, 394] on button "Use setting" at bounding box center [1203, 395] width 20 height 10
click at [1208, 393] on button "Use setting" at bounding box center [1203, 395] width 20 height 10
click at [1202, 230] on button "Use setting" at bounding box center [1203, 226] width 20 height 10
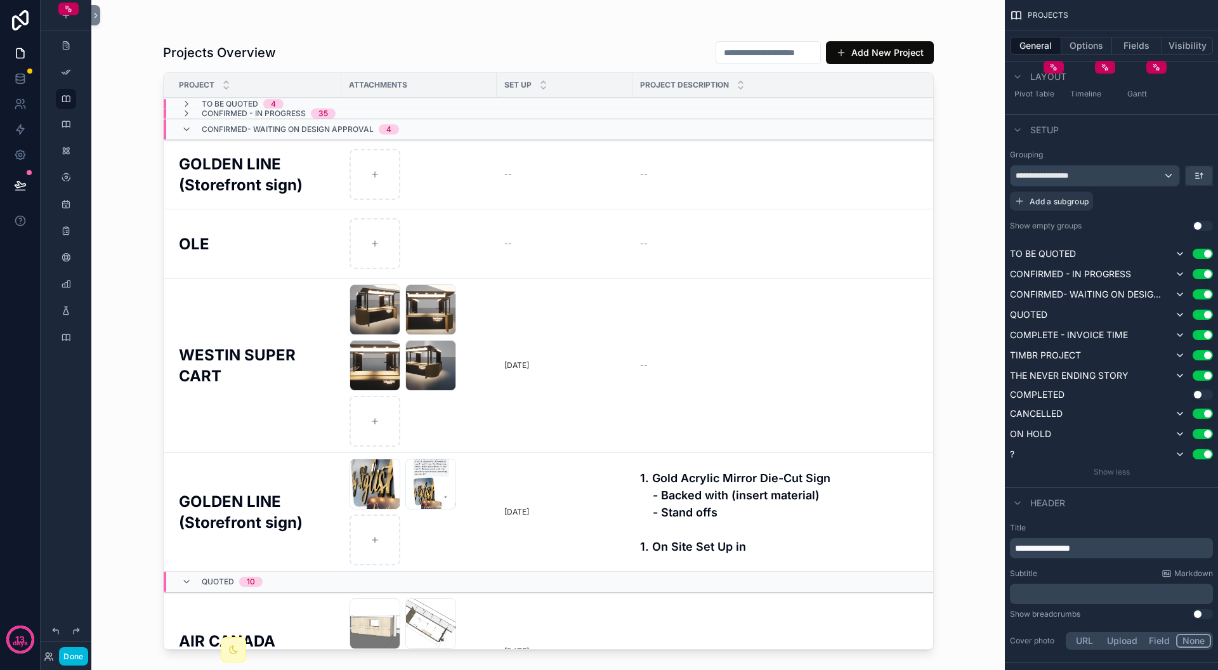
click at [1207, 392] on button "Use setting" at bounding box center [1203, 395] width 20 height 10
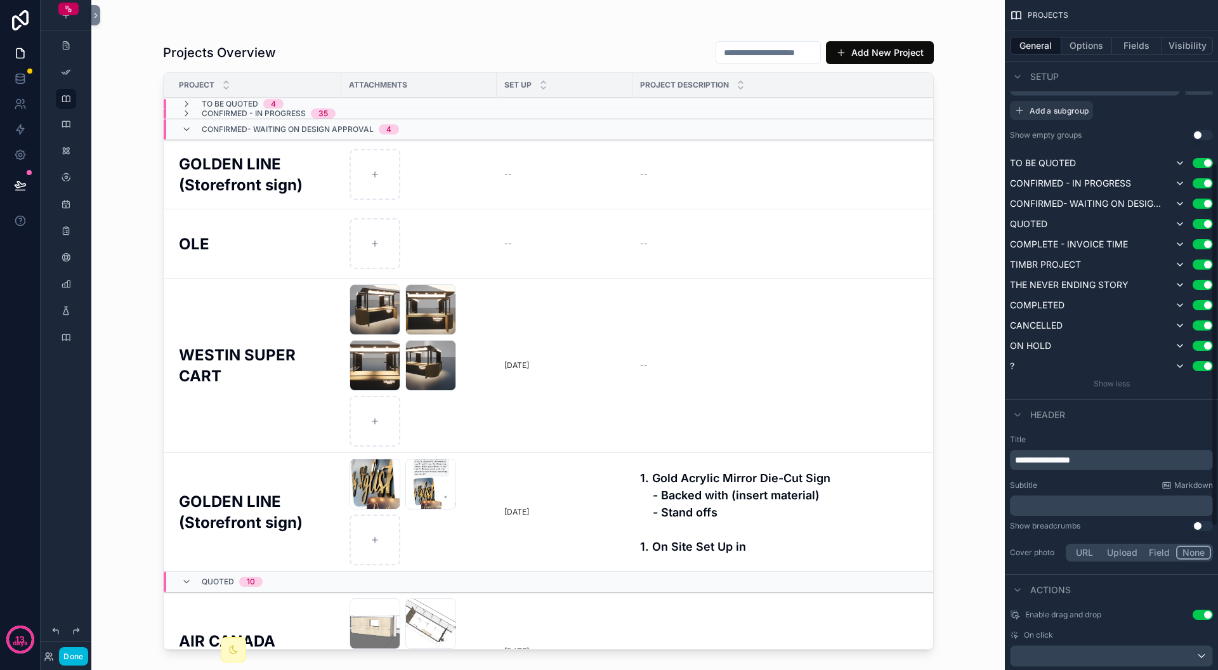
scroll to position [311, 0]
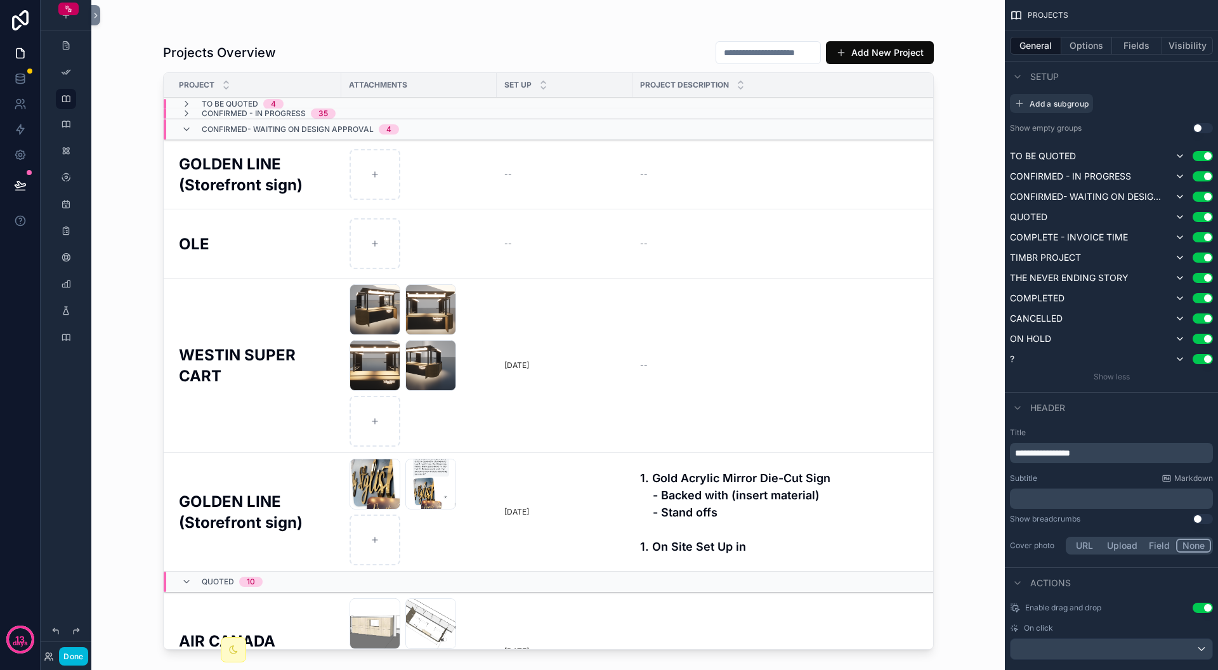
click at [187, 129] on icon "scrollable content" at bounding box center [186, 129] width 10 height 10
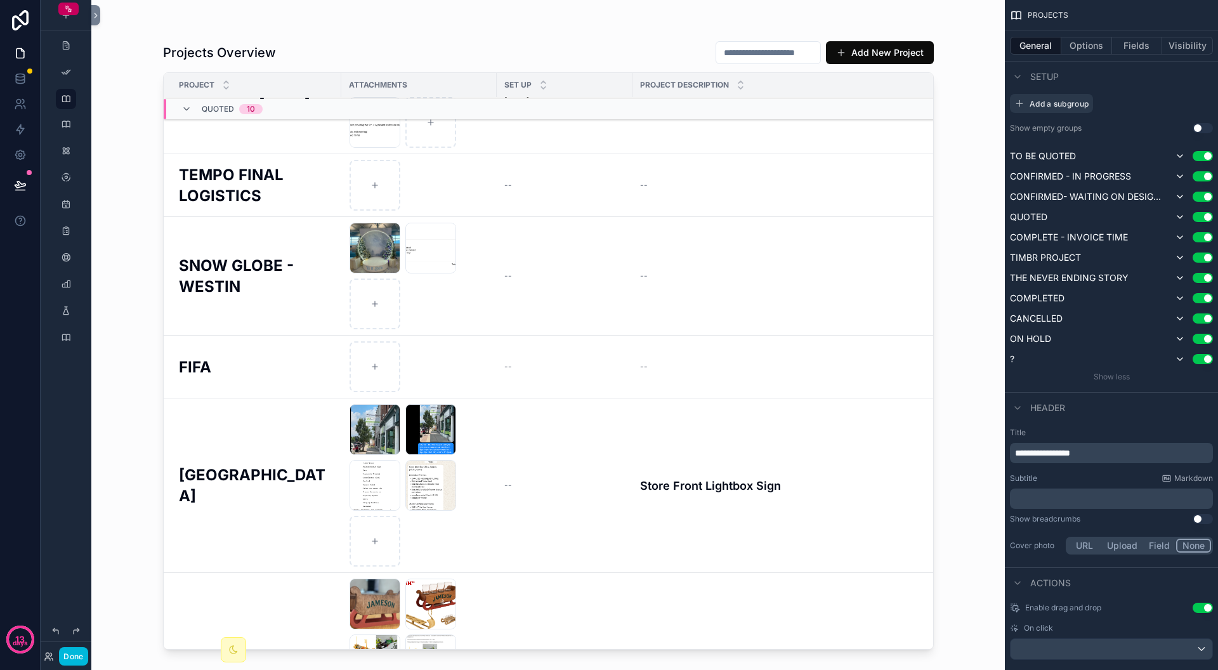
scroll to position [0, 0]
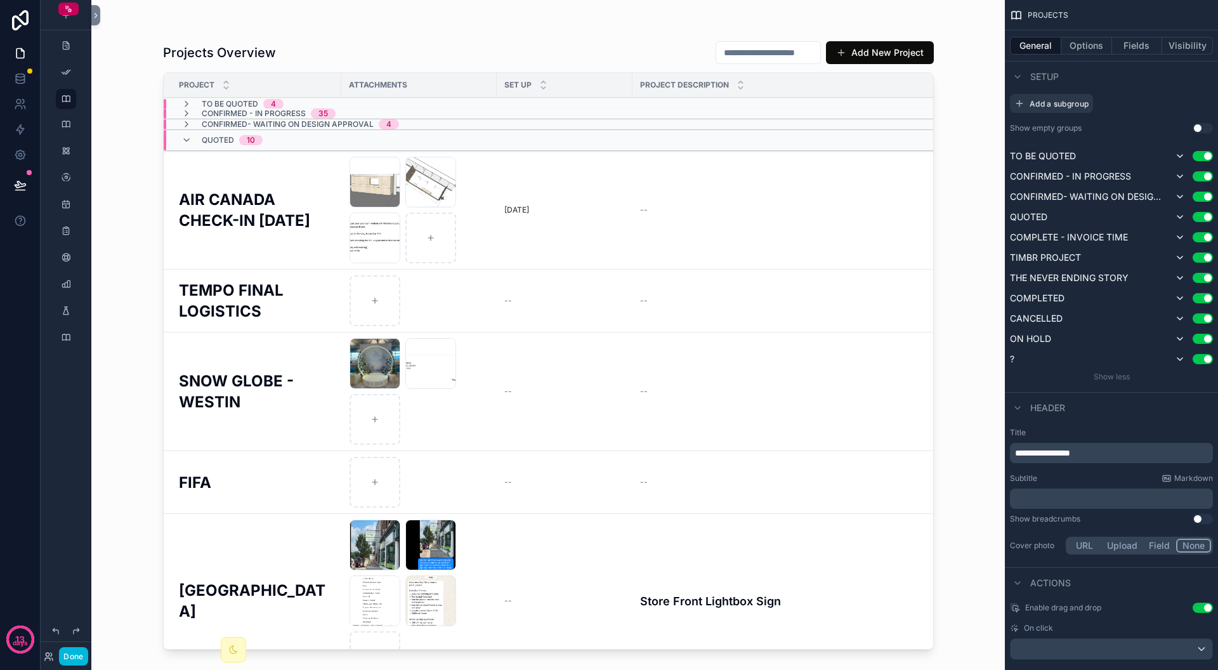
click at [188, 138] on icon "scrollable content" at bounding box center [186, 140] width 10 height 10
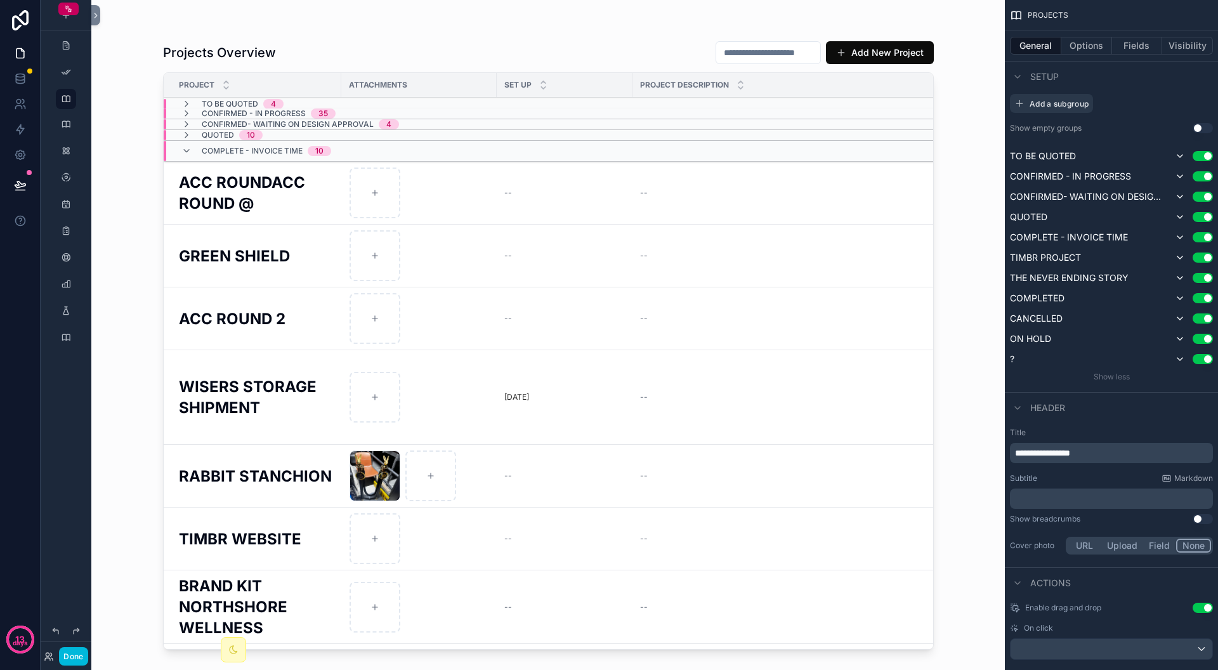
click at [185, 112] on icon "scrollable content" at bounding box center [186, 114] width 10 height 10
click at [1093, 43] on button "Options" at bounding box center [1087, 46] width 51 height 18
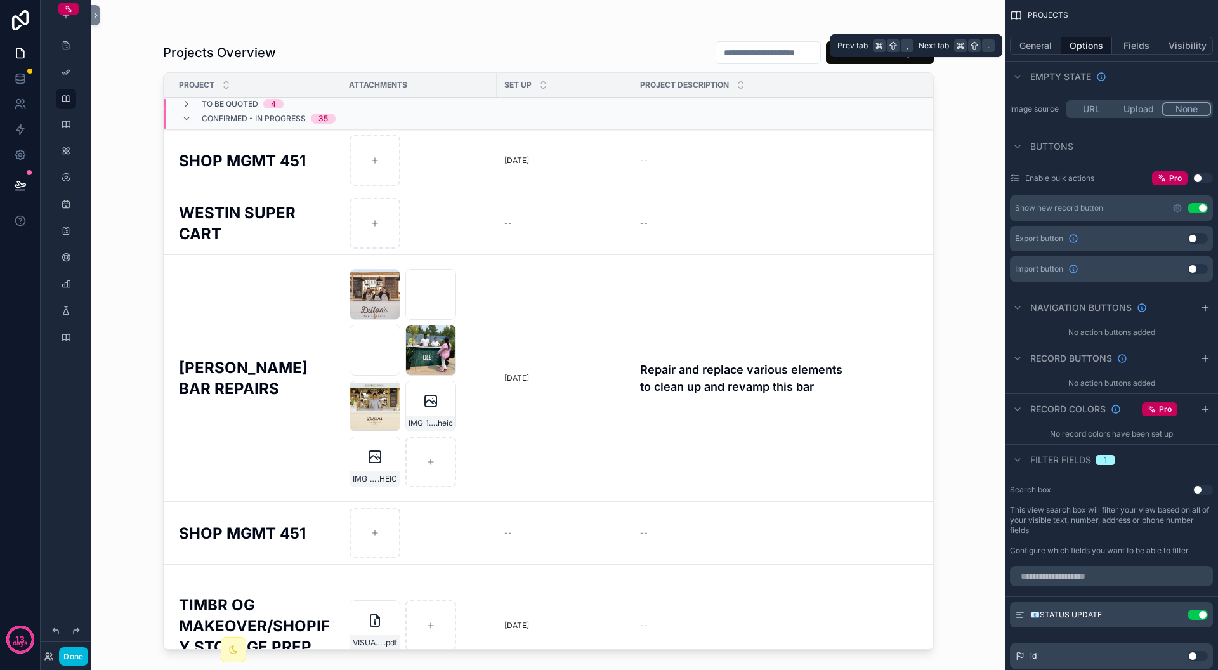
click at [1088, 46] on button "Options" at bounding box center [1087, 46] width 51 height 18
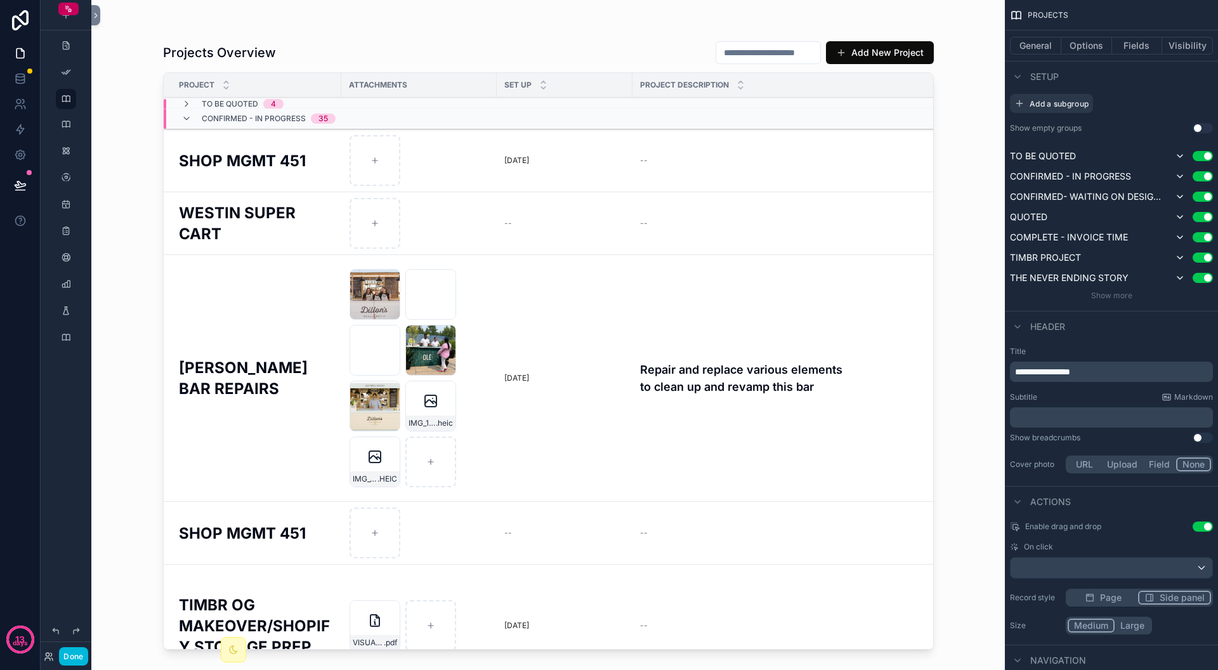
click at [1082, 44] on button "Options" at bounding box center [1087, 46] width 51 height 18
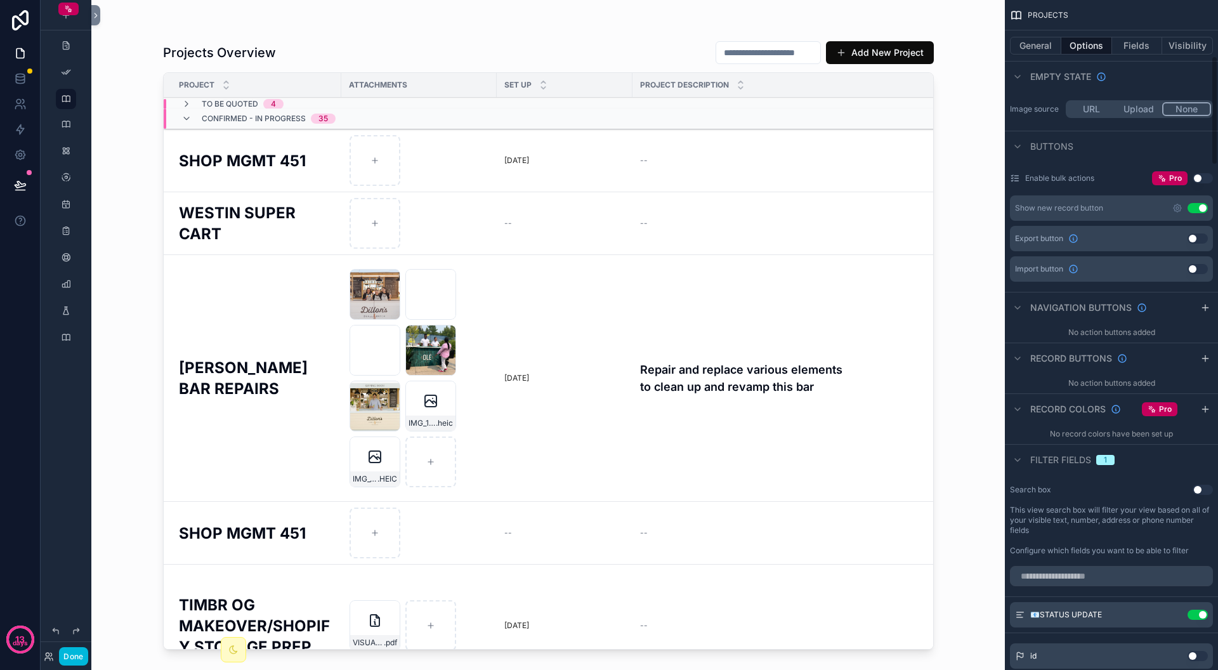
scroll to position [343, 0]
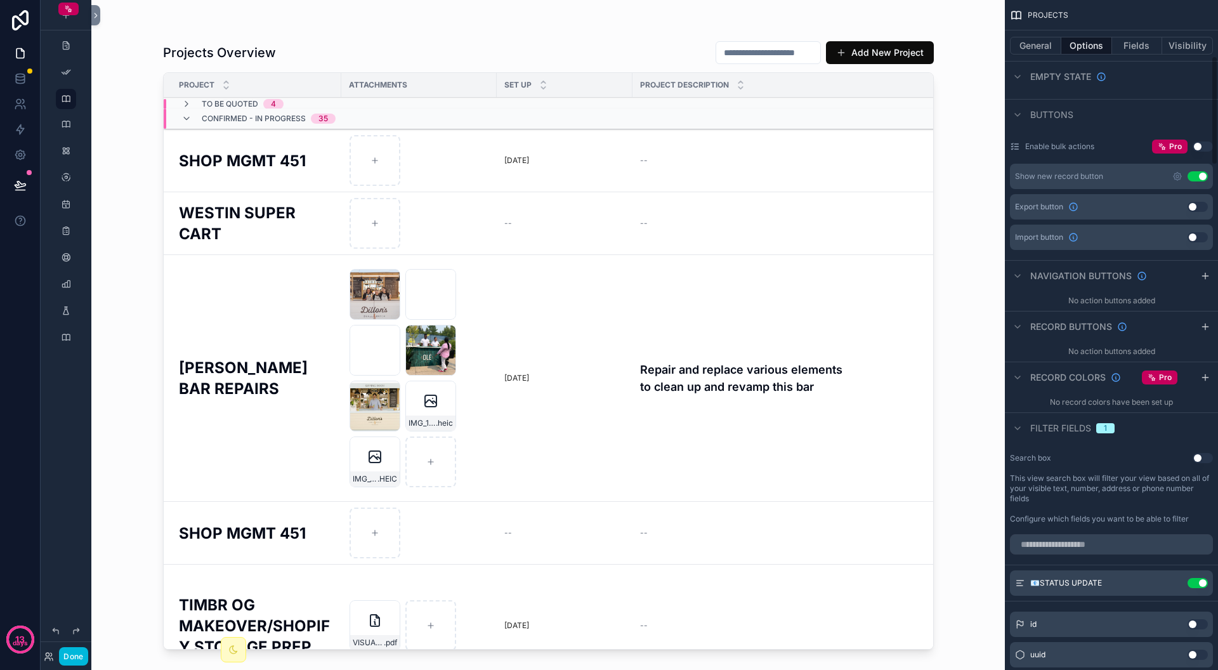
click at [1202, 378] on icon "scrollable content" at bounding box center [1205, 378] width 6 height 0
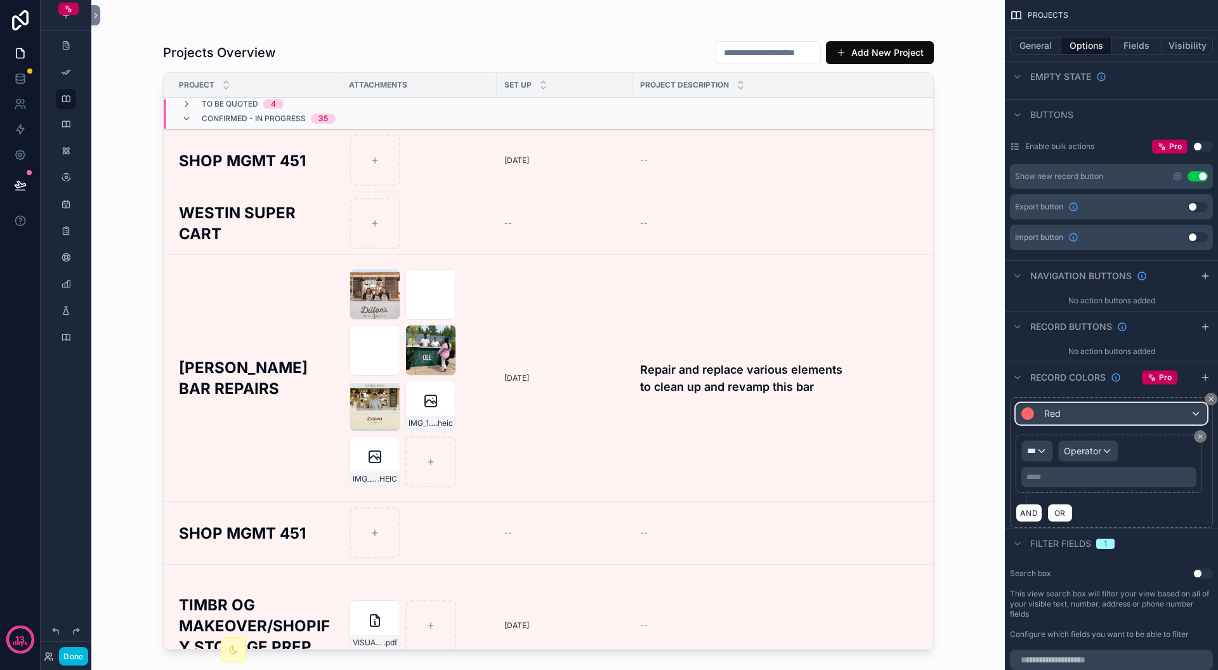
click at [1126, 412] on div "Red" at bounding box center [1112, 414] width 190 height 20
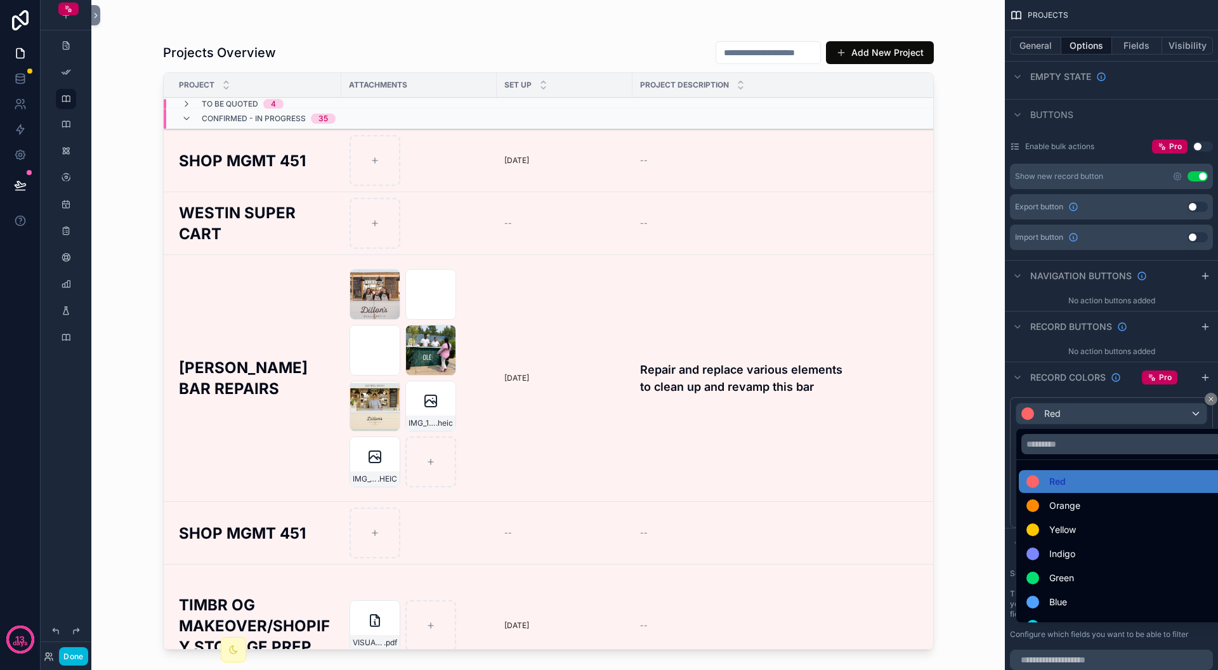
click at [1082, 573] on div "Green" at bounding box center [1126, 577] width 199 height 15
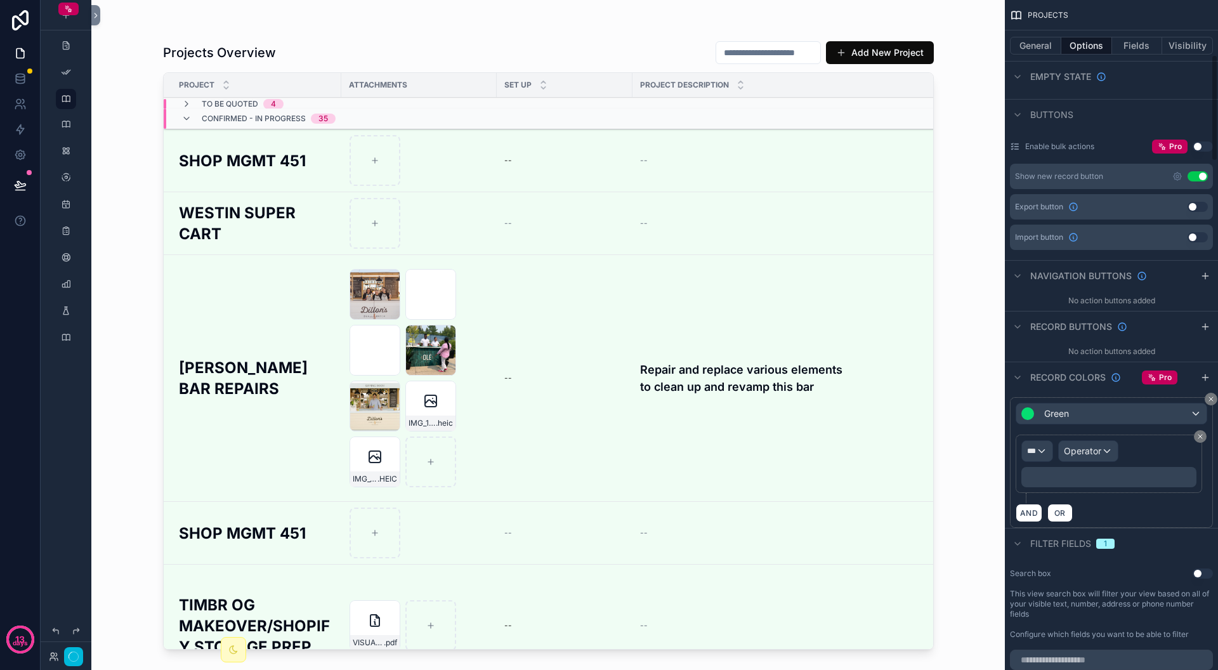
click at [1077, 577] on div "Search box Use setting" at bounding box center [1111, 574] width 203 height 10
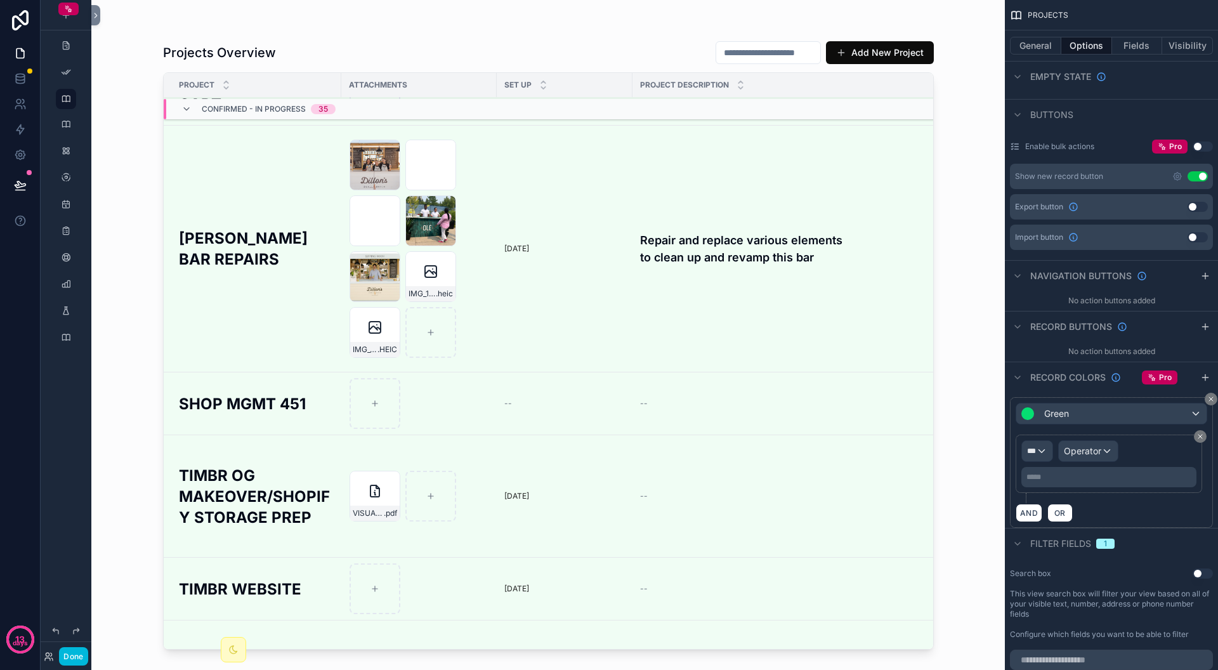
scroll to position [0, 0]
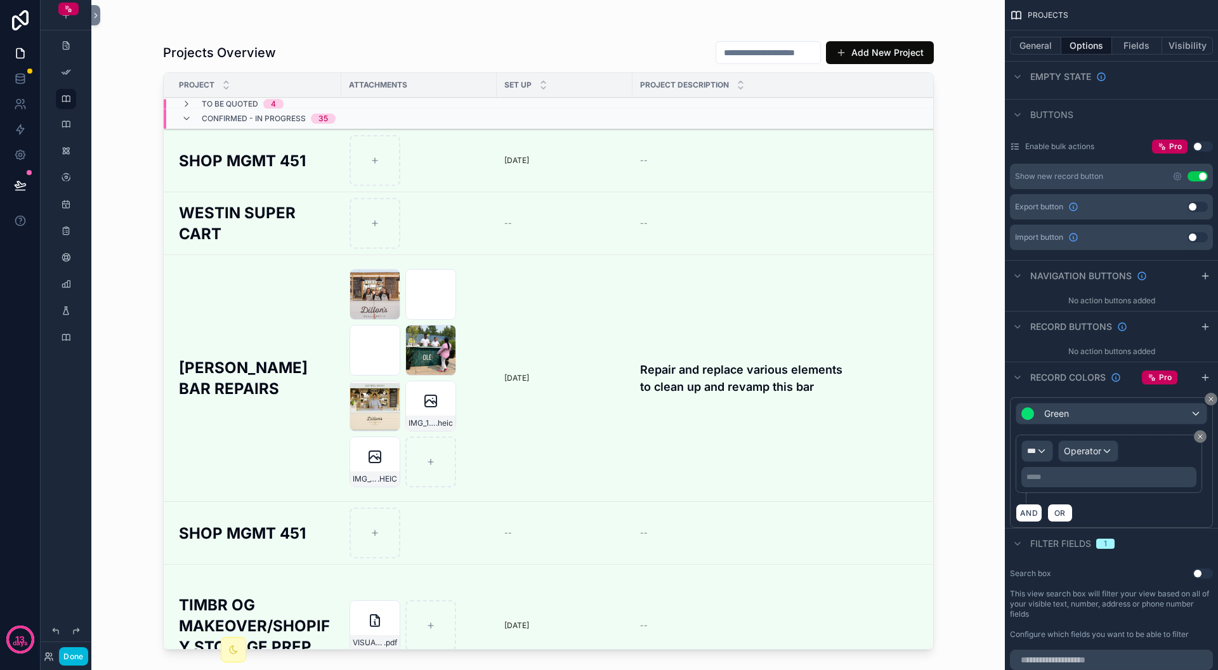
click at [186, 116] on icon "scrollable content" at bounding box center [186, 119] width 10 height 10
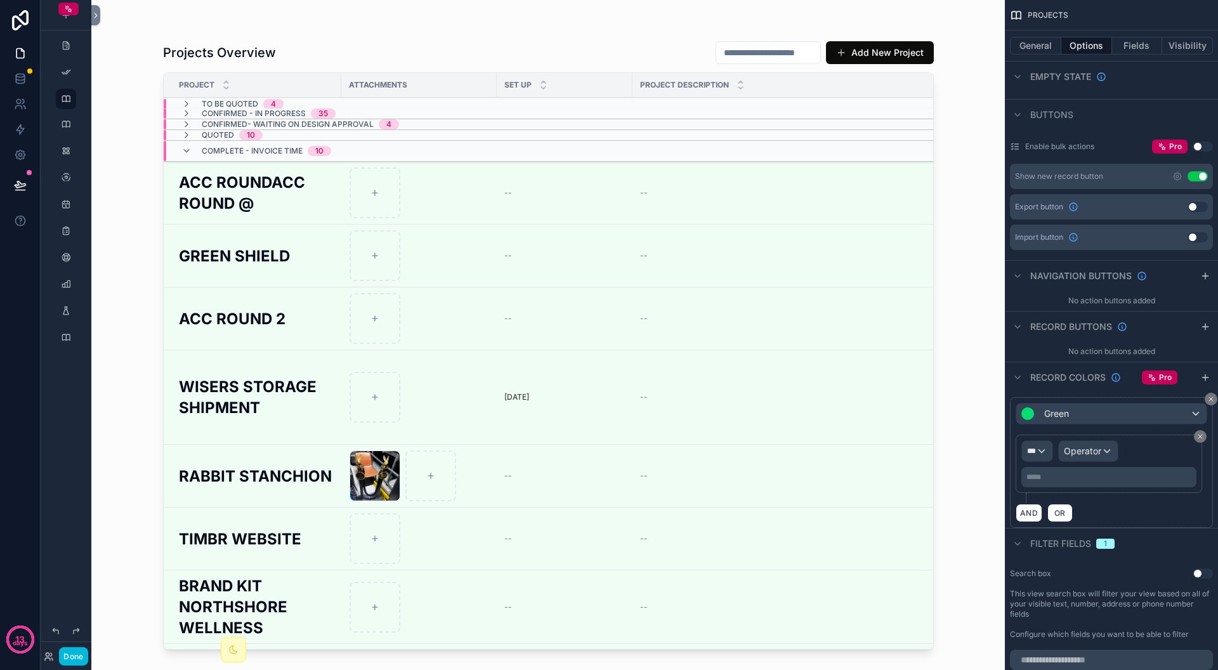
click at [183, 150] on icon "scrollable content" at bounding box center [186, 151] width 10 height 10
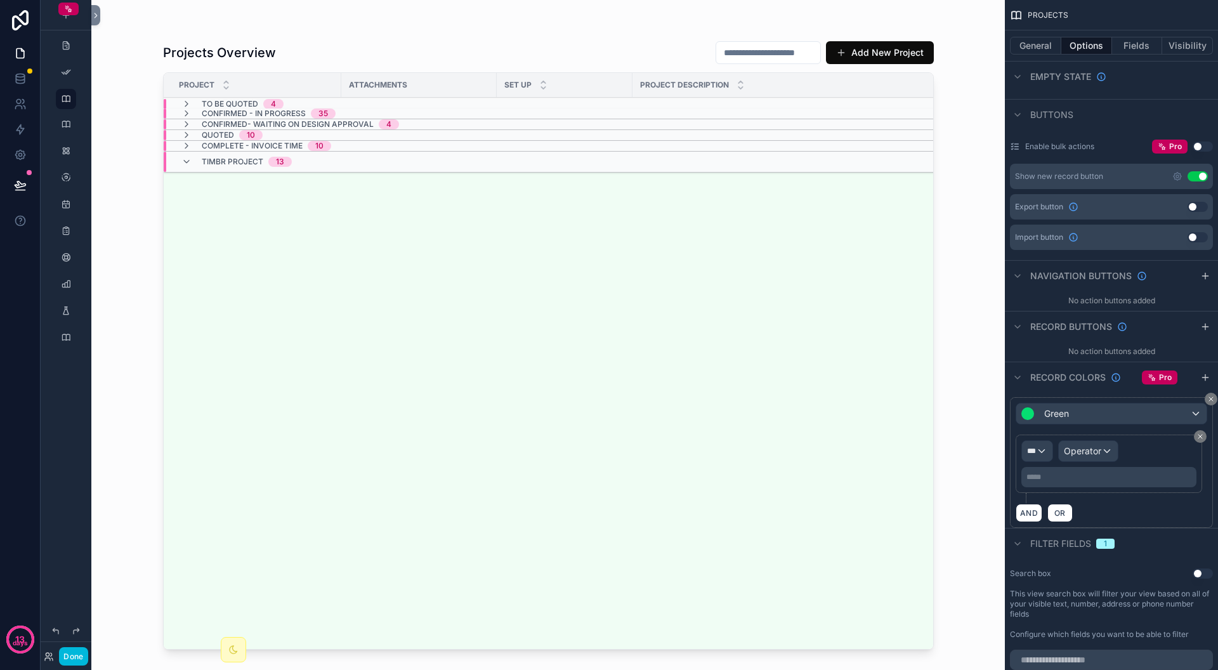
click at [185, 157] on icon "scrollable content" at bounding box center [186, 162] width 10 height 10
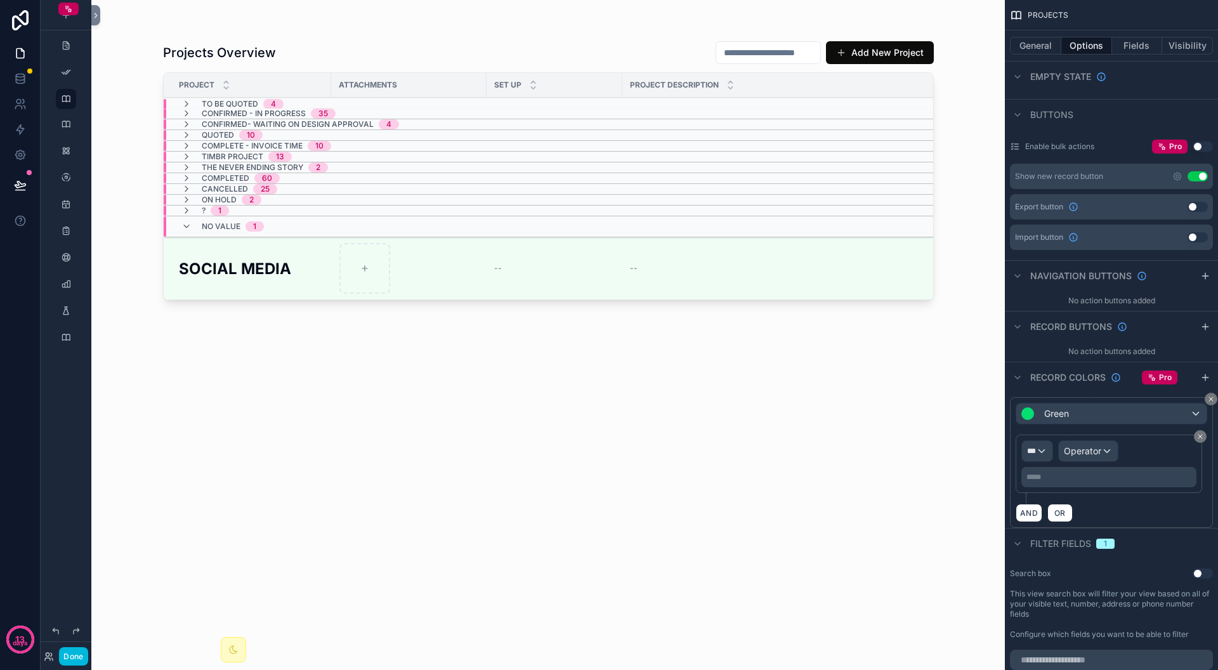
click at [186, 225] on icon "scrollable content" at bounding box center [186, 226] width 10 height 10
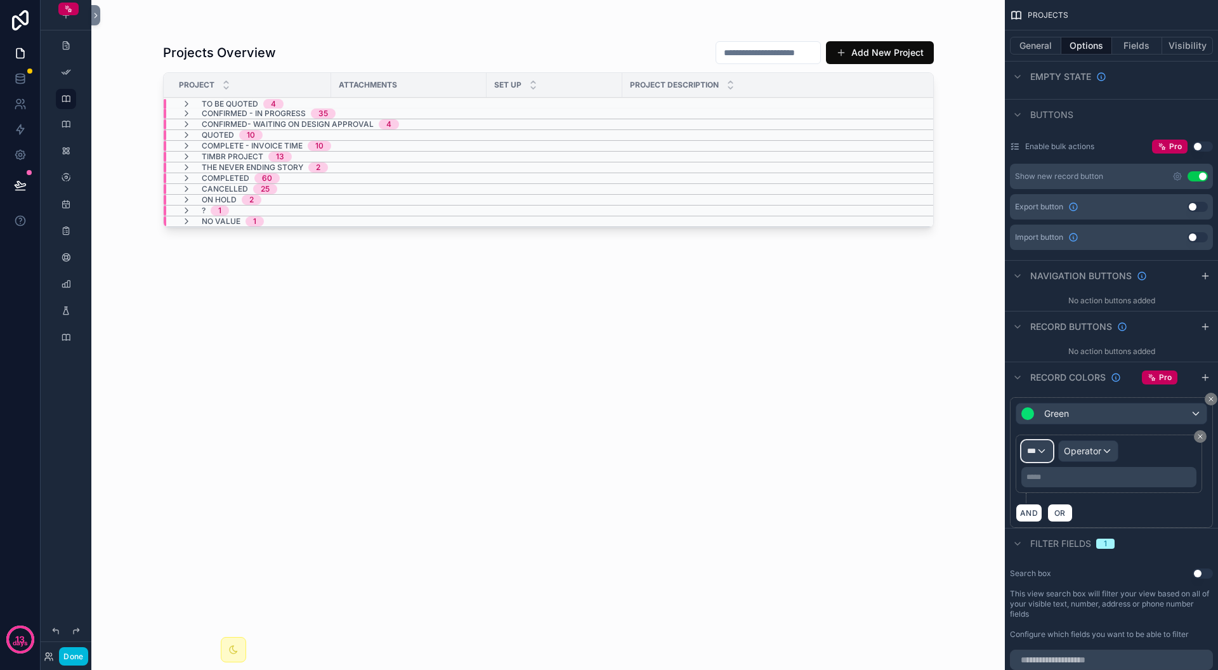
click at [1042, 451] on div "***" at bounding box center [1037, 451] width 30 height 20
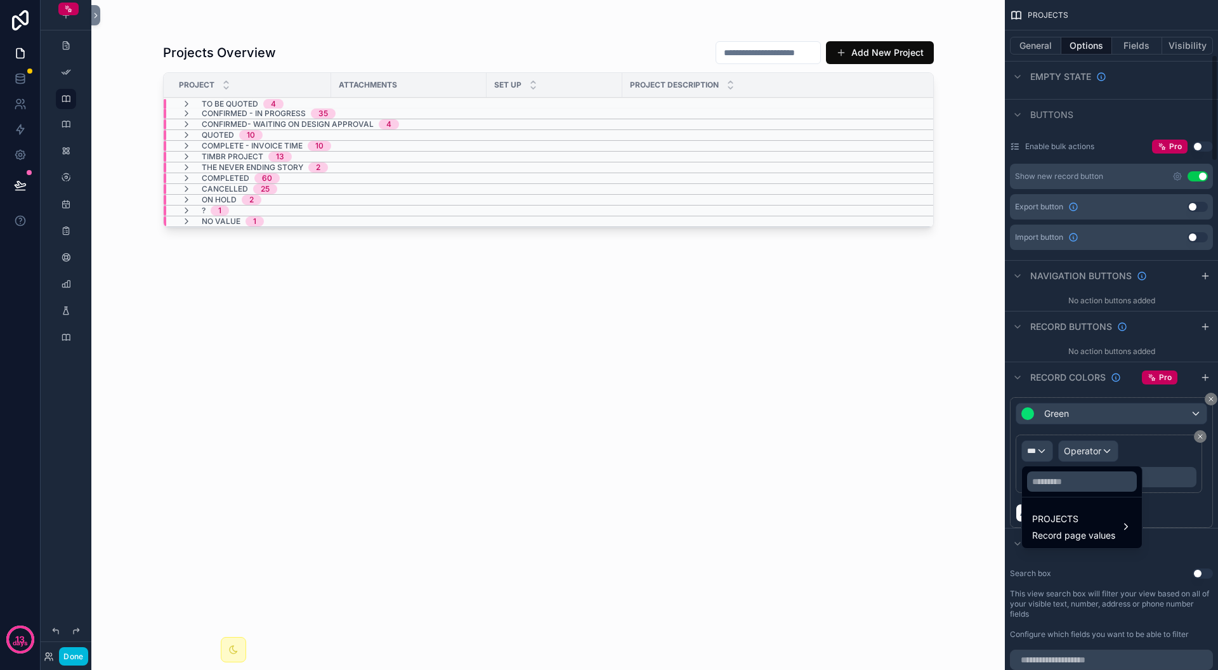
click at [1164, 449] on div "scrollable content" at bounding box center [609, 335] width 1218 height 670
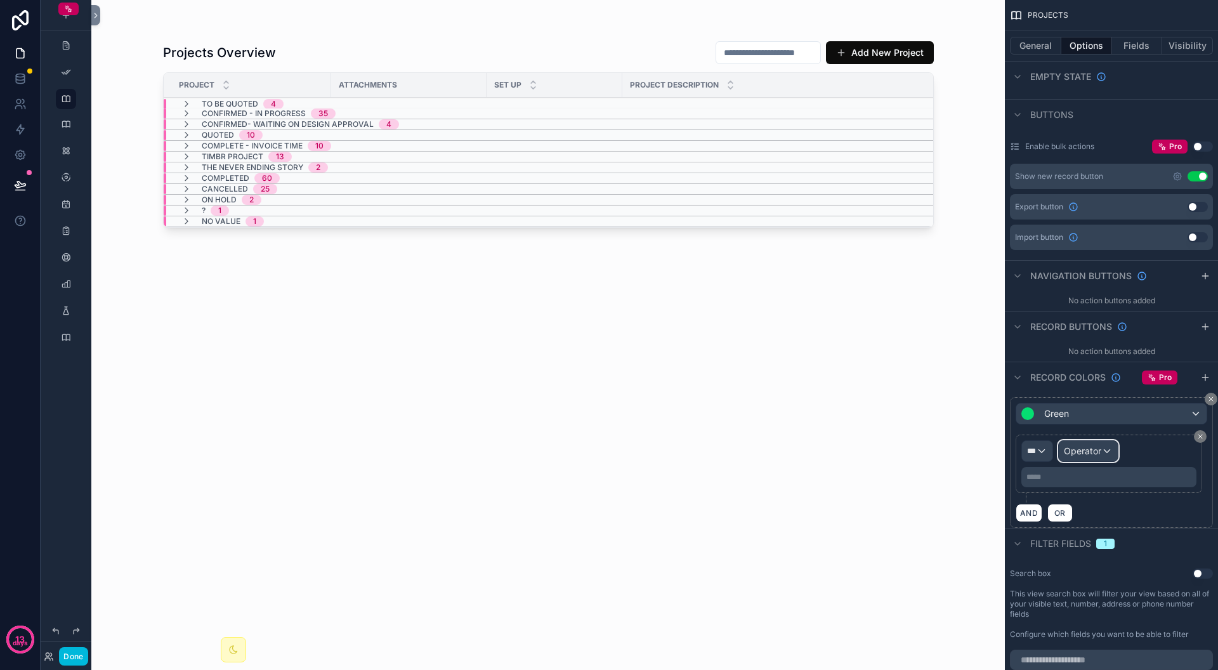
click at [1095, 445] on span "Operator" at bounding box center [1082, 450] width 37 height 11
click at [1098, 520] on span "No options" at bounding box center [1094, 520] width 45 height 11
click at [1040, 473] on div "scrollable content" at bounding box center [609, 335] width 1218 height 670
click at [1069, 478] on p "***** ﻿" at bounding box center [1111, 477] width 168 height 10
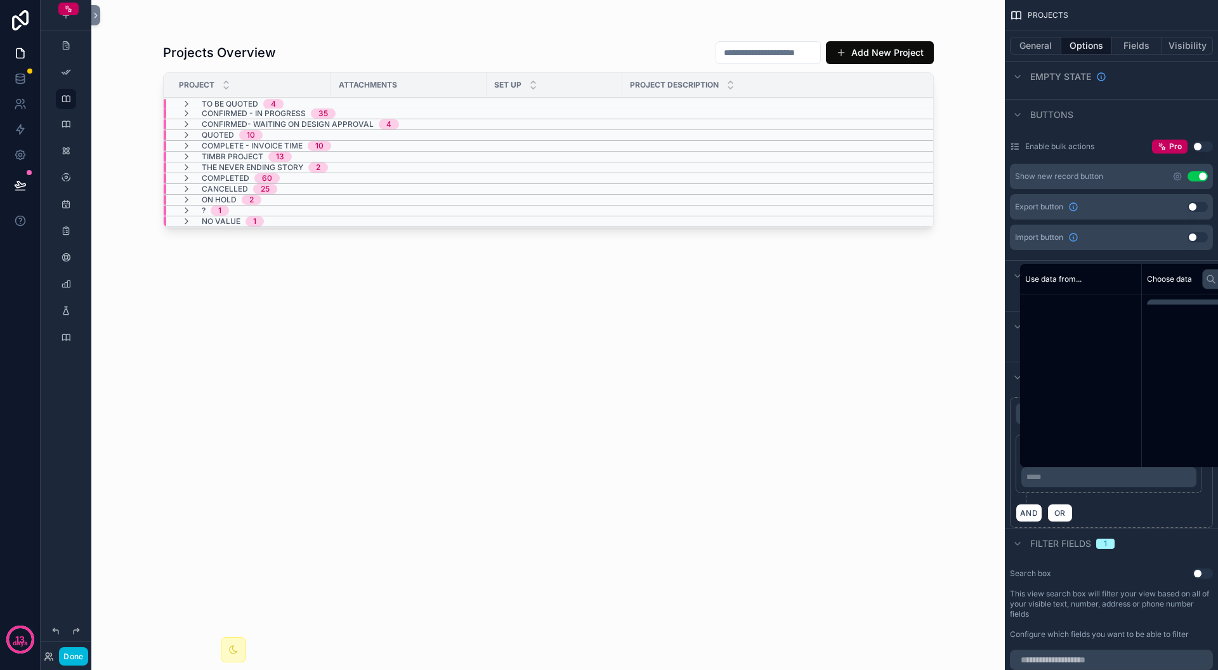
click at [1069, 478] on p "***** ﻿" at bounding box center [1111, 477] width 168 height 10
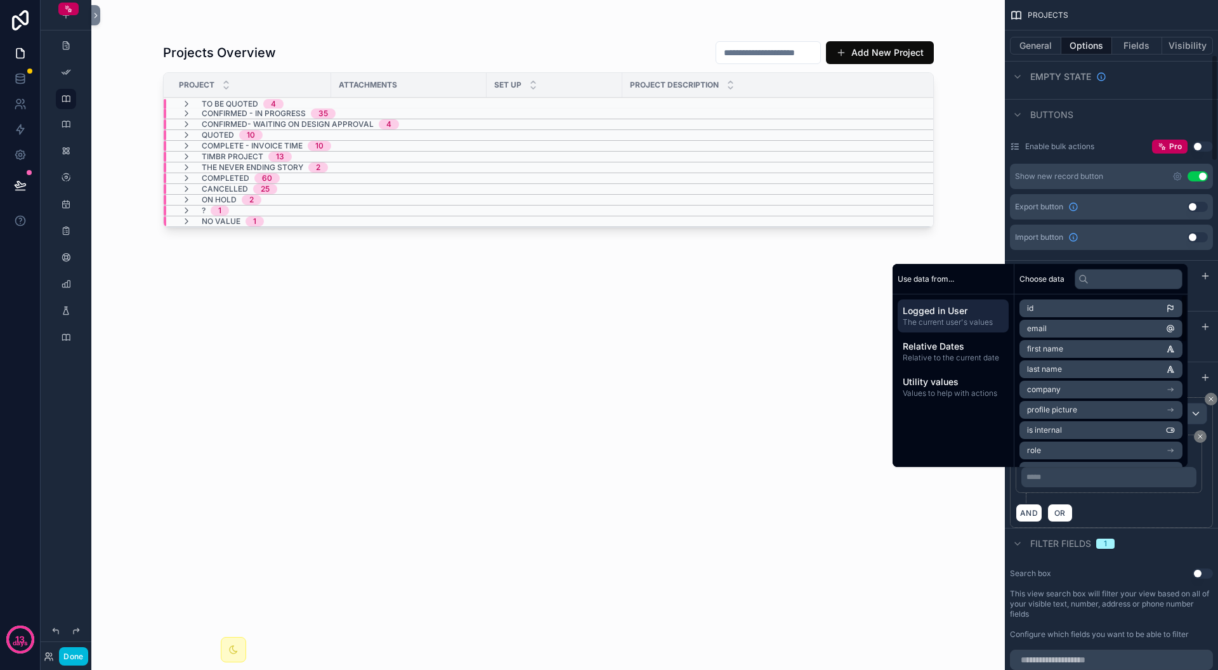
click at [1136, 511] on div "AND OR" at bounding box center [1112, 512] width 192 height 19
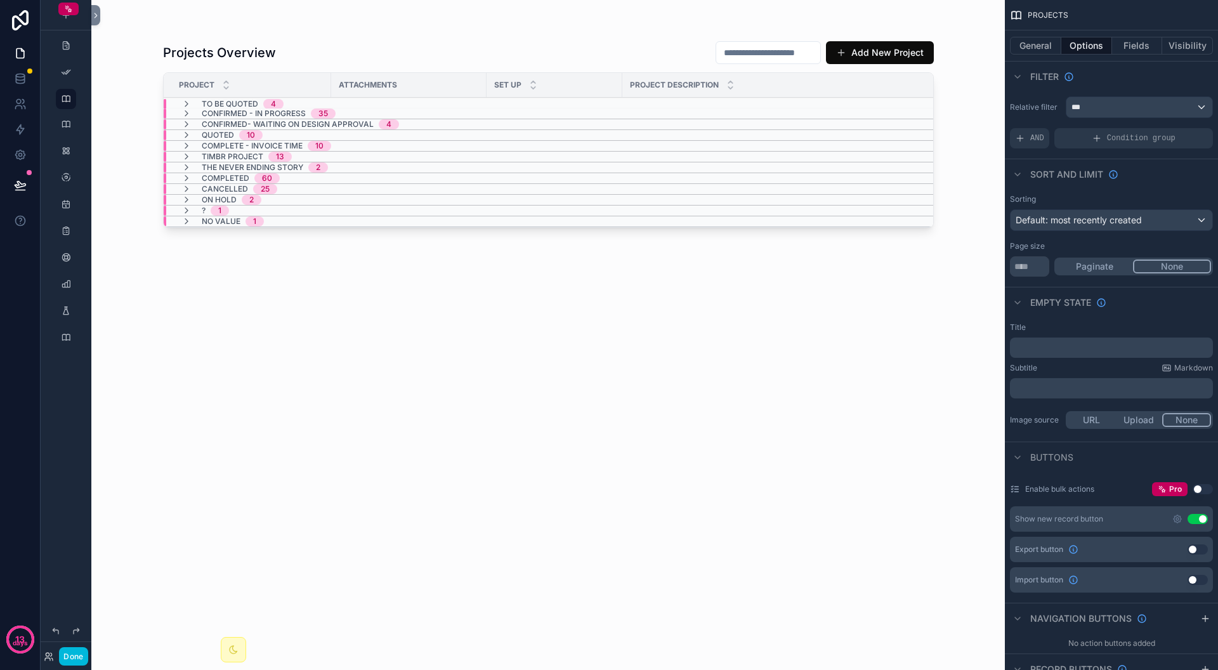
scroll to position [357, 0]
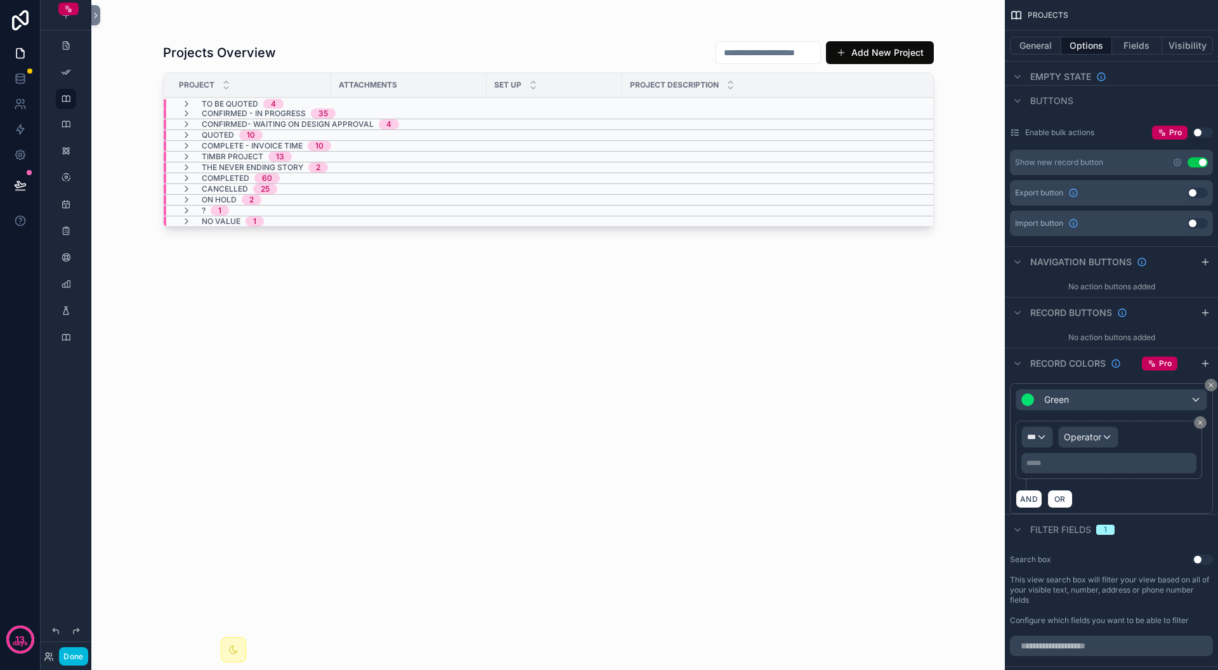
click at [186, 112] on icon "scrollable content" at bounding box center [186, 114] width 10 height 10
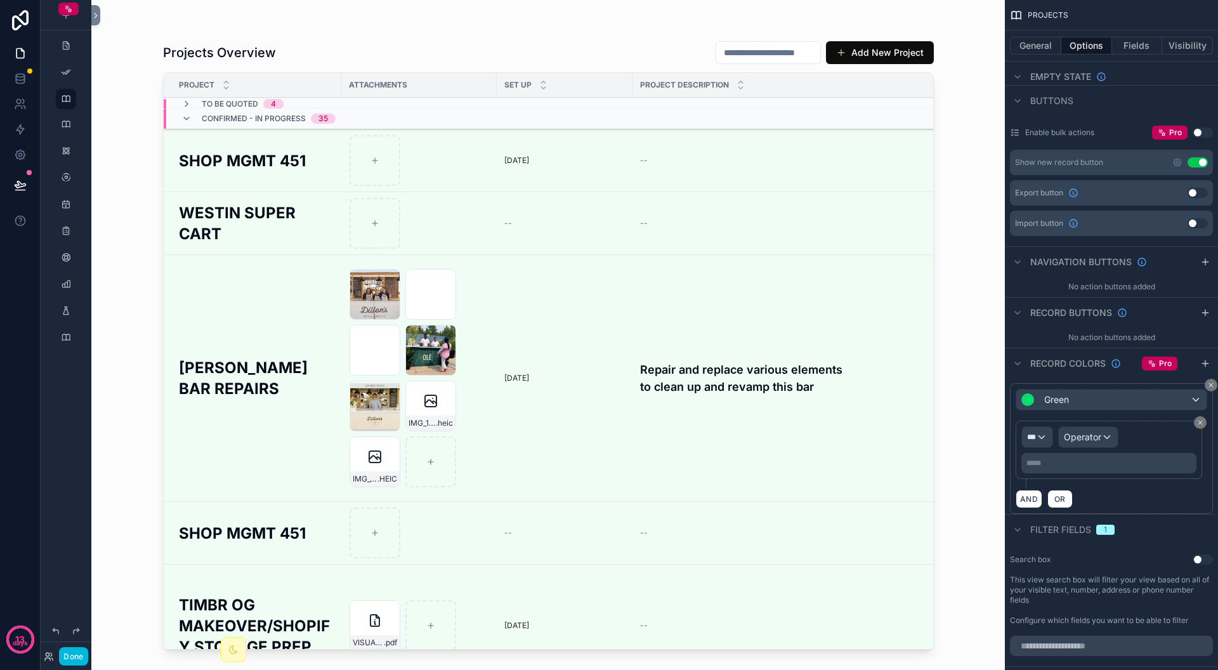
click at [1040, 41] on button "General" at bounding box center [1035, 46] width 51 height 18
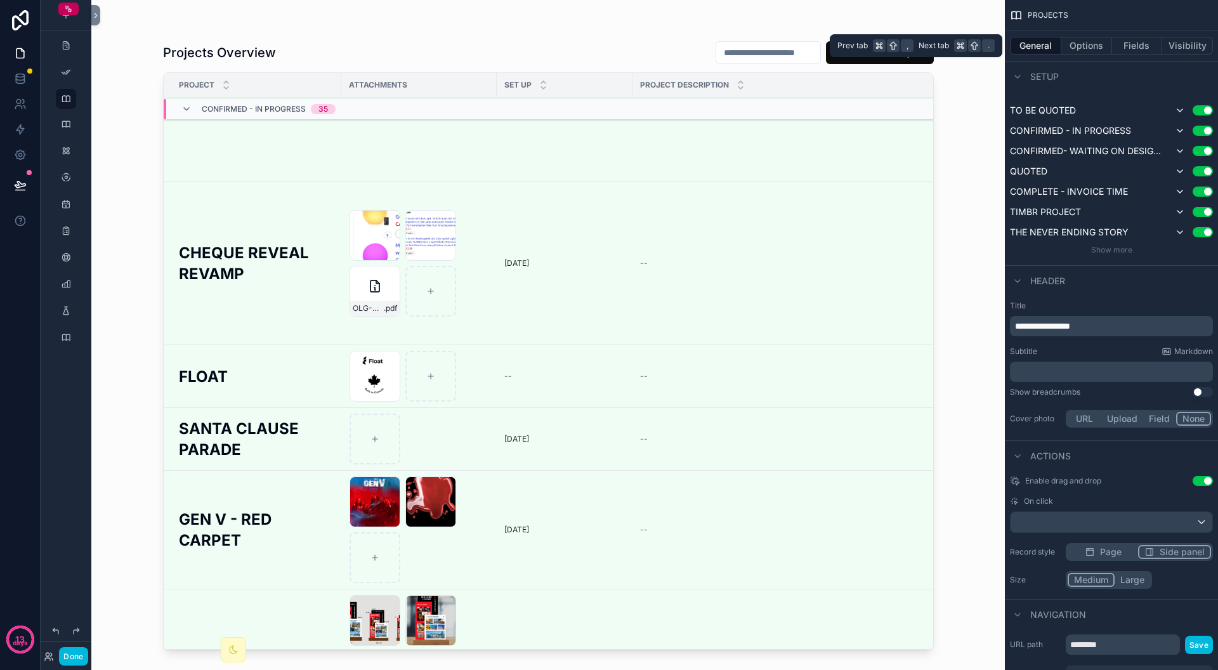
click at [1143, 36] on div "General Options Fields Visibility" at bounding box center [1111, 45] width 213 height 30
click at [1142, 42] on button "Fields" at bounding box center [1137, 46] width 51 height 18
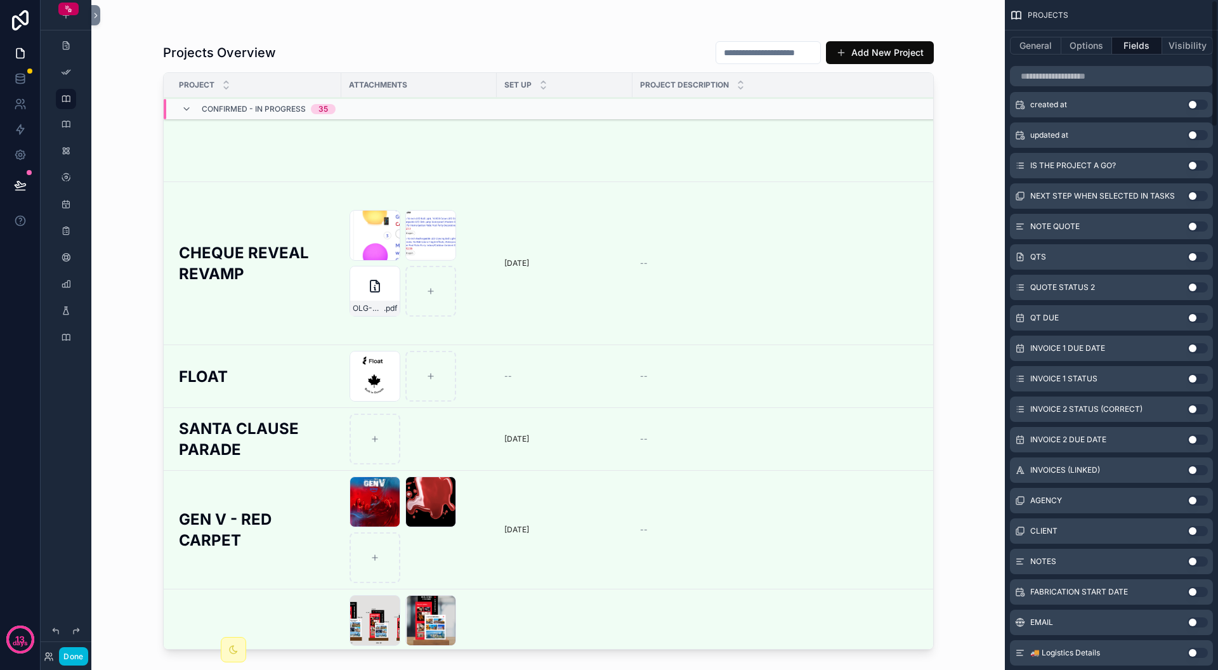
scroll to position [0, 0]
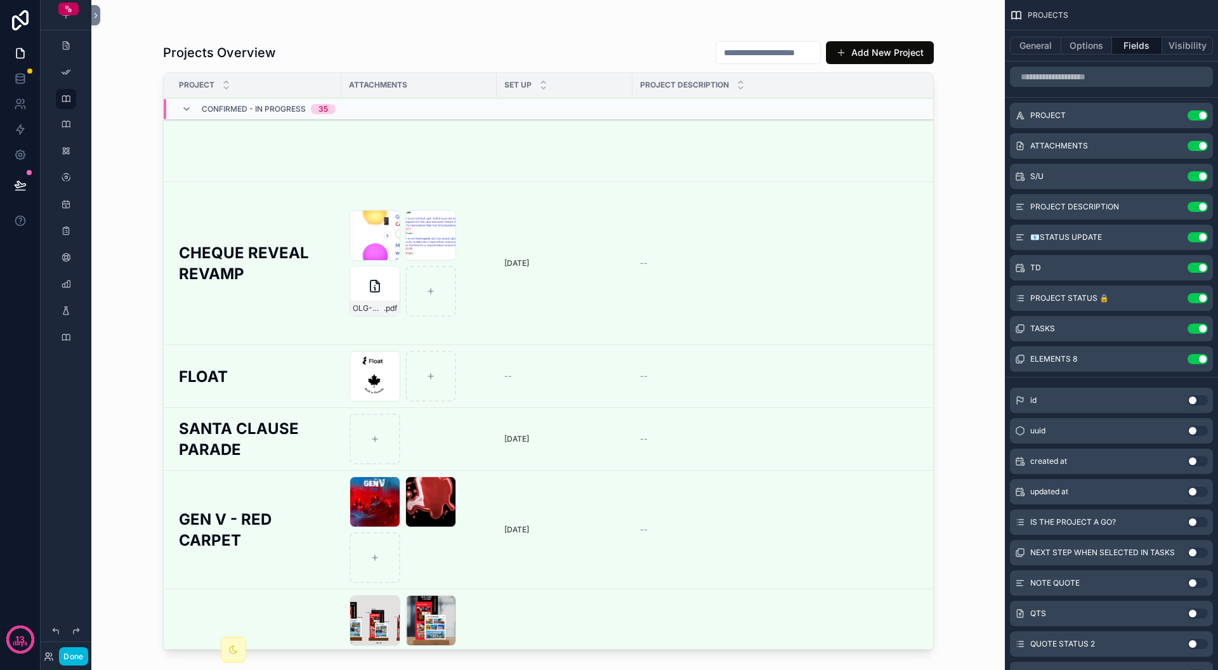
click at [0, 0] on icon "scrollable content" at bounding box center [0, 0] width 0 height 0
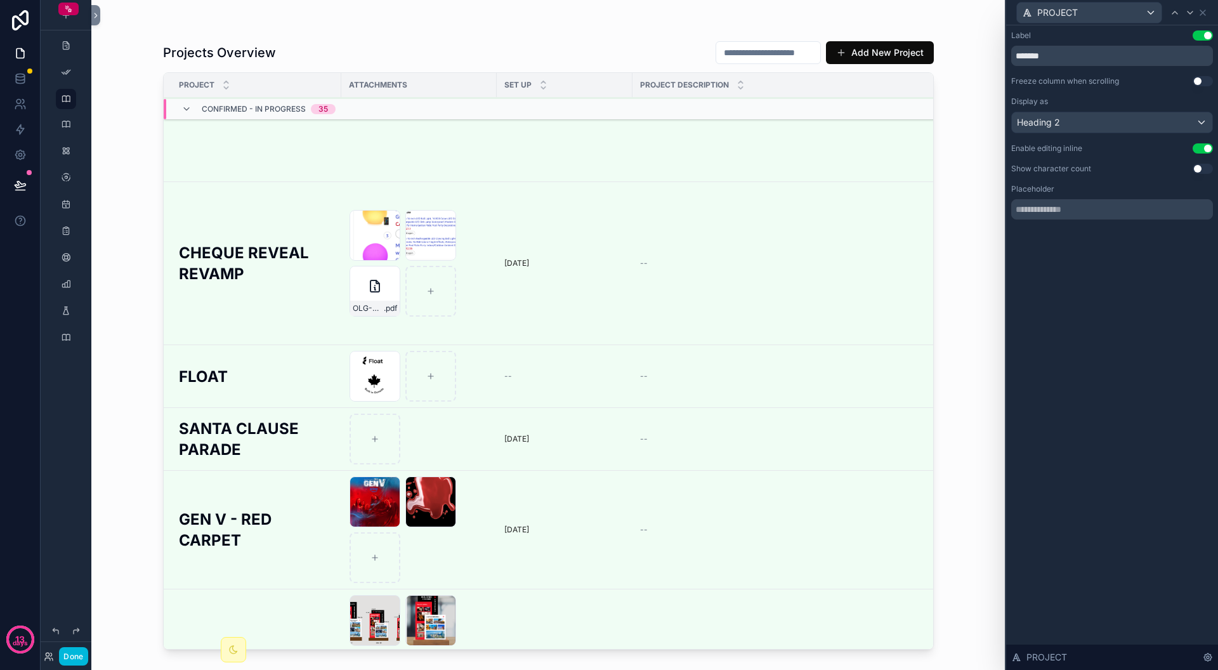
click at [232, 284] on h2 "CHEQUE REVEAL REVAMP" at bounding box center [256, 263] width 155 height 42
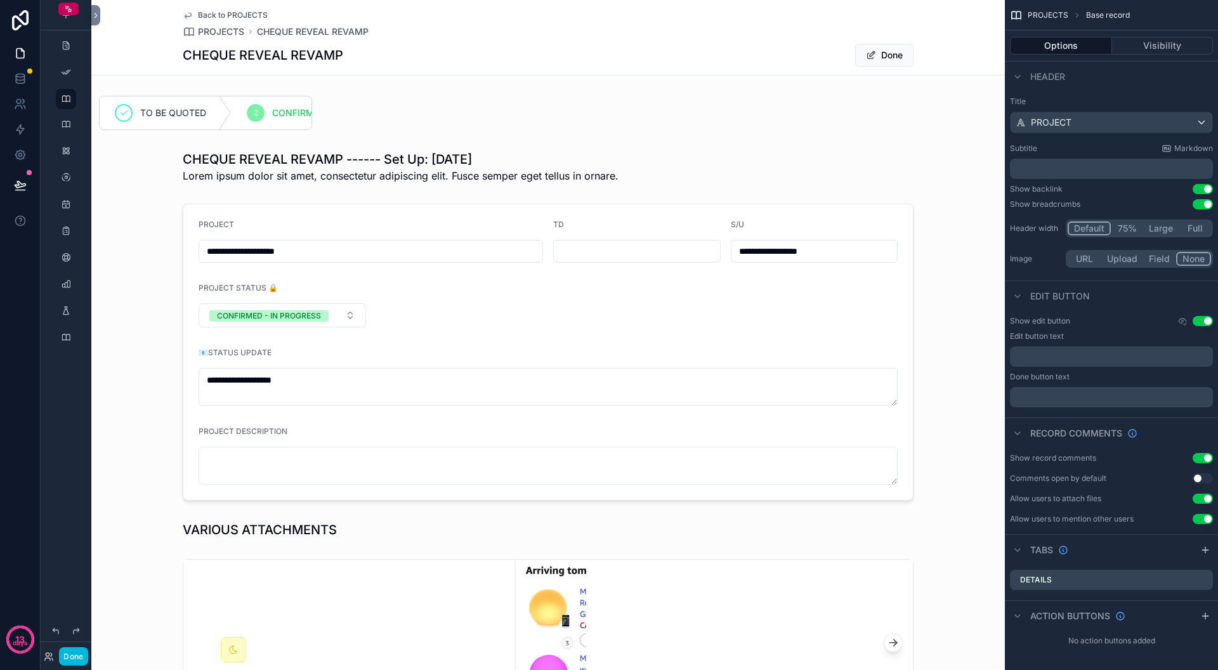
click at [886, 56] on button "Done" at bounding box center [884, 55] width 58 height 23
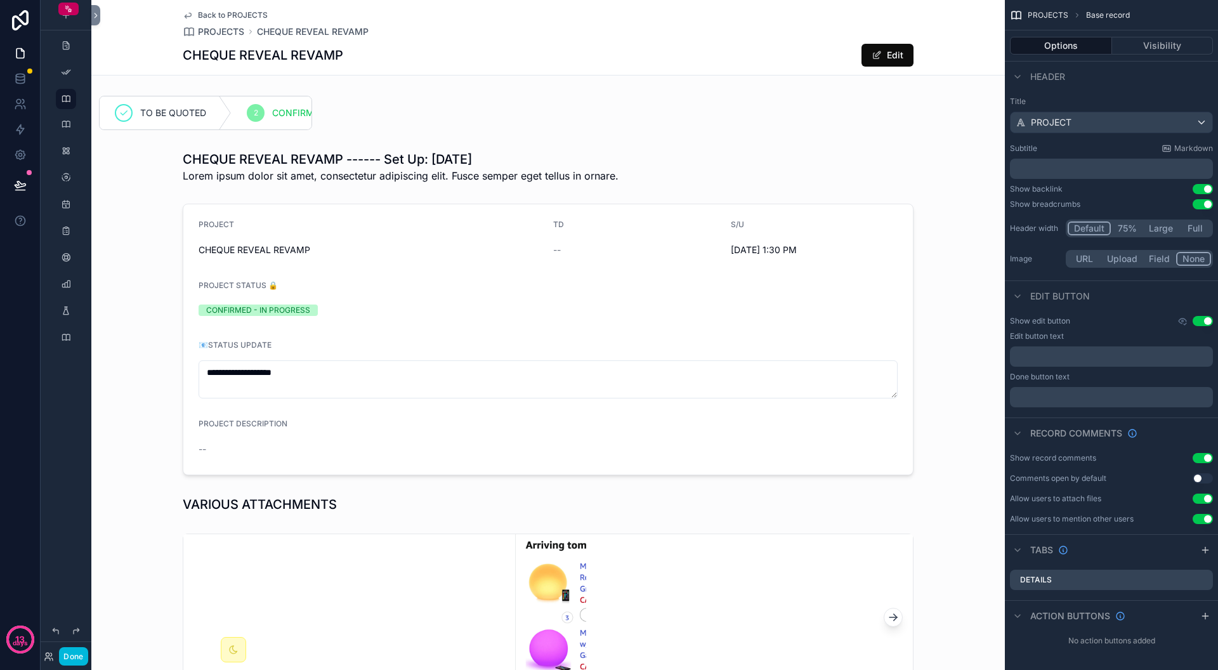
click at [231, 10] on span "Back to PROJECTS" at bounding box center [233, 15] width 70 height 10
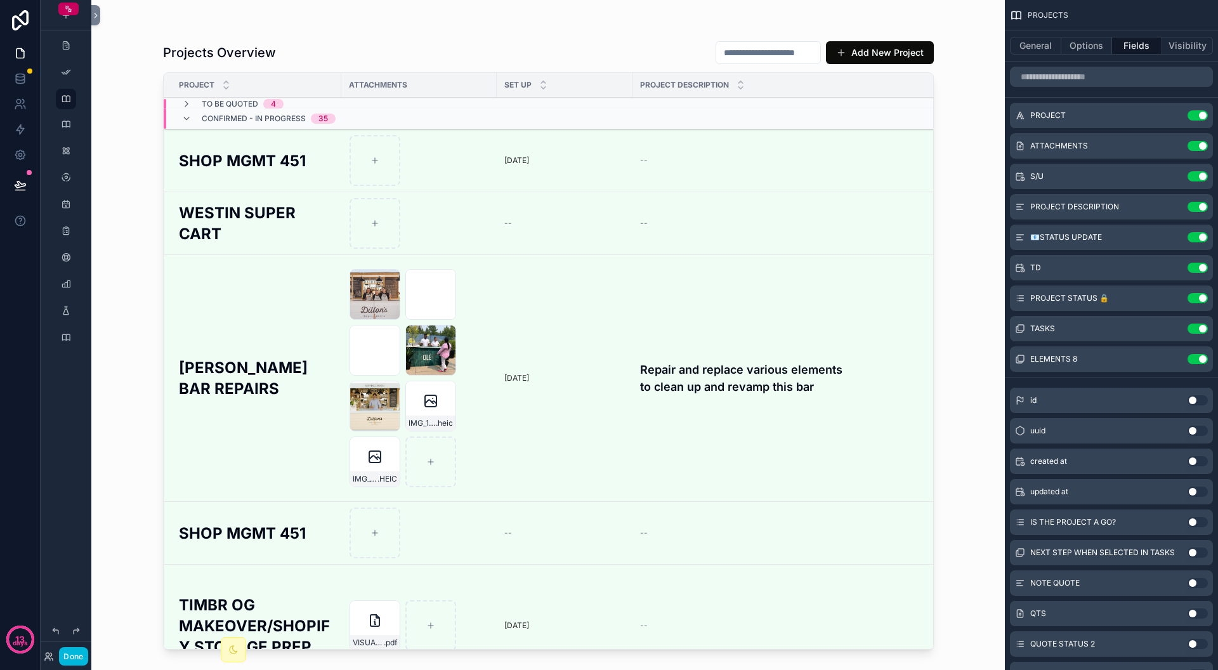
click at [490, 219] on td "scrollable content" at bounding box center [418, 223] width 155 height 63
click at [186, 105] on icon "scrollable content" at bounding box center [186, 104] width 10 height 10
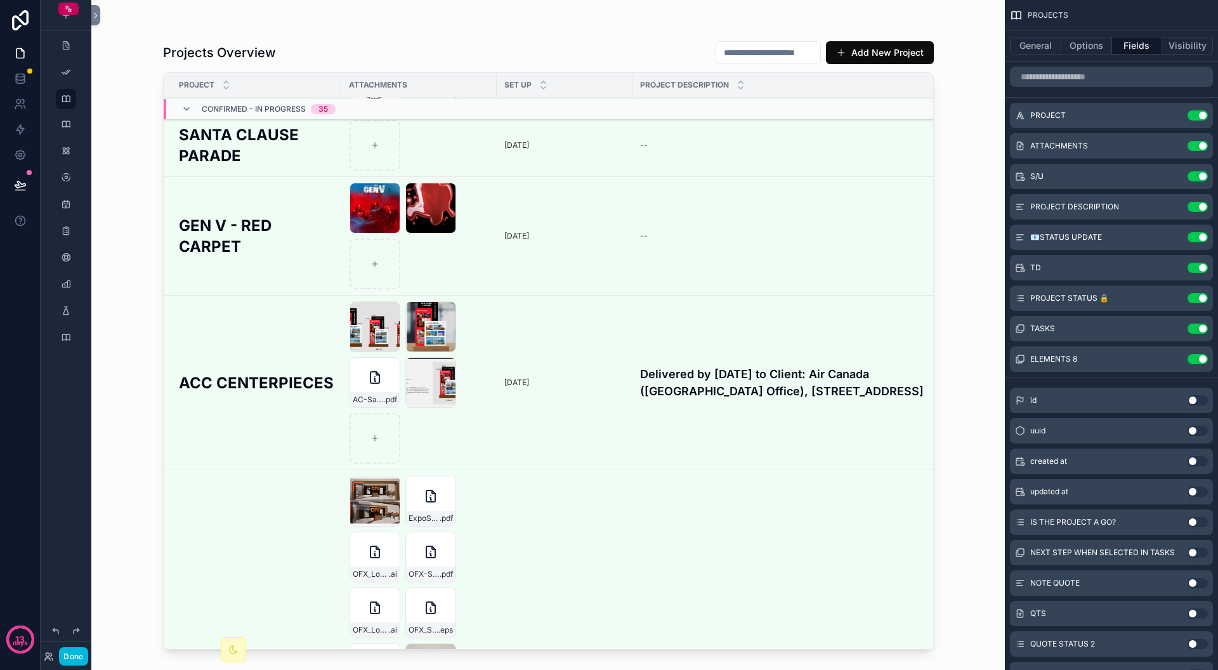
scroll to position [2464, 0]
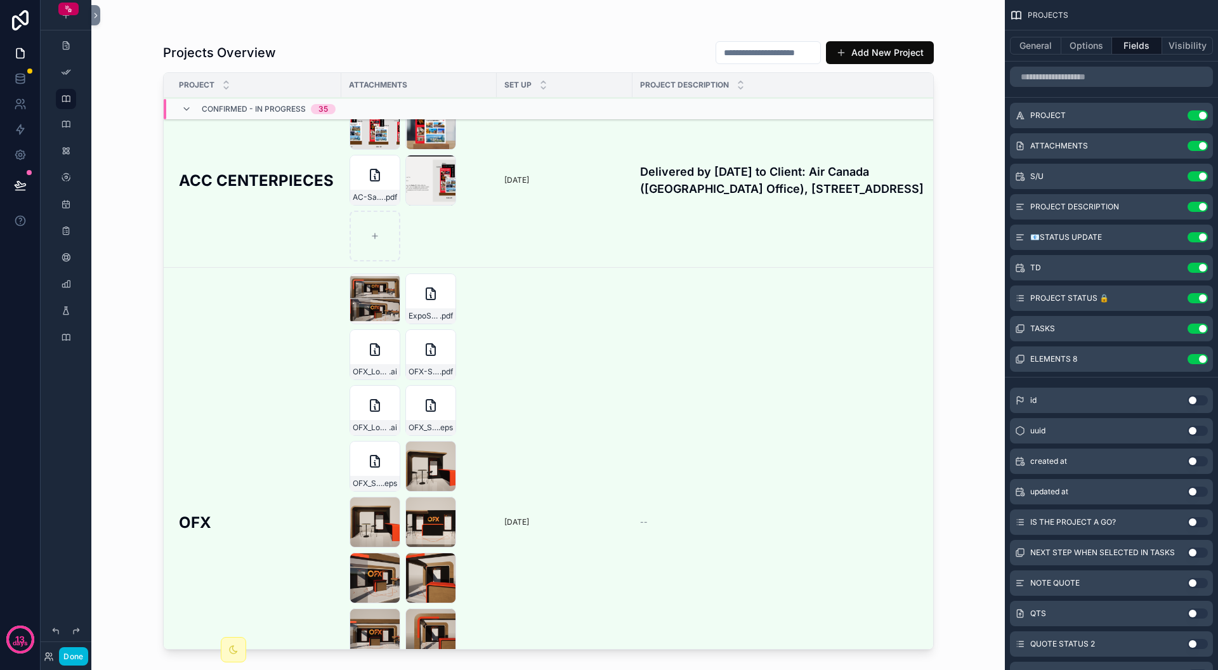
click at [18, 182] on icon at bounding box center [20, 184] width 11 height 6
click at [101, 173] on div "Projects Overview Add New Project PROJECT ATTACHMENTS SET UP PROJECT DESCRIPTIO…" at bounding box center [548, 335] width 914 height 670
click at [91, 180] on div "Projects Overview Add New Project PROJECT ATTACHMENTS SET UP PROJECT DESCRIPTIO…" at bounding box center [548, 335] width 914 height 670
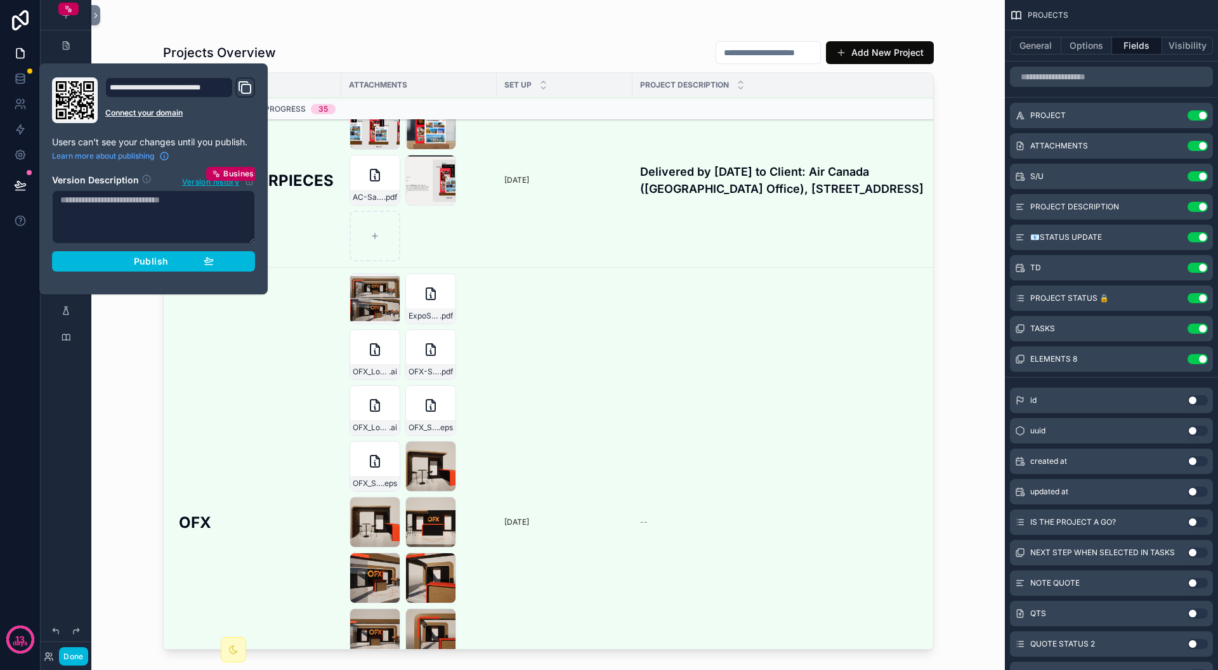
click at [194, 260] on div "Publish" at bounding box center [153, 261] width 121 height 11
